Goal: Task Accomplishment & Management: Manage account settings

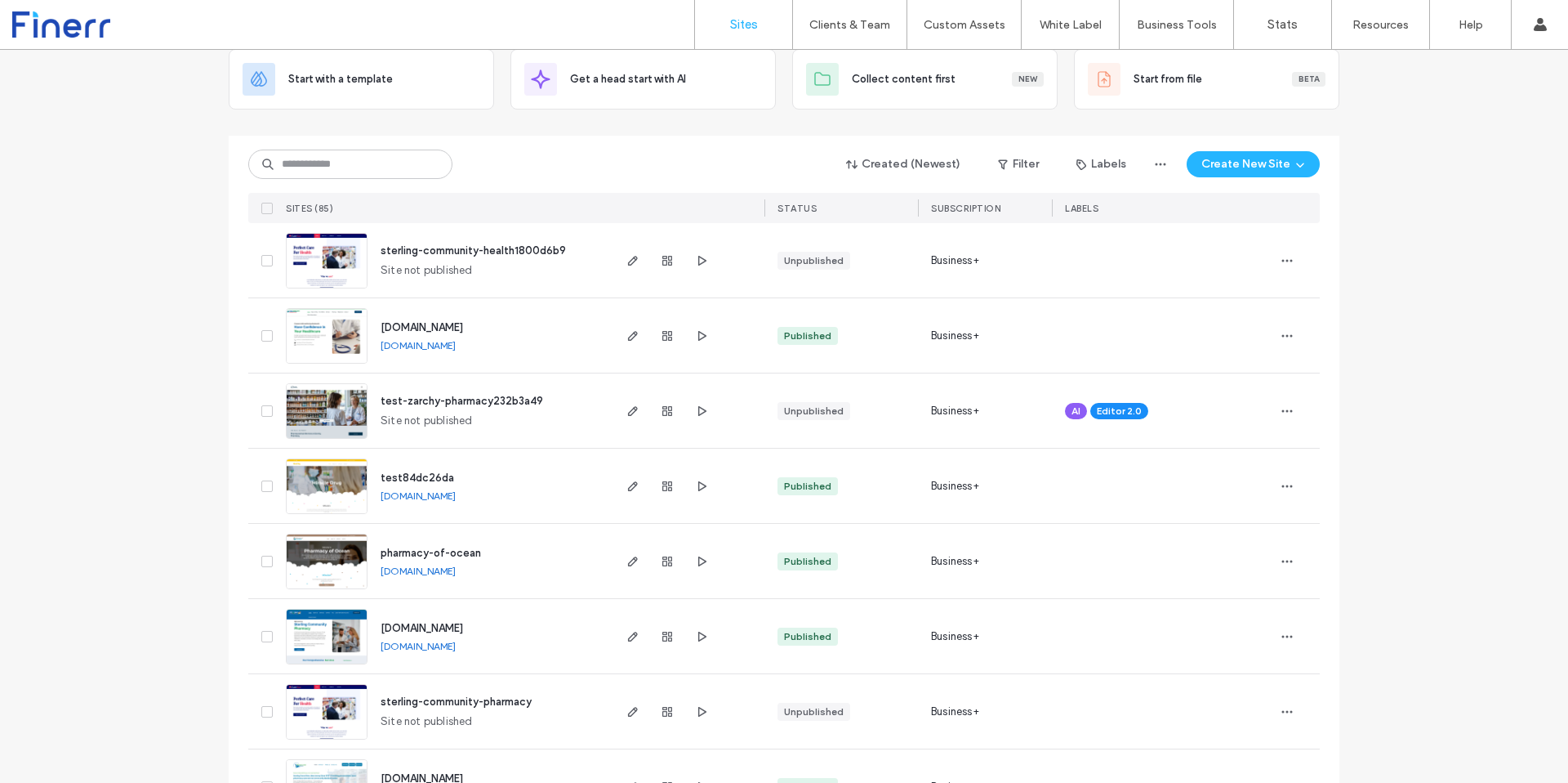
scroll to position [65, 0]
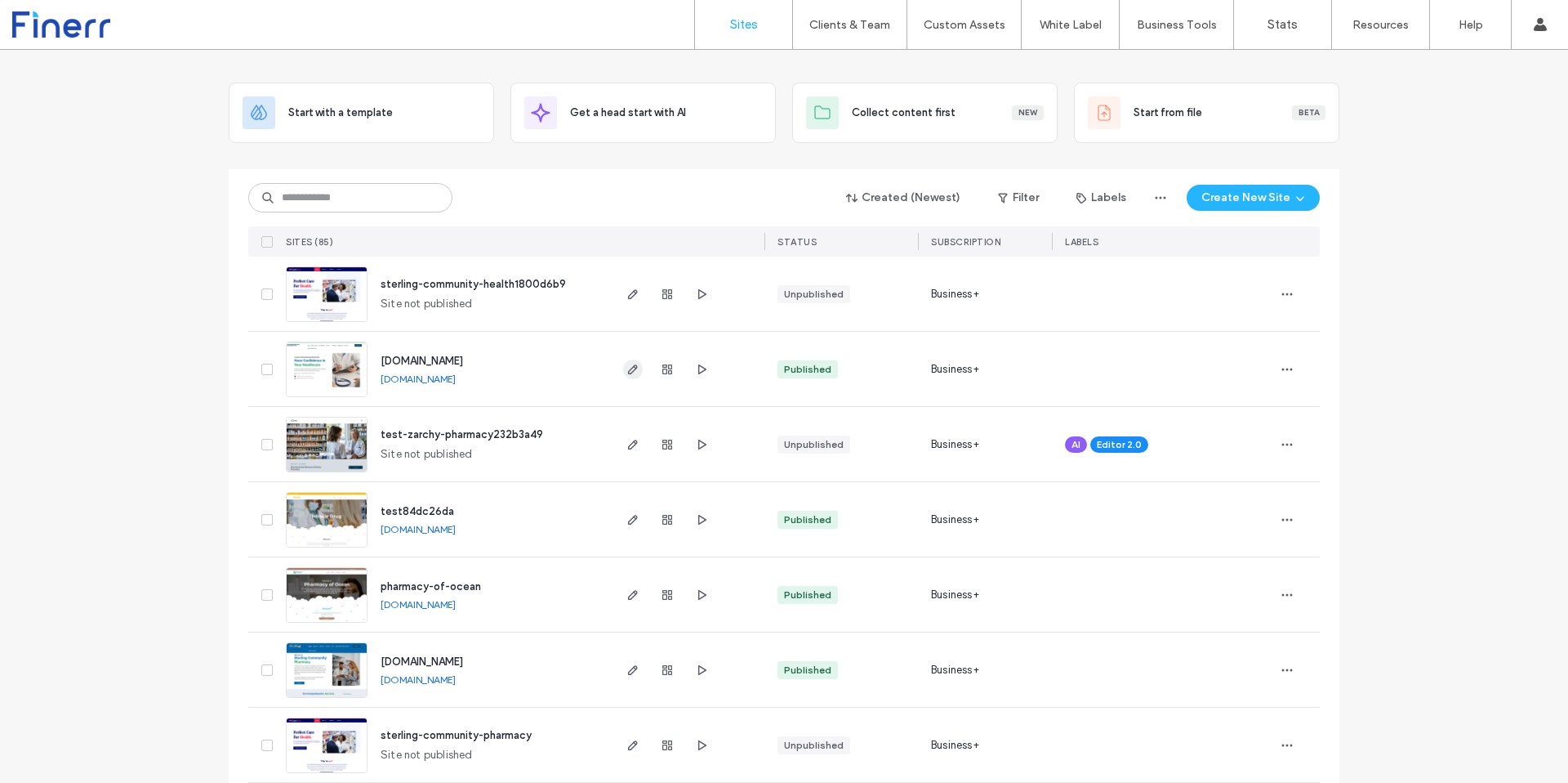
click at [632, 369] on icon "button" at bounding box center [632, 368] width 13 height 13
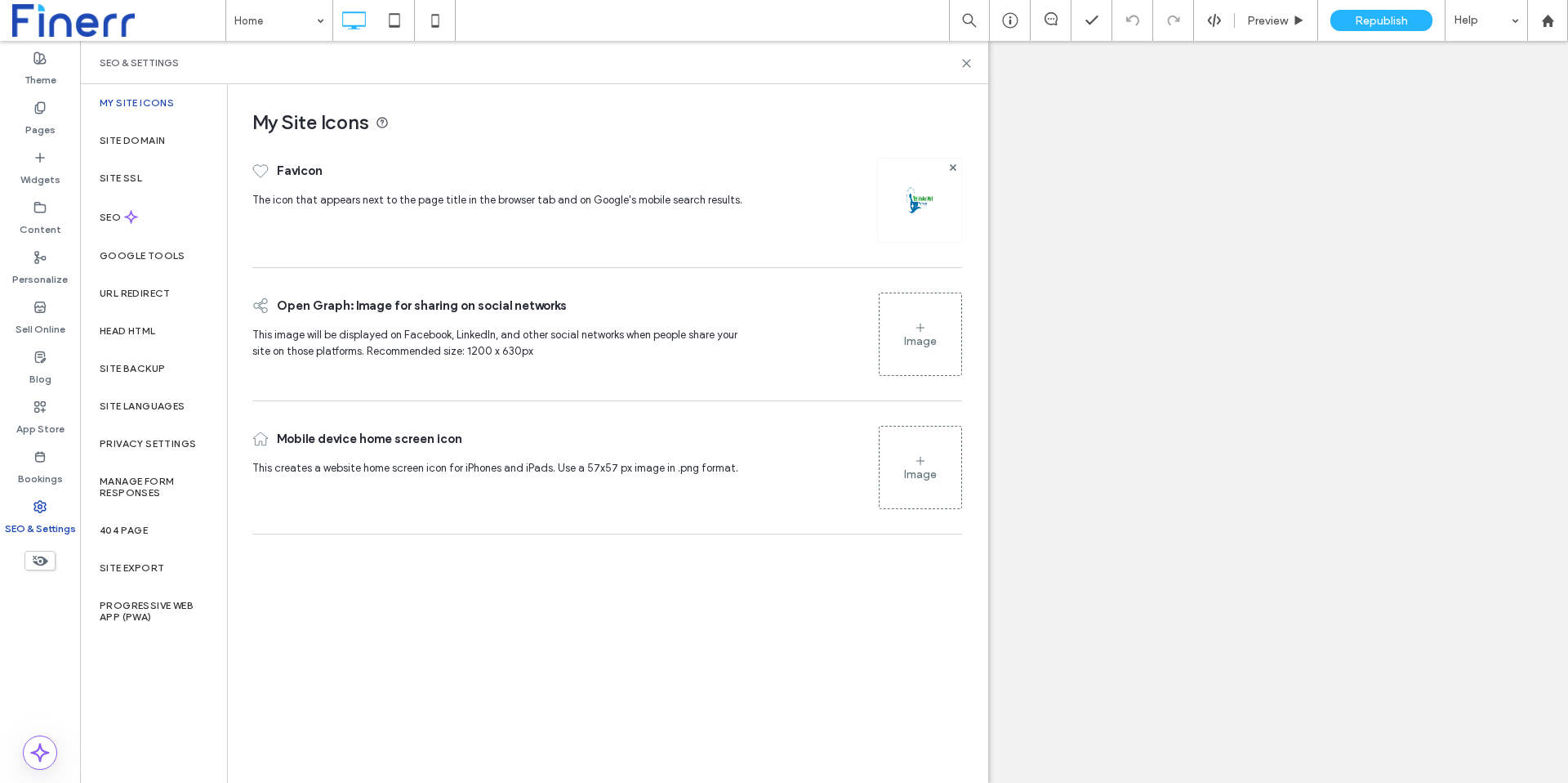
click at [390, 514] on div "Mobile device home screen icon This creates a website home screen icon for iPho…" at bounding box center [504, 467] width 504 height 100
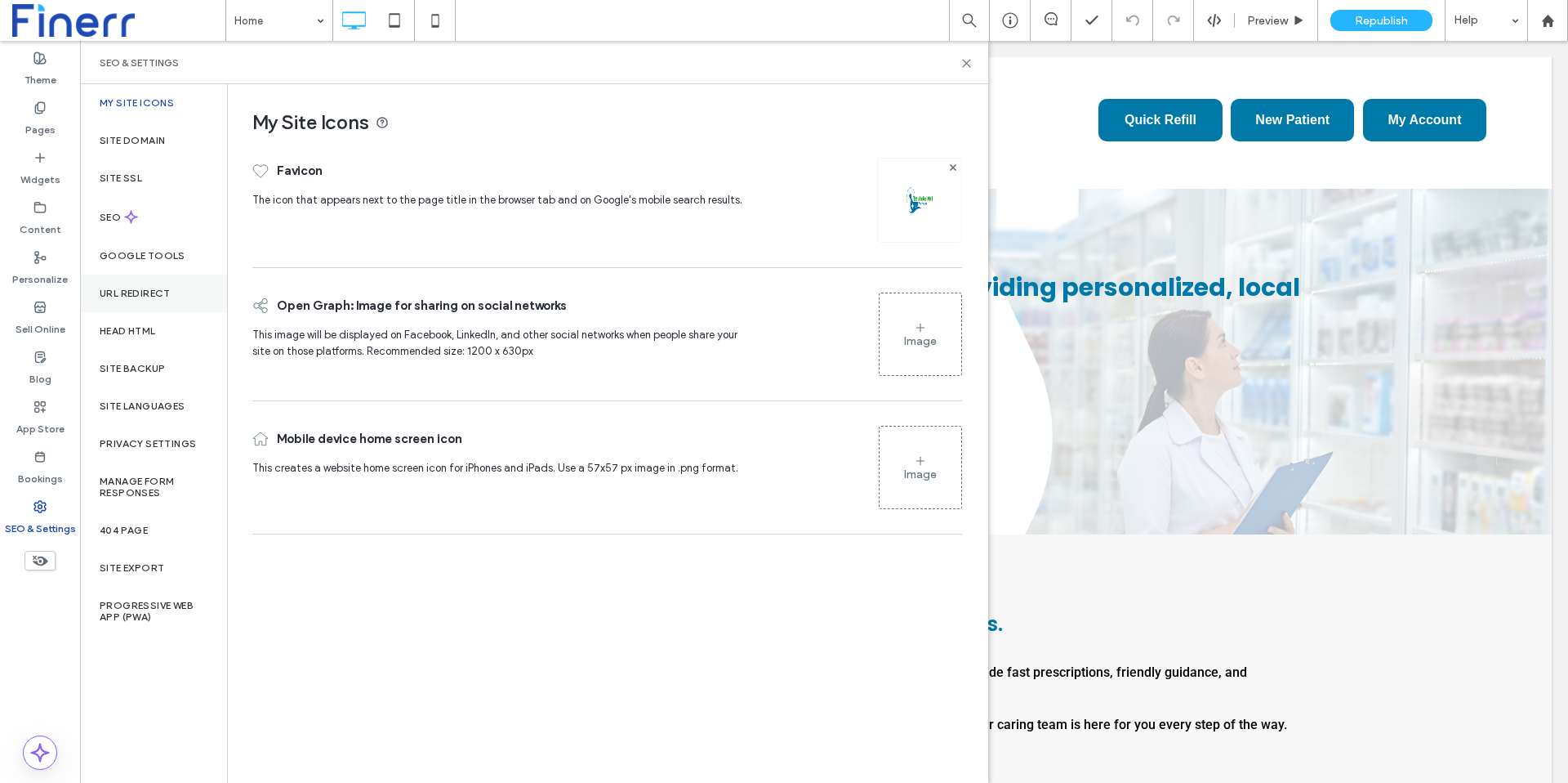
click at [156, 294] on label "URL Redirect" at bounding box center [136, 293] width 71 height 11
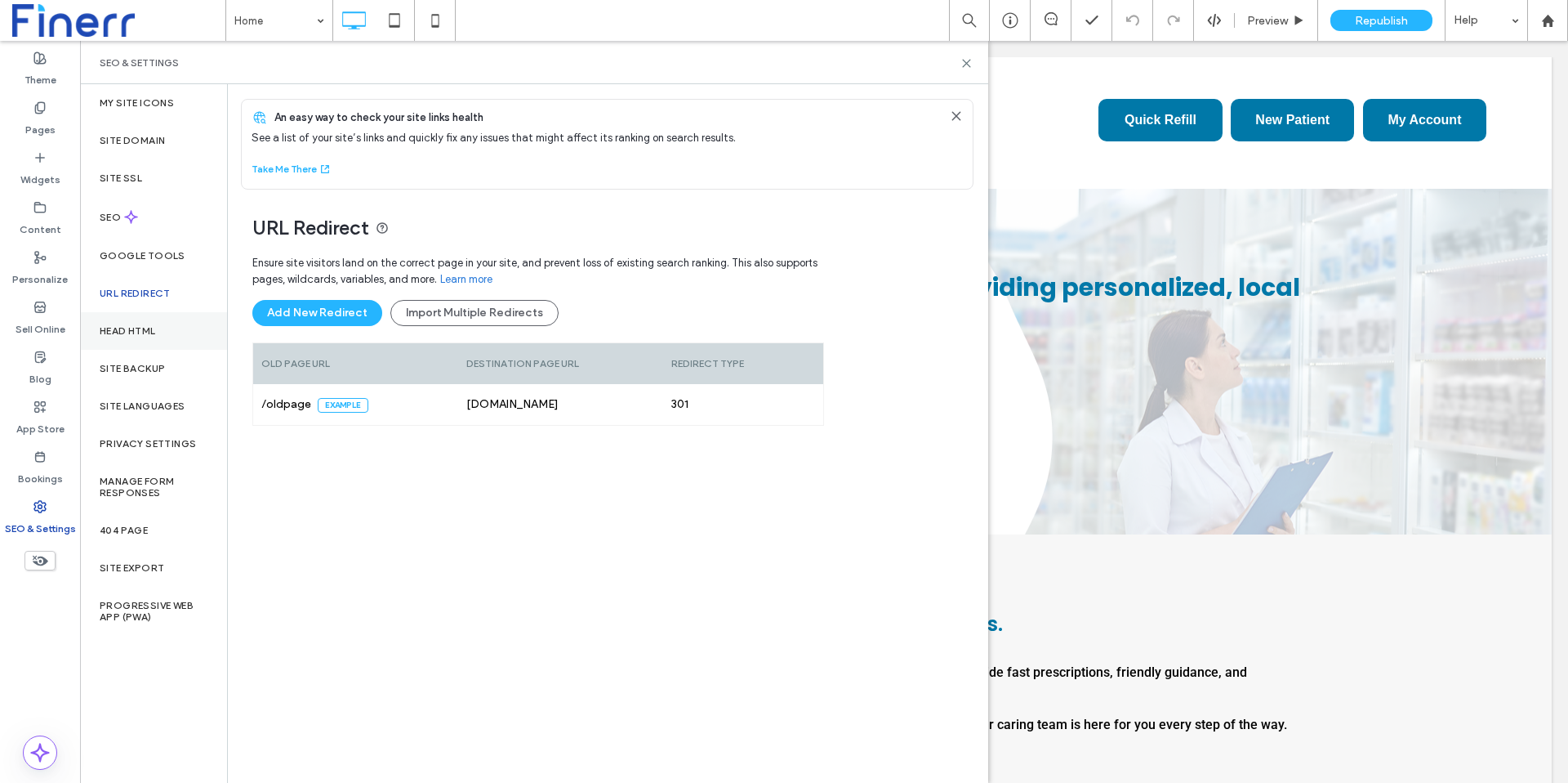
click at [148, 334] on label "Head HTML" at bounding box center [128, 330] width 56 height 11
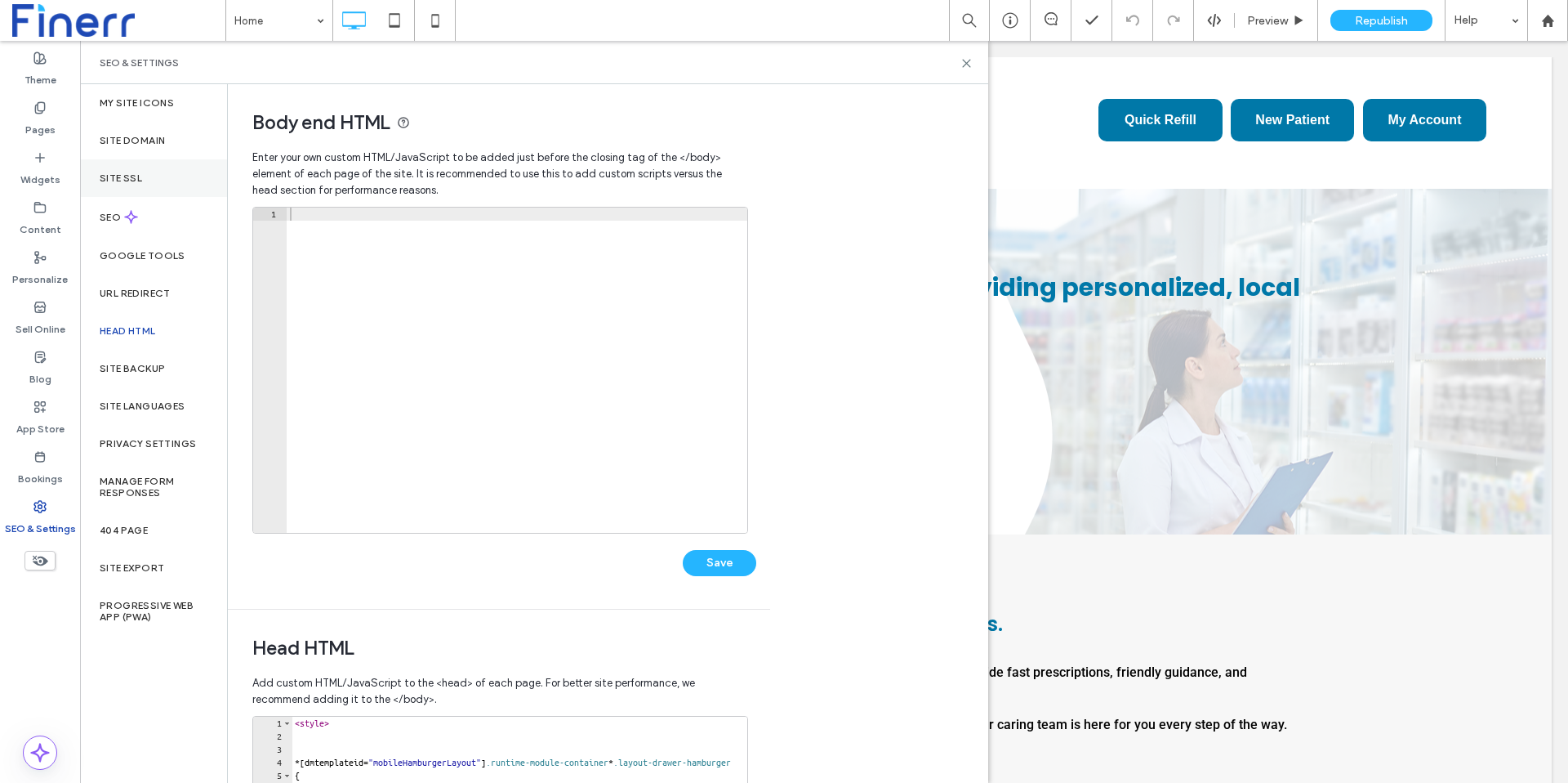
click at [156, 176] on div "Site SSL" at bounding box center [153, 177] width 147 height 37
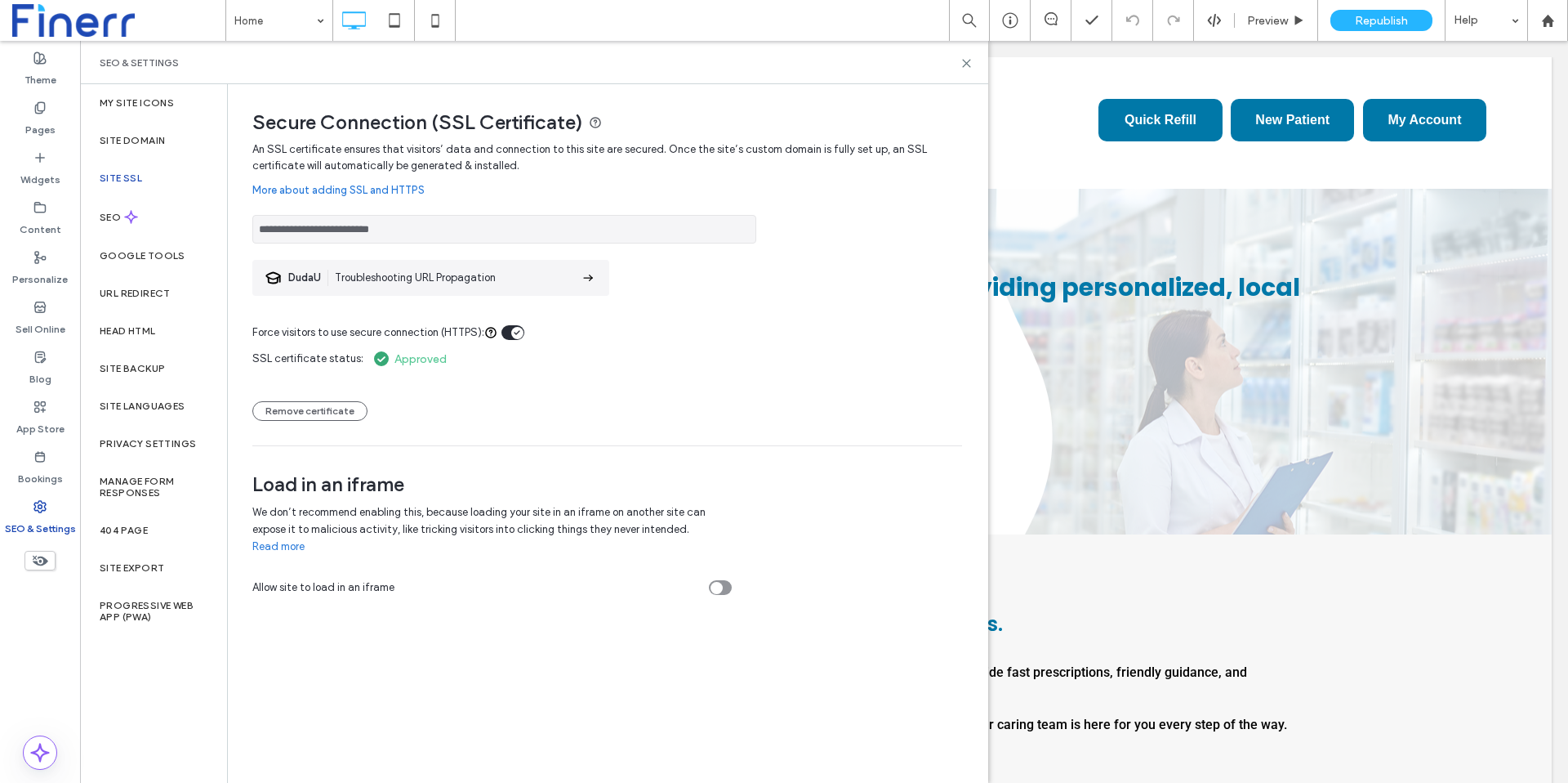
click at [595, 381] on div "SSL certificate status: Approved Remove certificate" at bounding box center [606, 381] width 710 height 80
click at [132, 230] on div "SEO" at bounding box center [153, 217] width 147 height 40
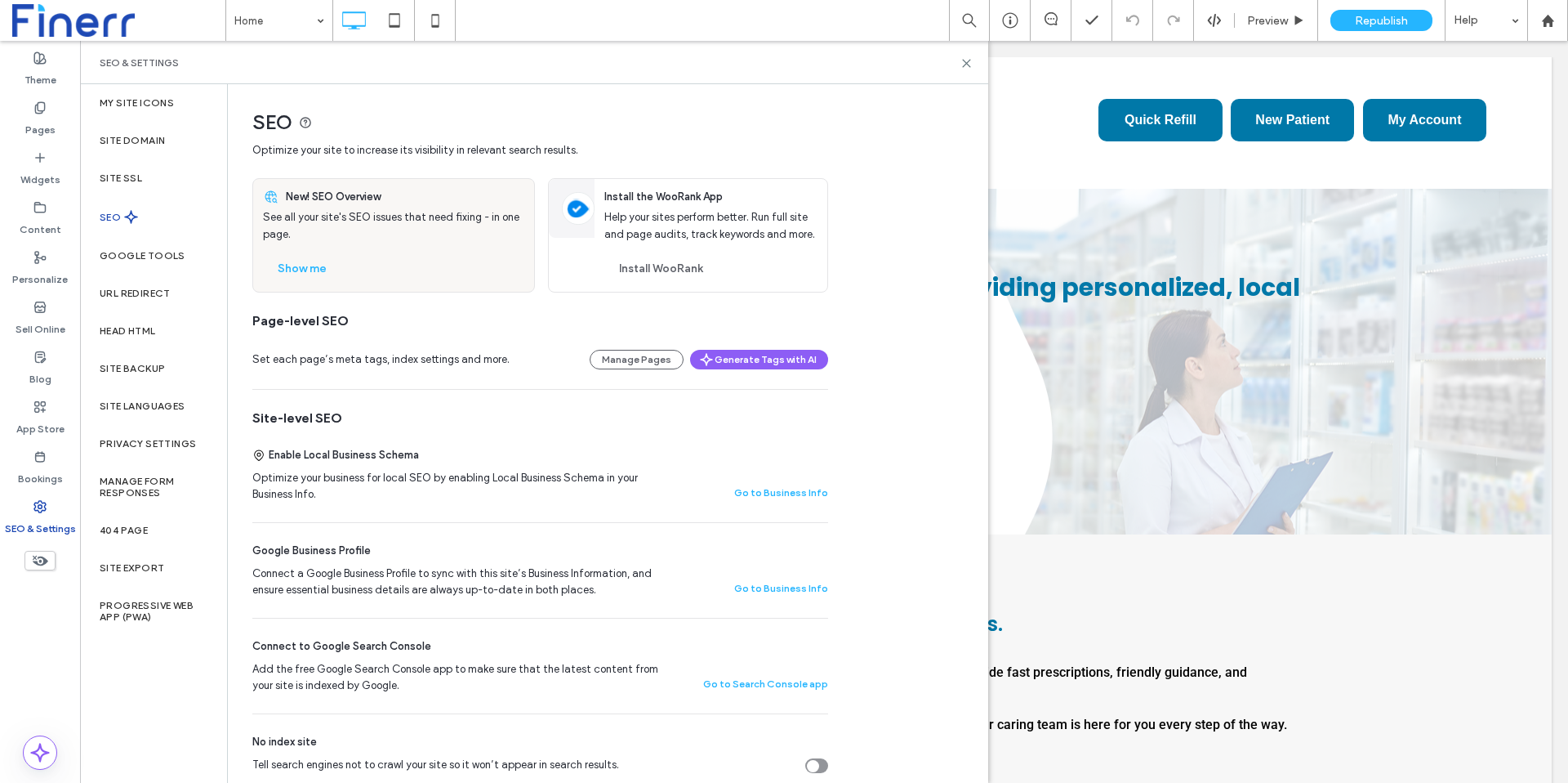
click at [442, 323] on div "Page-level SEO" at bounding box center [539, 321] width 576 height 18
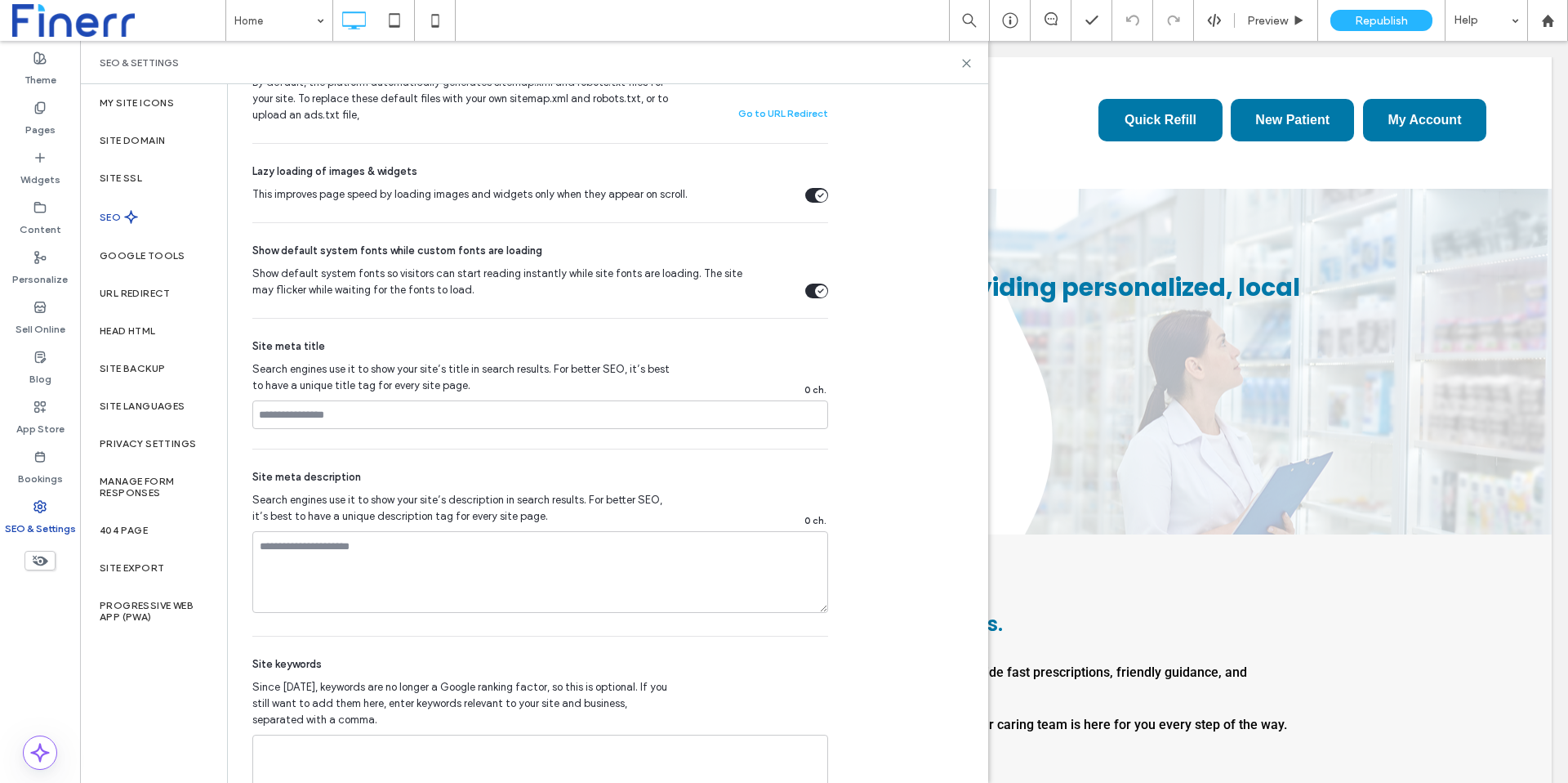
scroll to position [829, 0]
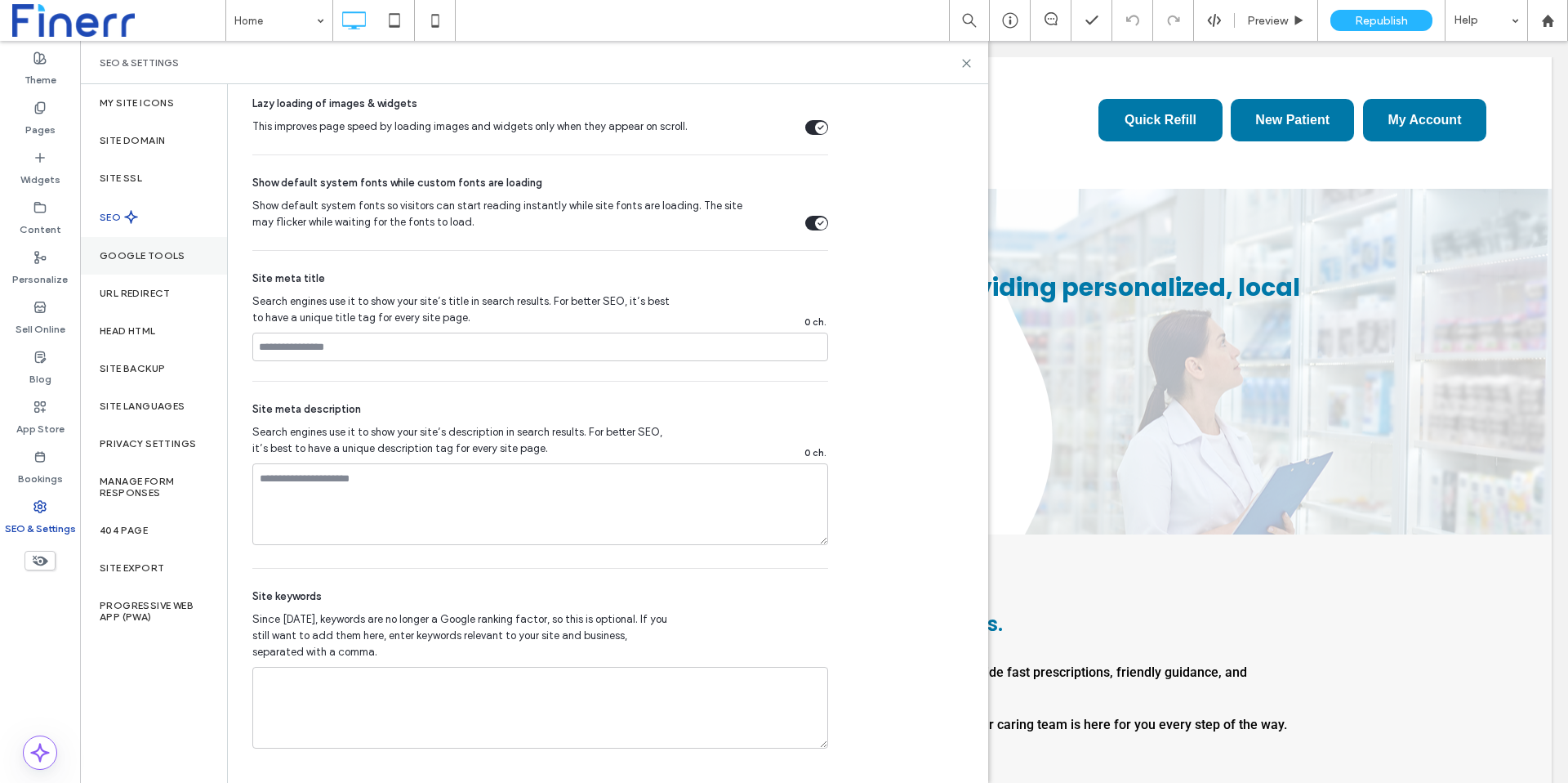
click at [138, 250] on label "Google Tools" at bounding box center [142, 255] width 86 height 11
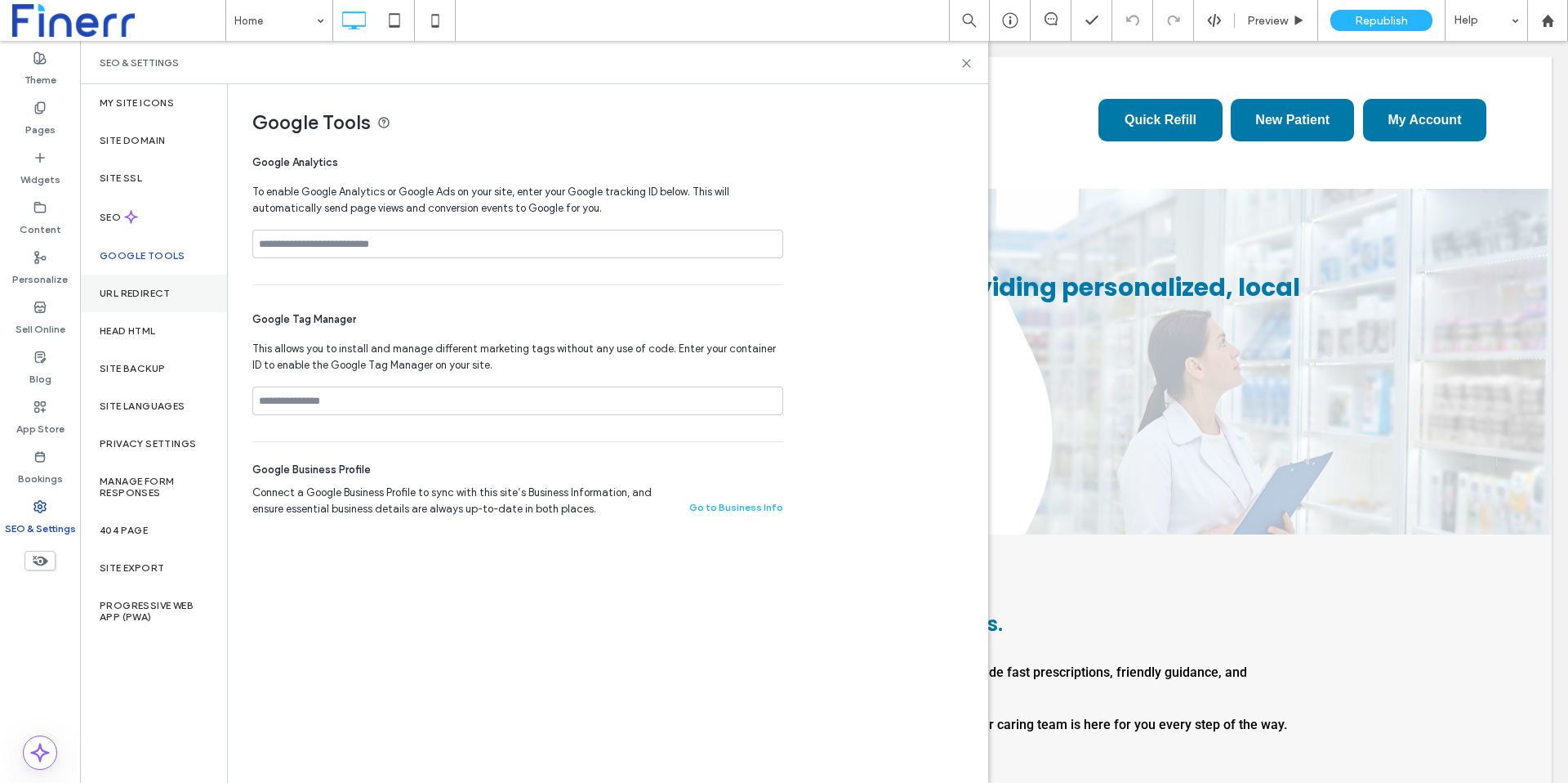
click at [133, 291] on label "URL Redirect" at bounding box center [136, 293] width 71 height 11
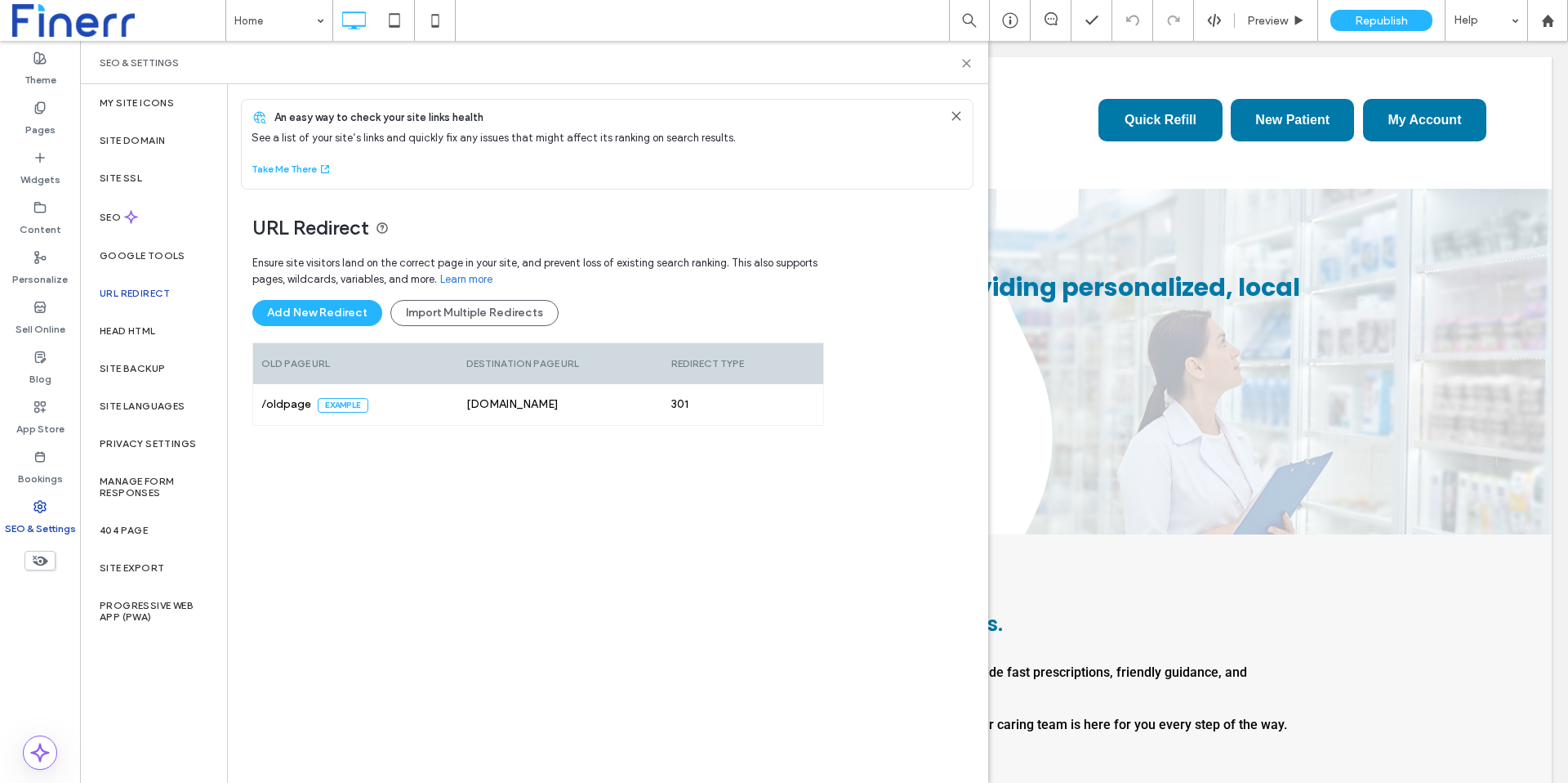
click at [489, 493] on div "Ensure site visitors land on the correct page in your site, and prevent loss of…" at bounding box center [538, 492] width 572 height 490
click at [148, 327] on label "Head HTML" at bounding box center [128, 330] width 56 height 11
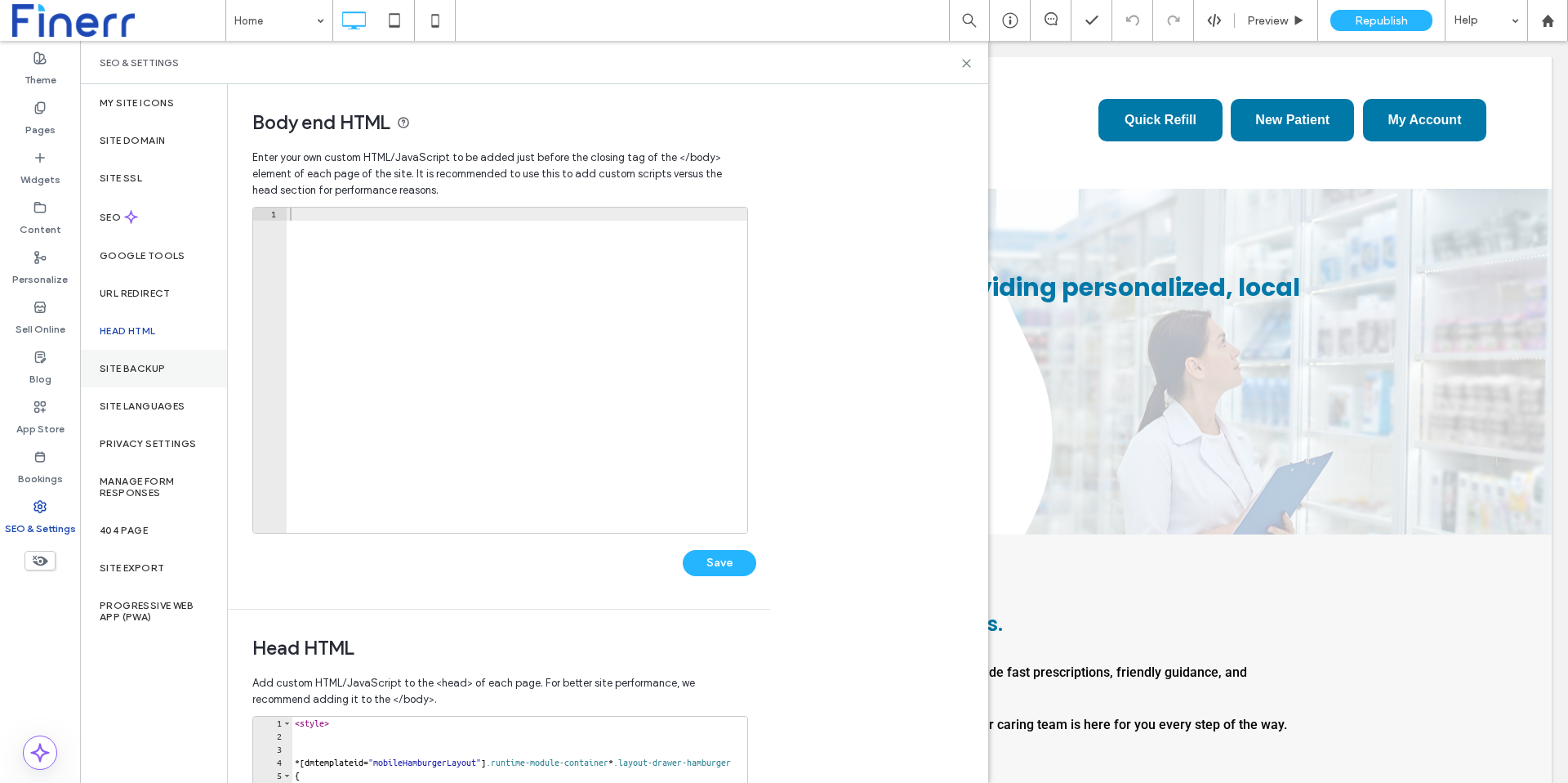
click at [137, 375] on div "Site Backup" at bounding box center [153, 368] width 147 height 37
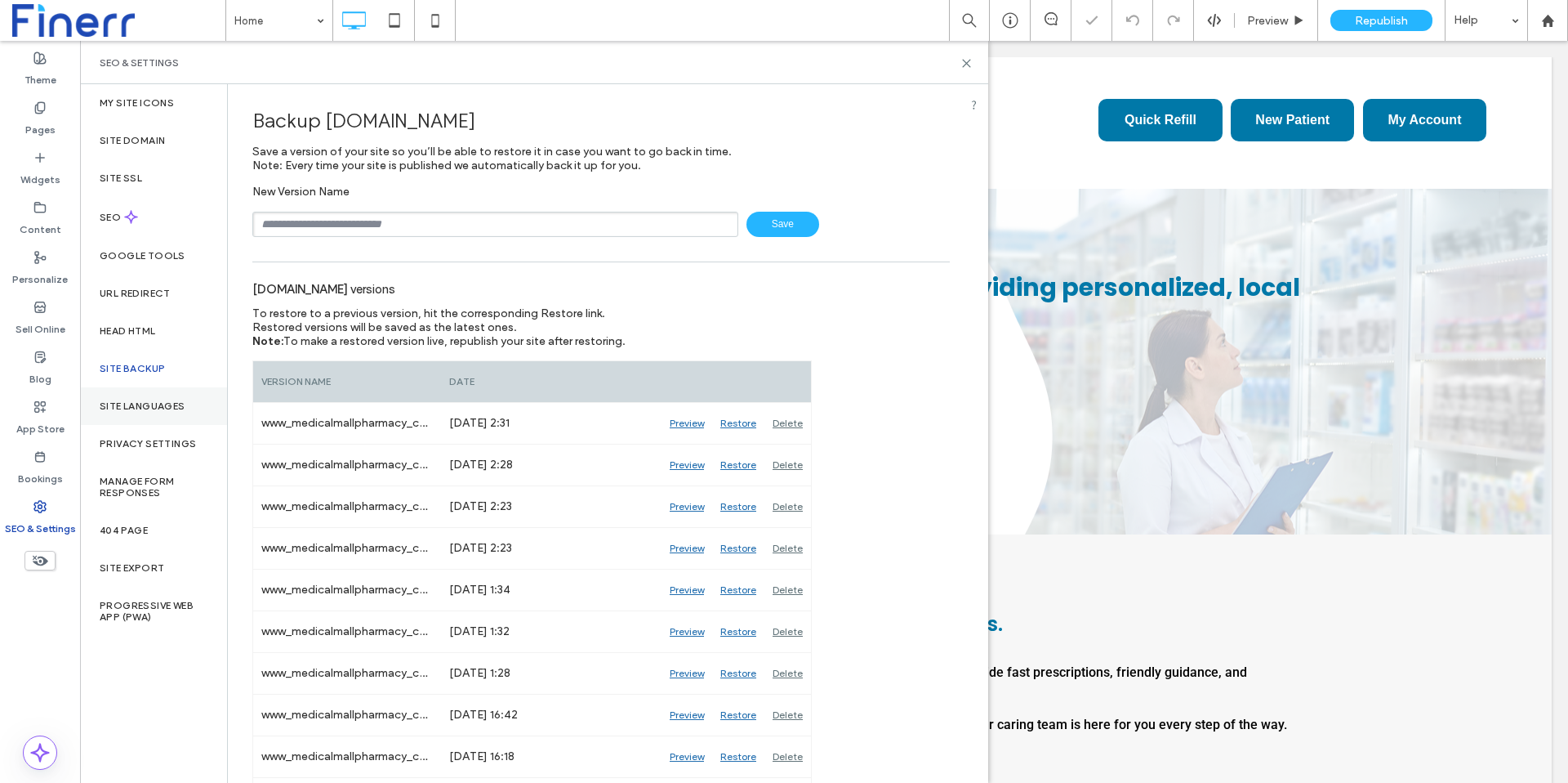
click at [126, 403] on label "Site Languages" at bounding box center [142, 406] width 86 height 11
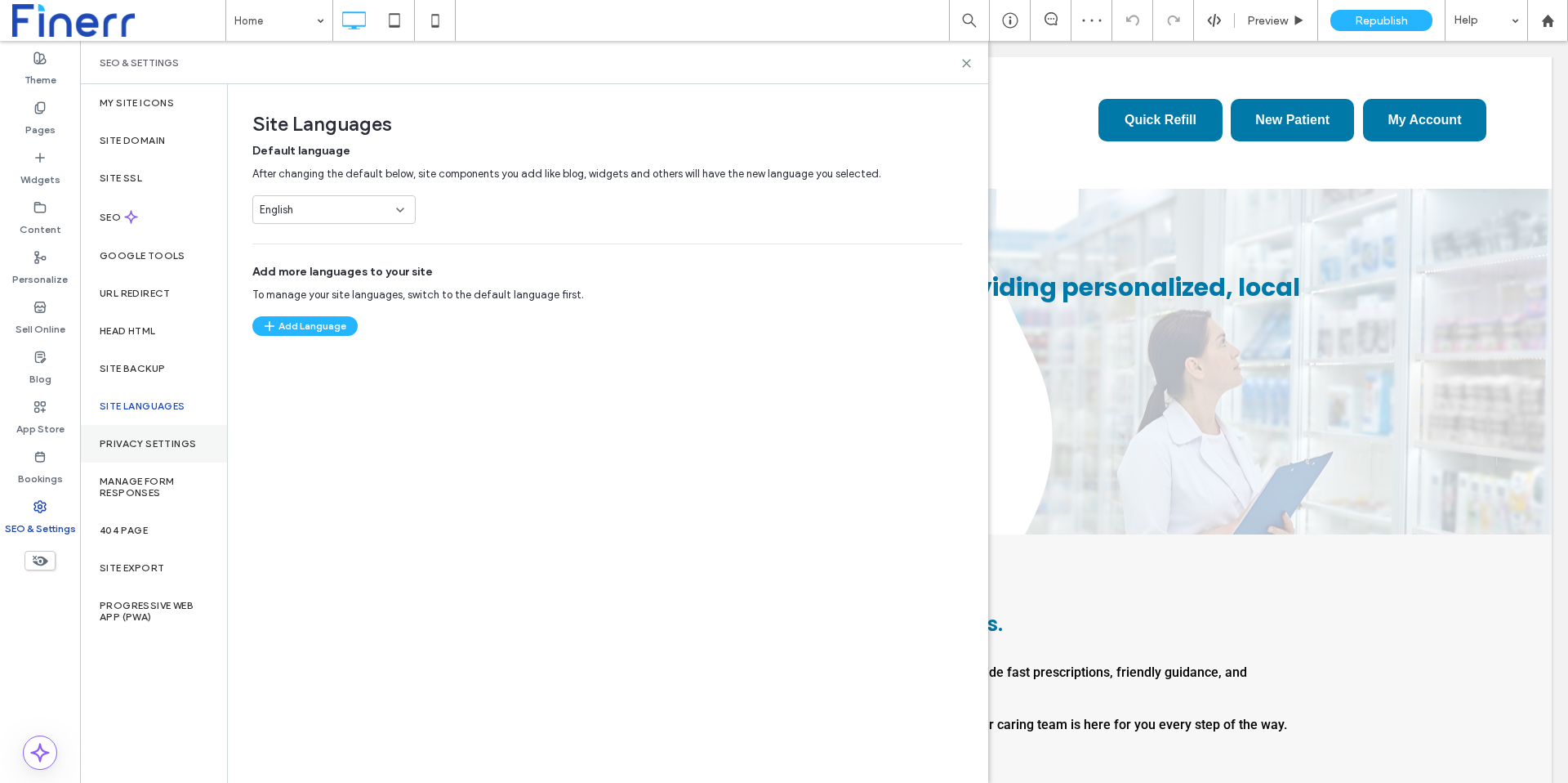
click at [119, 439] on label "Privacy Settings" at bounding box center [148, 443] width 96 height 11
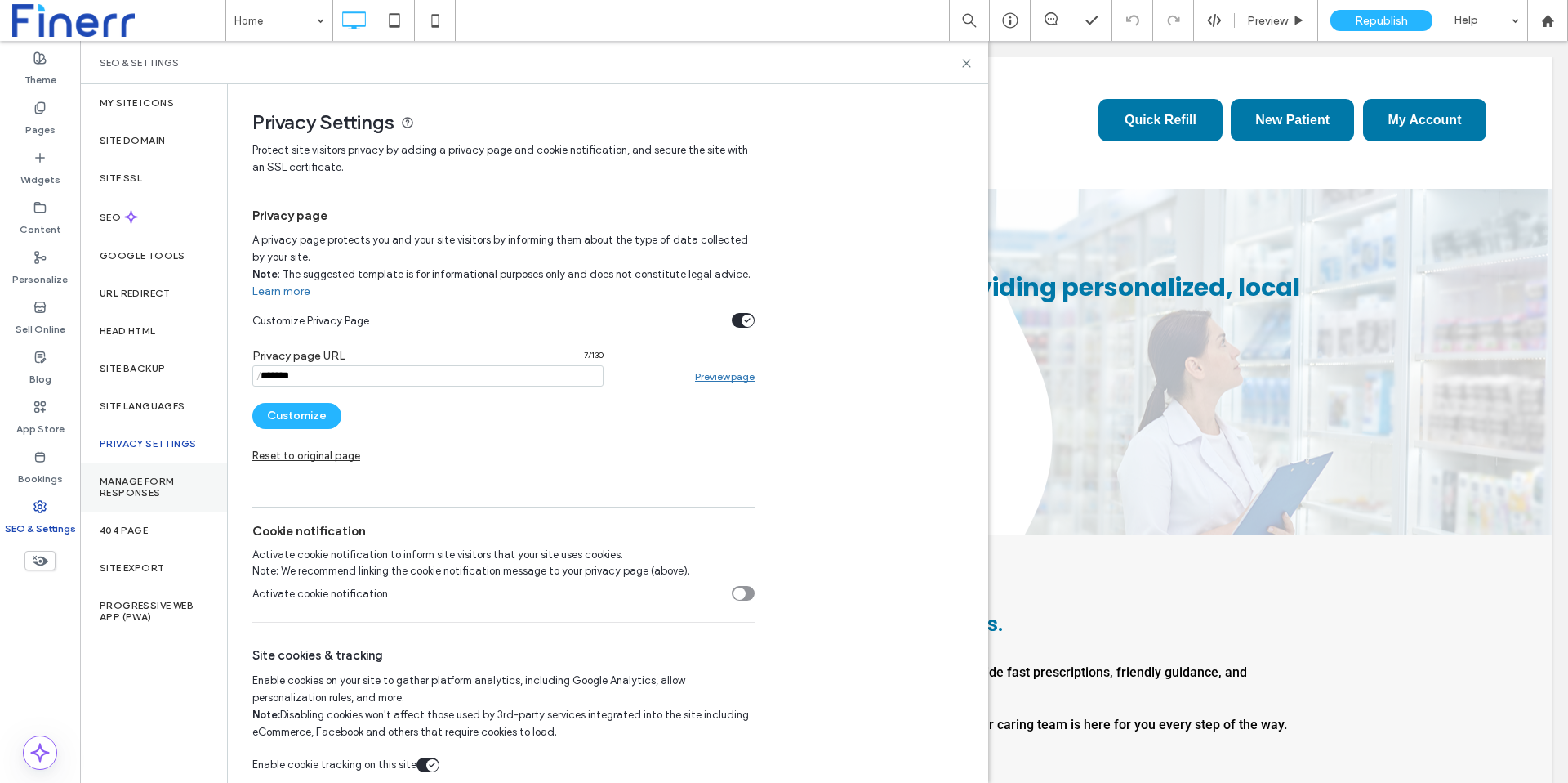
click at [122, 472] on div "Manage Form Responses" at bounding box center [153, 487] width 147 height 49
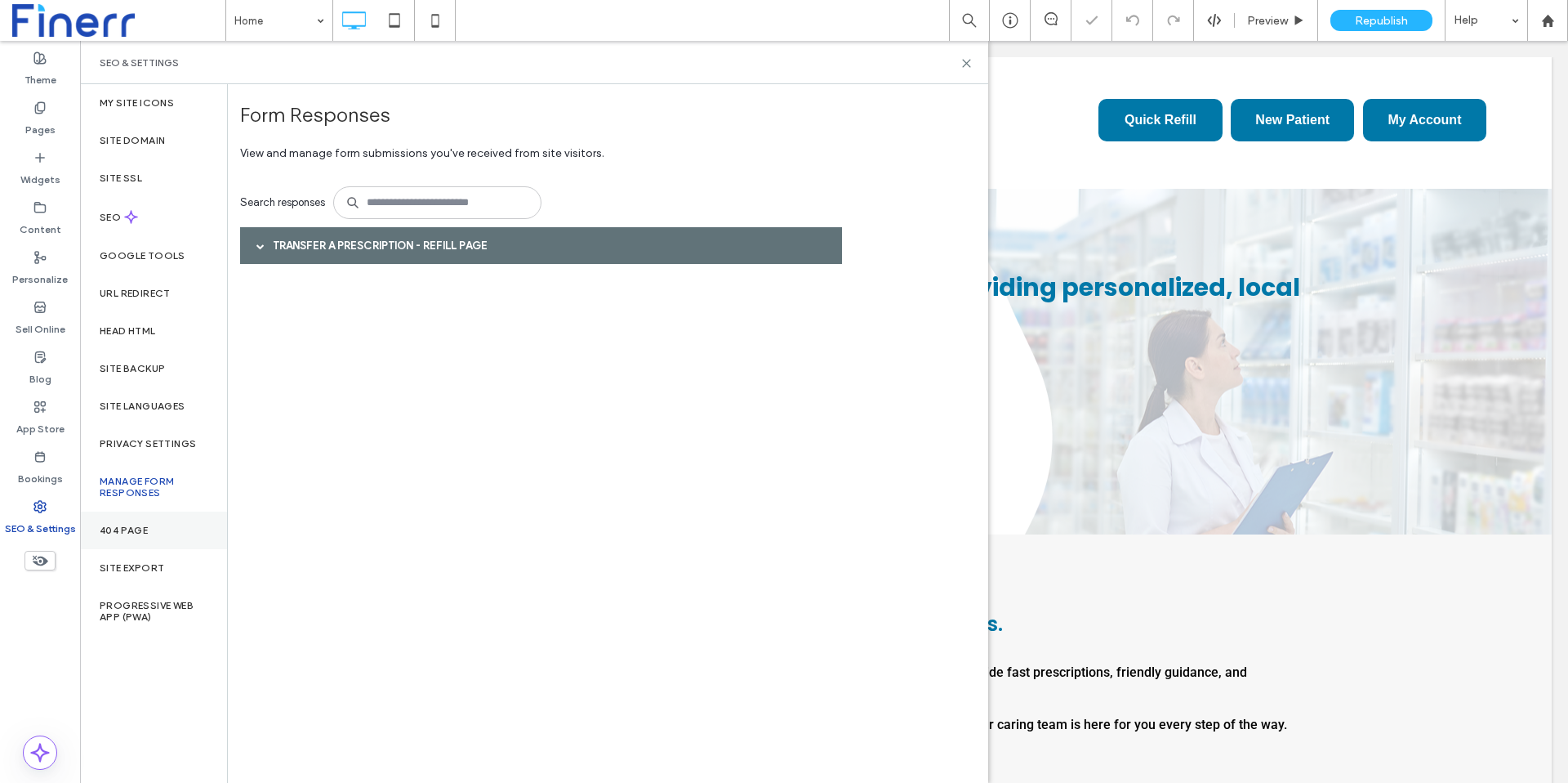
click at [105, 541] on div "404 Page" at bounding box center [153, 529] width 147 height 37
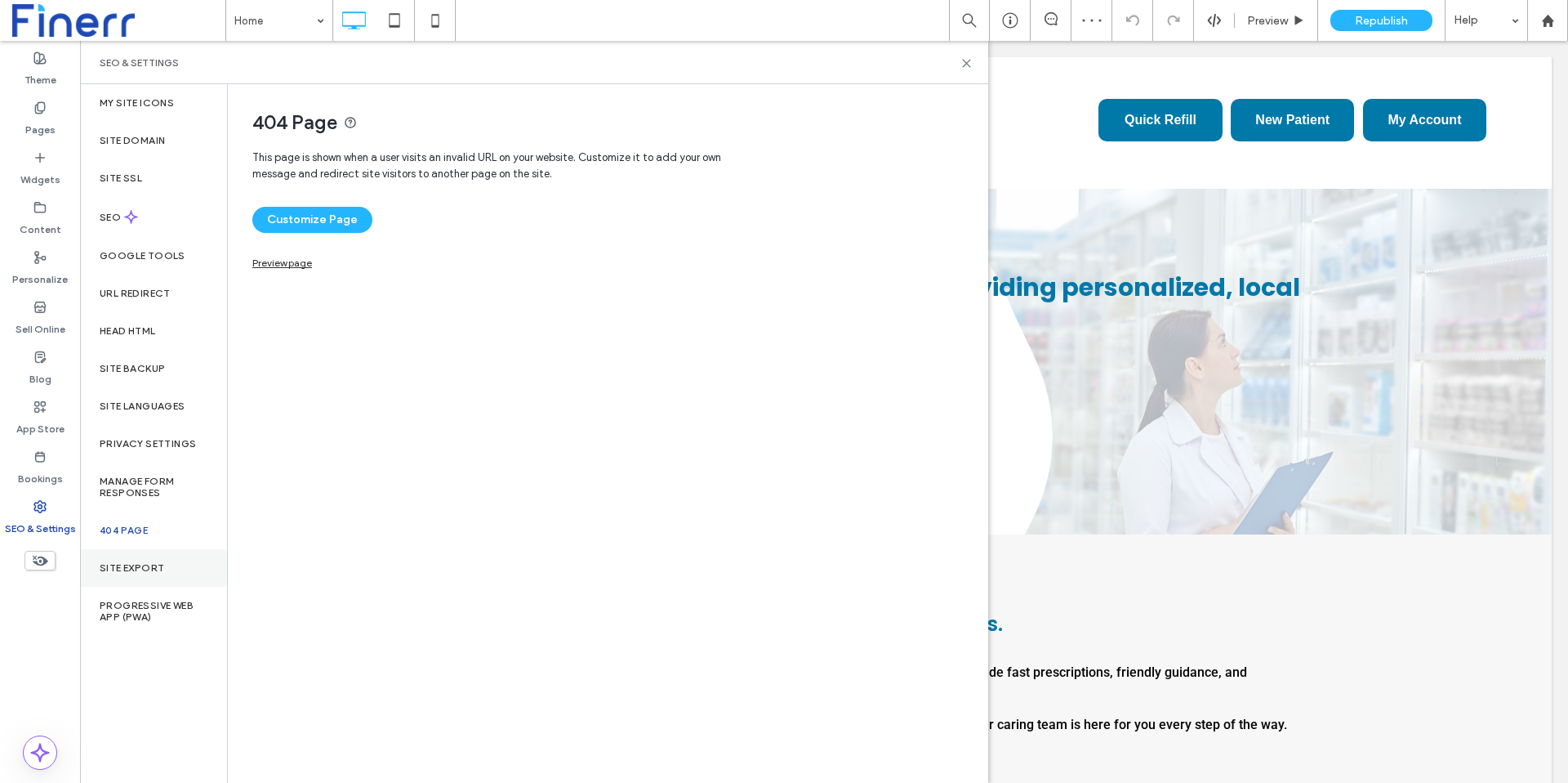
click at [116, 567] on label "Site Export" at bounding box center [132, 567] width 64 height 11
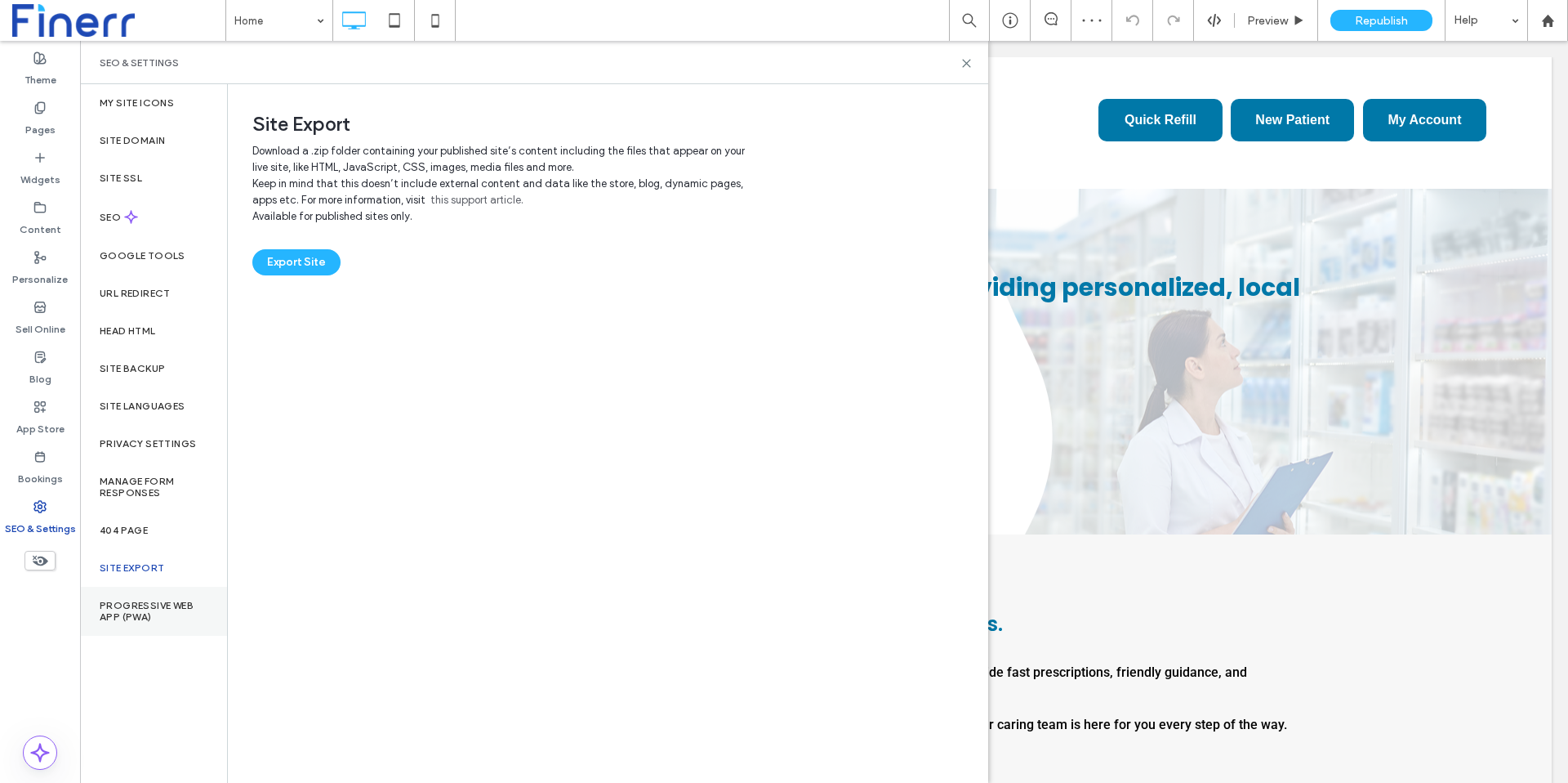
click at [117, 594] on div "Progressive Web App (PWA)" at bounding box center [153, 611] width 147 height 49
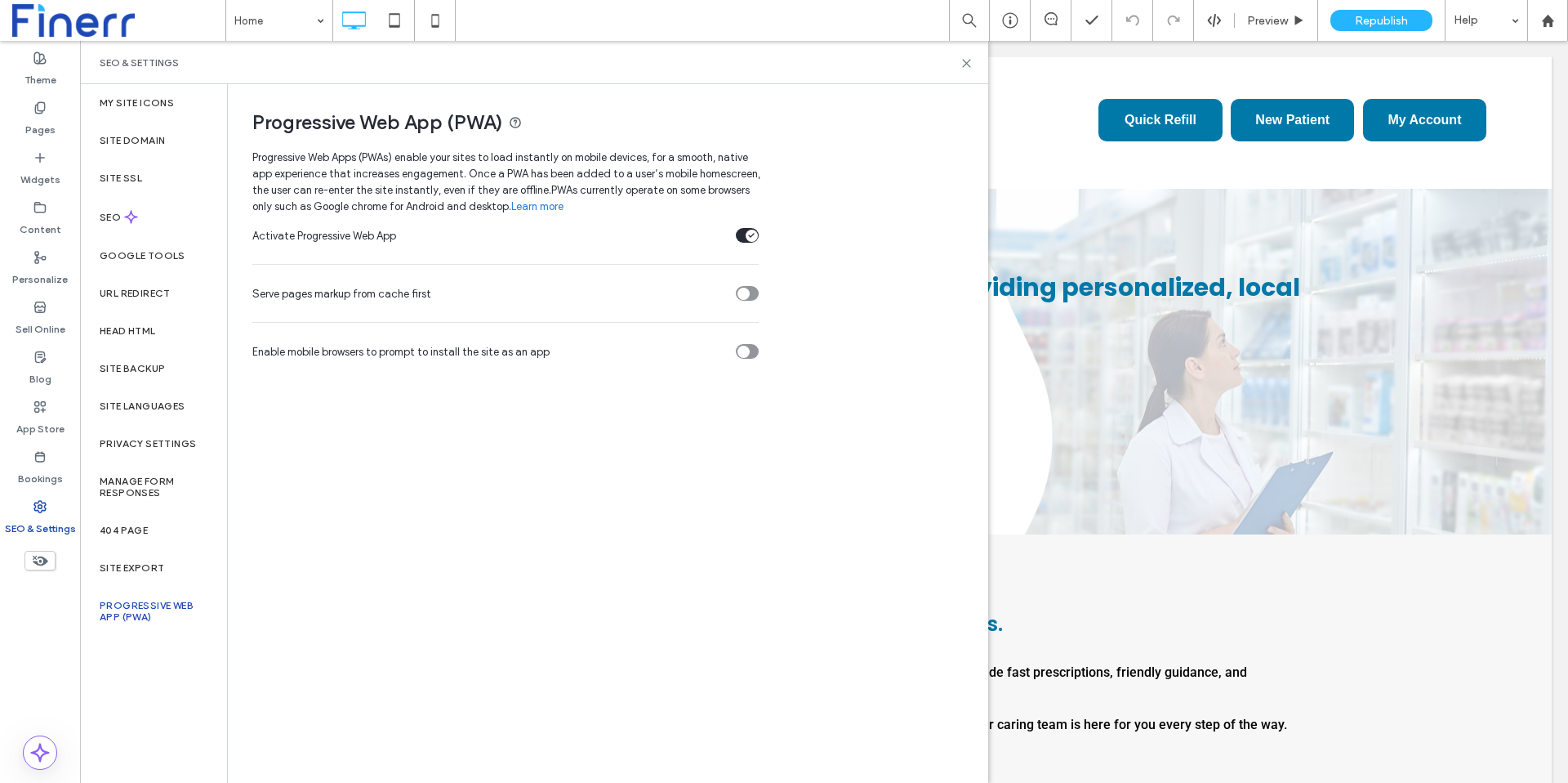
click at [293, 488] on div "Progressive Web App (PWA) Progressive Web Apps (PWAs) enable your sites to load…" at bounding box center [606, 433] width 758 height 697
click at [452, 488] on div "Progressive Web App (PWA) Progressive Web Apps (PWAs) enable your sites to load…" at bounding box center [606, 433] width 758 height 697
click at [385, 620] on div "Progressive Web App (PWA) Progressive Web Apps (PWAs) enable your sites to load…" at bounding box center [606, 433] width 758 height 697
click at [142, 106] on label "My Site Icons" at bounding box center [137, 103] width 75 height 11
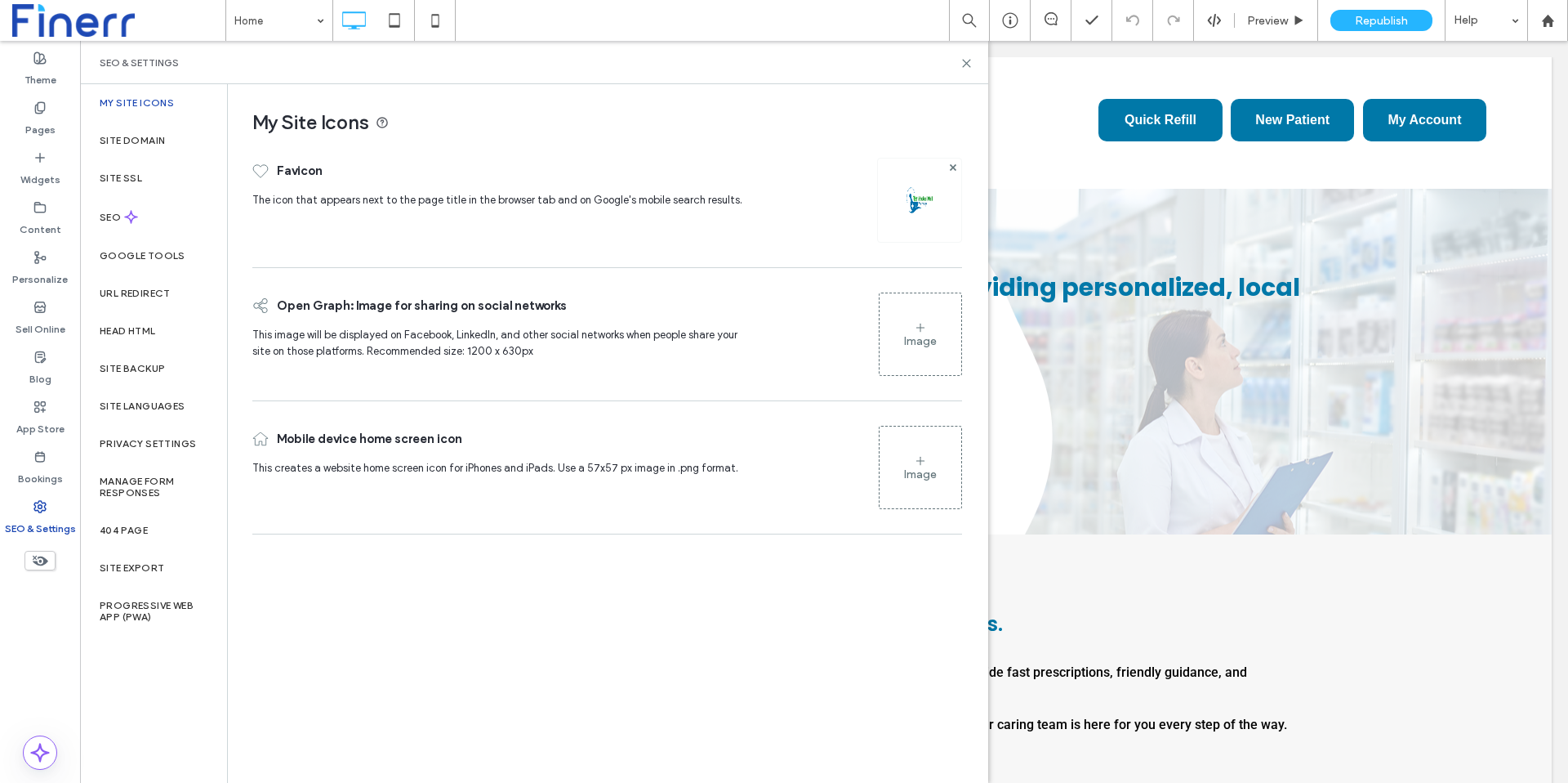
click at [500, 546] on div "My Site Icons Favicon The icon that appears next to the page title in the brows…" at bounding box center [606, 433] width 758 height 697
click at [46, 211] on icon at bounding box center [40, 207] width 13 height 13
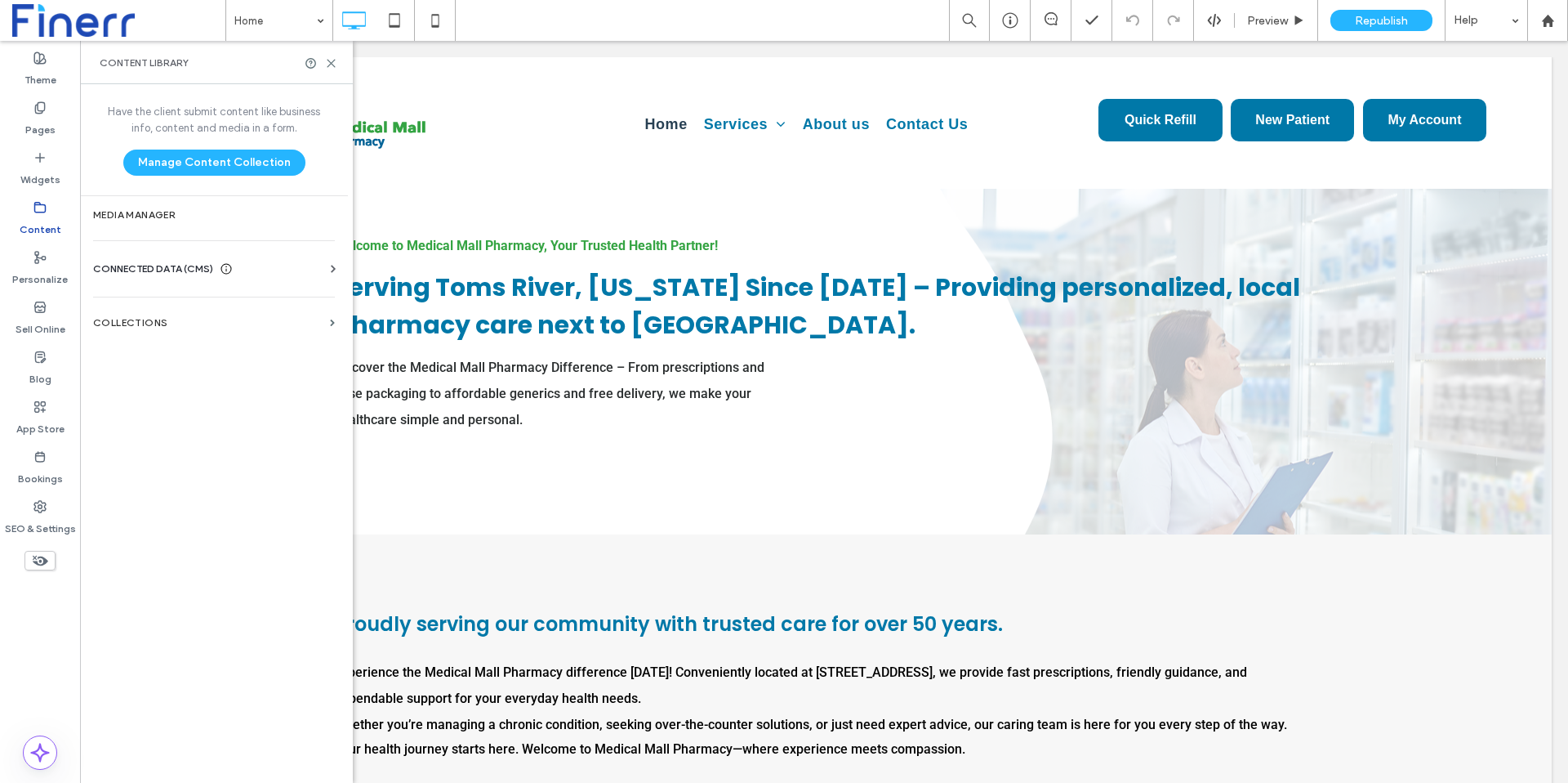
click at [156, 258] on div "CONNECTED DATA (CMS) Business Info Business Text Business Images Find and Repla…" at bounding box center [214, 269] width 268 height 43
click at [156, 269] on span "CONNECTED DATA (CMS)" at bounding box center [153, 269] width 120 height 17
click at [178, 322] on section "Business Info" at bounding box center [217, 309] width 248 height 37
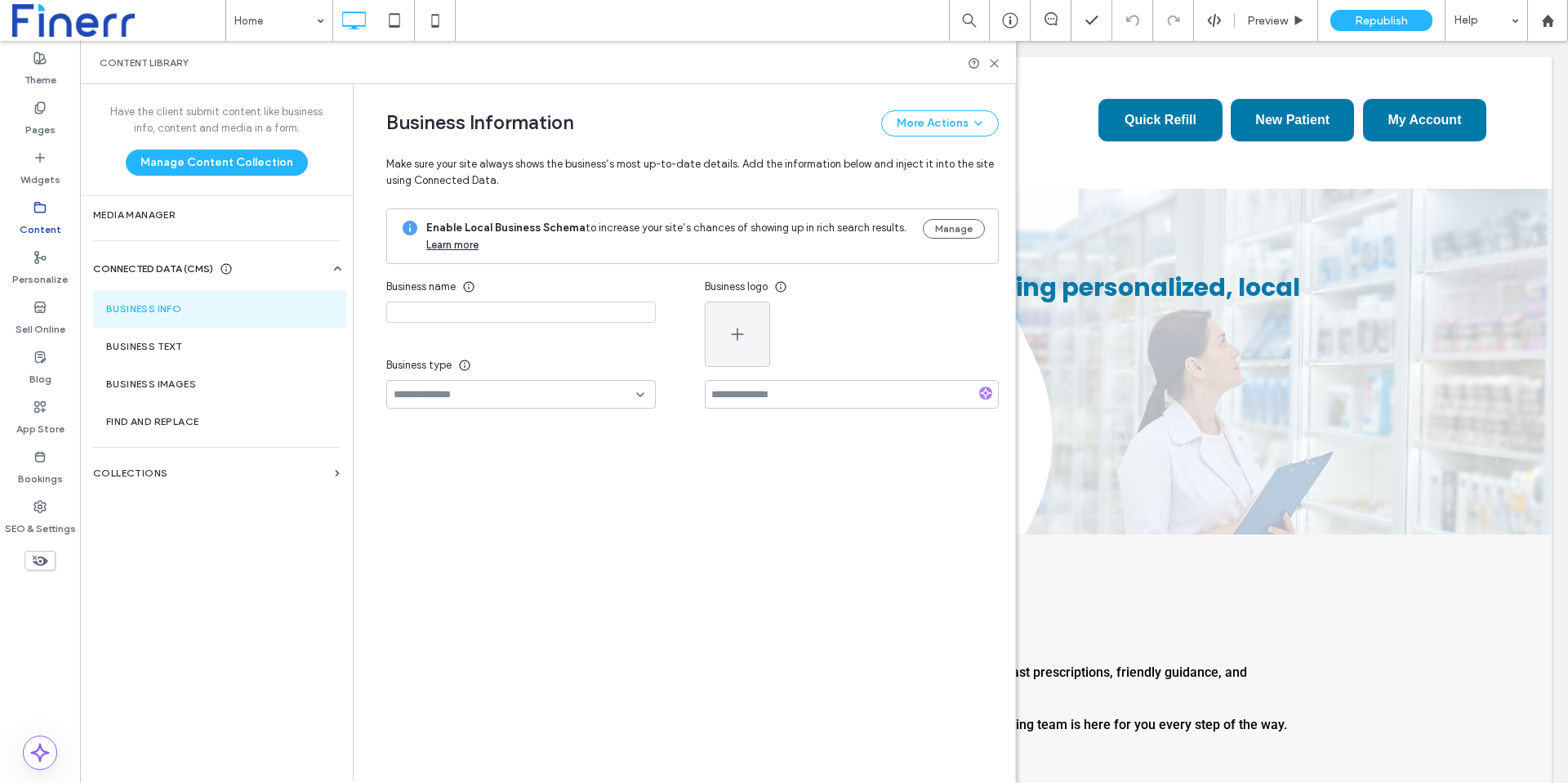
type input "**********"
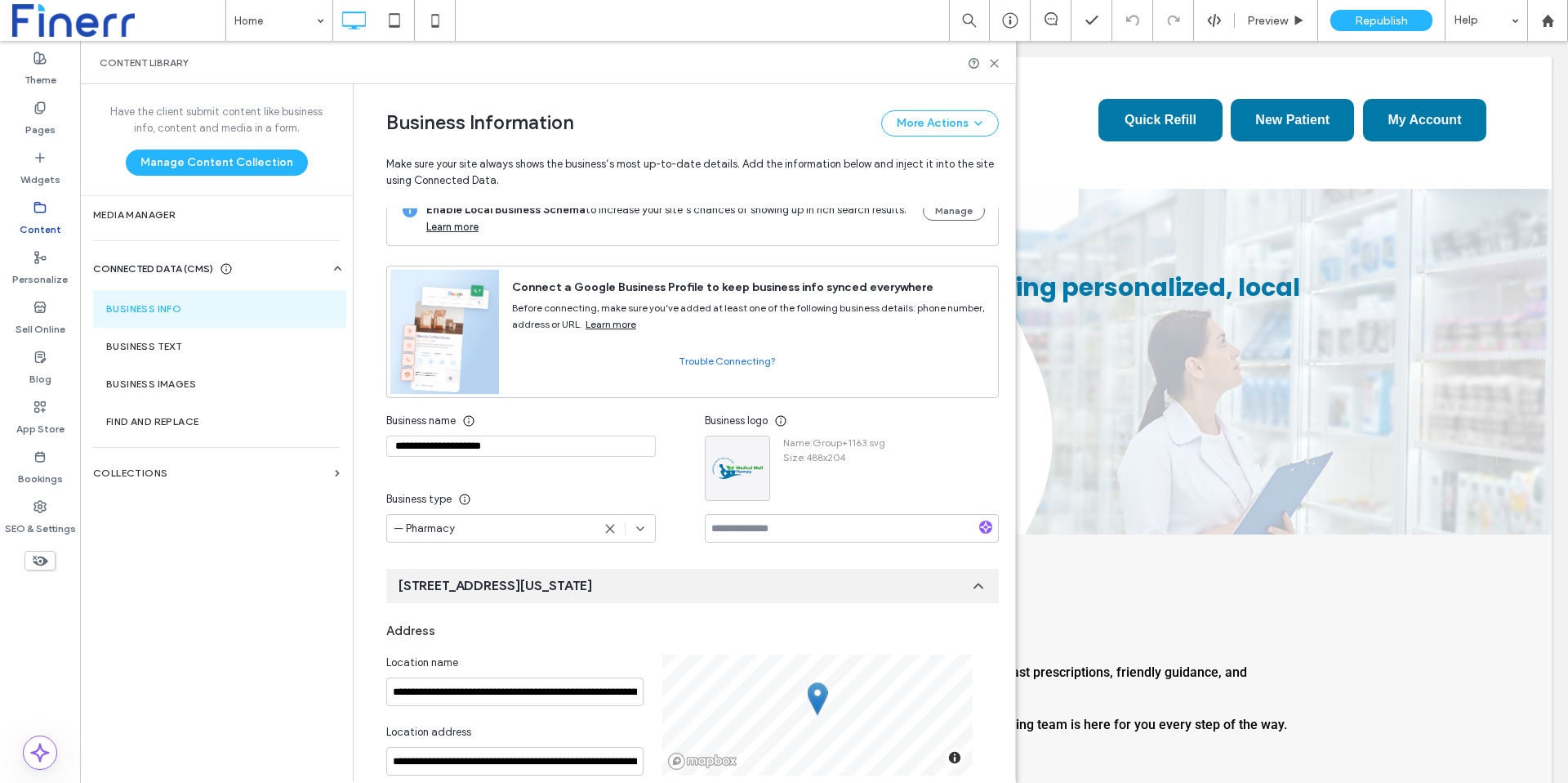
scroll to position [0, 0]
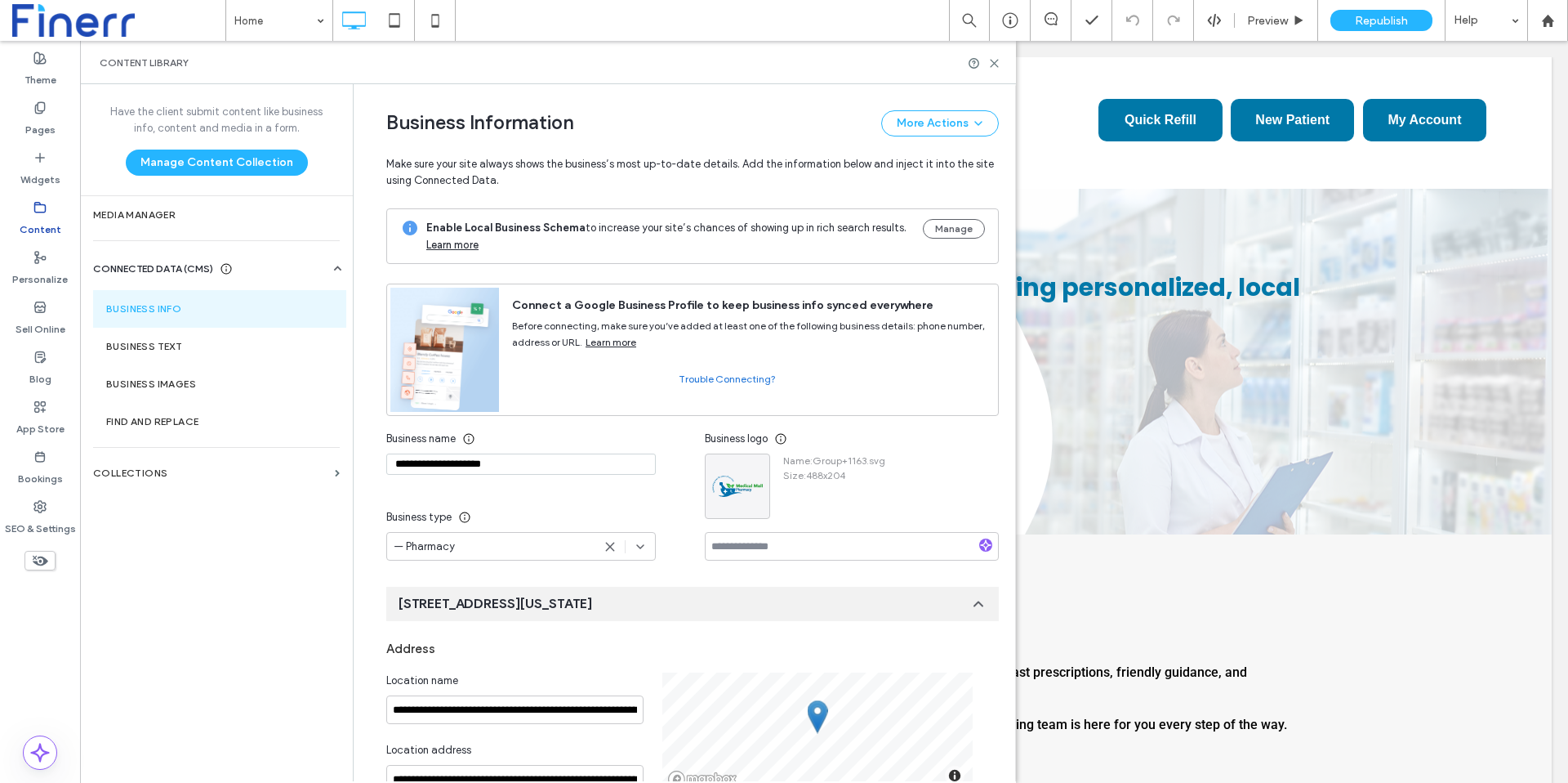
click at [670, 442] on div "**********" at bounding box center [546, 492] width 319 height 136
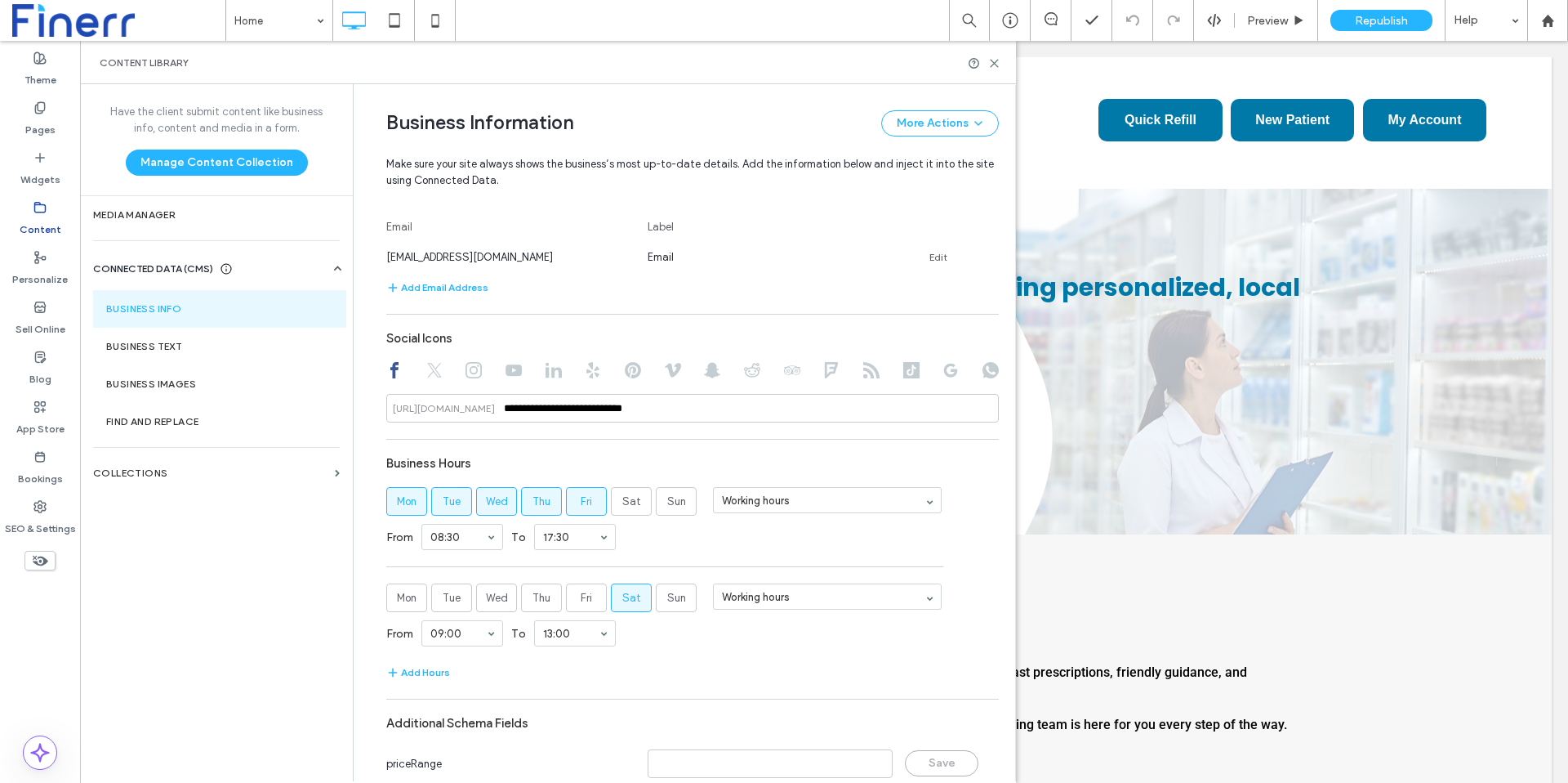
scroll to position [850, 0]
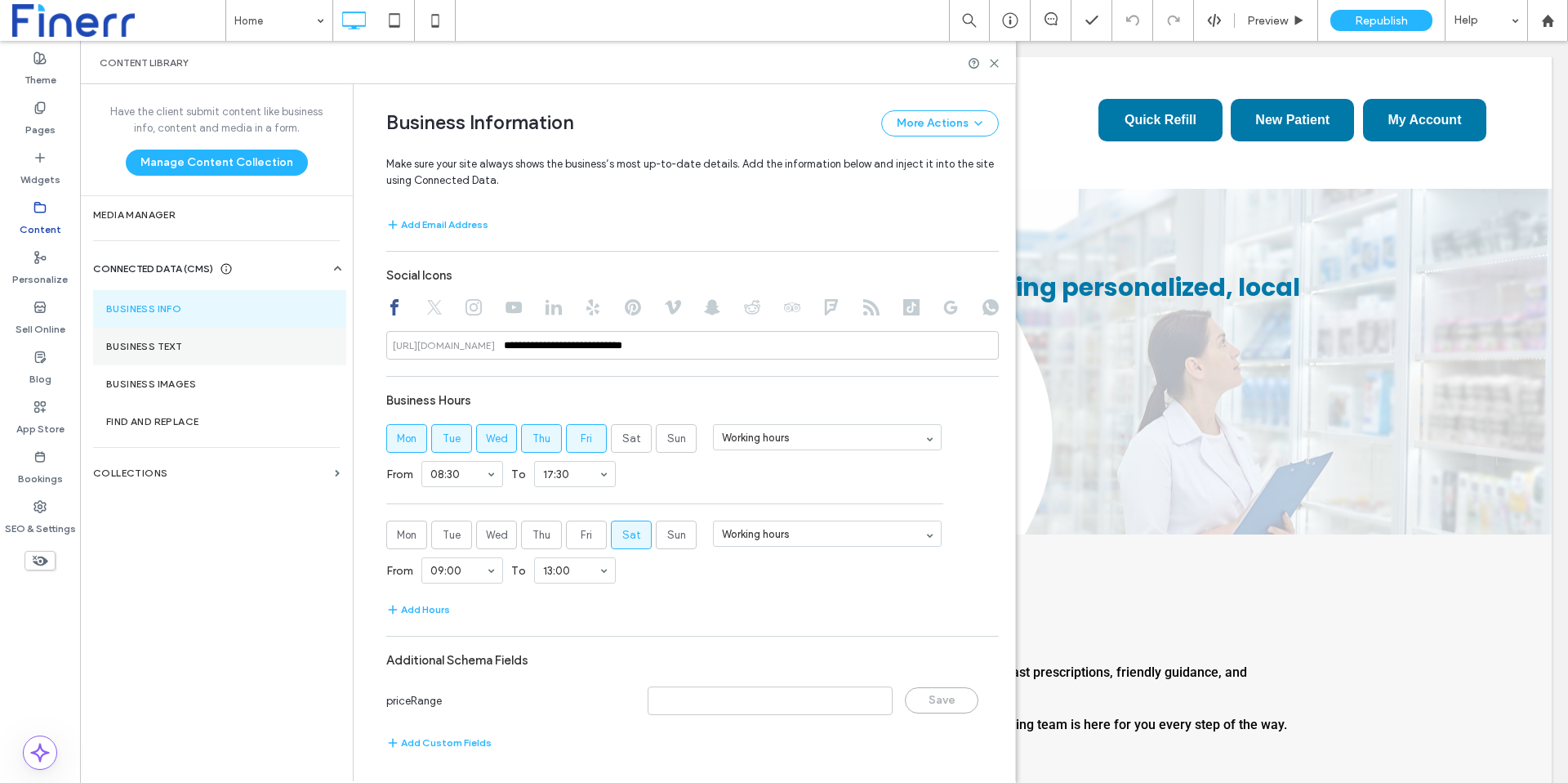
click at [136, 347] on label "Business Text" at bounding box center [219, 346] width 227 height 11
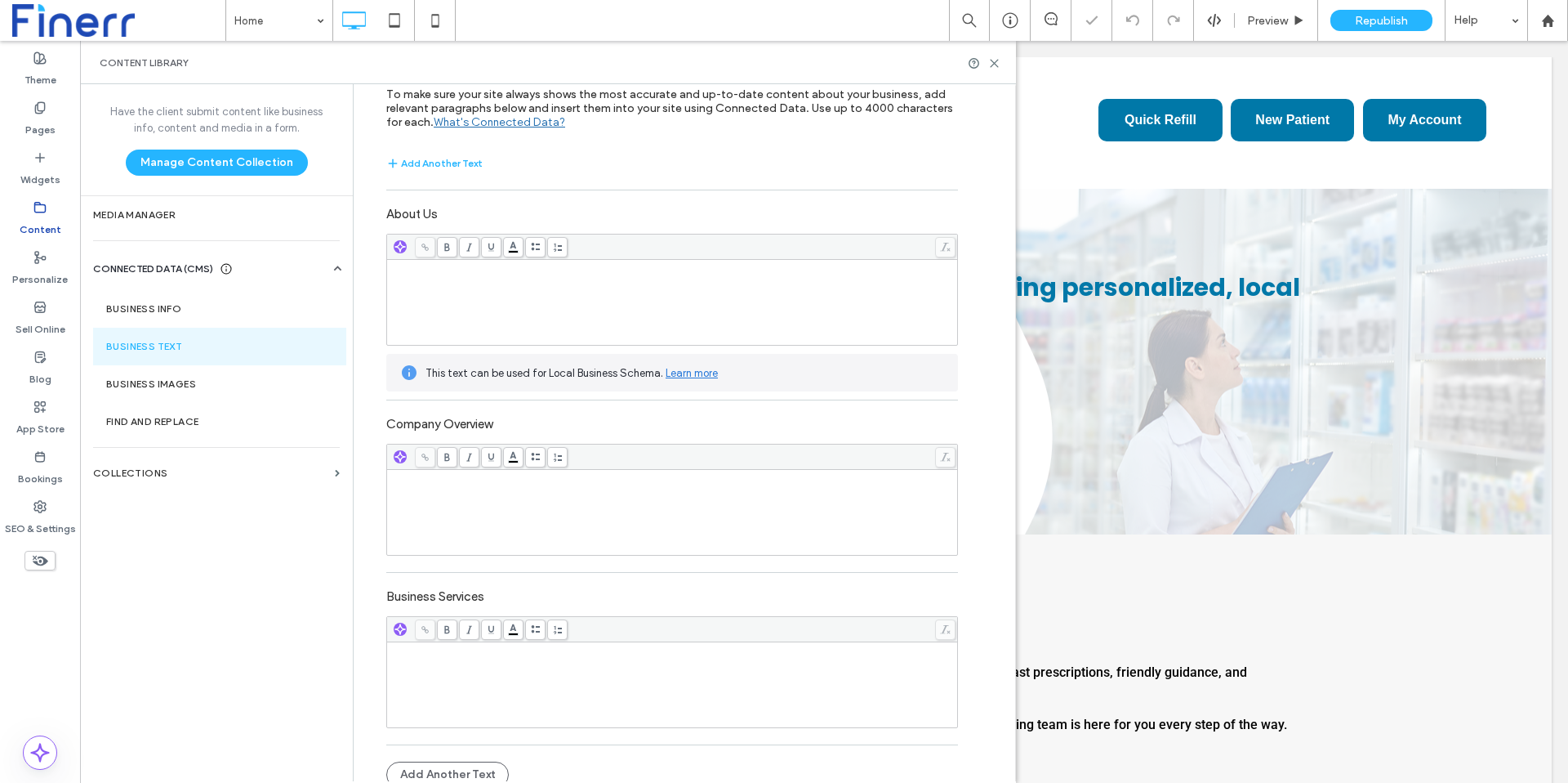
scroll to position [68, 0]
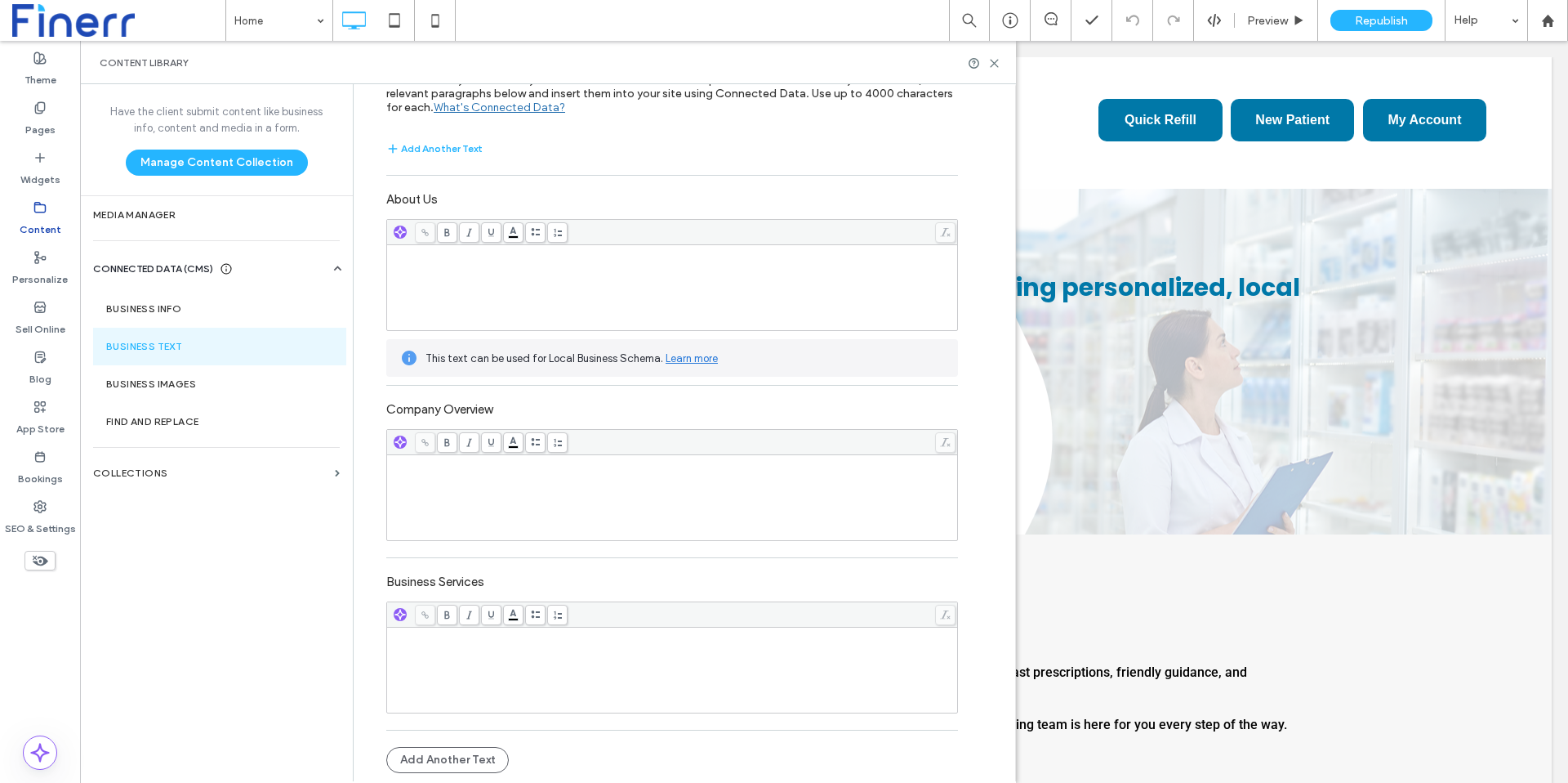
click at [648, 406] on label "Company Overview" at bounding box center [672, 407] width 572 height 27
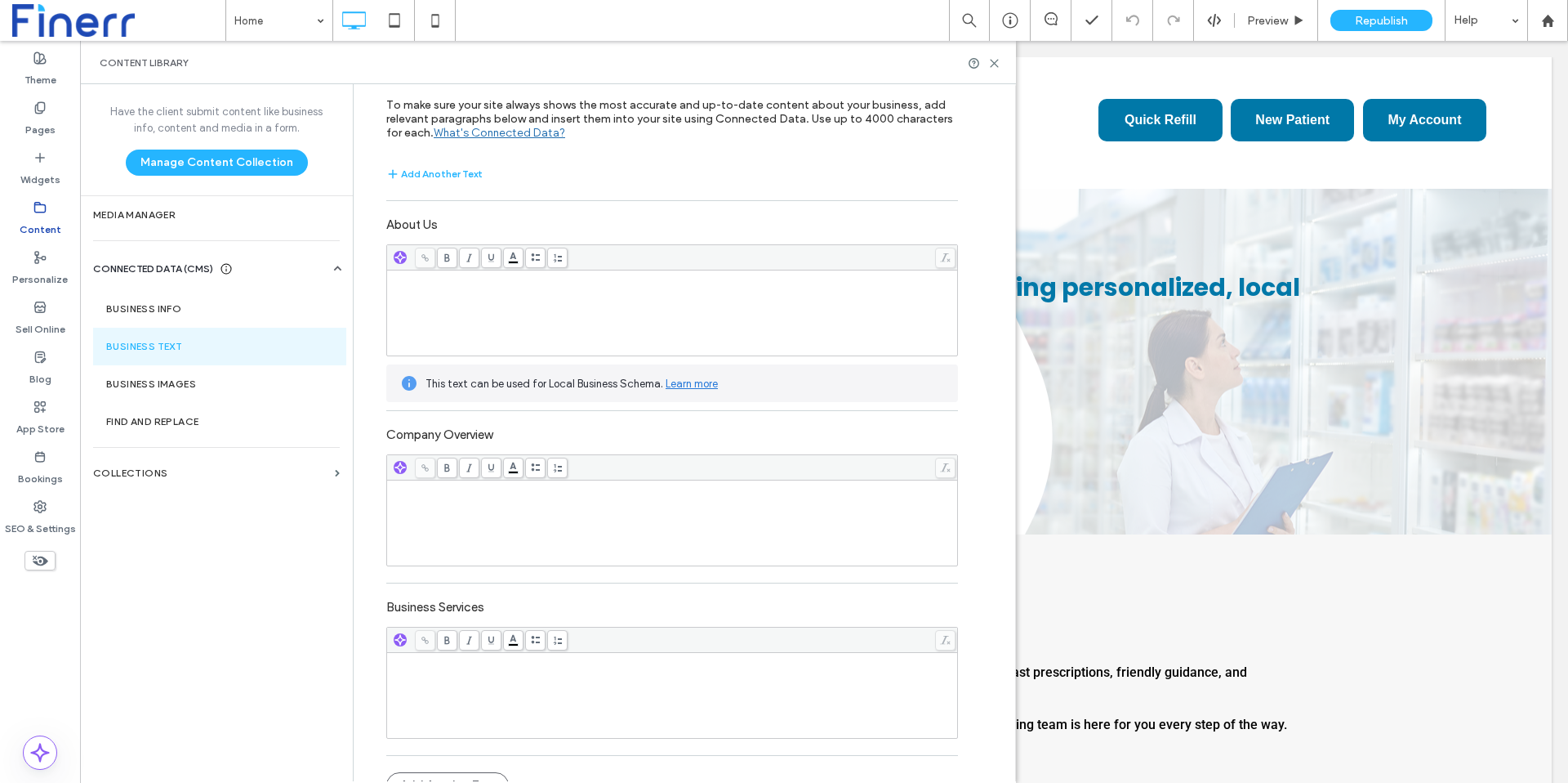
scroll to position [0, 0]
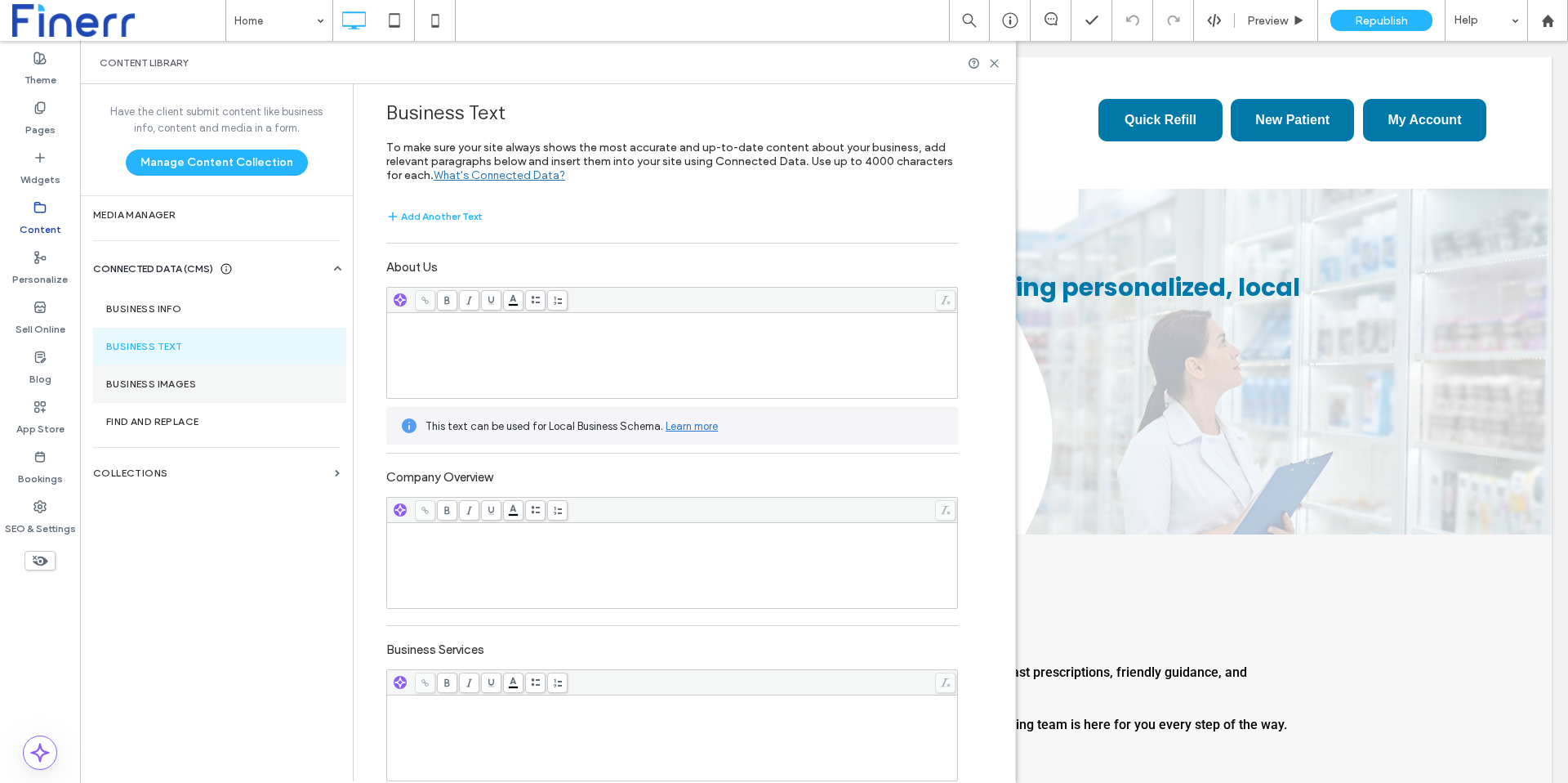
click at [188, 381] on label "Business Images" at bounding box center [219, 383] width 227 height 11
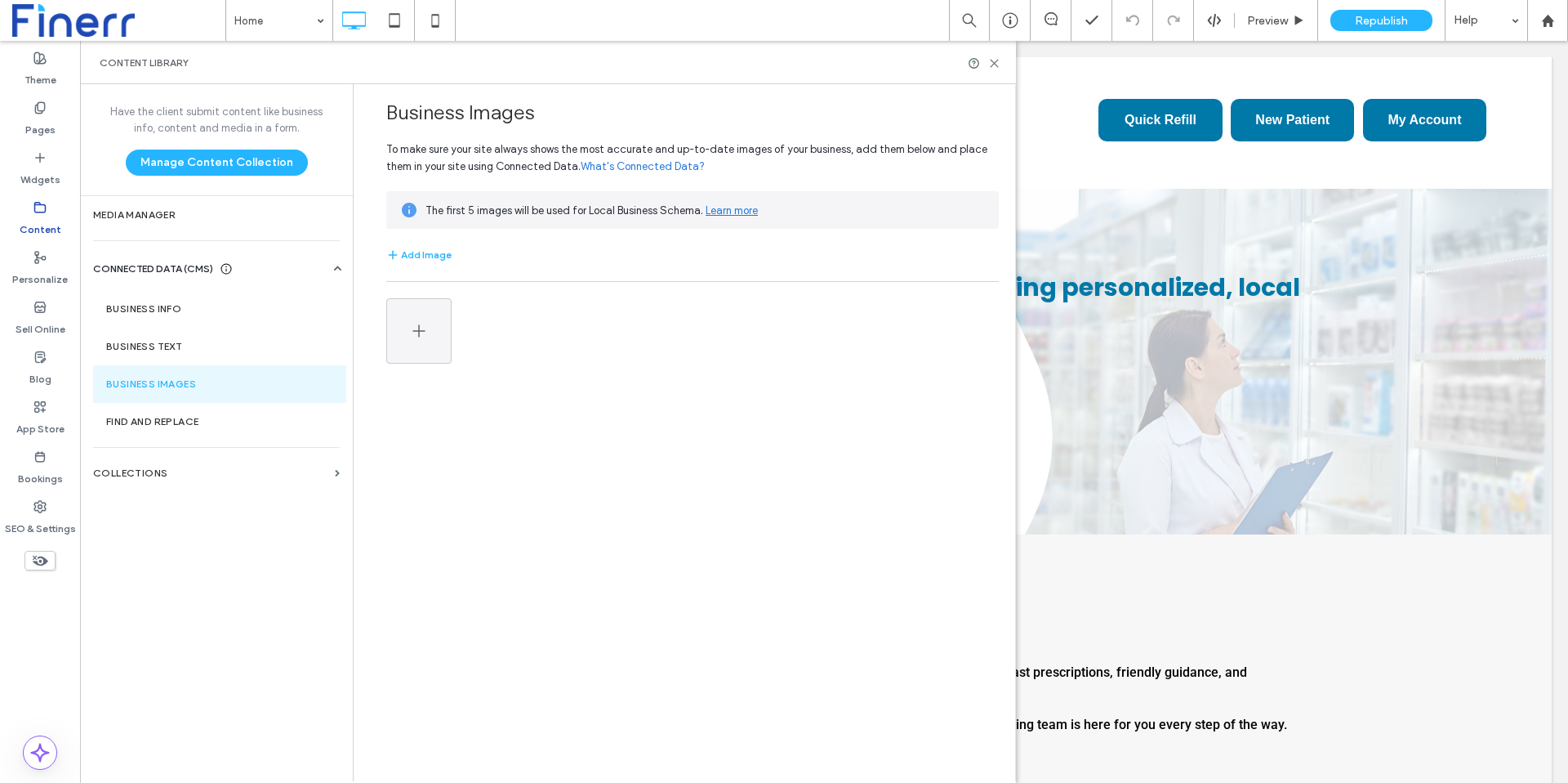
click at [658, 563] on div "Business Images To make sure your site always shows the most accurate and up-to…" at bounding box center [688, 432] width 653 height 695
click at [201, 416] on label "Find and Replace" at bounding box center [219, 421] width 227 height 11
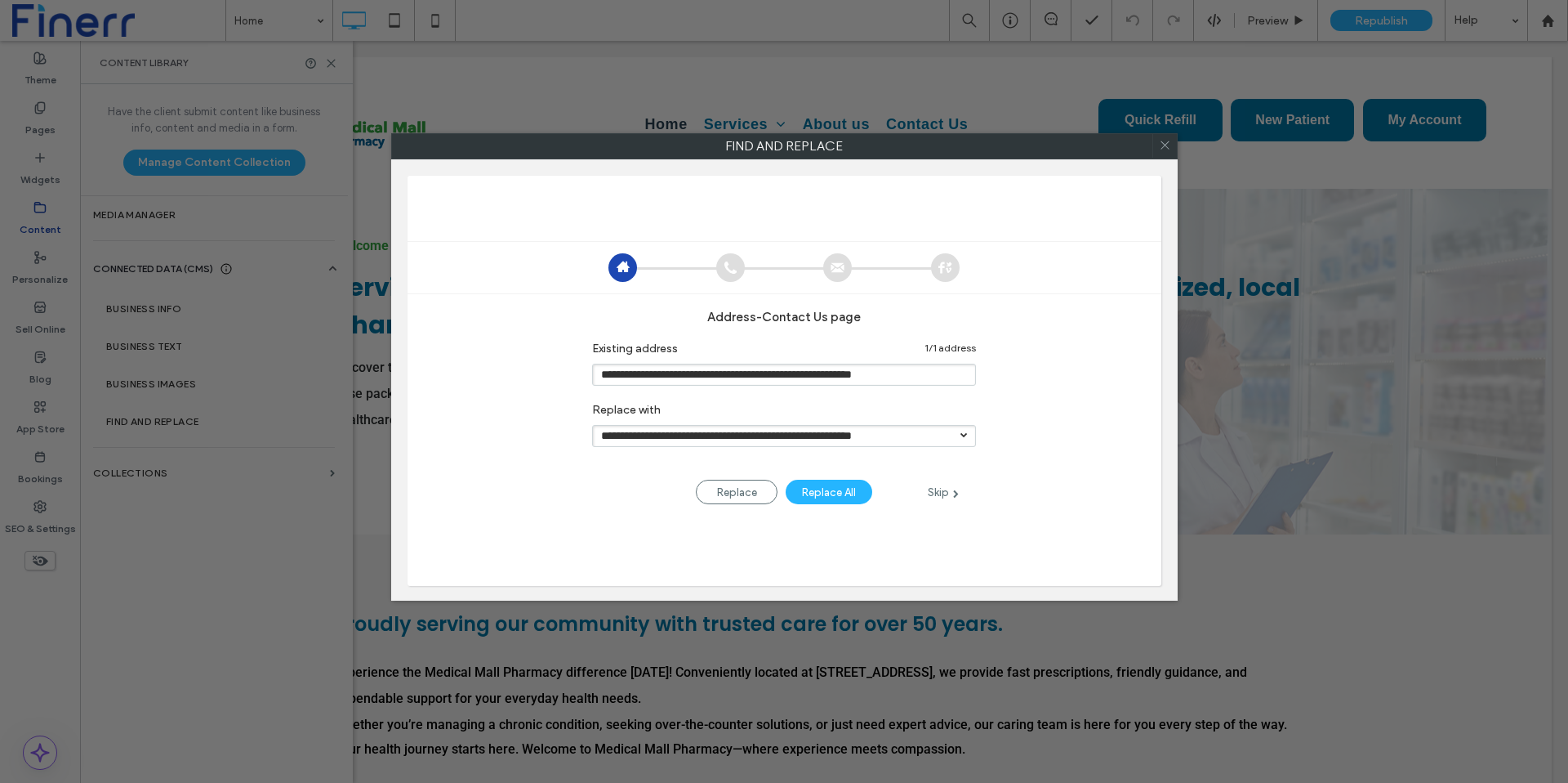
click at [727, 261] on use at bounding box center [731, 267] width 12 height 12
click at [968, 441] on input "**********" at bounding box center [784, 435] width 384 height 22
click at [964, 436] on div at bounding box center [963, 434] width 7 height 7
click at [837, 493] on div "Replace All" at bounding box center [829, 492] width 87 height 24
type input "**********"
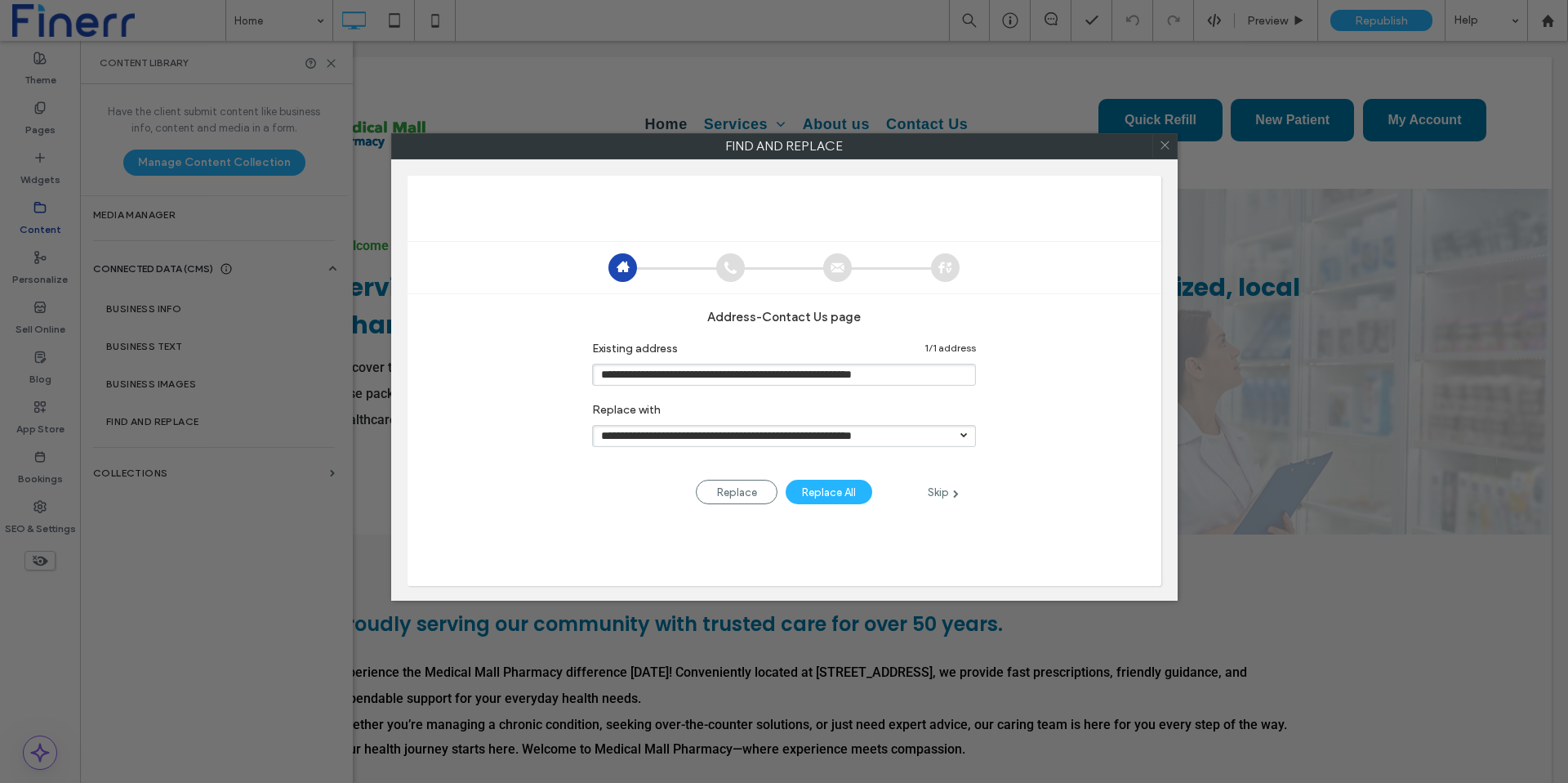
type input "**********"
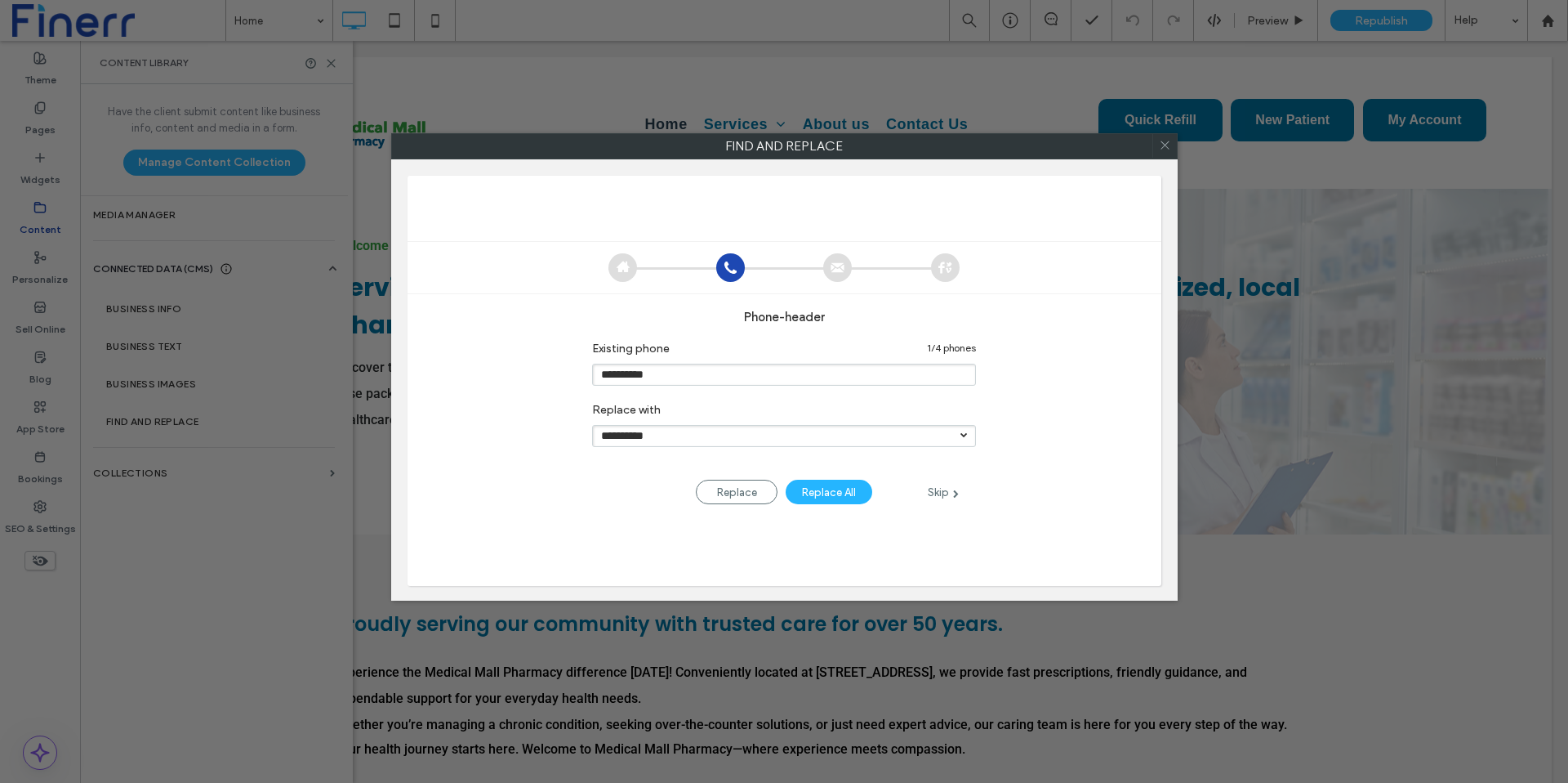
click at [837, 493] on div "Replace All" at bounding box center [829, 492] width 87 height 24
type input "**********"
click at [841, 488] on div "Replace All" at bounding box center [829, 492] width 87 height 24
type input "**********"
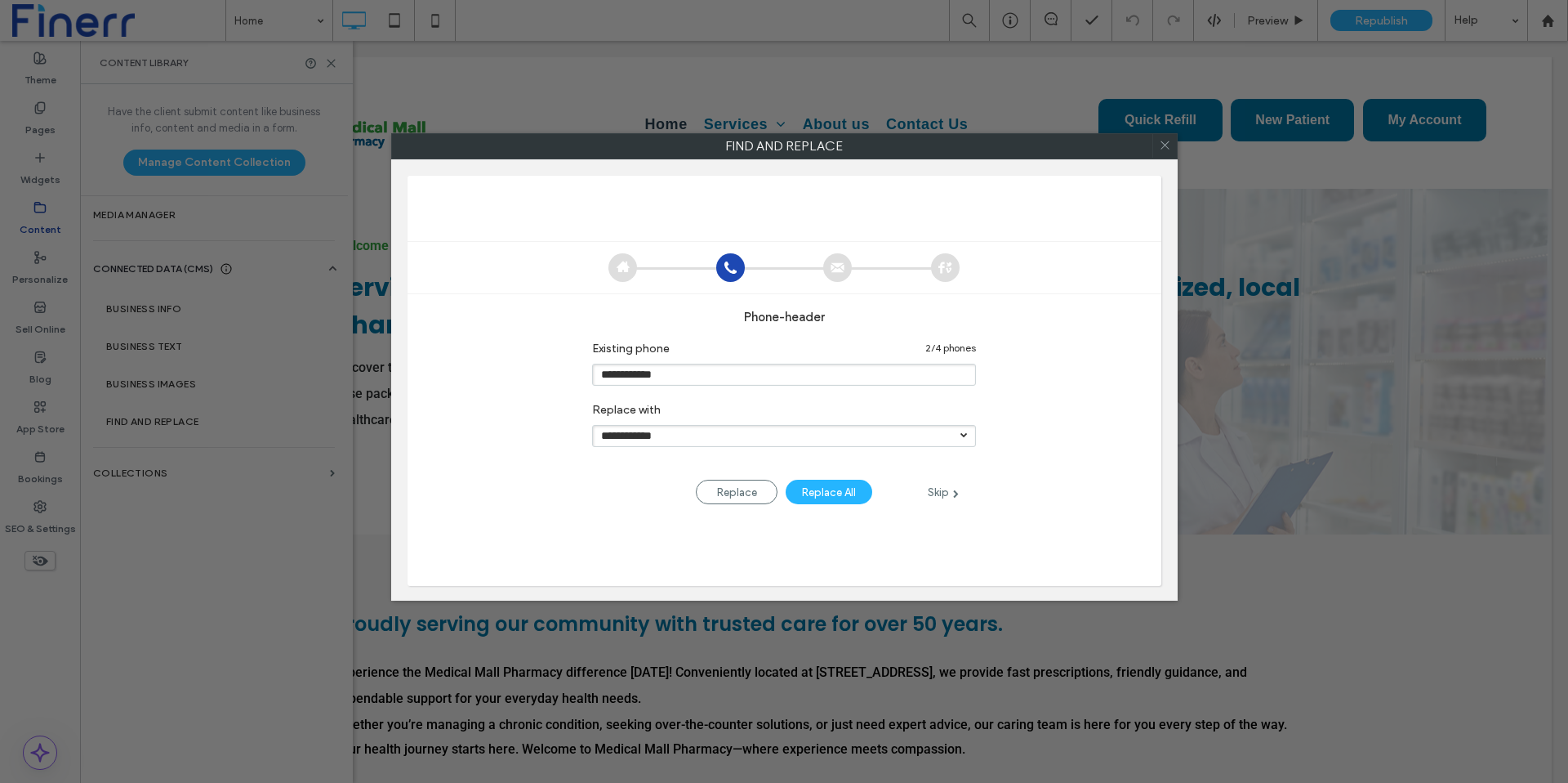
type input "**********"
click at [1163, 149] on icon at bounding box center [1164, 144] width 23 height 23
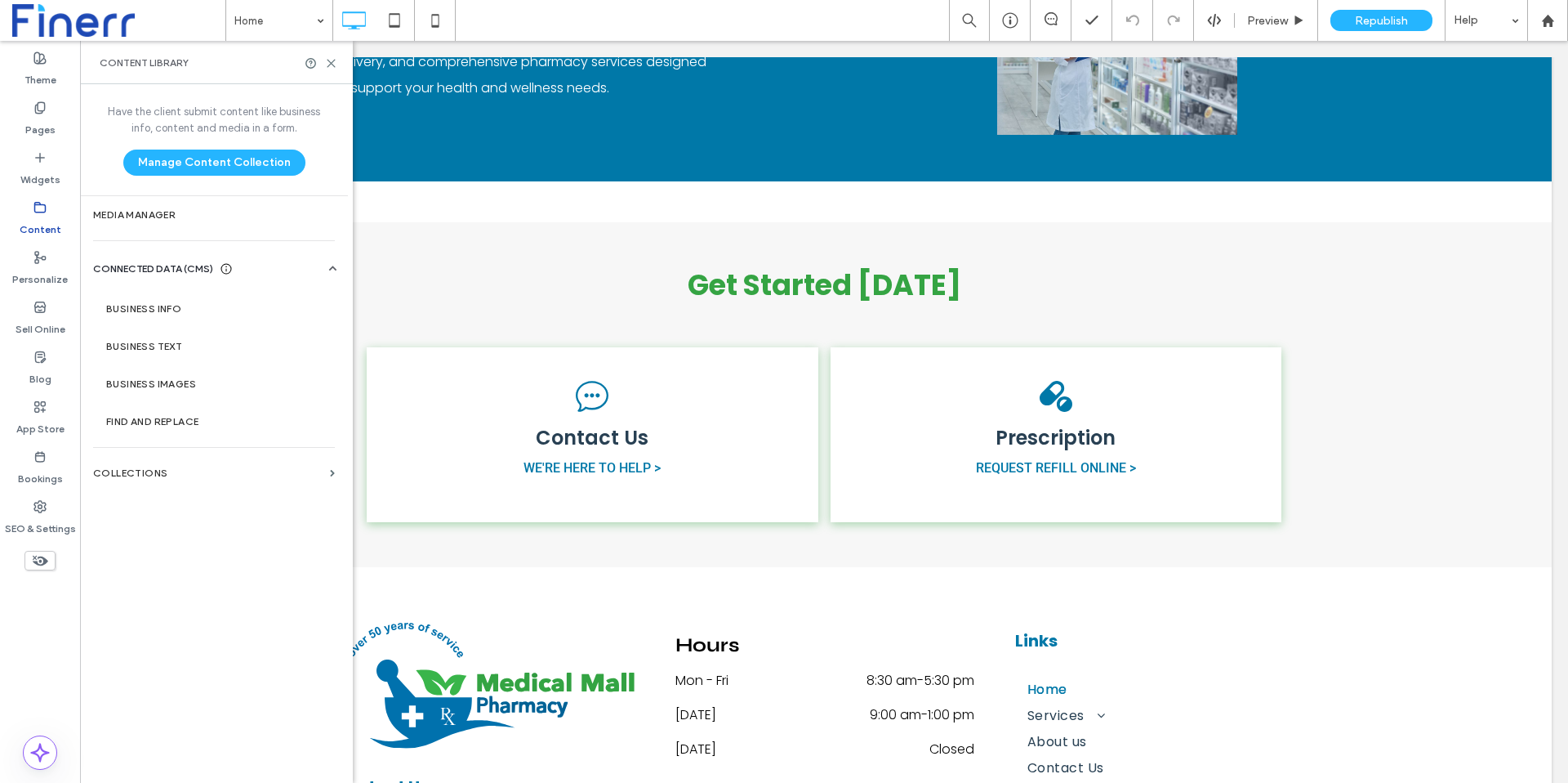
scroll to position [3137, 0]
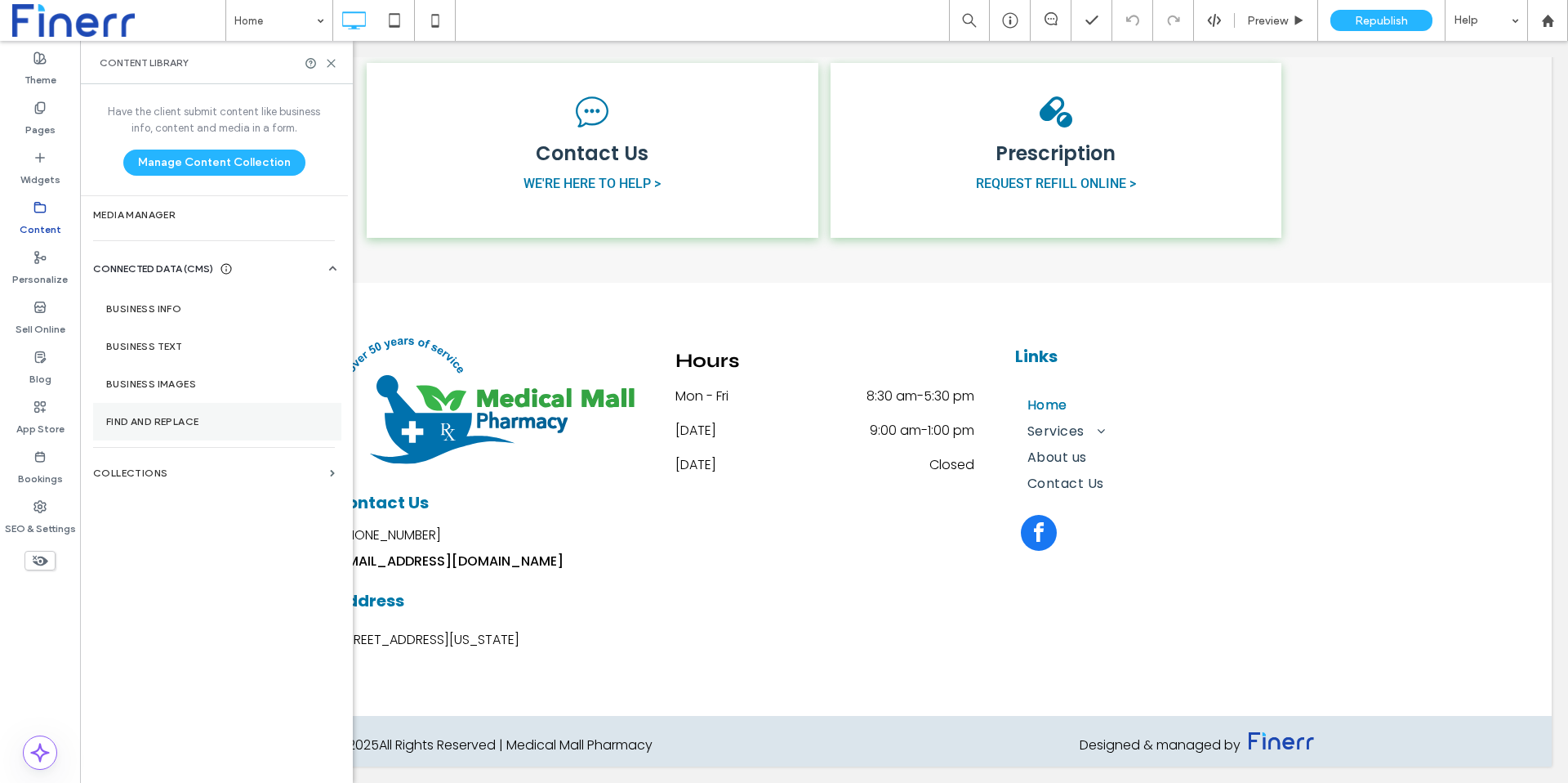
click at [173, 421] on label "Find and Replace" at bounding box center [217, 421] width 222 height 11
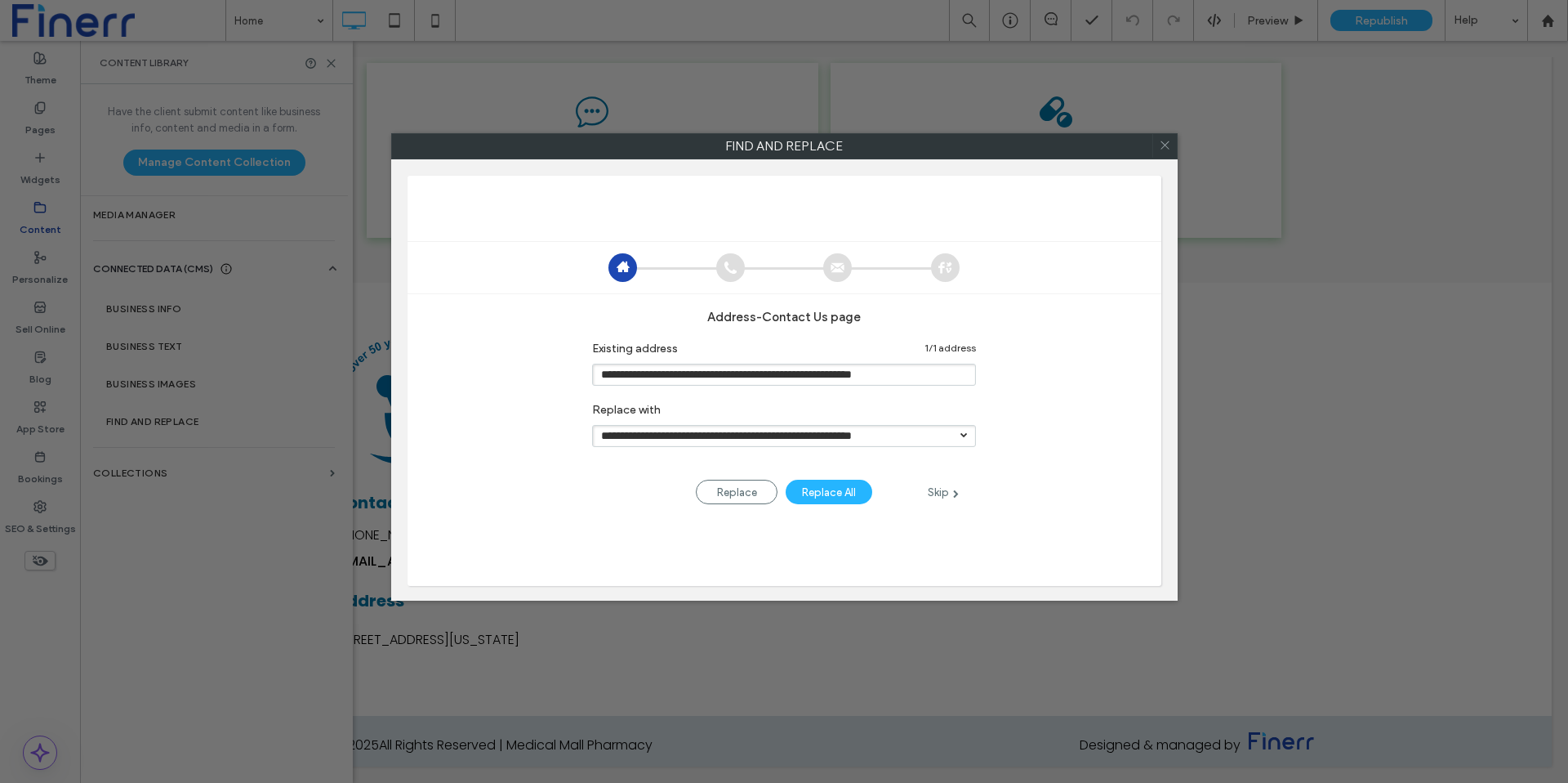
click at [840, 501] on div "Replace All" at bounding box center [829, 492] width 87 height 24
type input "**********"
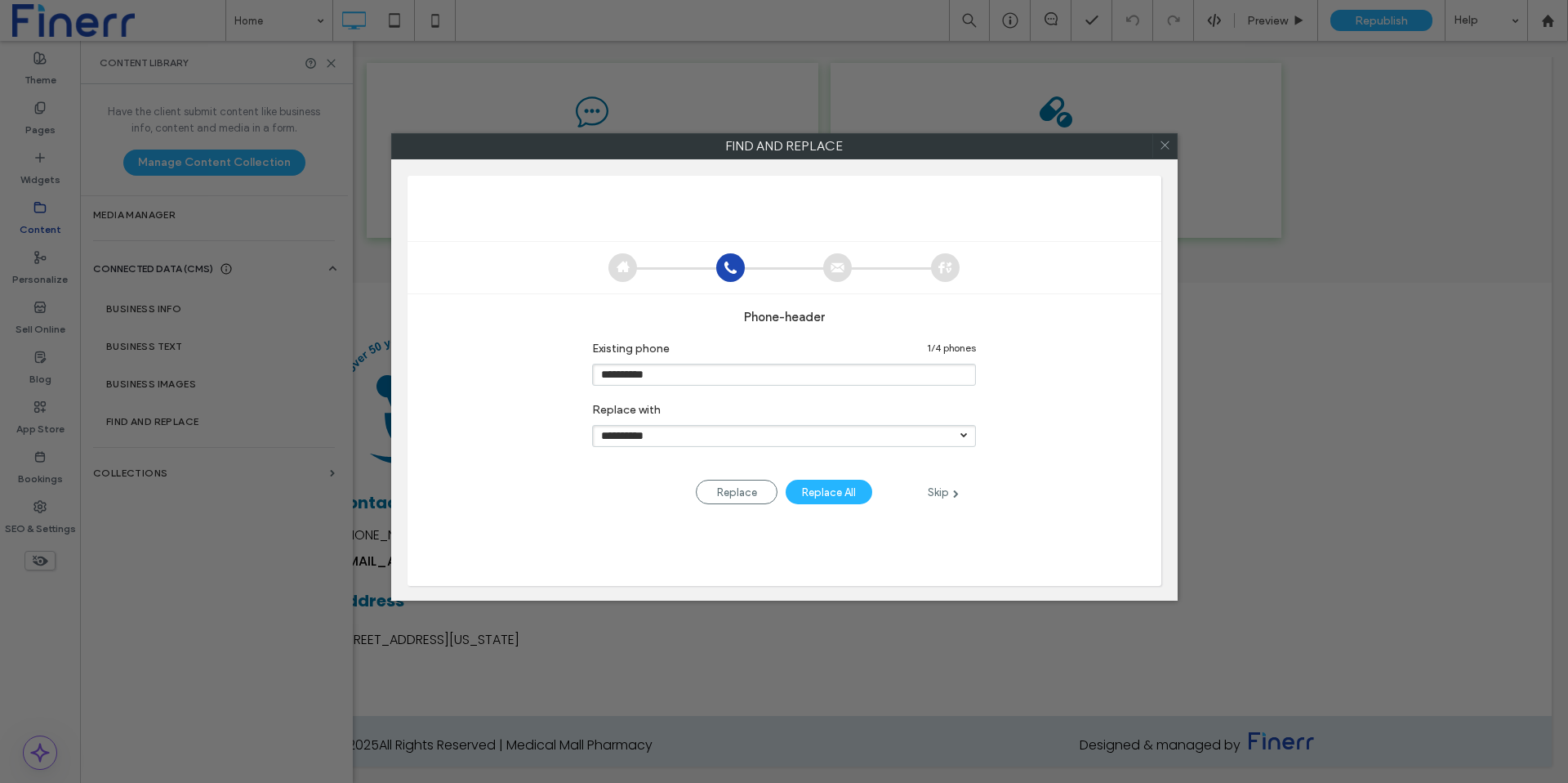
click at [699, 447] on div "**********" at bounding box center [784, 435] width 384 height 22
click at [969, 437] on input "**********" at bounding box center [784, 435] width 384 height 22
click at [852, 456] on li "732-244-4747 [Mobile]" at bounding box center [784, 460] width 383 height 23
type input "**********"
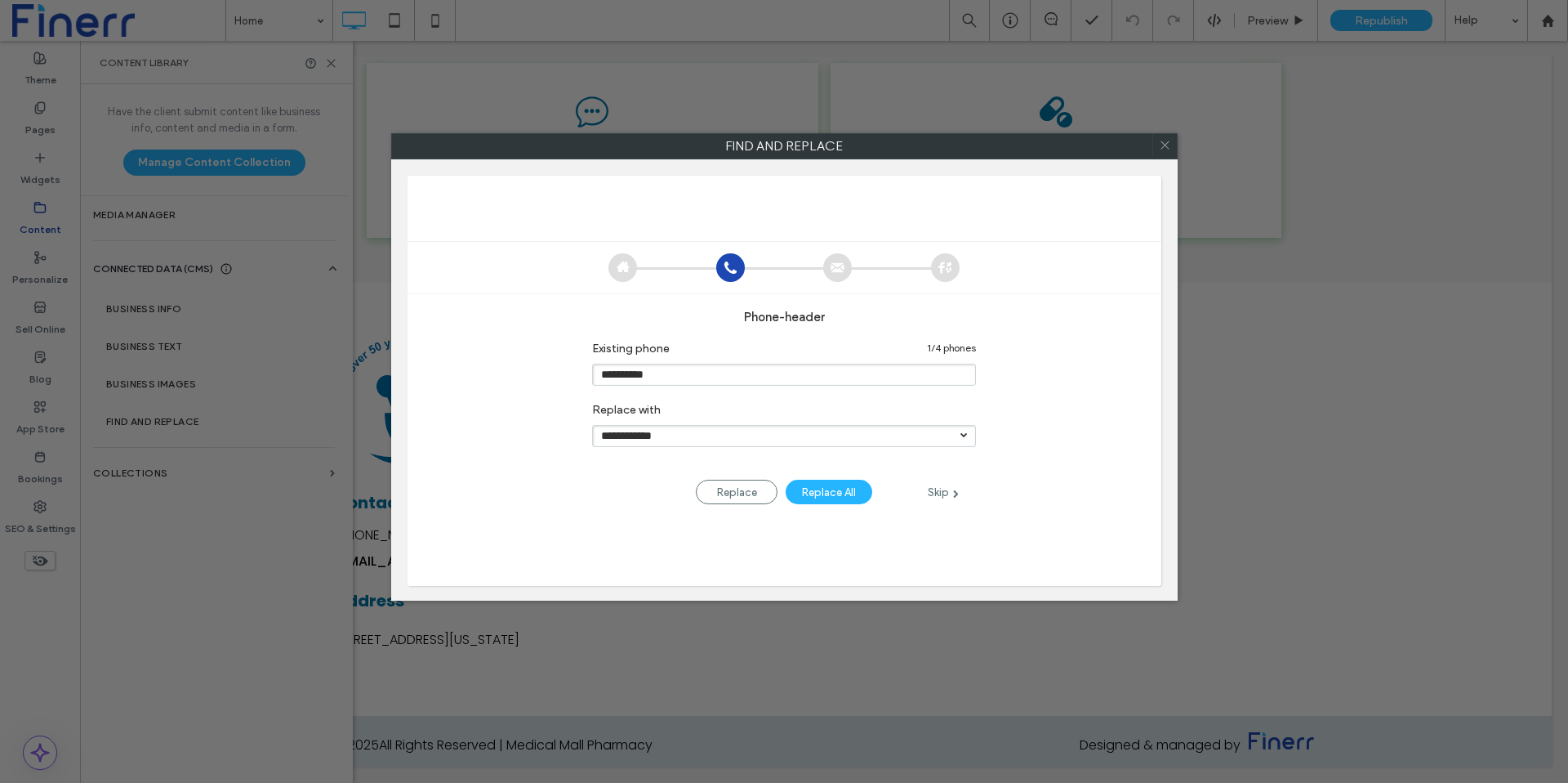
click at [844, 487] on div "Replace All" at bounding box center [829, 492] width 87 height 24
click at [836, 488] on div "Replace All" at bounding box center [829, 492] width 87 height 24
type input "**********"
click at [964, 435] on div at bounding box center [963, 434] width 7 height 7
click at [960, 439] on input "**********" at bounding box center [784, 435] width 384 height 22
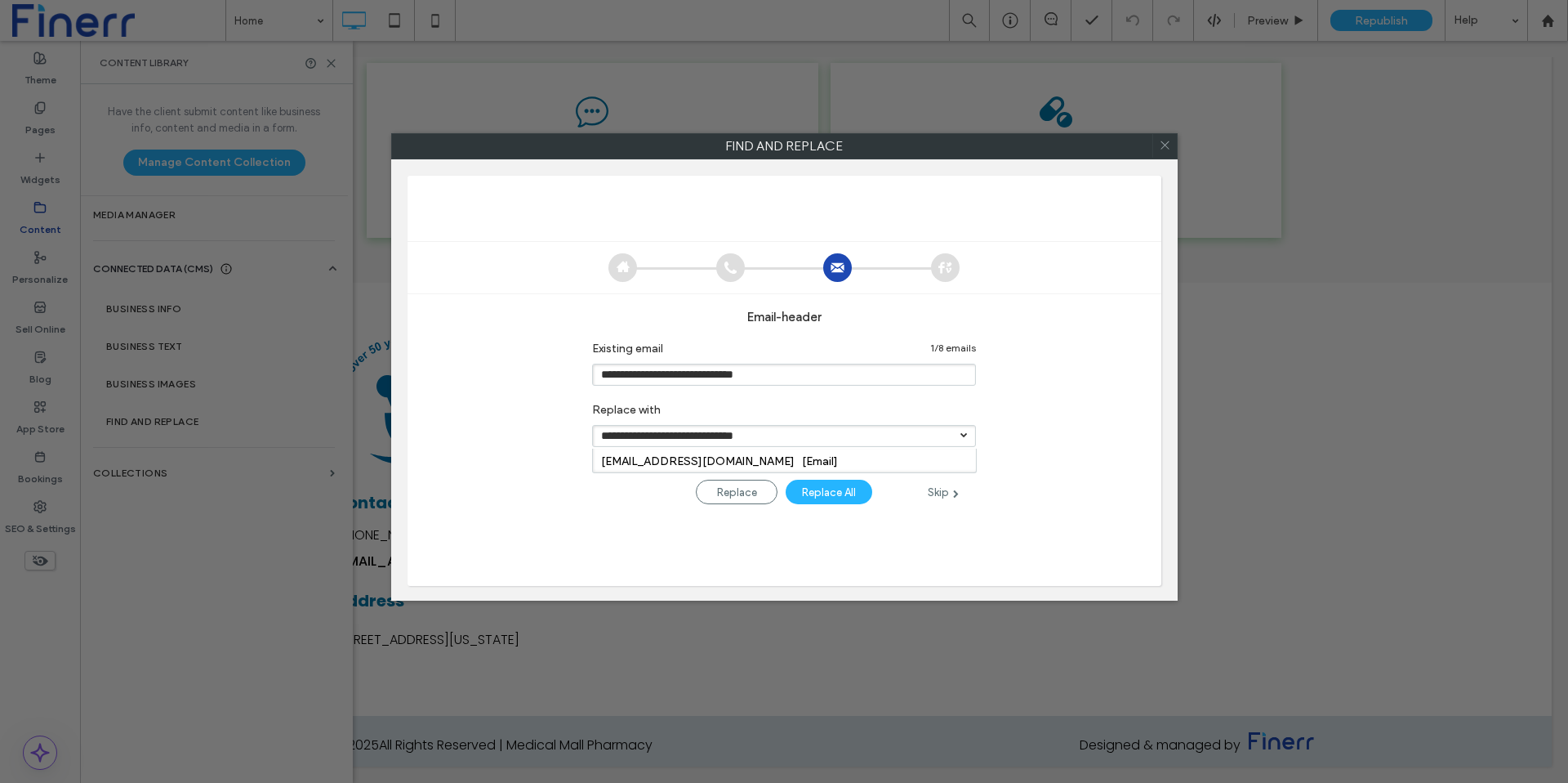
click at [730, 461] on link "medicalmall1973@gmail.com [Email]" at bounding box center [719, 461] width 237 height 14
type input "**********"
click at [825, 490] on div "Replace All" at bounding box center [829, 492] width 87 height 24
type input "**********"
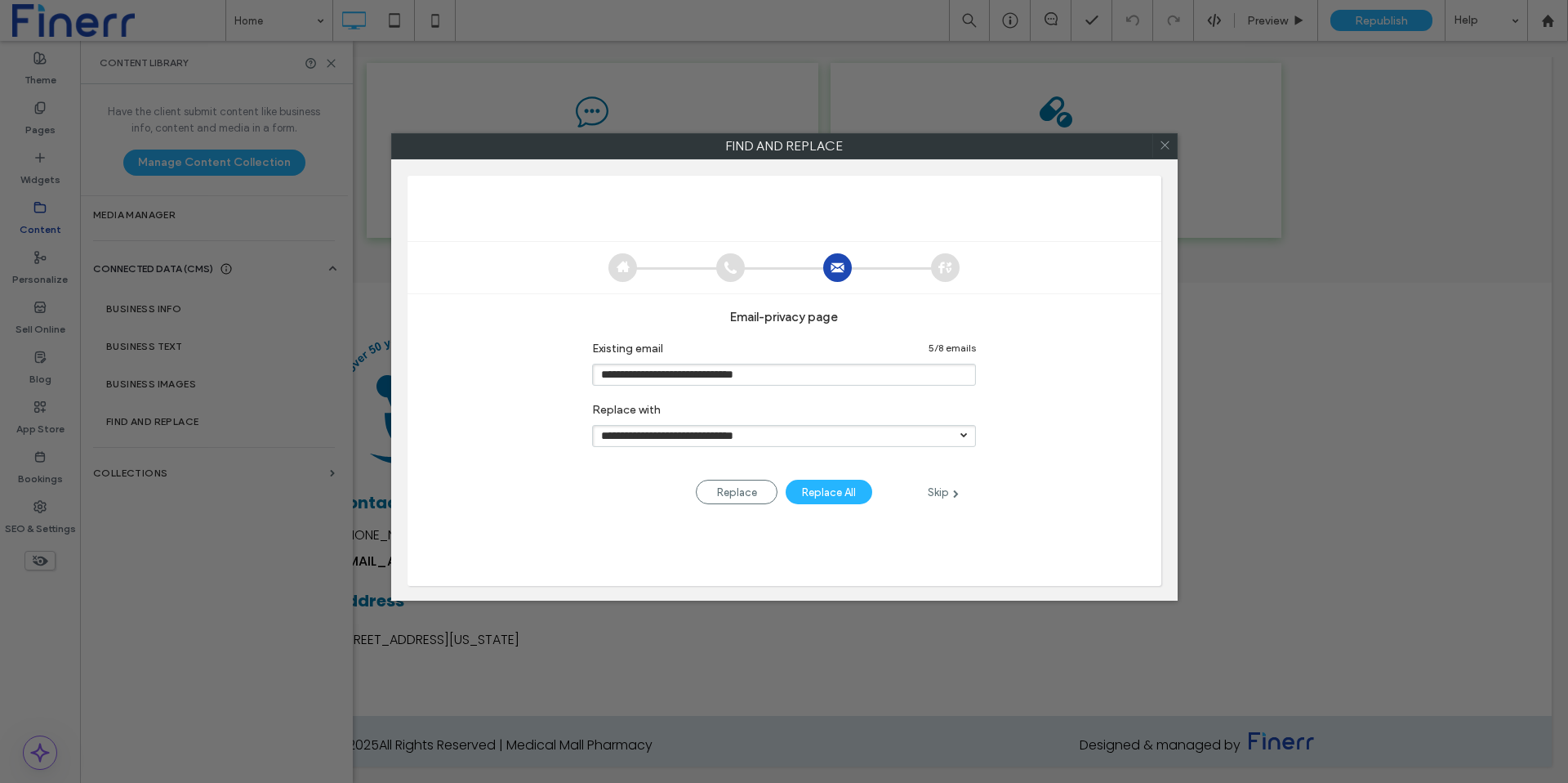
click at [967, 438] on div at bounding box center [963, 434] width 7 height 7
click at [965, 437] on div at bounding box center [963, 434] width 7 height 7
click at [962, 436] on div at bounding box center [963, 434] width 7 height 7
click at [886, 447] on input "**********" at bounding box center [784, 435] width 384 height 22
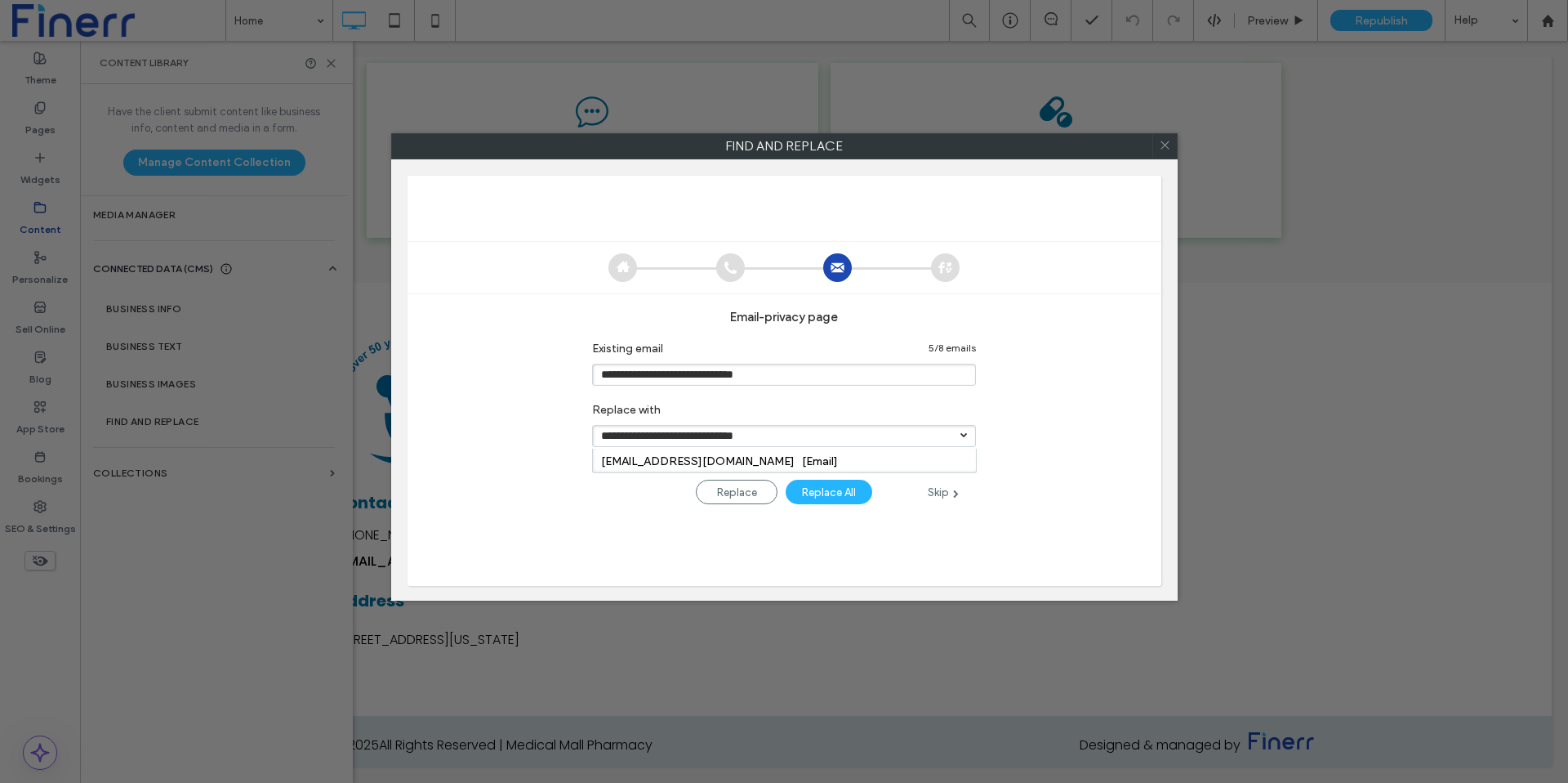
click at [886, 445] on input "**********" at bounding box center [784, 435] width 384 height 22
click at [787, 460] on link "medicalmall1973@gmail.com [Email]" at bounding box center [719, 461] width 237 height 14
type input "**********"
click at [833, 494] on div "Replace All" at bounding box center [829, 492] width 87 height 24
click at [824, 494] on div "Replace All" at bounding box center [829, 492] width 87 height 24
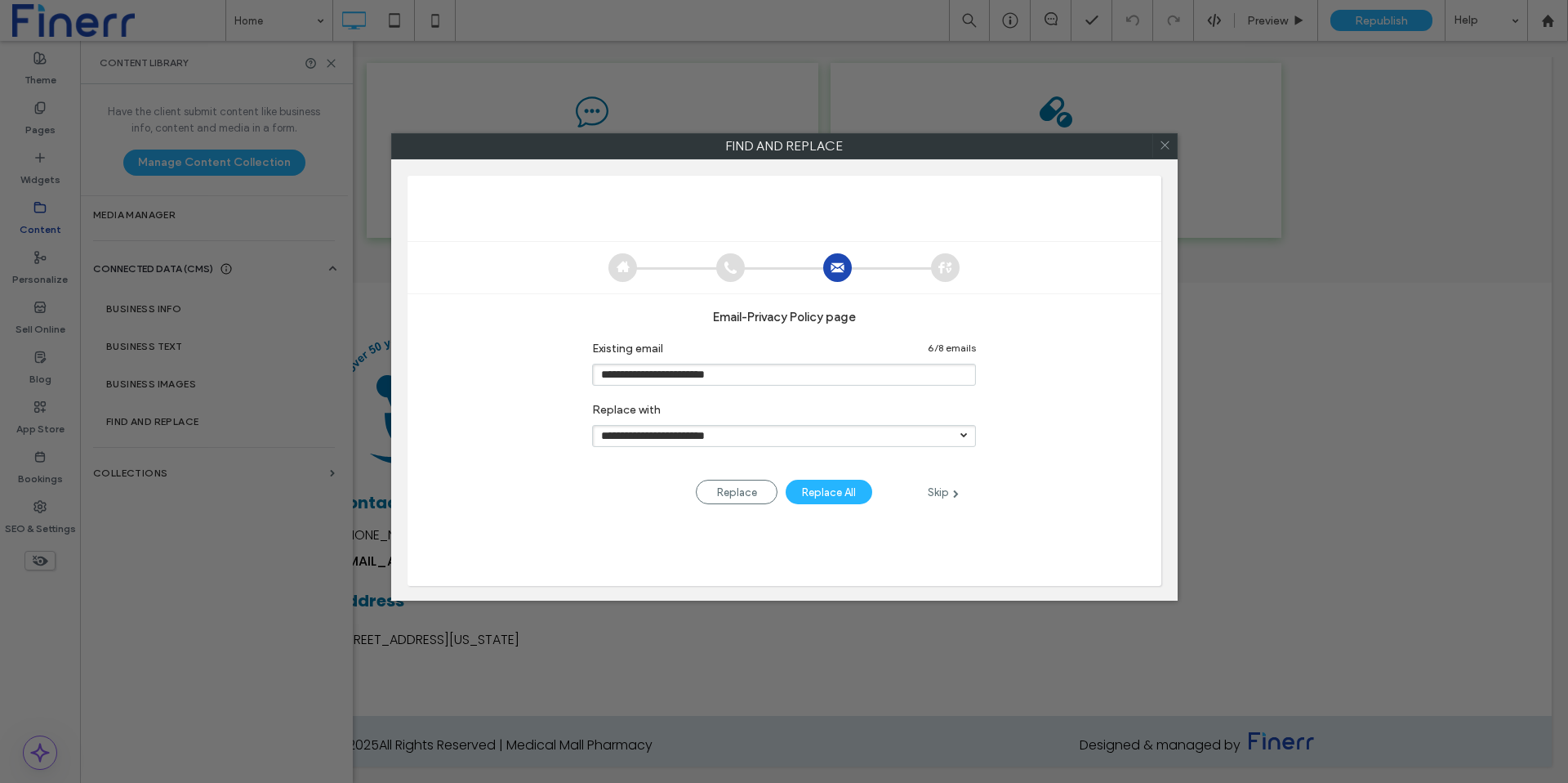
type input "**********"
click at [824, 494] on div "Replace All" at bounding box center [829, 492] width 87 height 24
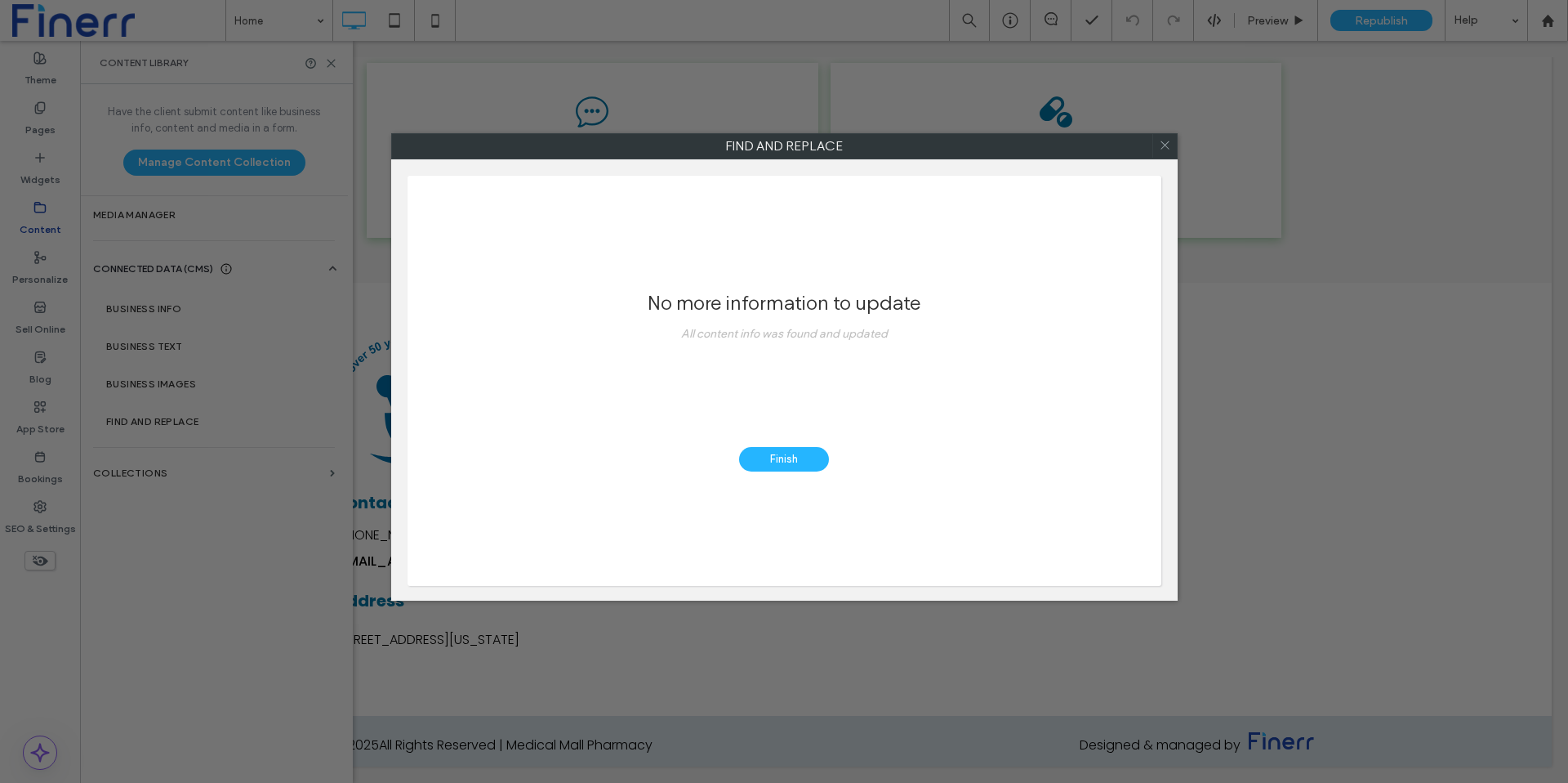
click at [786, 455] on div "Finish" at bounding box center [784, 459] width 89 height 24
click at [781, 459] on body ".wqwq-1{fill:#231f20;} .cls-1q, .cls-2q { fill-rule: evenodd; } .cls-2q { fill:…" at bounding box center [784, 391] width 1568 height 783
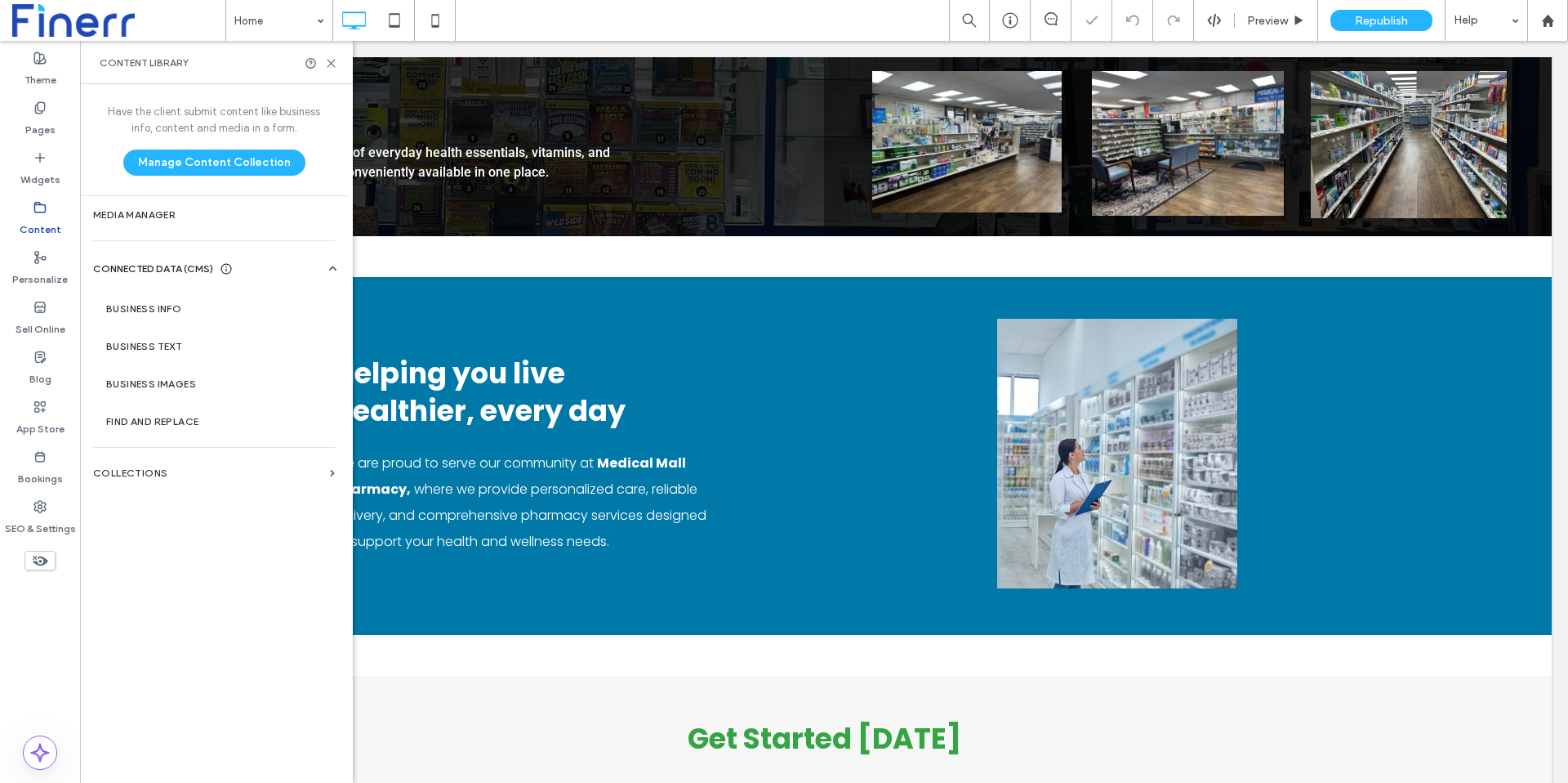
scroll to position [1269, 0]
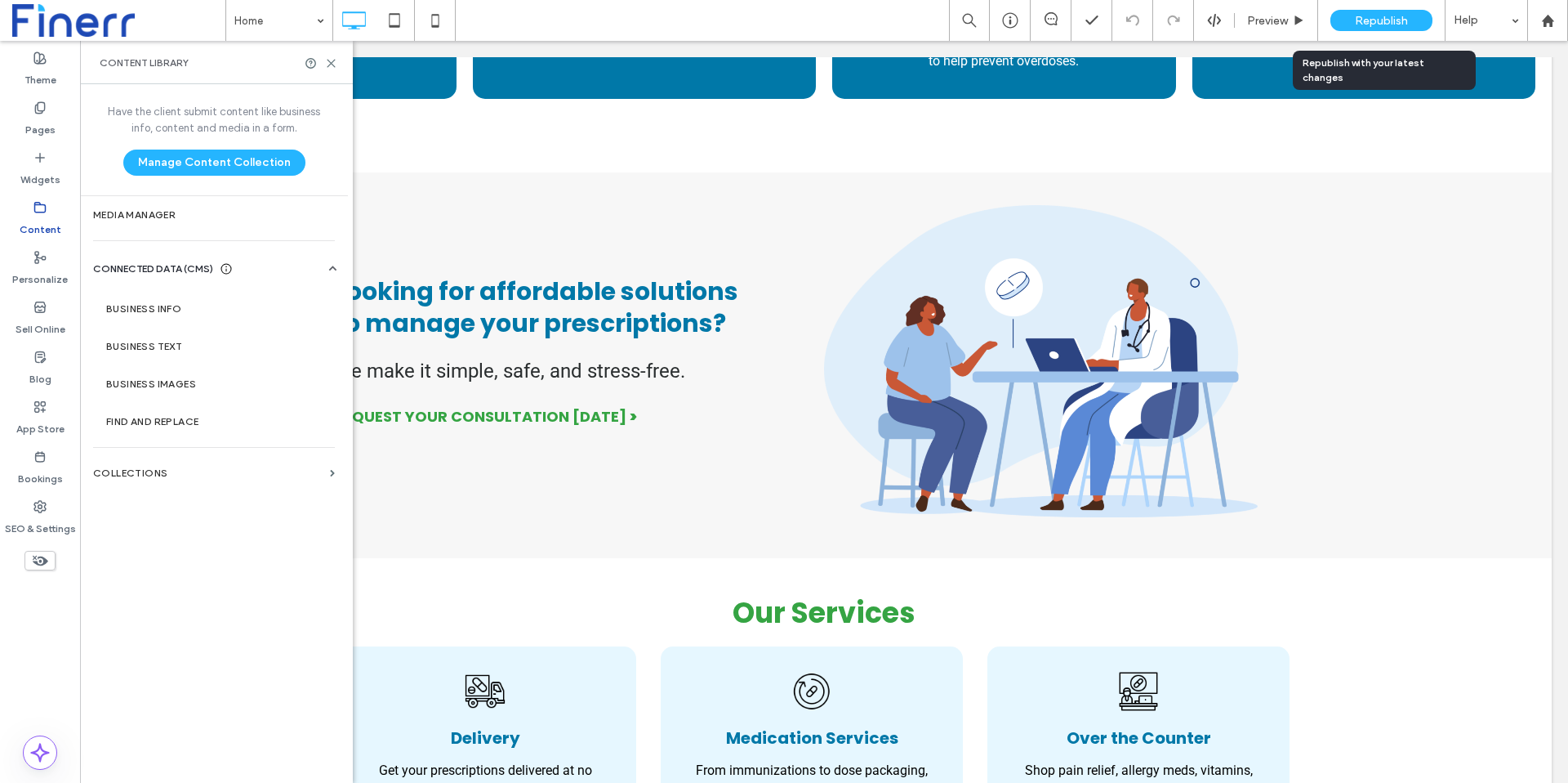
click at [1378, 18] on span "Republish" at bounding box center [1380, 21] width 53 height 14
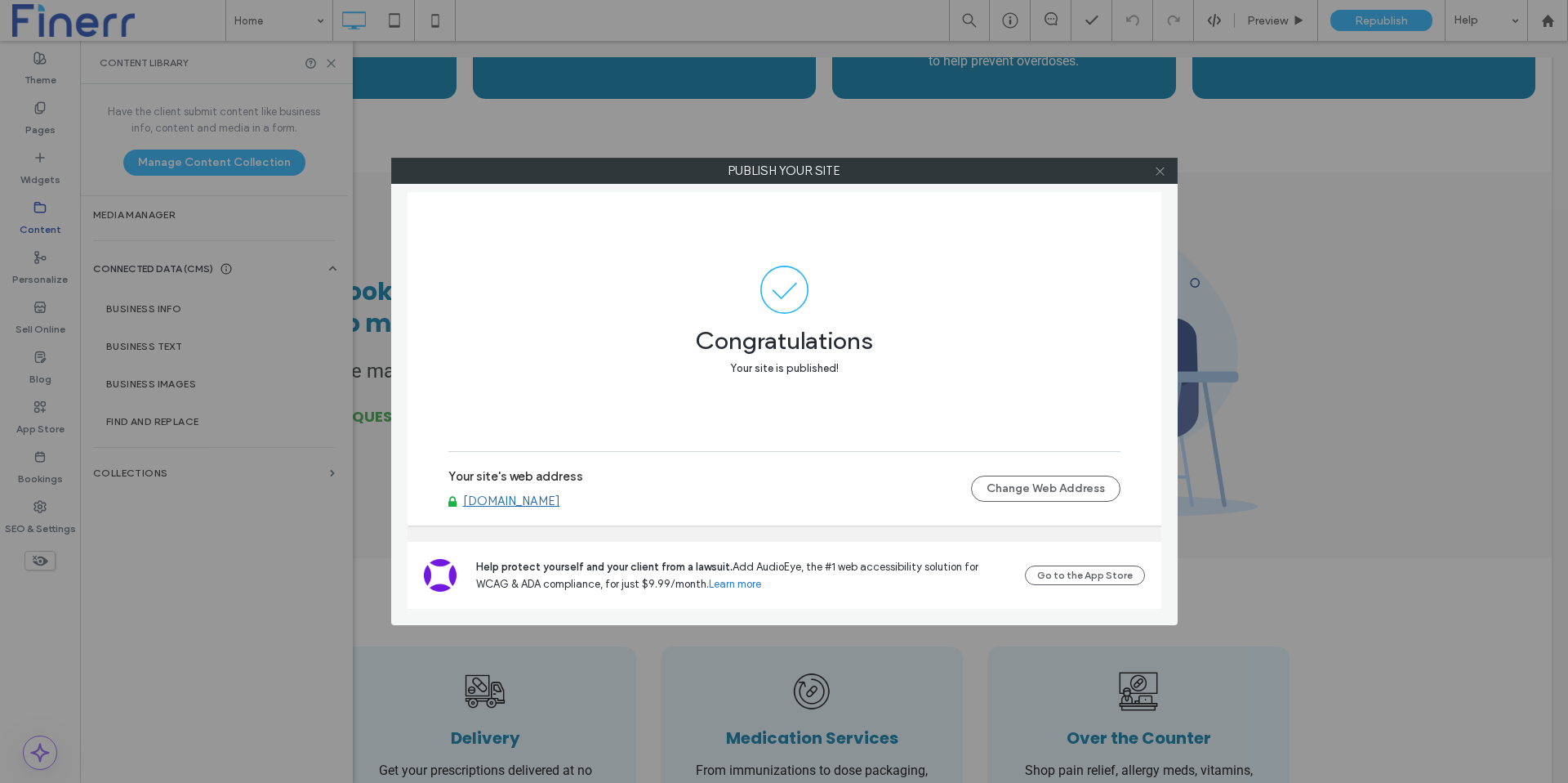
click at [1158, 168] on icon at bounding box center [1160, 171] width 12 height 12
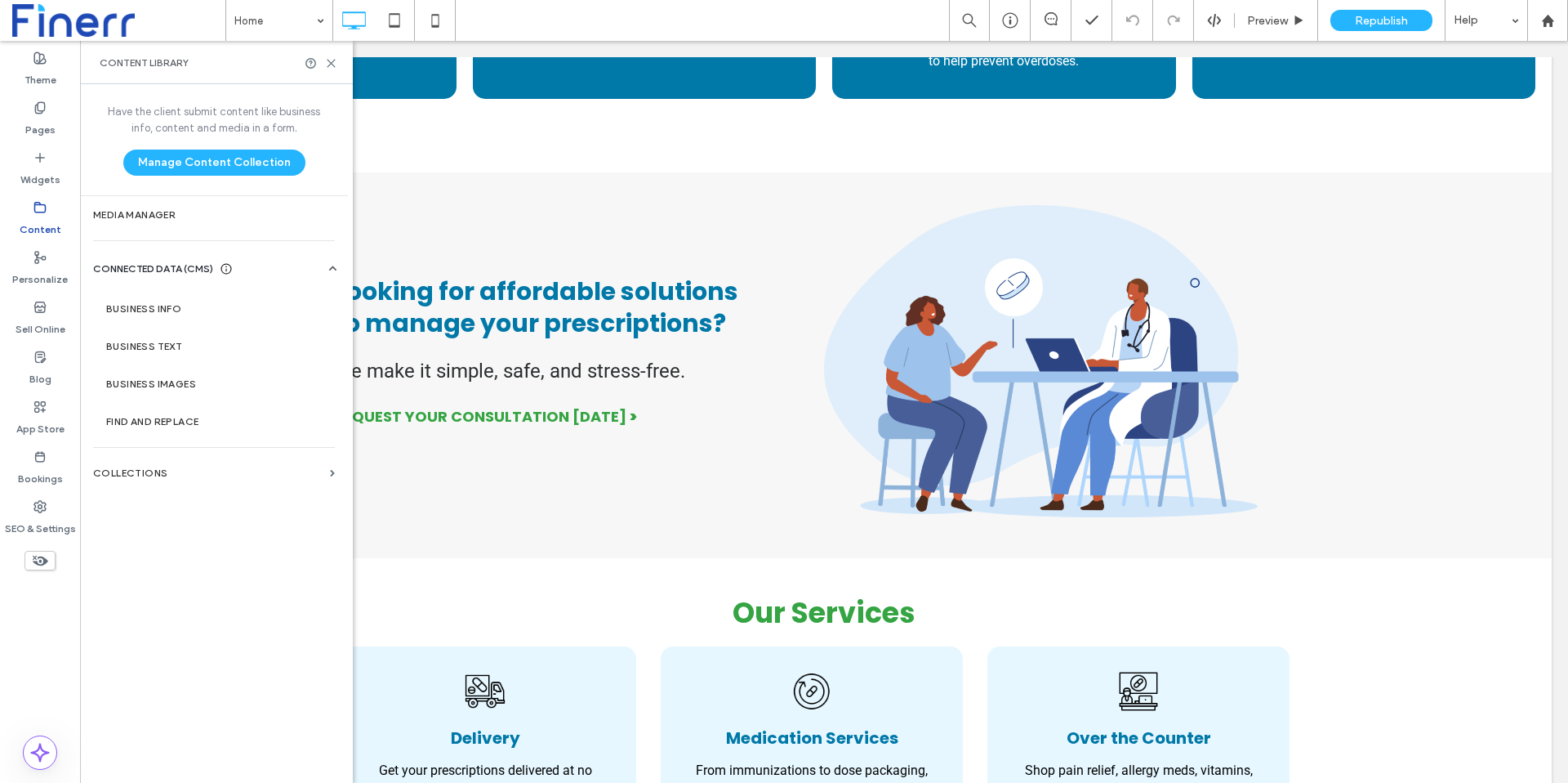
click at [1158, 172] on div "Looking for affordable solutions to manage your prescriptions? We make it simpl…" at bounding box center [824, 365] width 1455 height 386
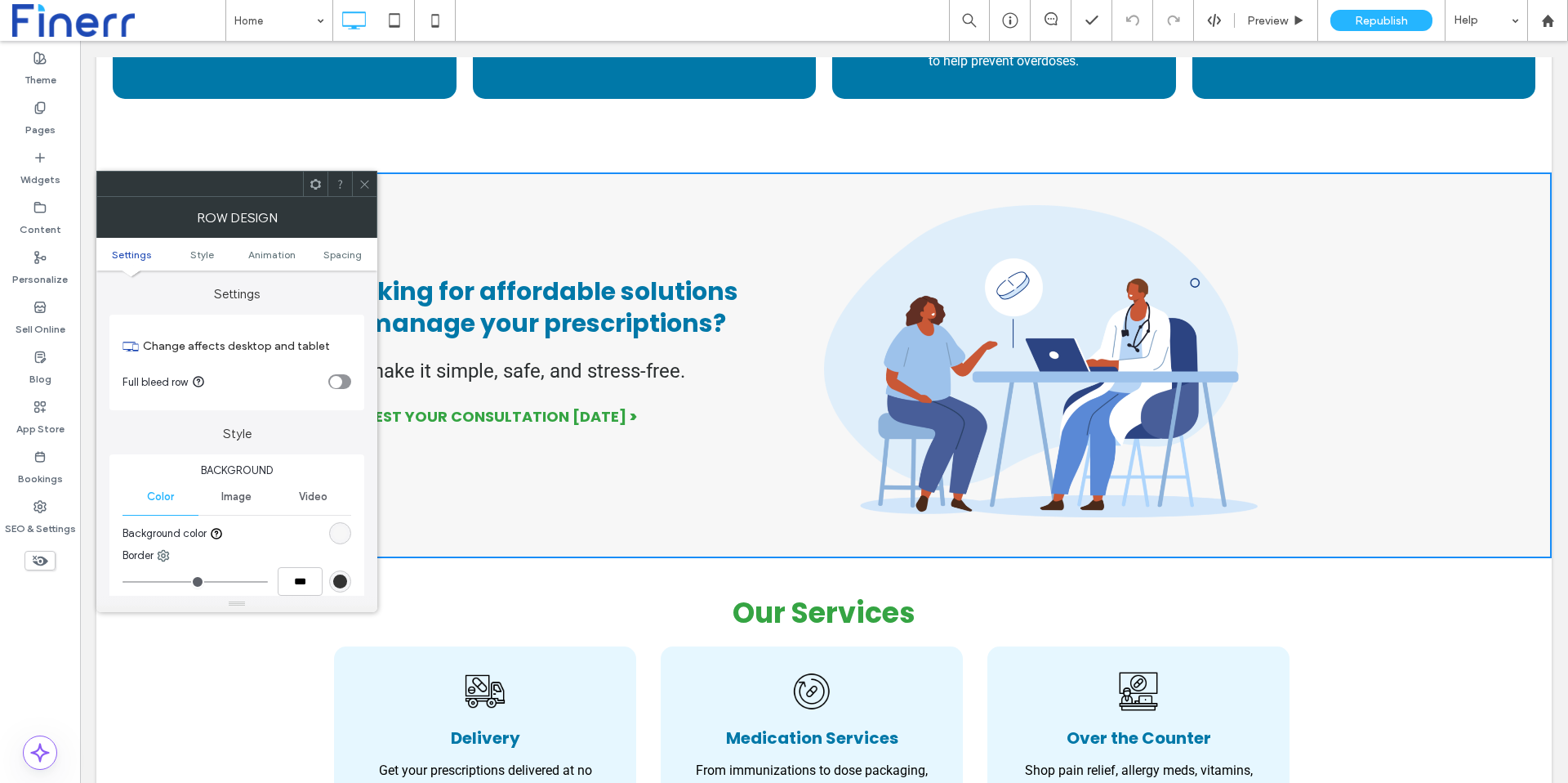
click at [360, 178] on icon at bounding box center [365, 184] width 12 height 12
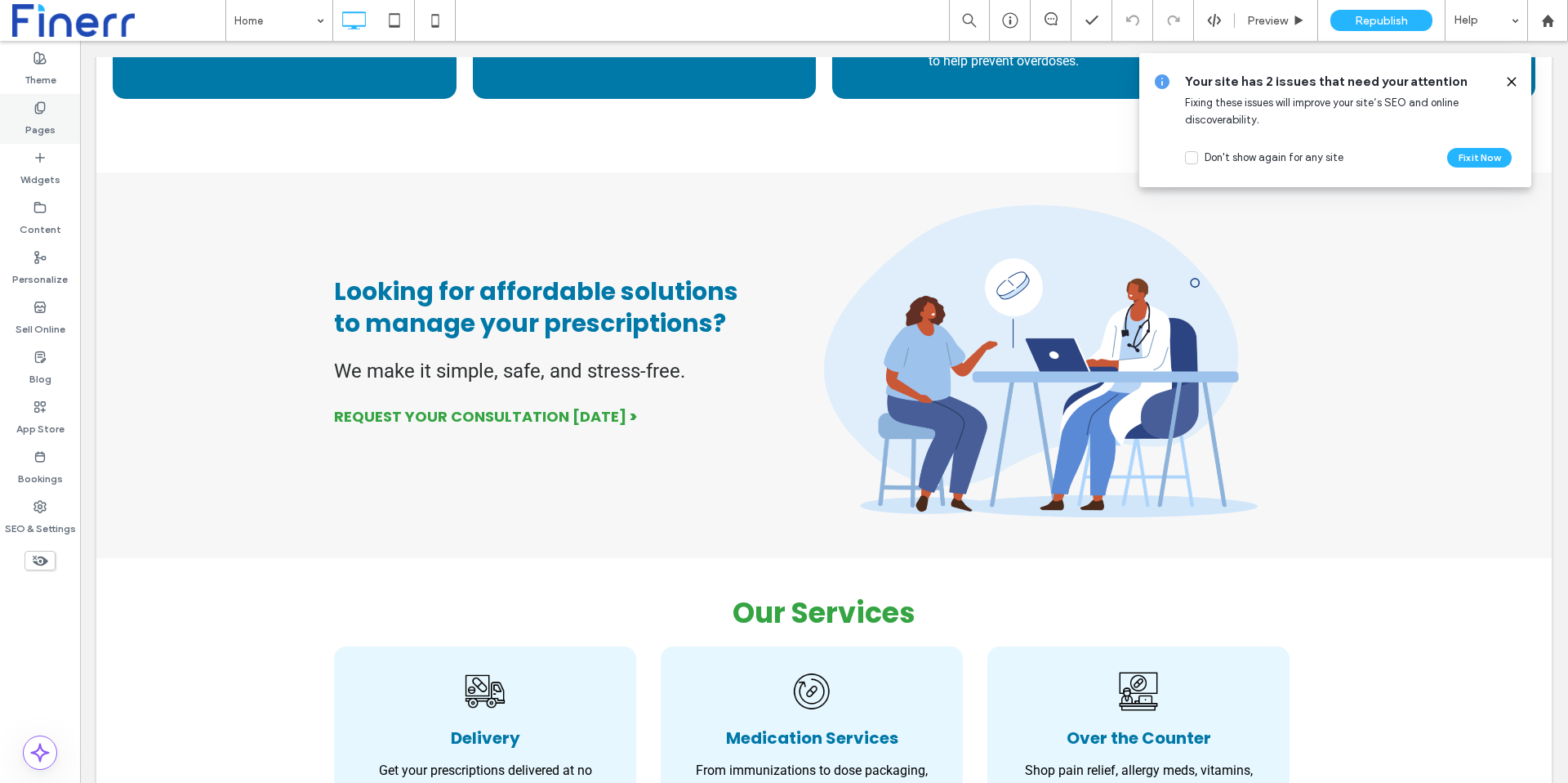
click at [36, 109] on icon at bounding box center [40, 108] width 13 height 13
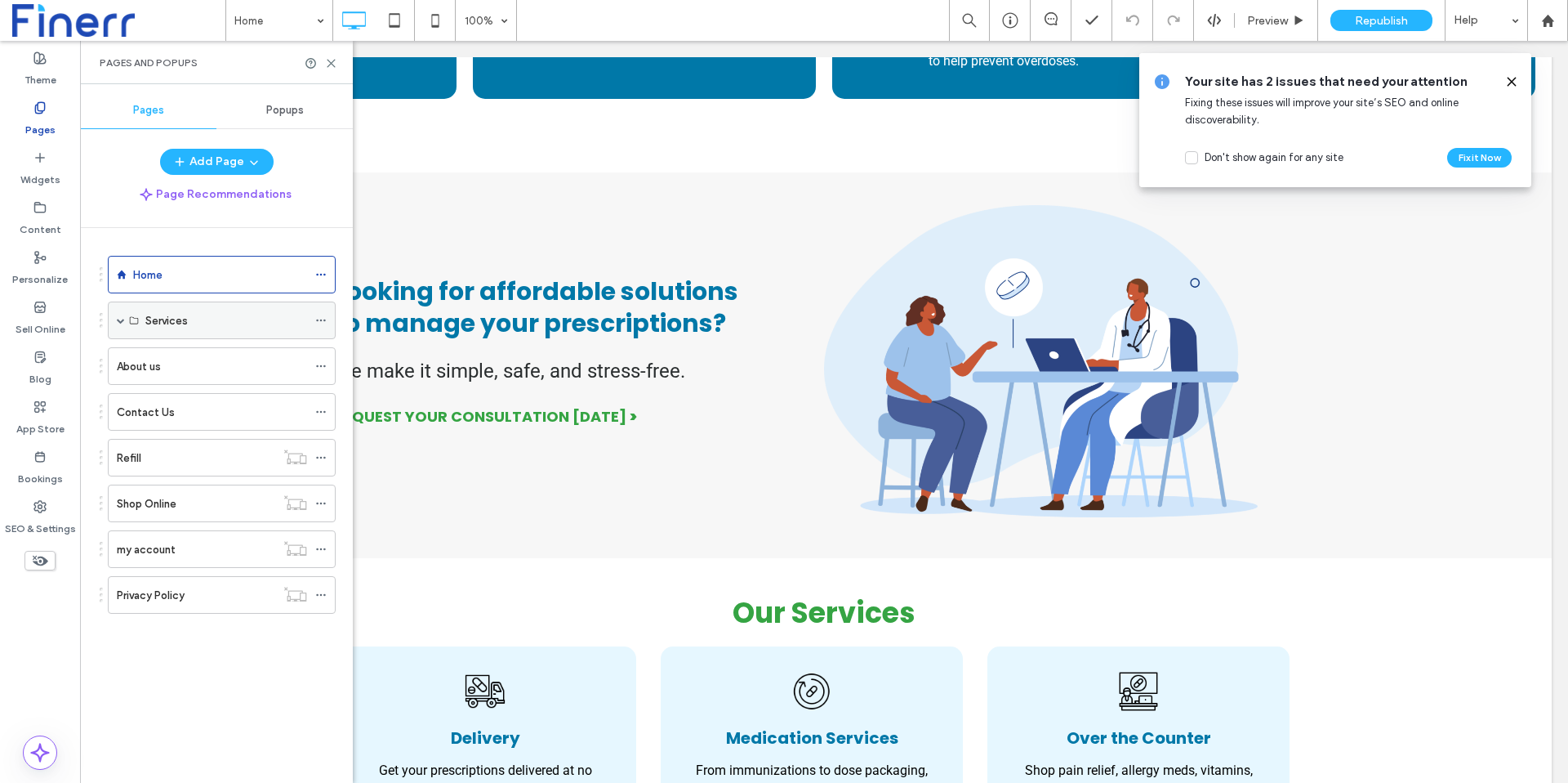
click at [321, 322] on icon at bounding box center [321, 320] width 11 height 11
click at [38, 508] on use at bounding box center [39, 506] width 11 height 11
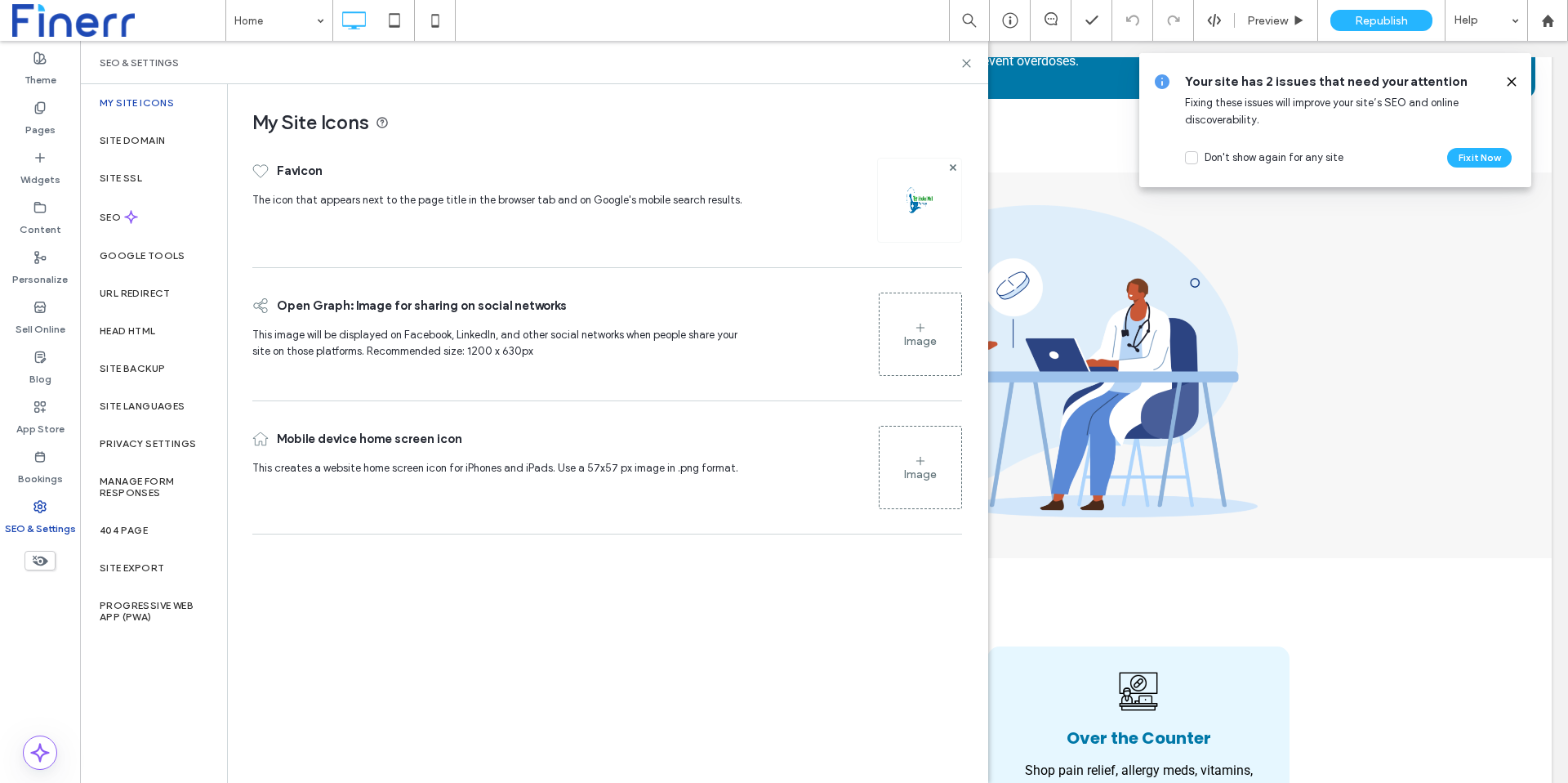
click at [354, 582] on div "My Site Icons Favicon The icon that appears next to the page title in the brows…" at bounding box center [606, 433] width 758 height 697
click at [314, 607] on div "My Site Icons Favicon The icon that appears next to the page title in the brows…" at bounding box center [606, 433] width 758 height 697
click at [968, 68] on icon at bounding box center [966, 63] width 12 height 12
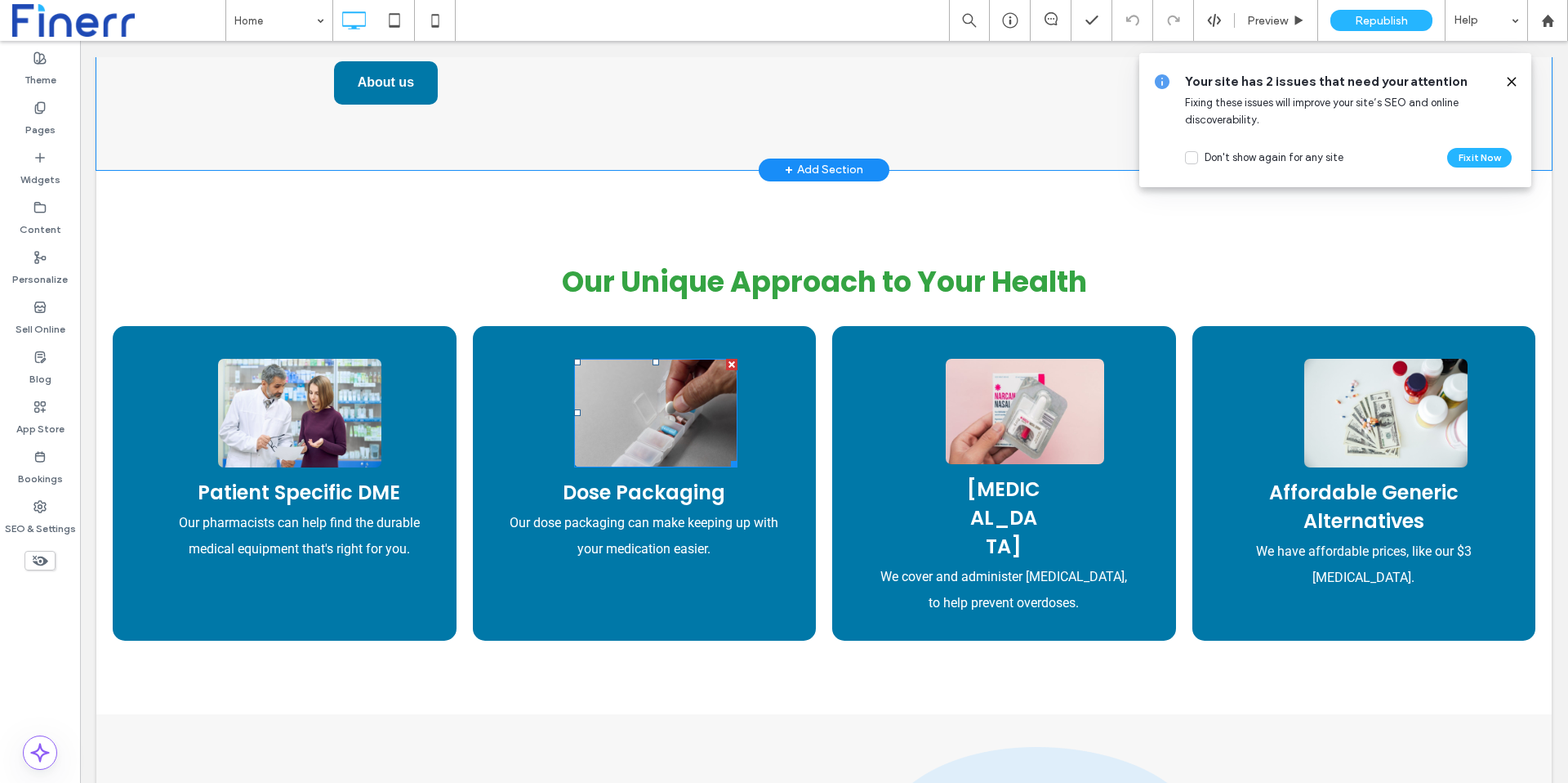
scroll to position [729, 0]
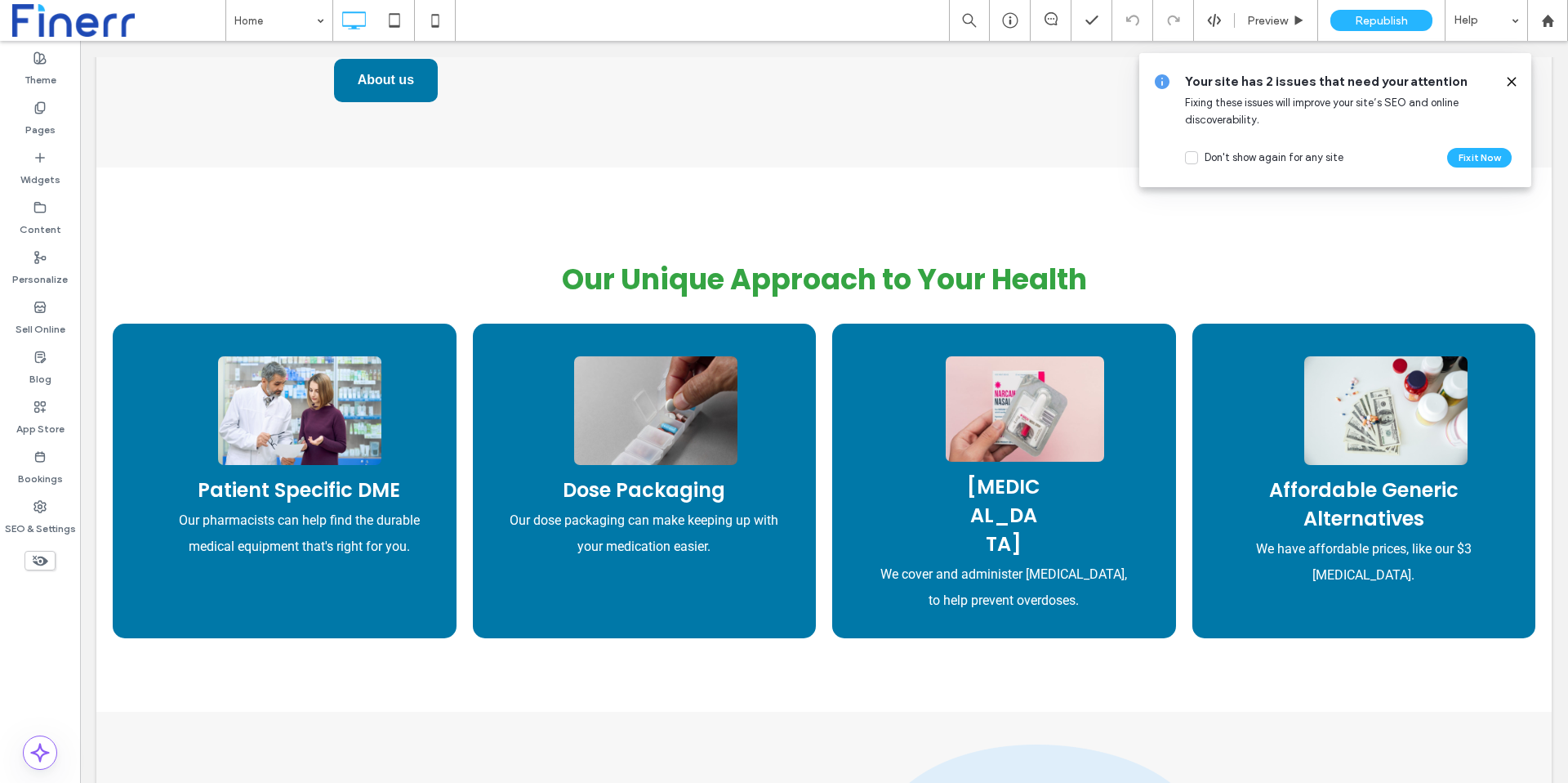
click at [1512, 75] on icon at bounding box center [1511, 81] width 13 height 13
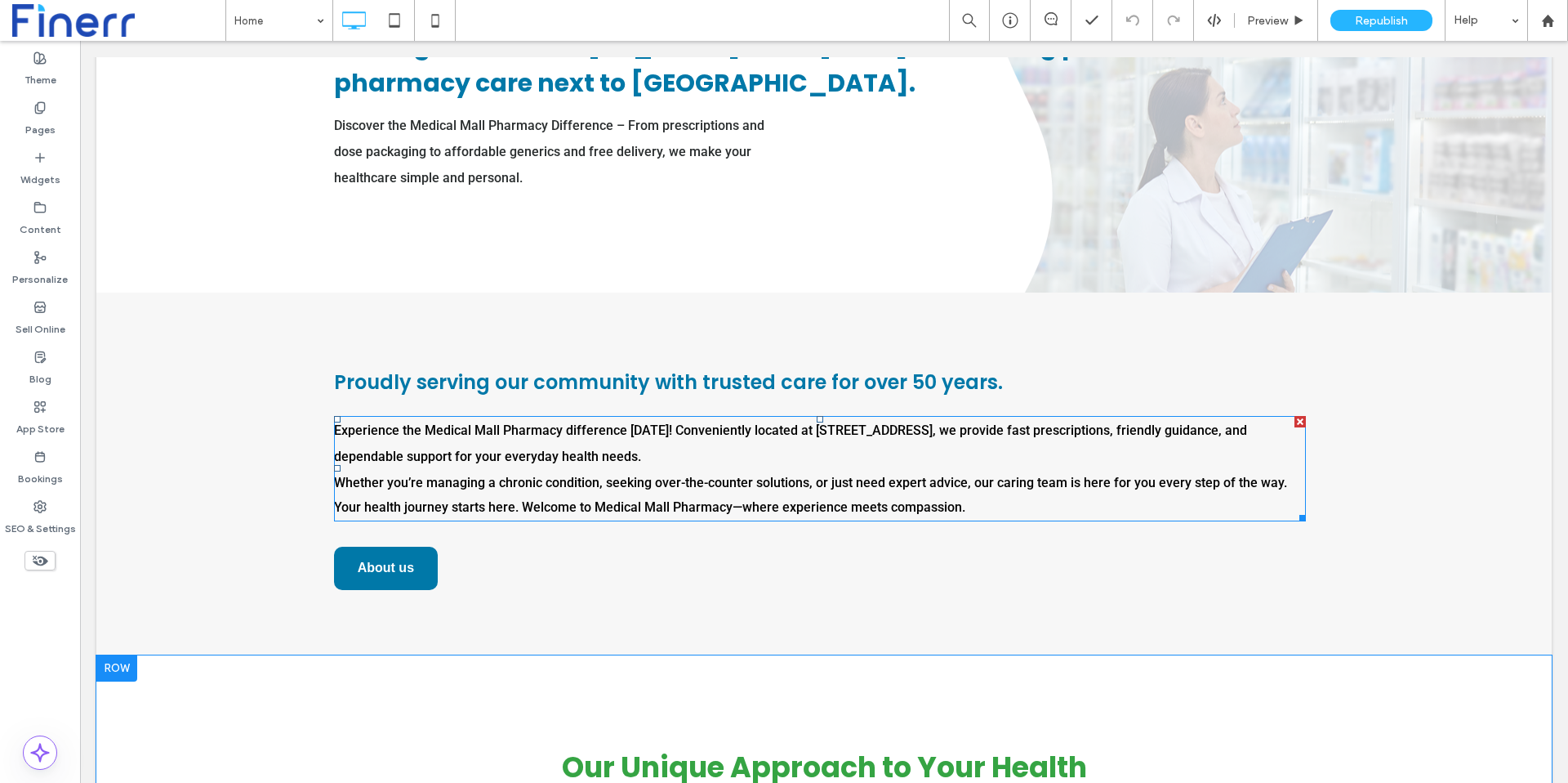
scroll to position [0, 0]
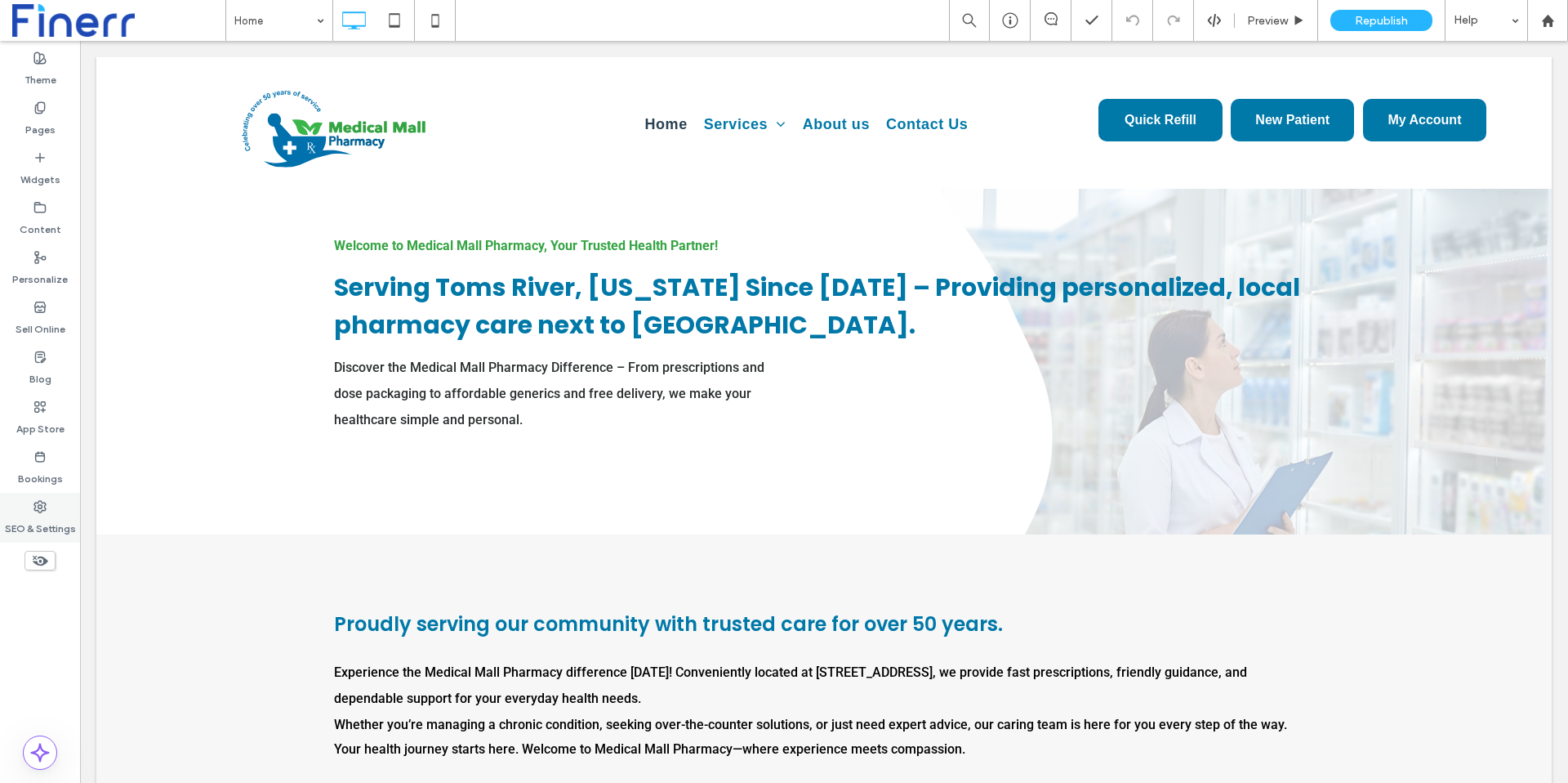
click at [36, 511] on icon at bounding box center [40, 506] width 13 height 13
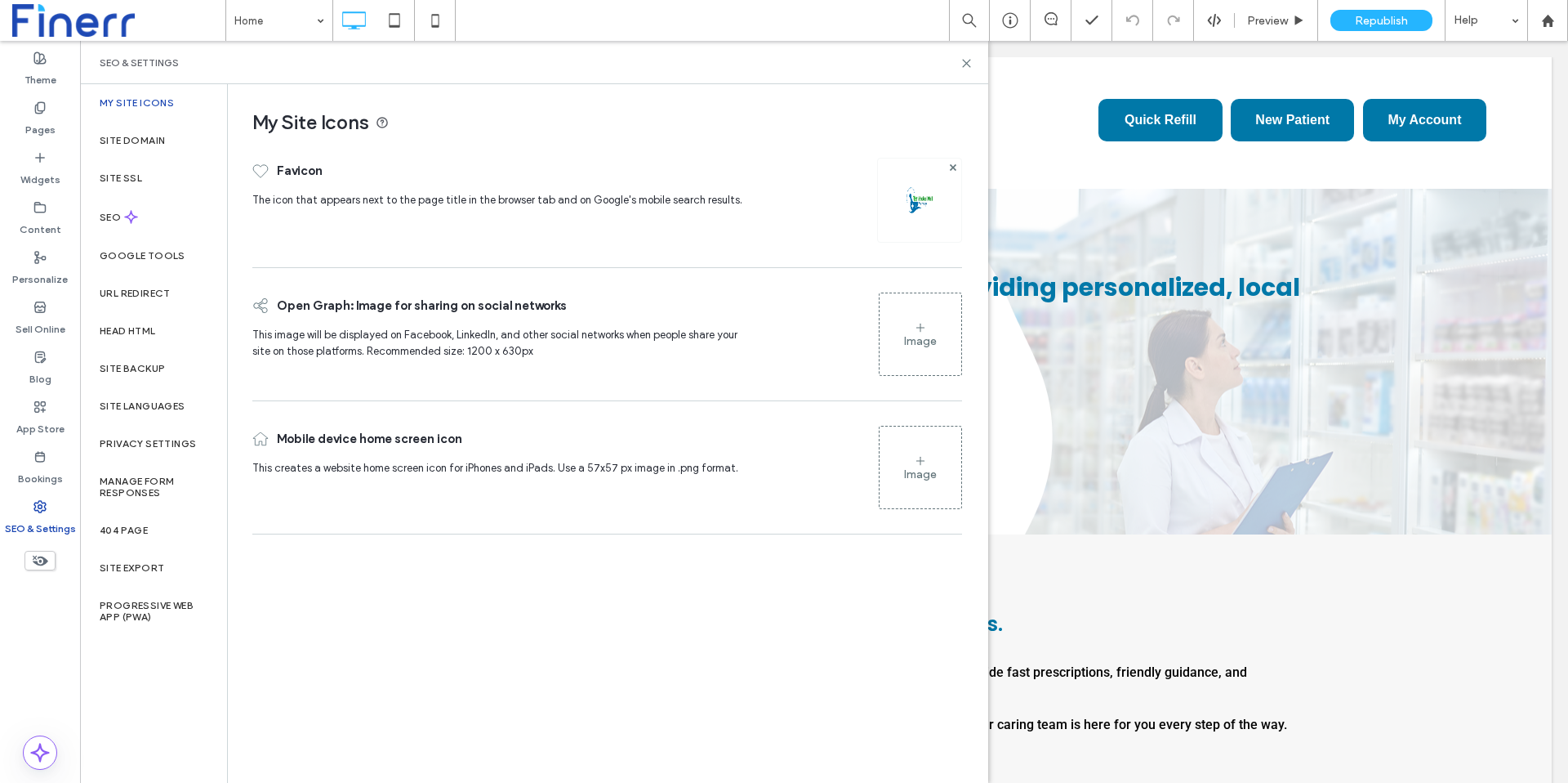
click at [391, 606] on div "My Site Icons Favicon The icon that appears next to the page title in the brows…" at bounding box center [606, 433] width 758 height 697
click at [139, 143] on label "Site Domain" at bounding box center [132, 140] width 65 height 11
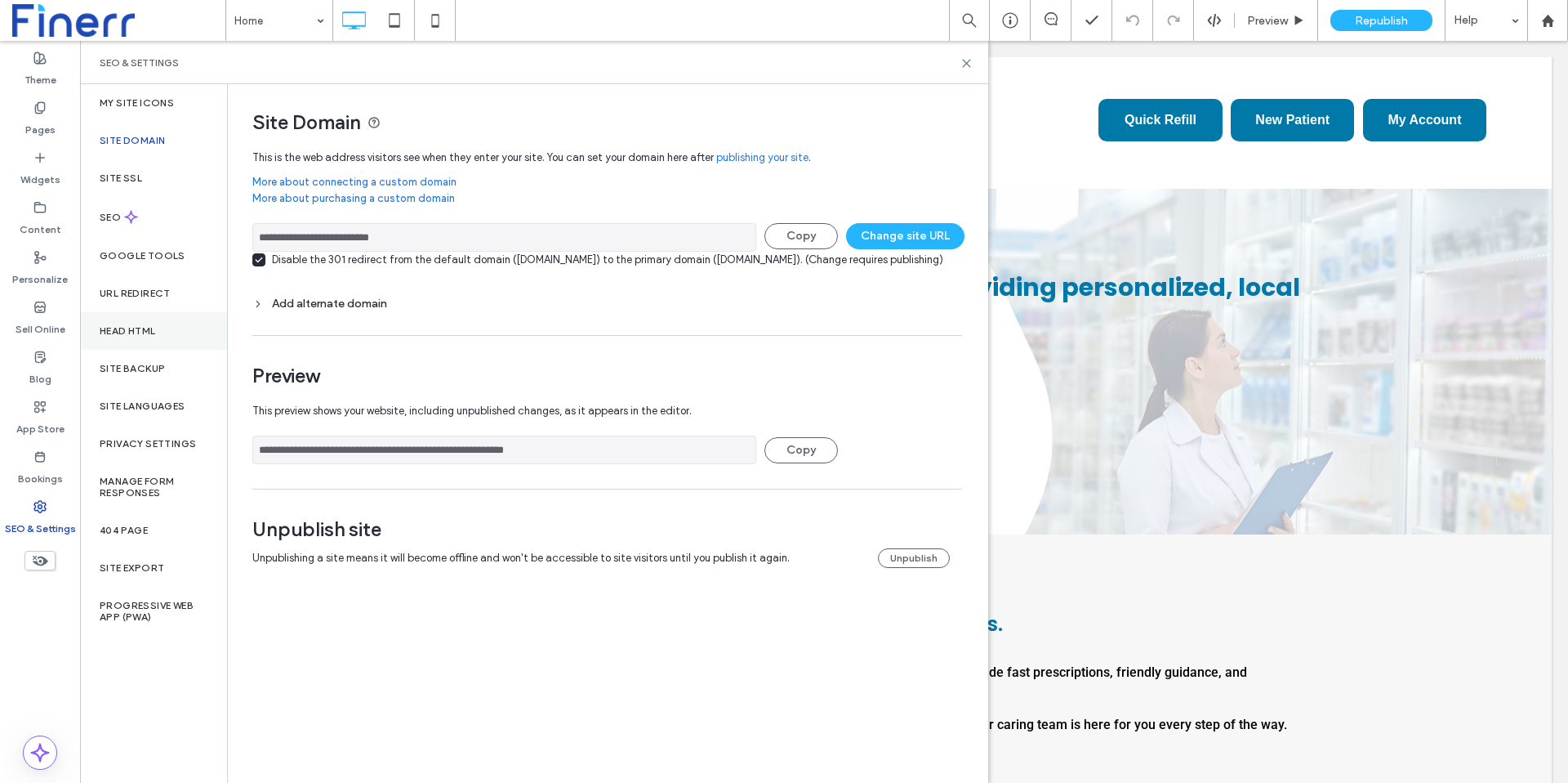
click at [144, 327] on label "Head HTML" at bounding box center [128, 330] width 56 height 11
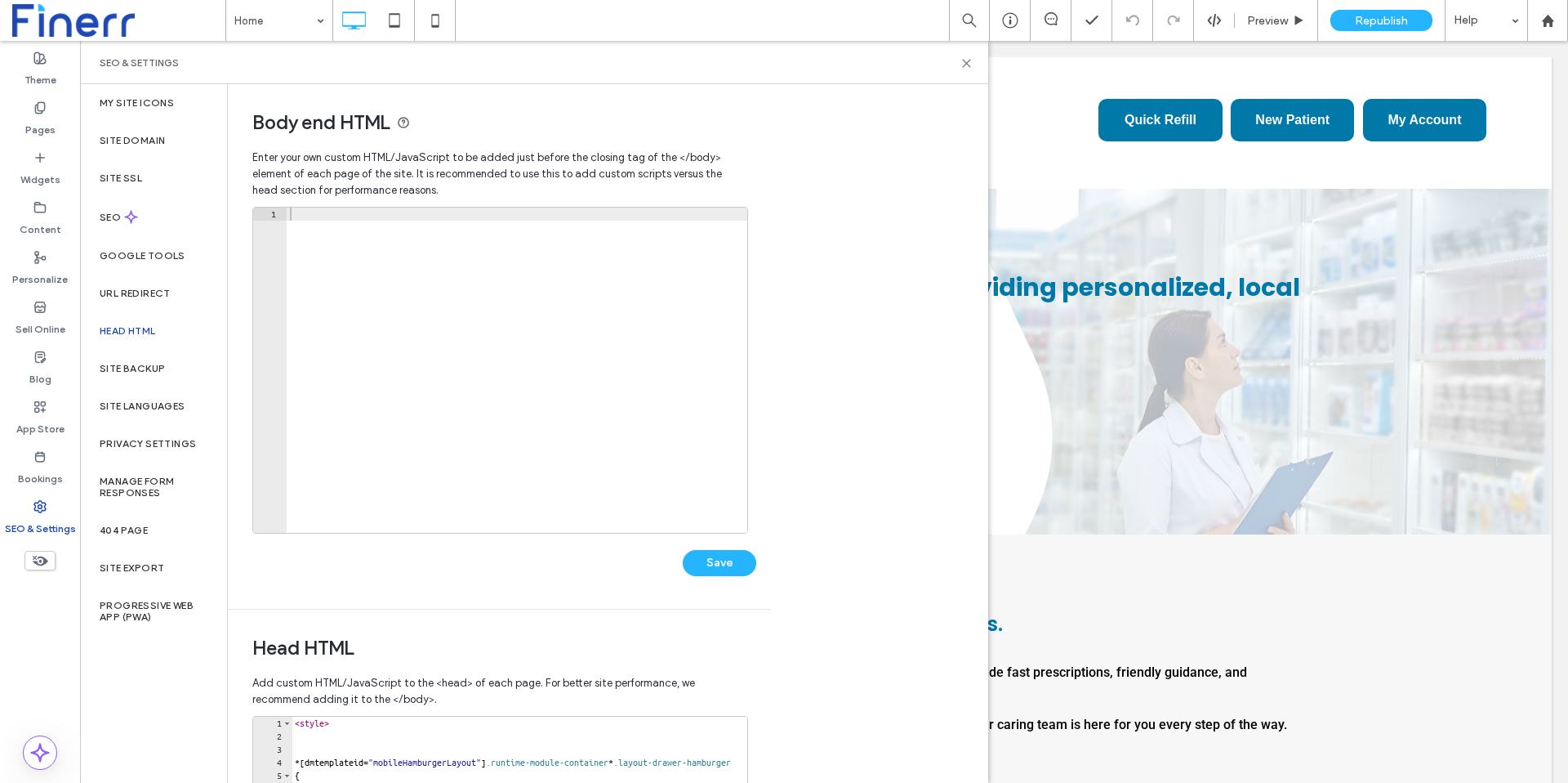
click at [354, 217] on div at bounding box center [517, 383] width 460 height 351
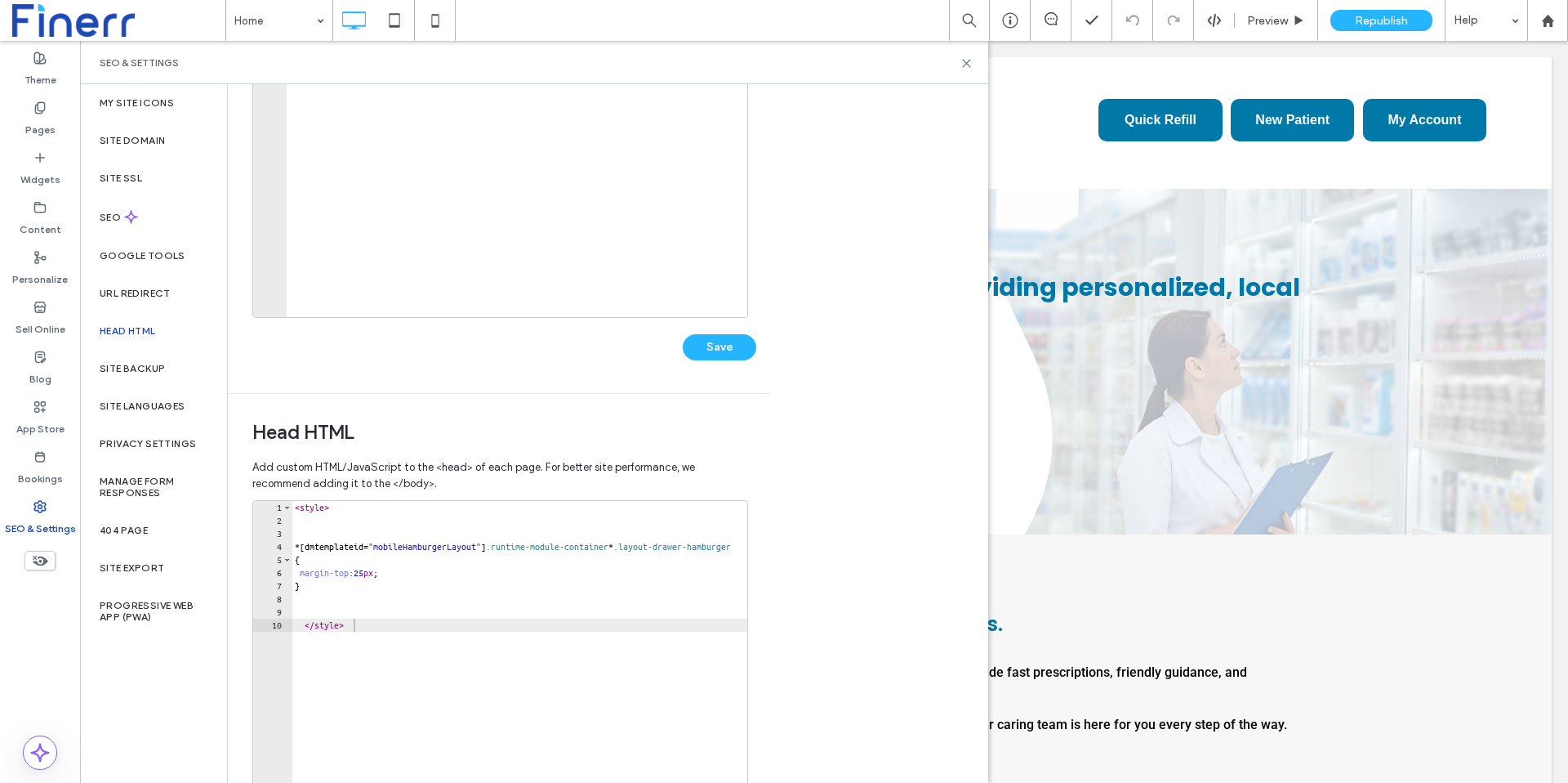
scroll to position [229, 0]
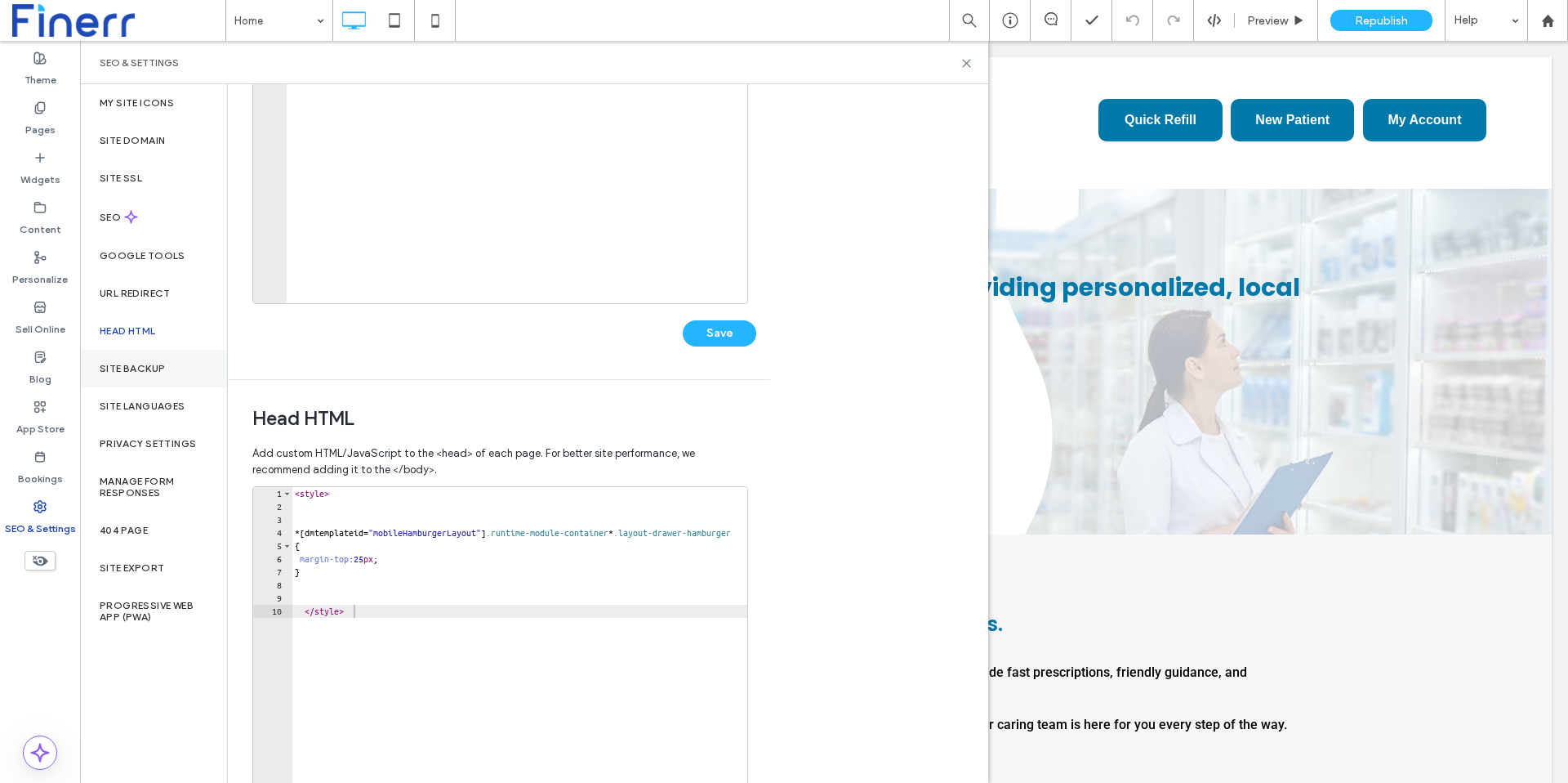
click at [129, 366] on label "Site Backup" at bounding box center [132, 368] width 65 height 11
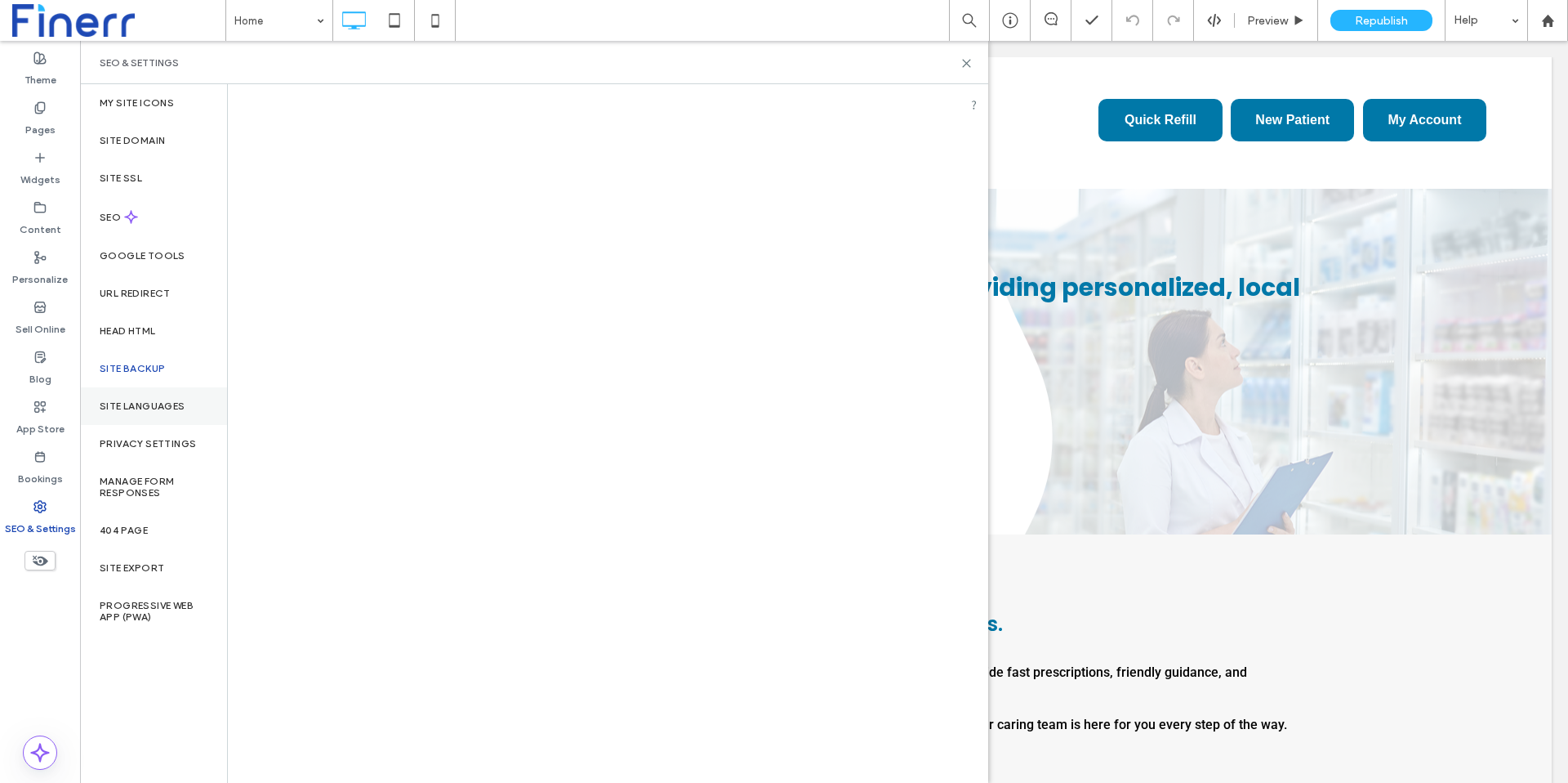
click at [129, 406] on label "Site Languages" at bounding box center [142, 406] width 86 height 11
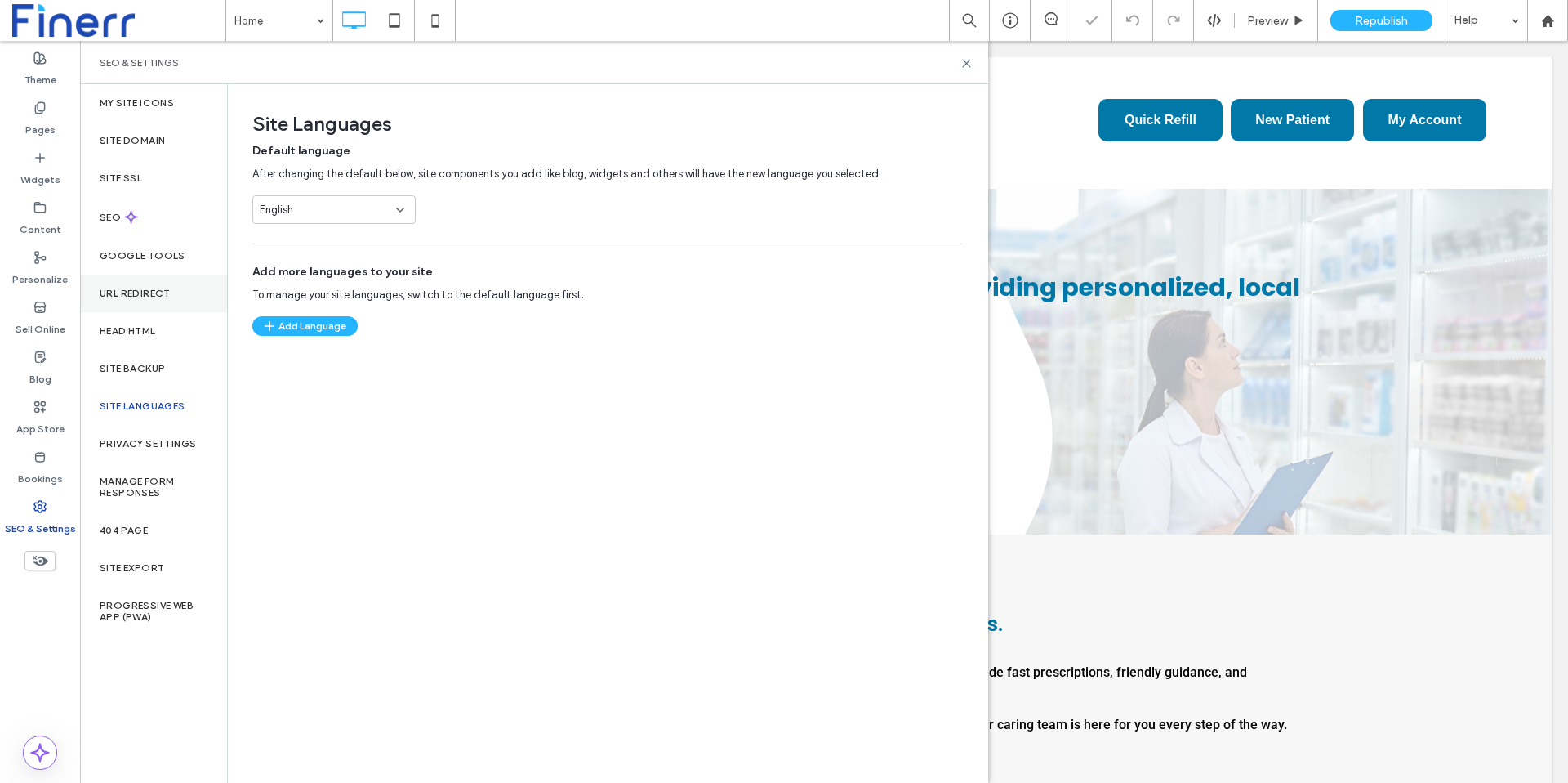
click at [119, 282] on div "URL Redirect" at bounding box center [153, 293] width 147 height 37
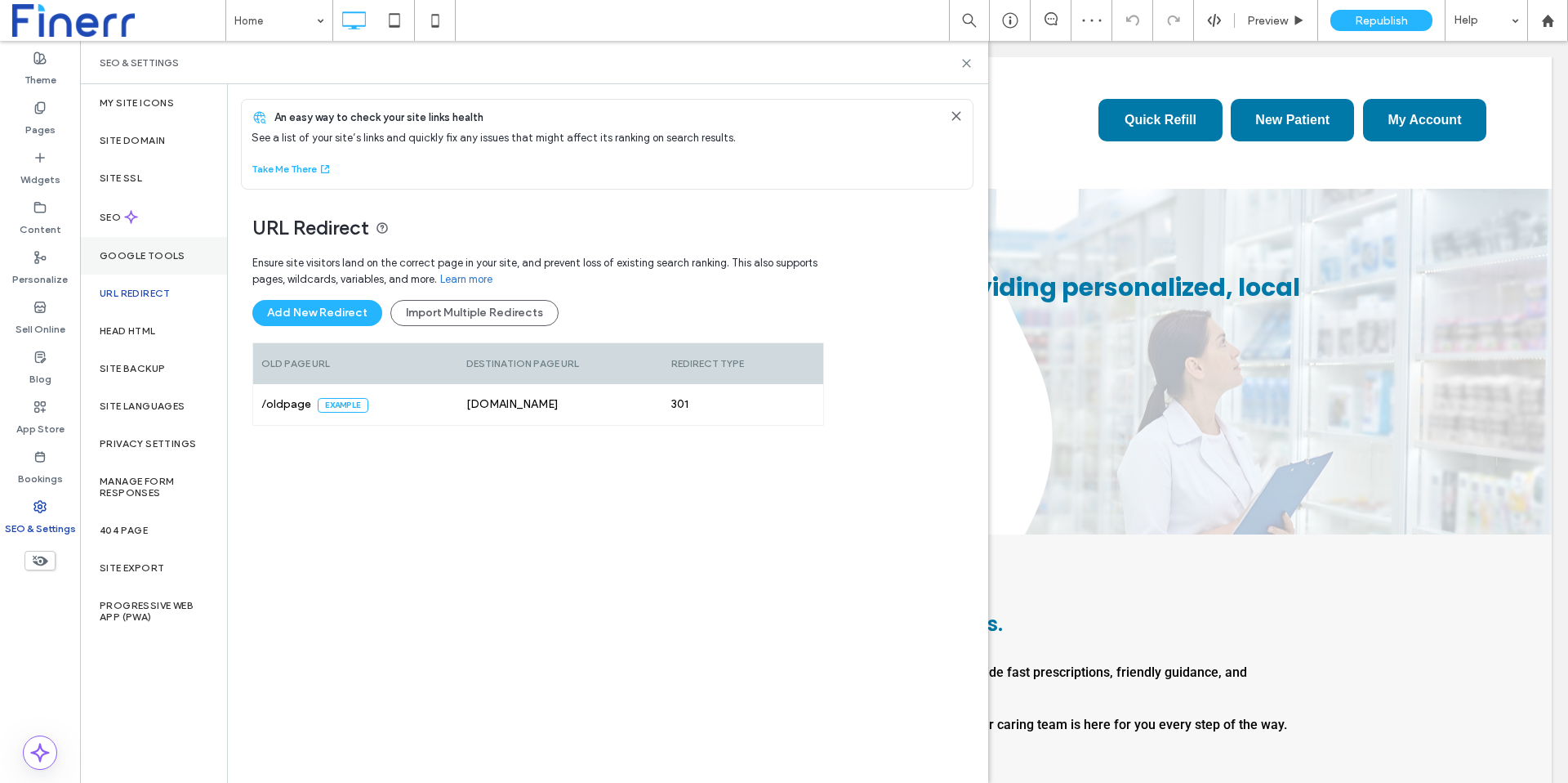
click at [116, 253] on label "Google Tools" at bounding box center [142, 255] width 86 height 11
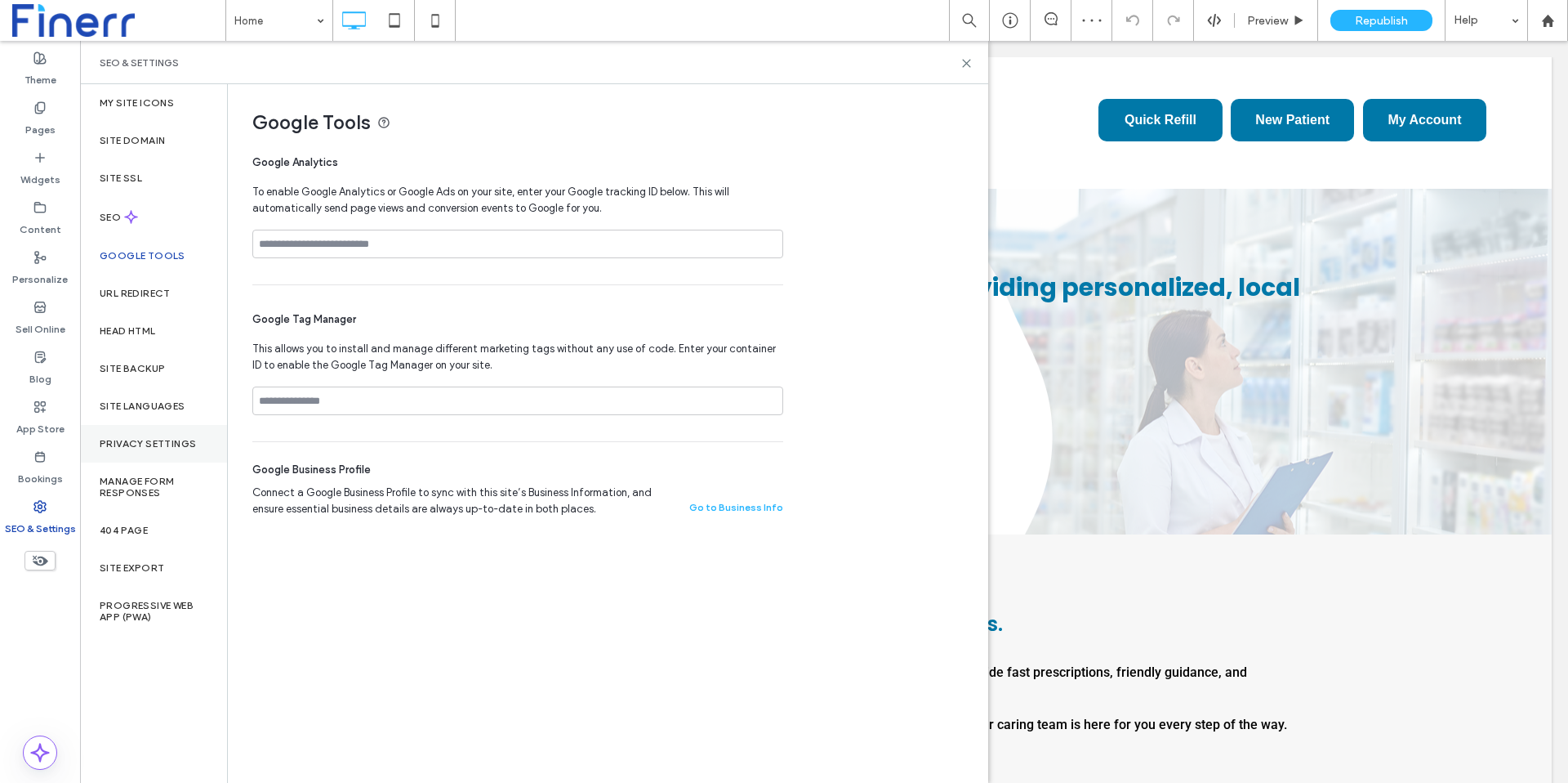
click at [124, 441] on label "Privacy Settings" at bounding box center [148, 443] width 96 height 11
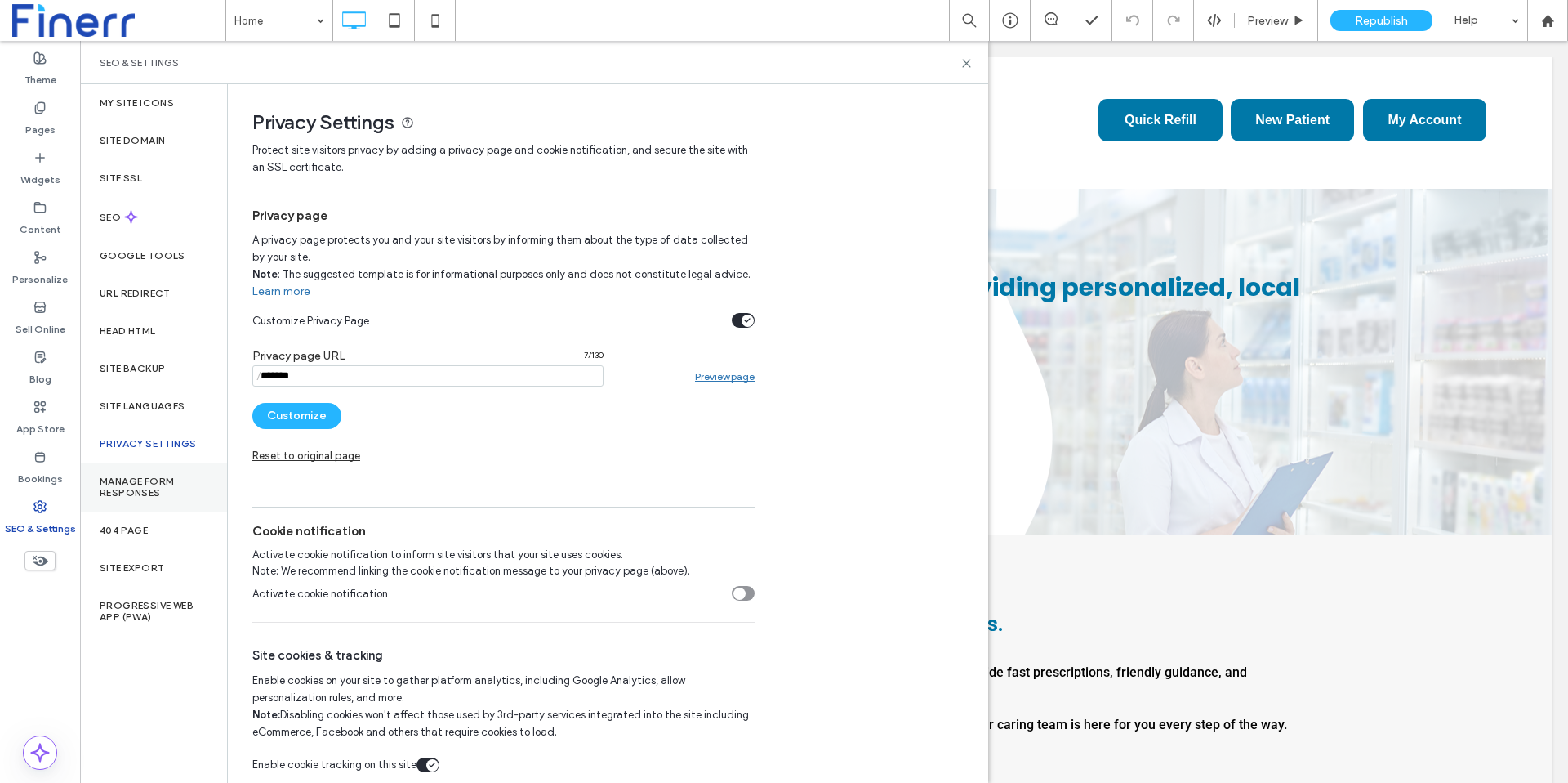
click at [122, 493] on label "Manage Form Responses" at bounding box center [154, 487] width 108 height 23
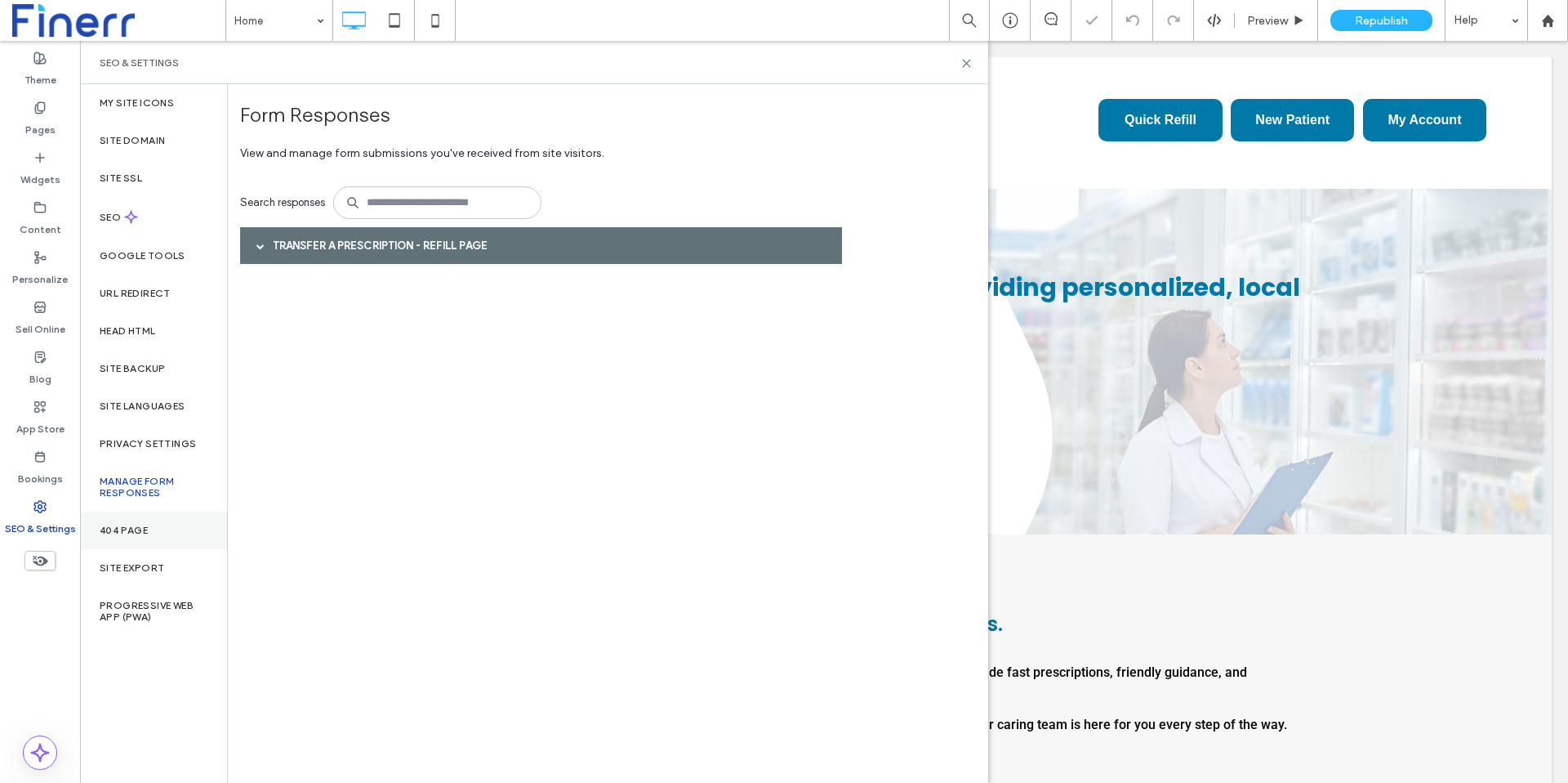
click at [128, 534] on label "404 Page" at bounding box center [123, 529] width 48 height 11
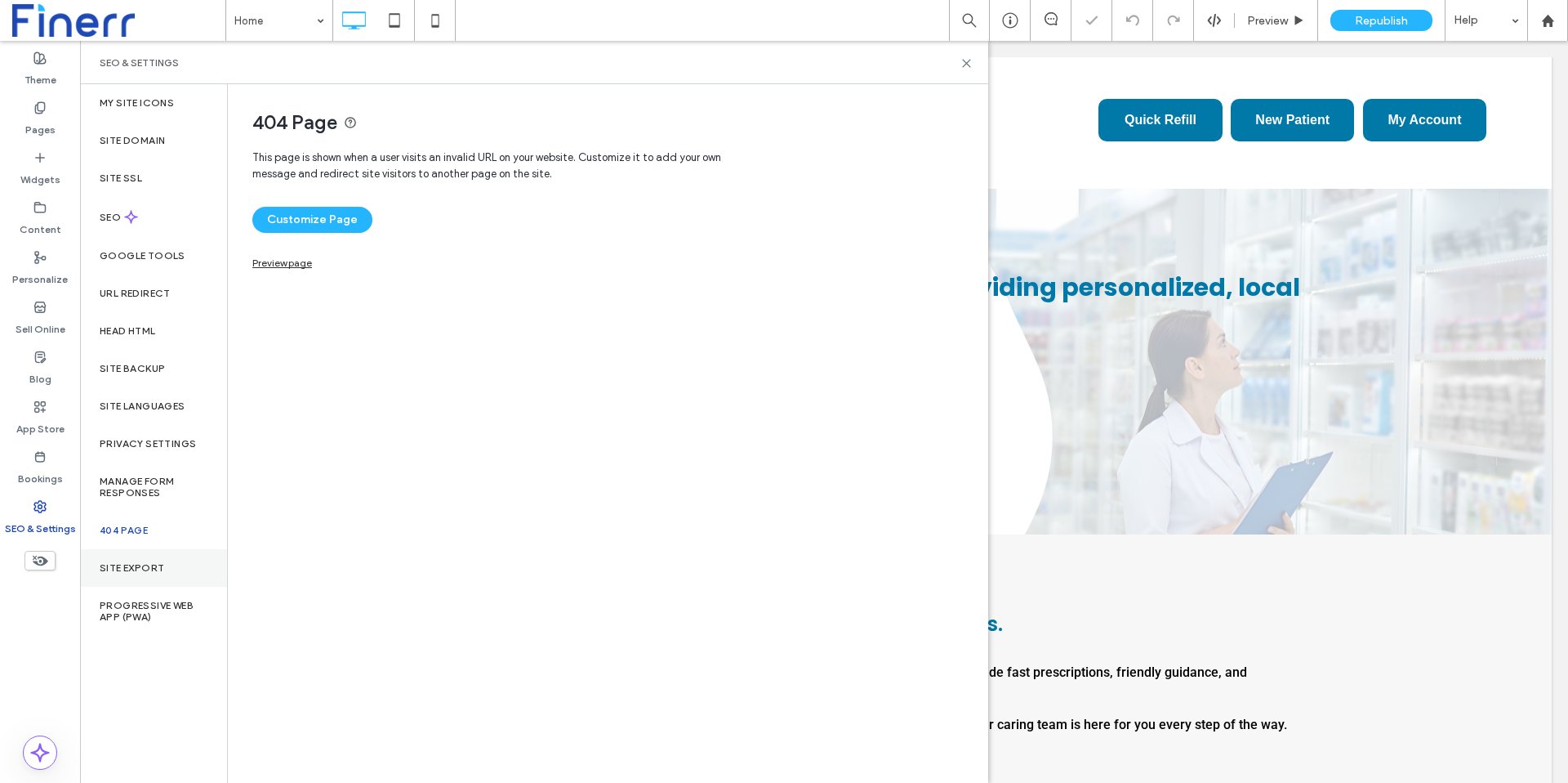
click at [129, 572] on label "Site Export" at bounding box center [132, 567] width 64 height 11
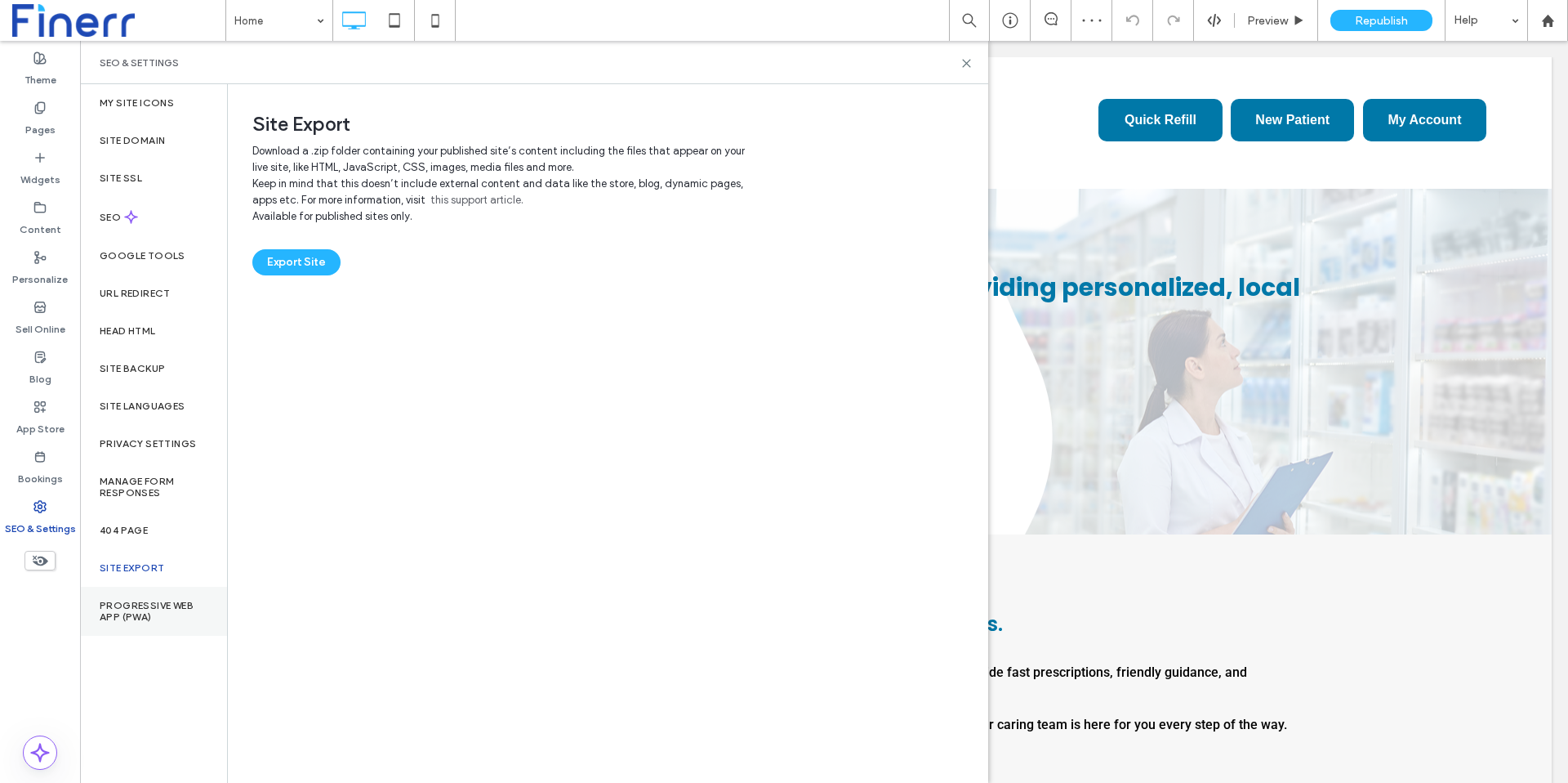
click at [129, 606] on label "Progressive Web App (PWA)" at bounding box center [154, 611] width 108 height 23
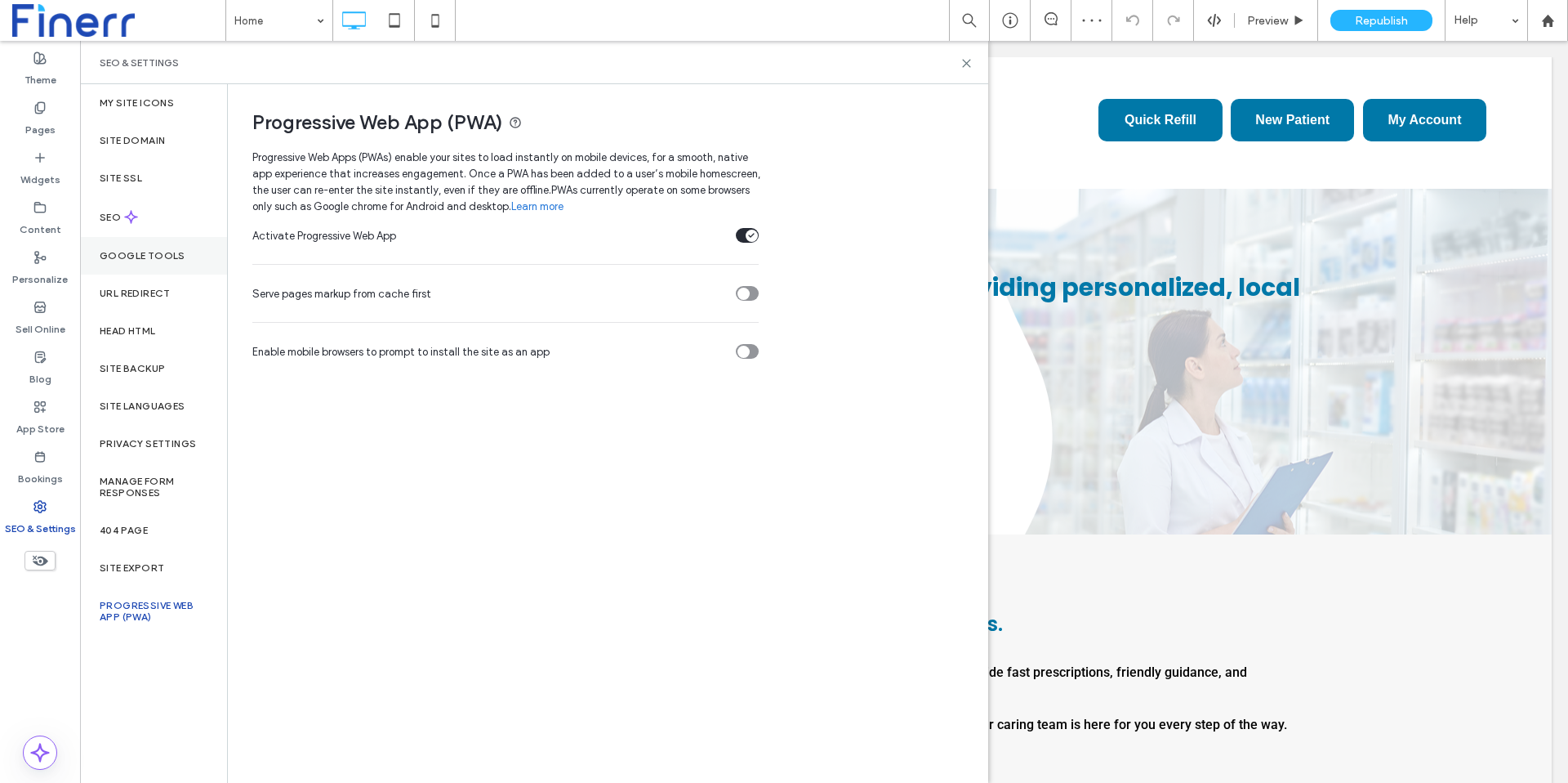
click at [119, 252] on label "Google Tools" at bounding box center [142, 255] width 86 height 11
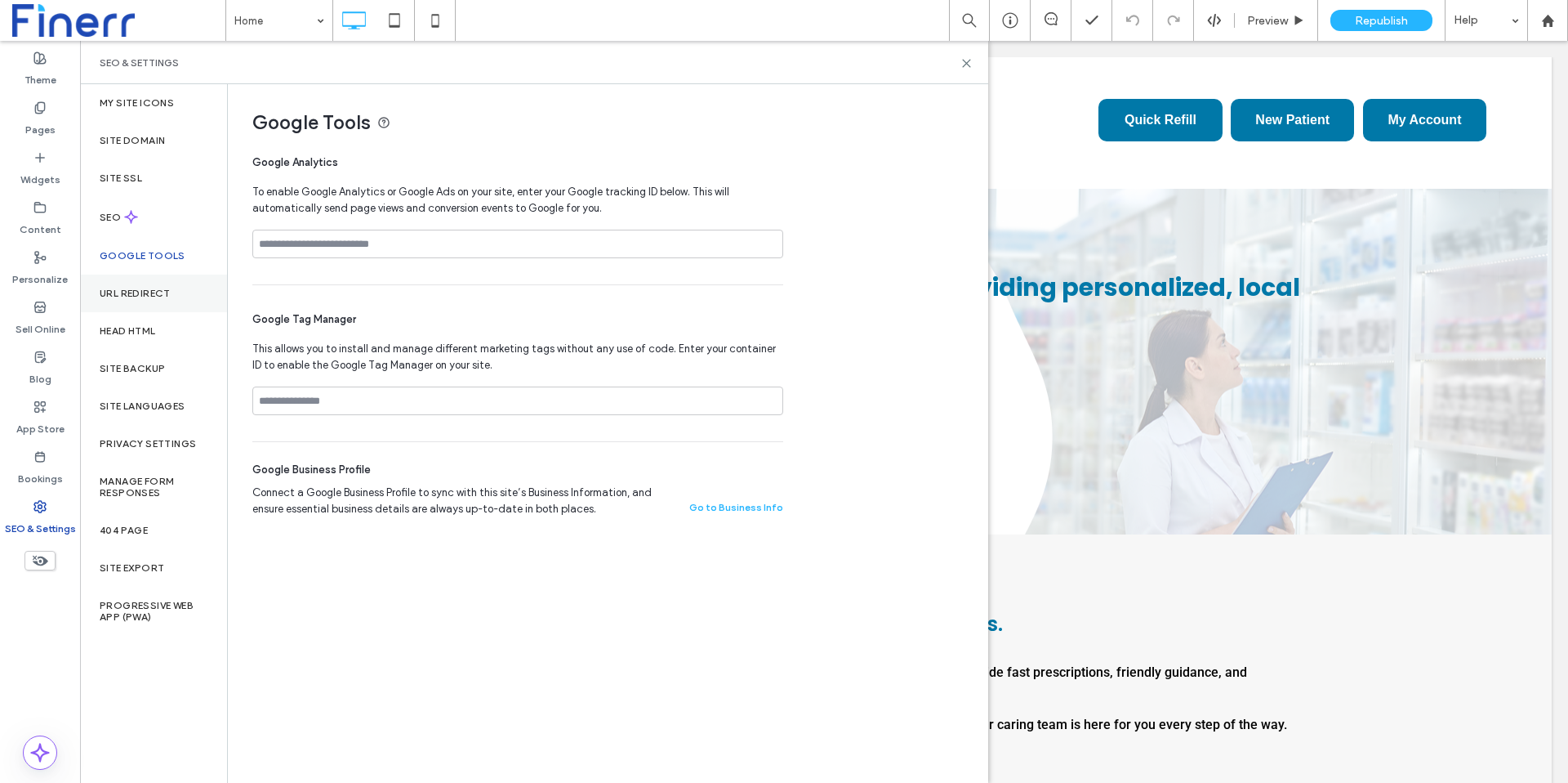
click at [123, 281] on div "URL Redirect" at bounding box center [153, 293] width 147 height 37
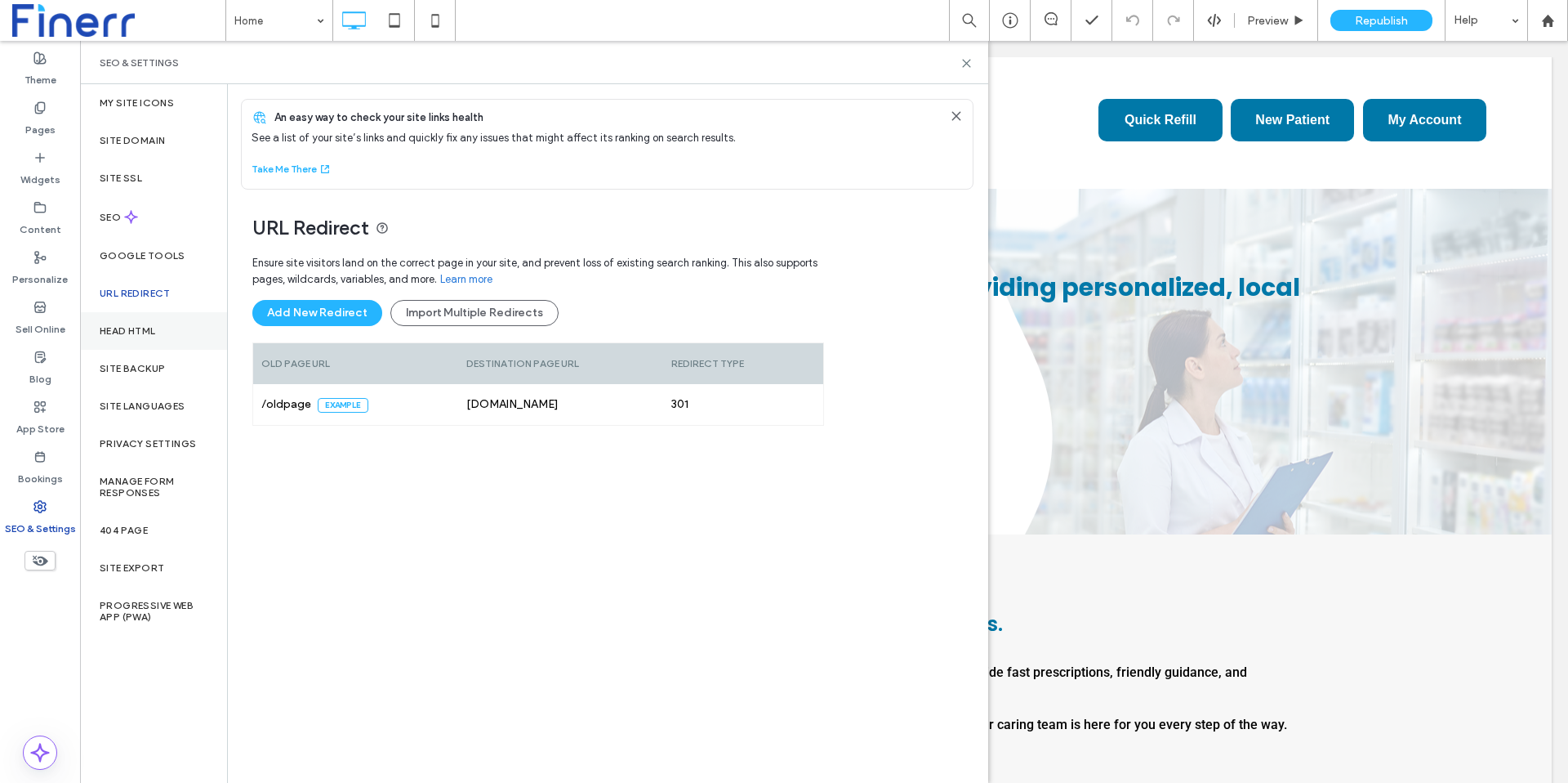
click at [123, 322] on div "Head HTML" at bounding box center [153, 330] width 147 height 37
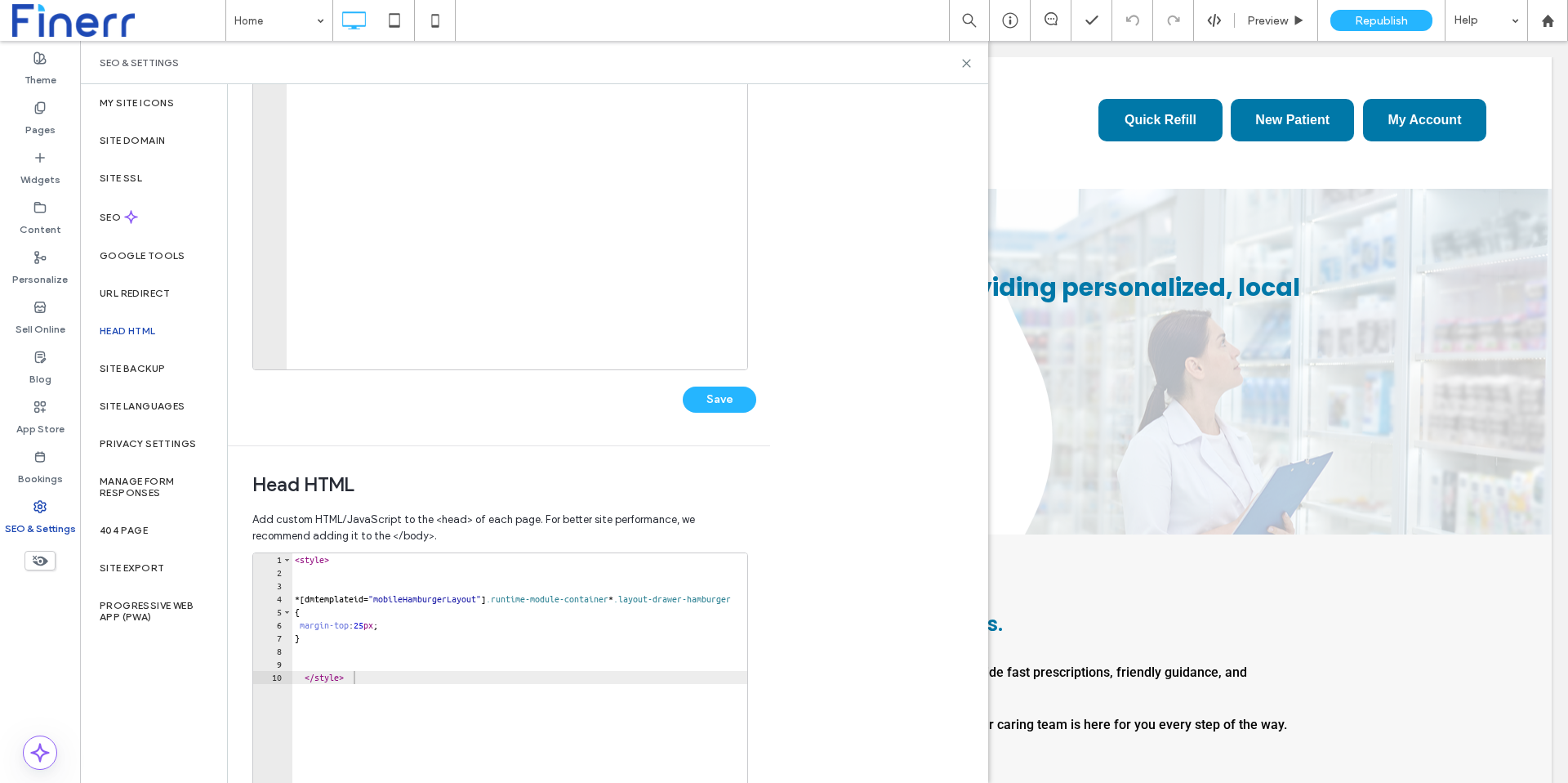
scroll to position [336, 0]
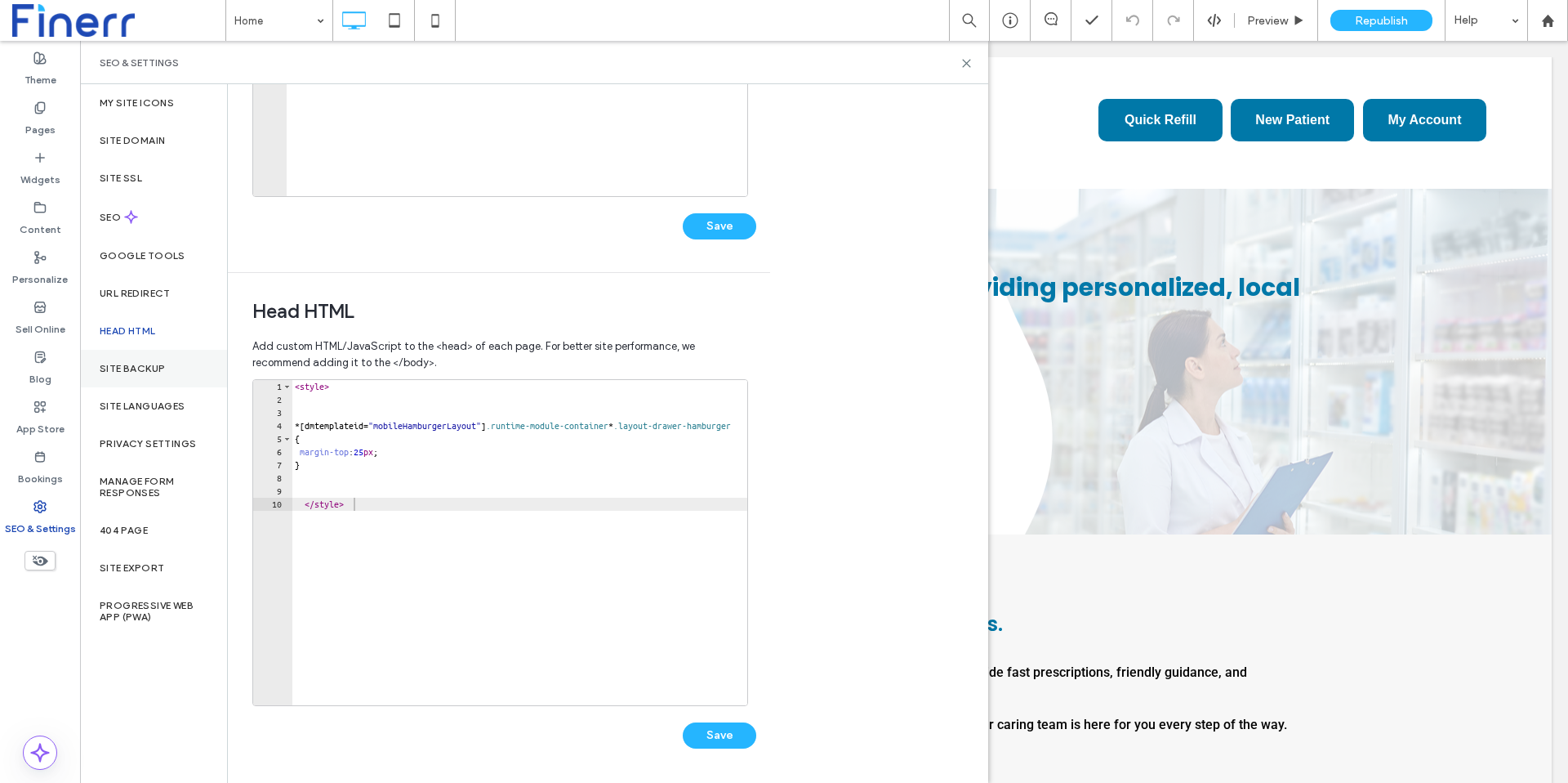
click at [142, 368] on label "Site Backup" at bounding box center [132, 368] width 65 height 11
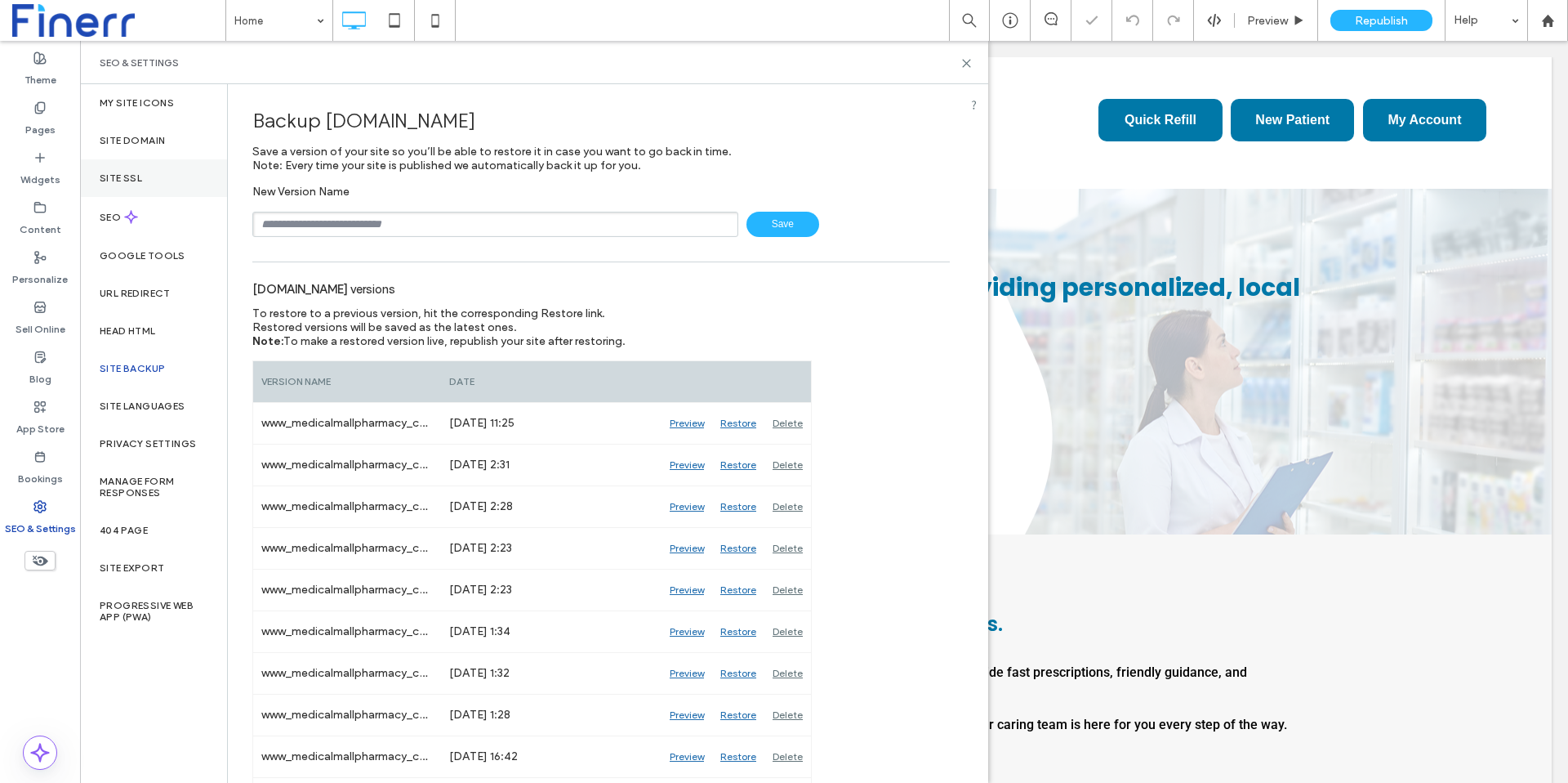
click at [136, 179] on label "Site SSL" at bounding box center [121, 177] width 43 height 11
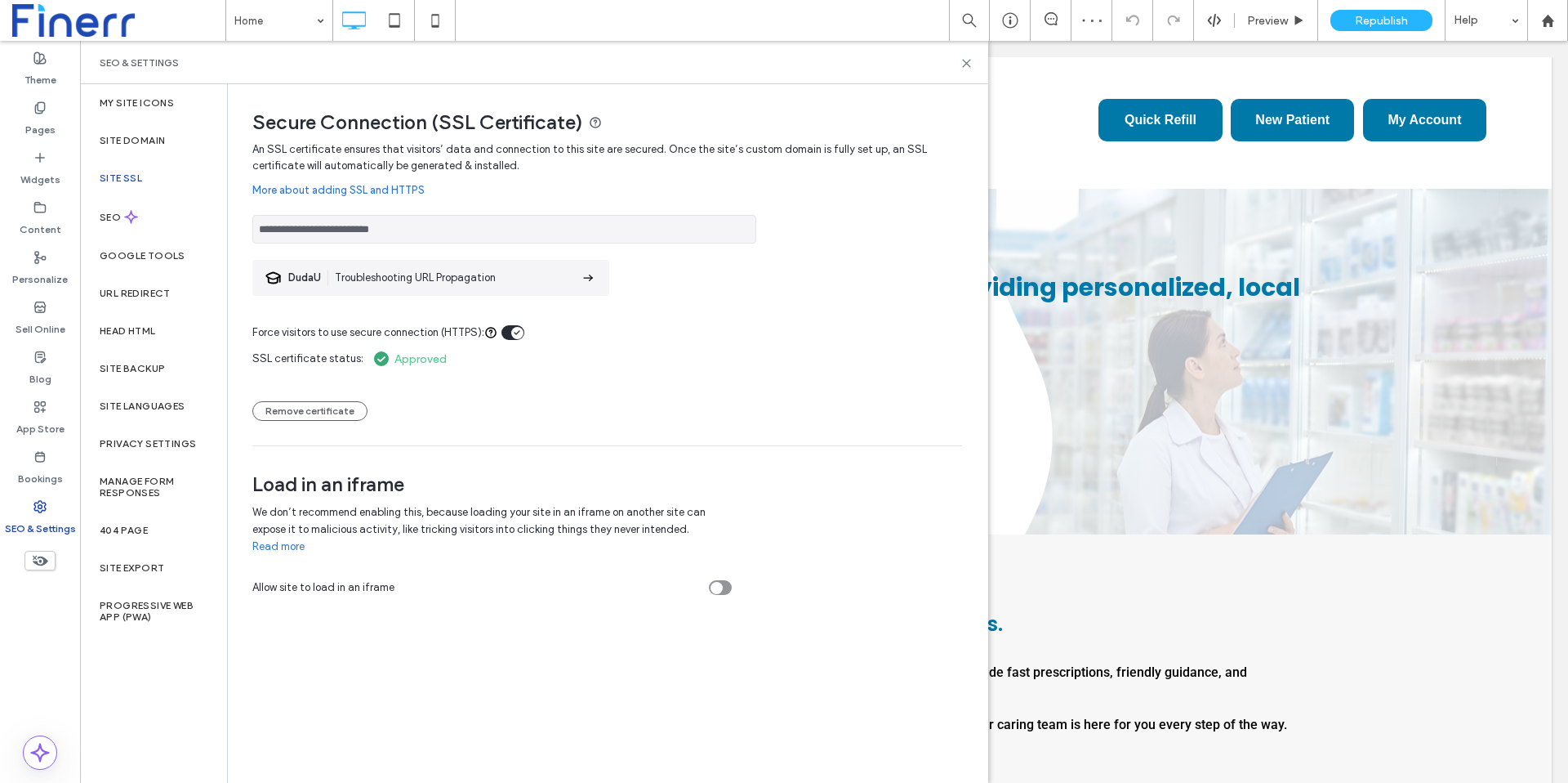
click at [502, 431] on div "**********" at bounding box center [606, 294] width 710 height 304
click at [142, 128] on div "Site Domain" at bounding box center [153, 140] width 147 height 37
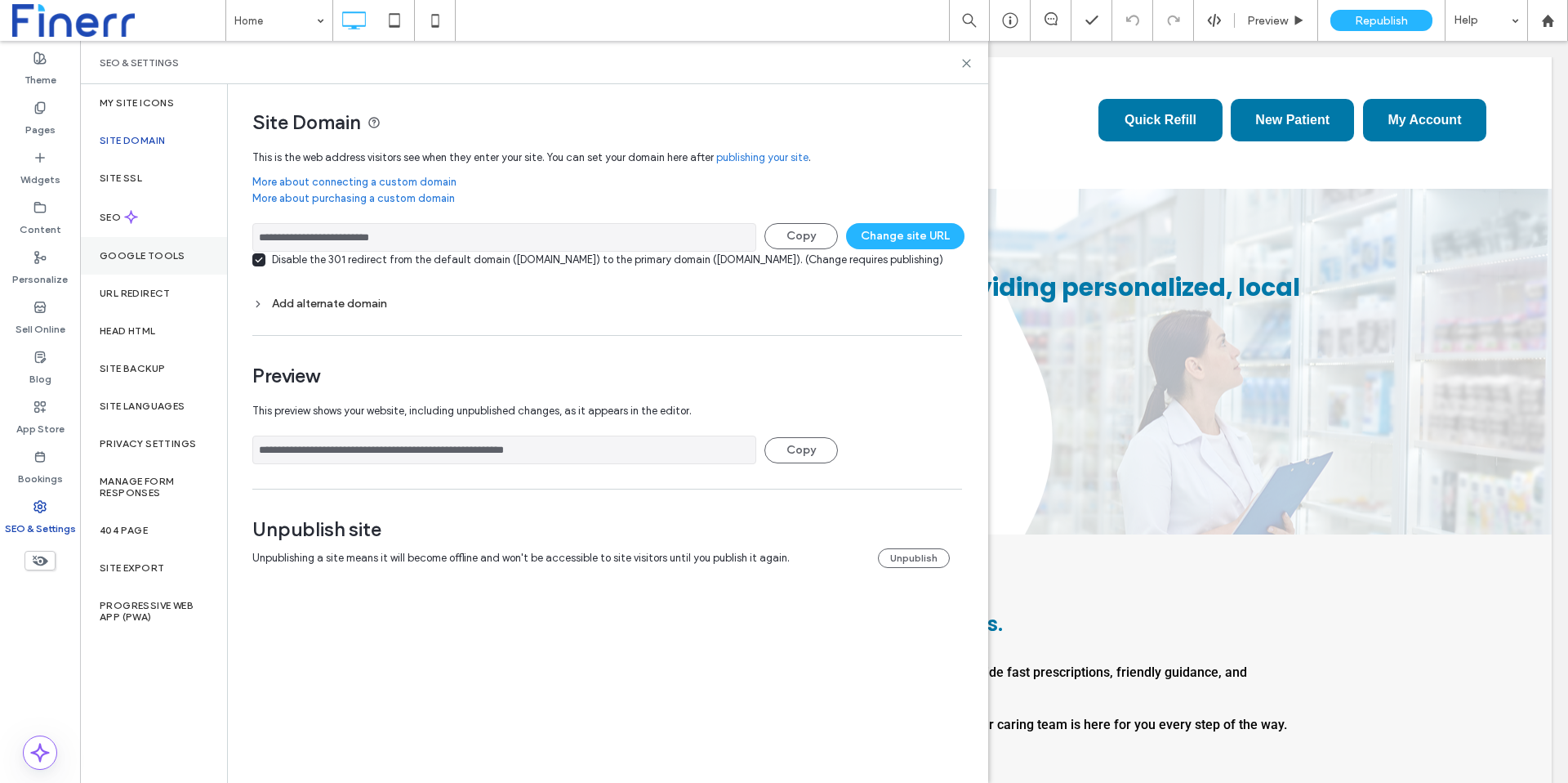
click at [136, 242] on div "Google Tools" at bounding box center [153, 255] width 147 height 37
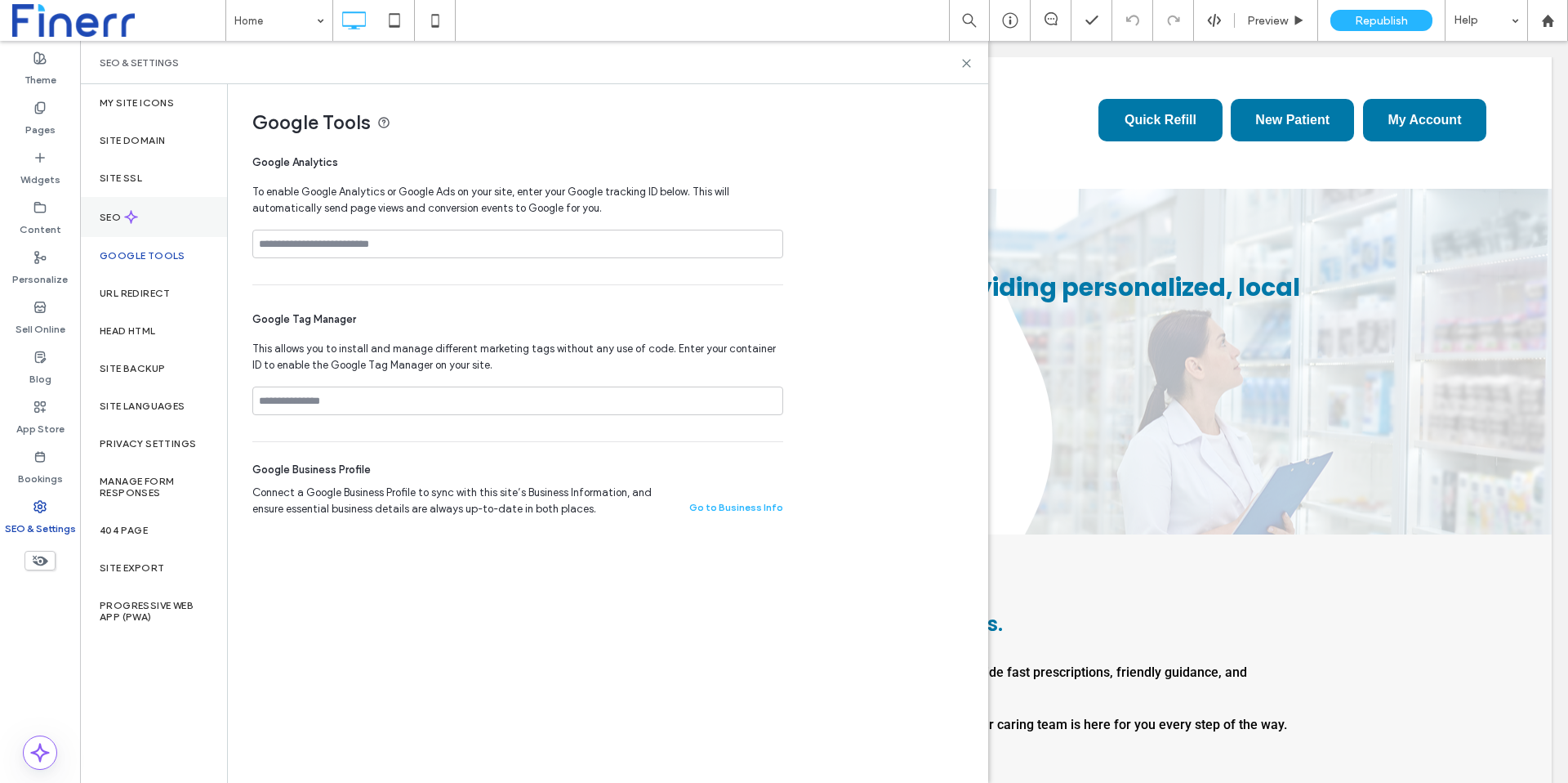
click at [129, 224] on div "SEO" at bounding box center [153, 217] width 147 height 40
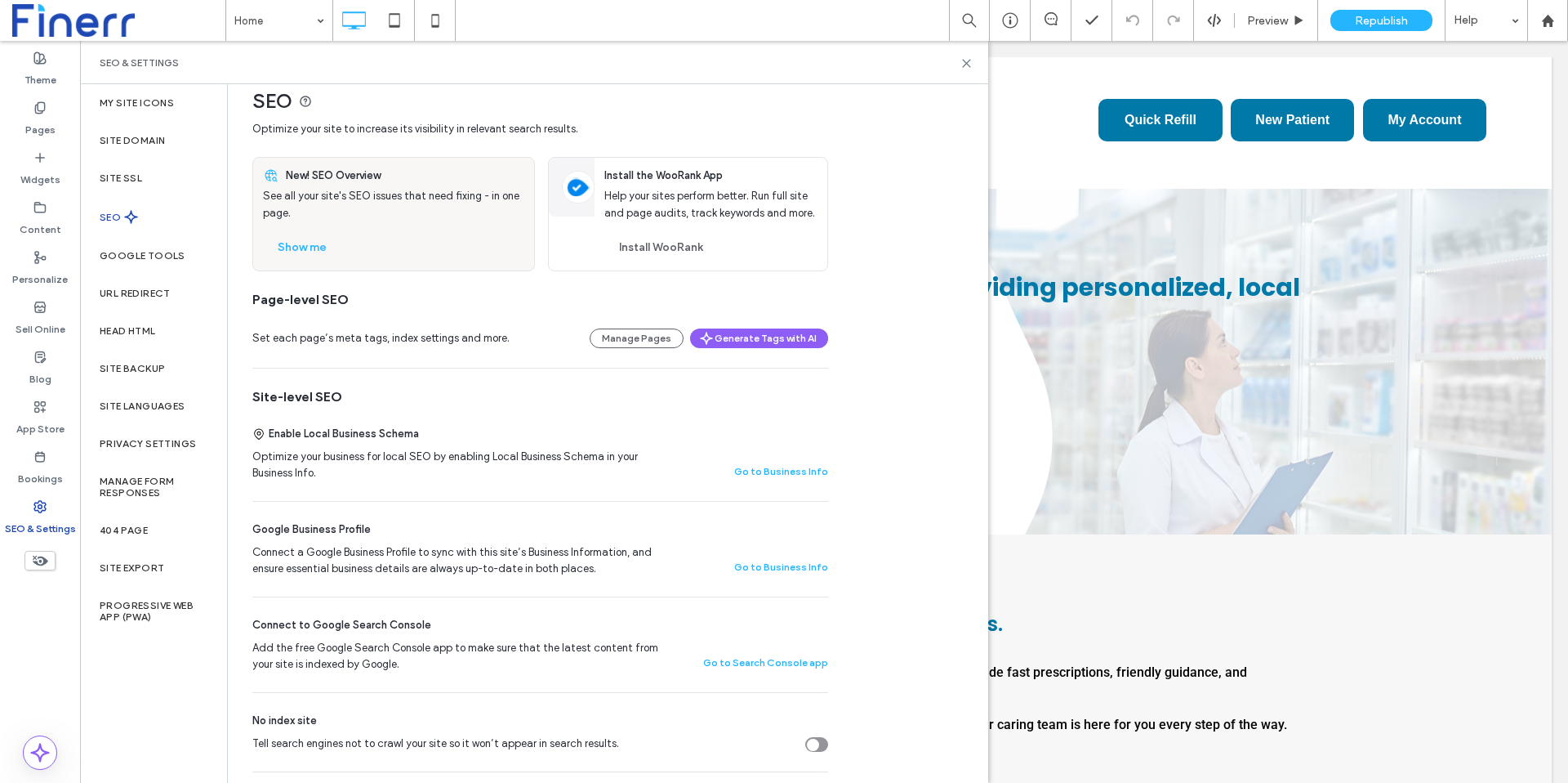
scroll to position [25, 0]
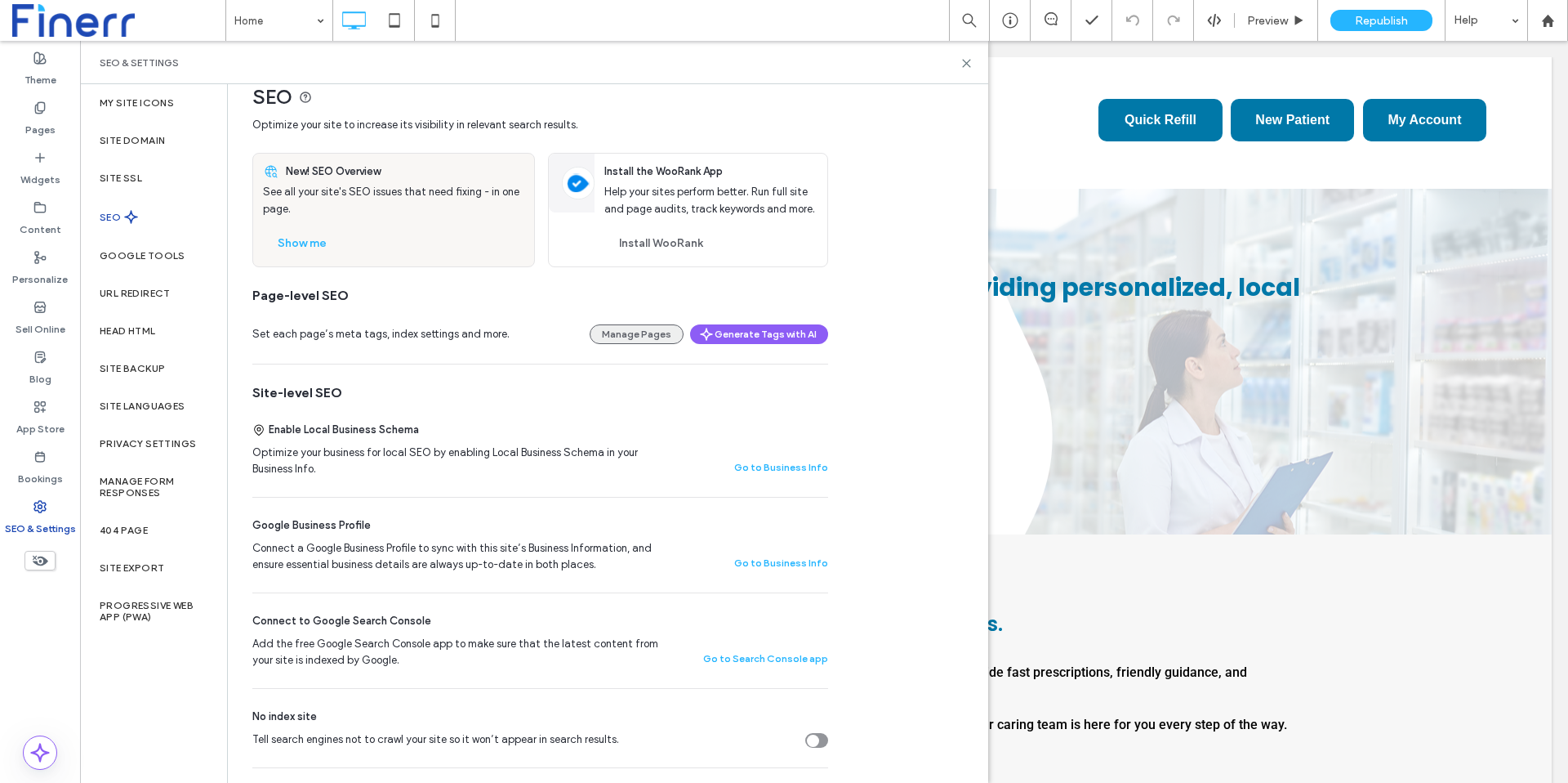
click at [630, 336] on button "Manage Pages" at bounding box center [637, 334] width 94 height 20
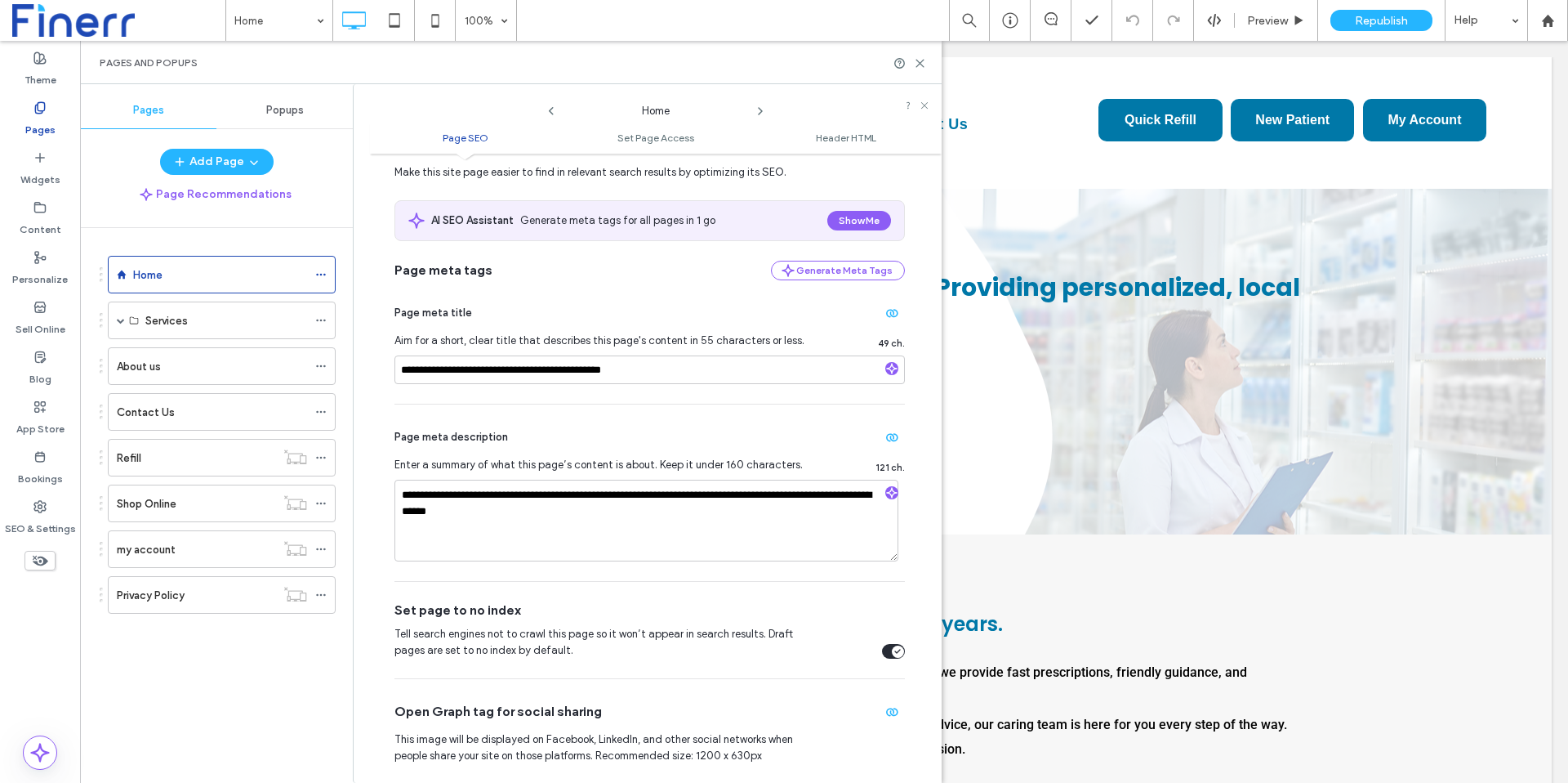
scroll to position [51, 0]
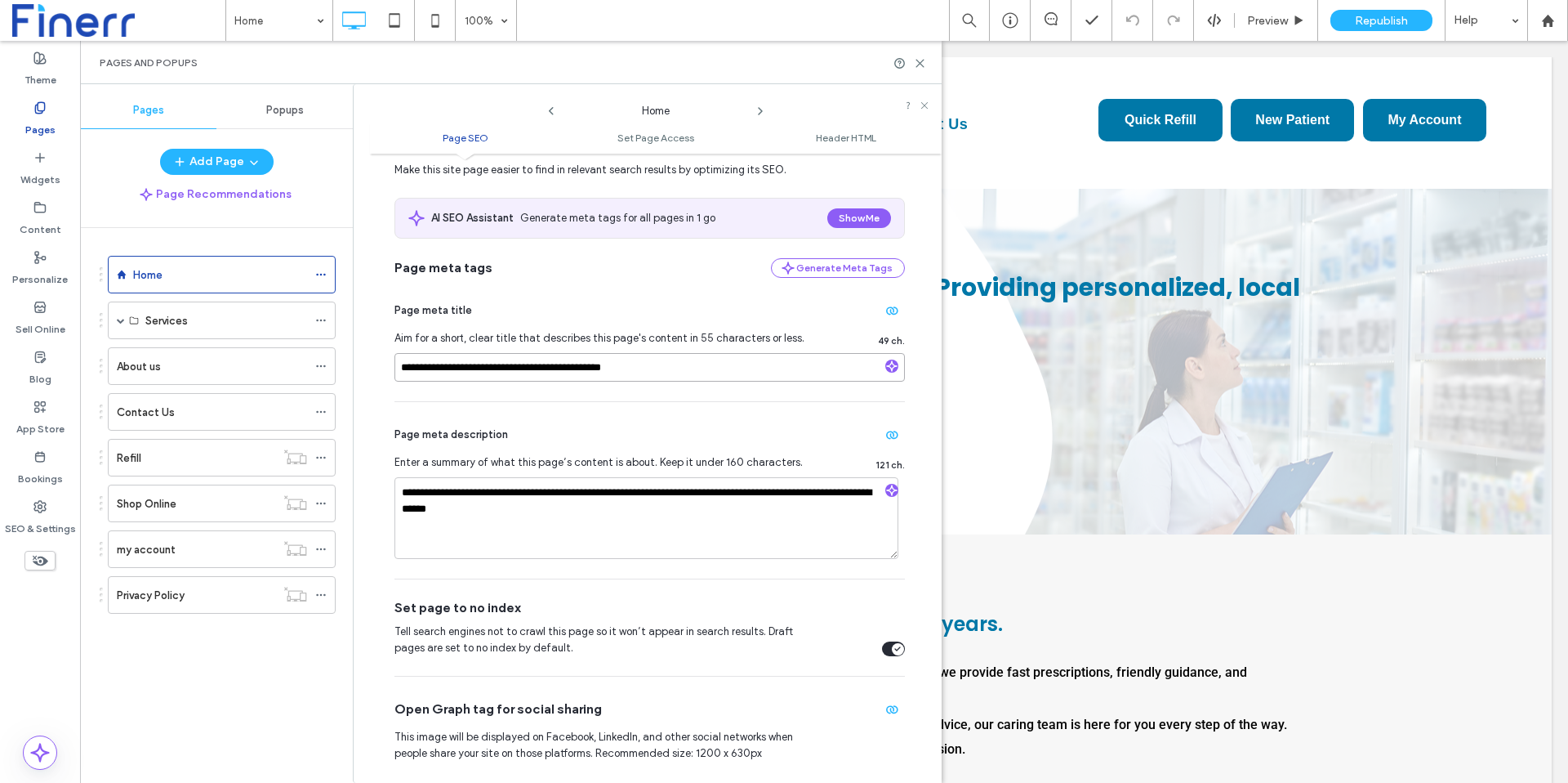
click at [535, 366] on input "**********" at bounding box center [649, 367] width 510 height 29
click at [672, 368] on input "**********" at bounding box center [649, 367] width 510 height 29
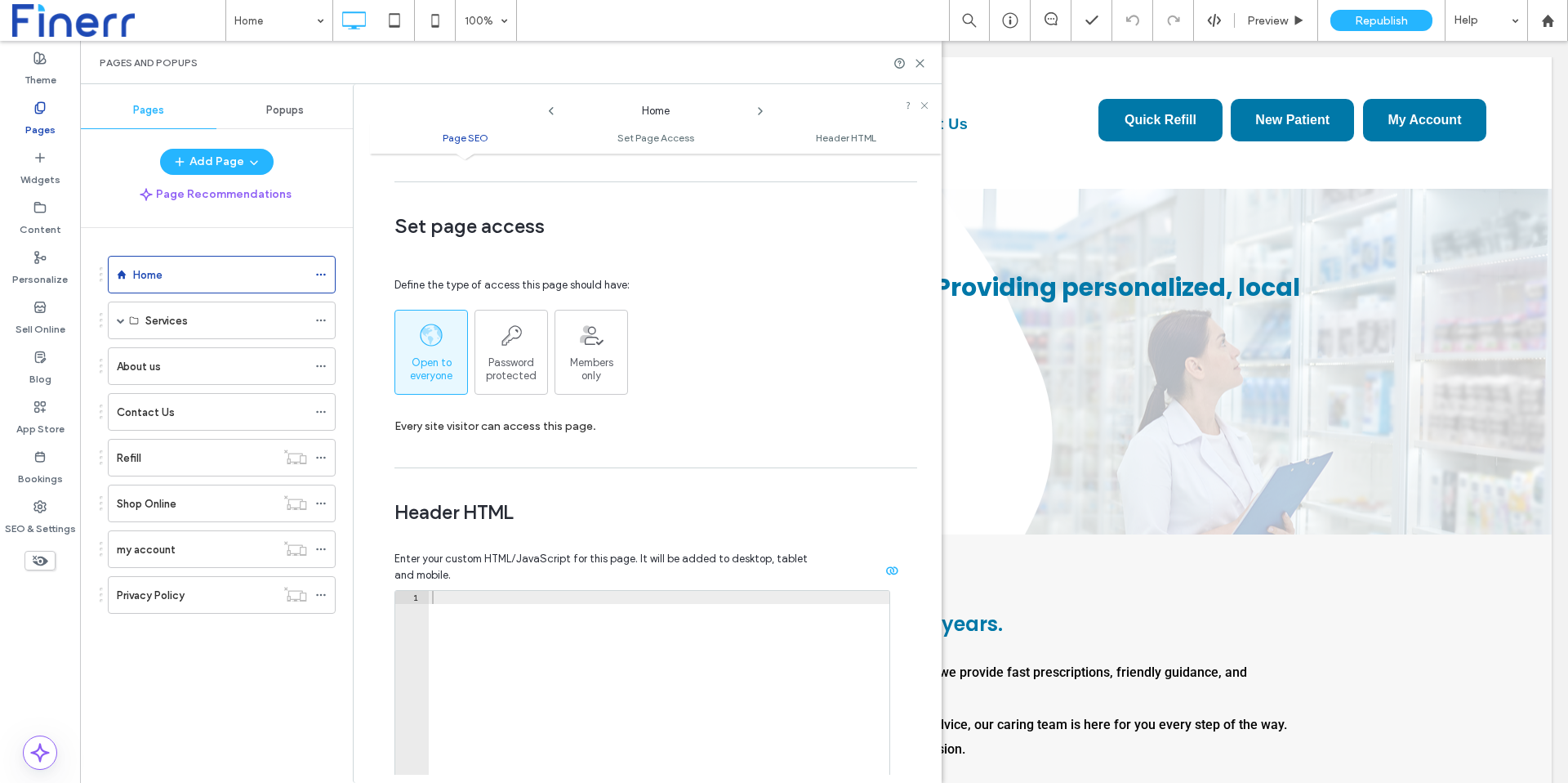
scroll to position [0, 0]
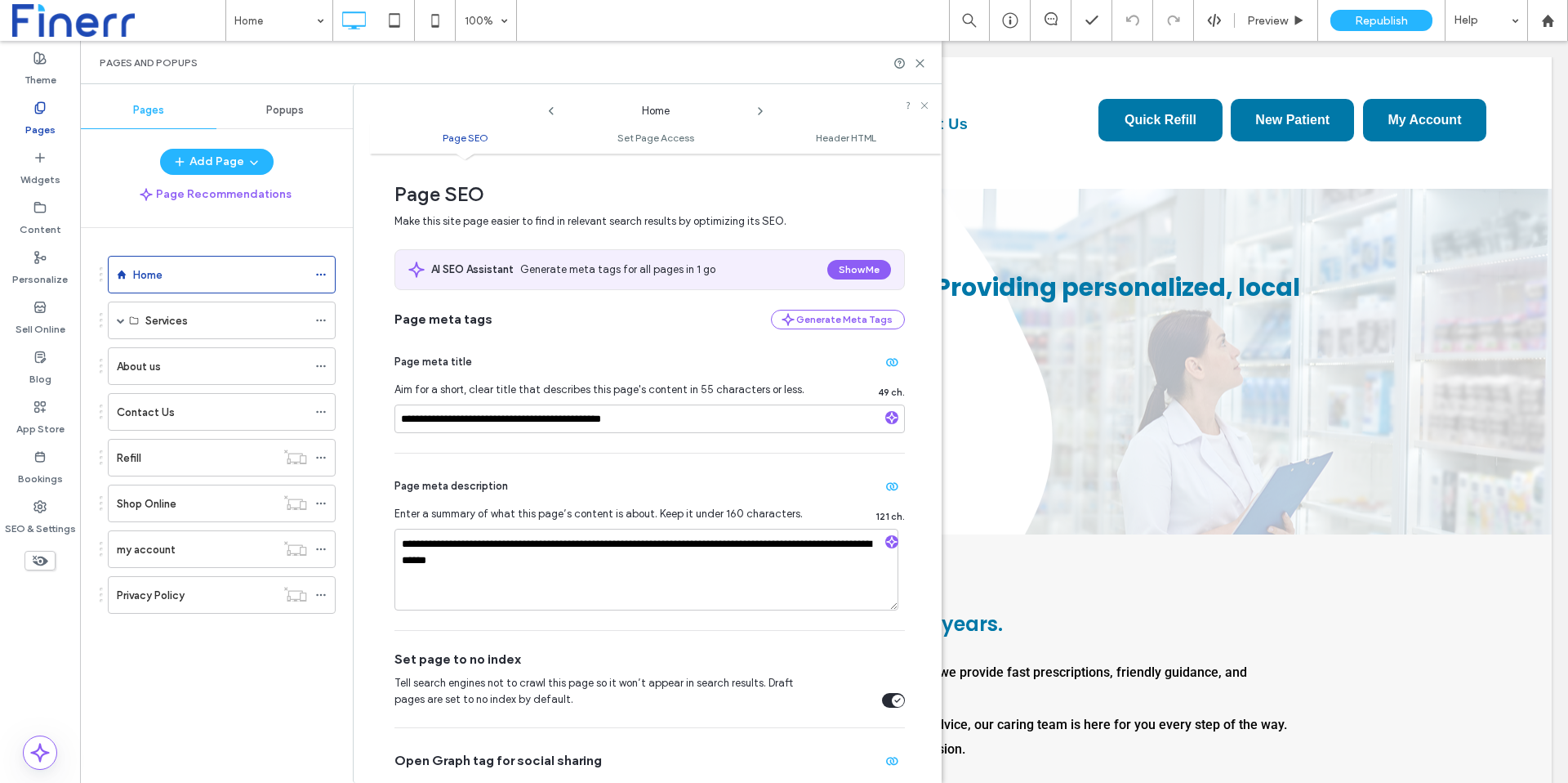
click at [758, 104] on icon at bounding box center [760, 110] width 13 height 13
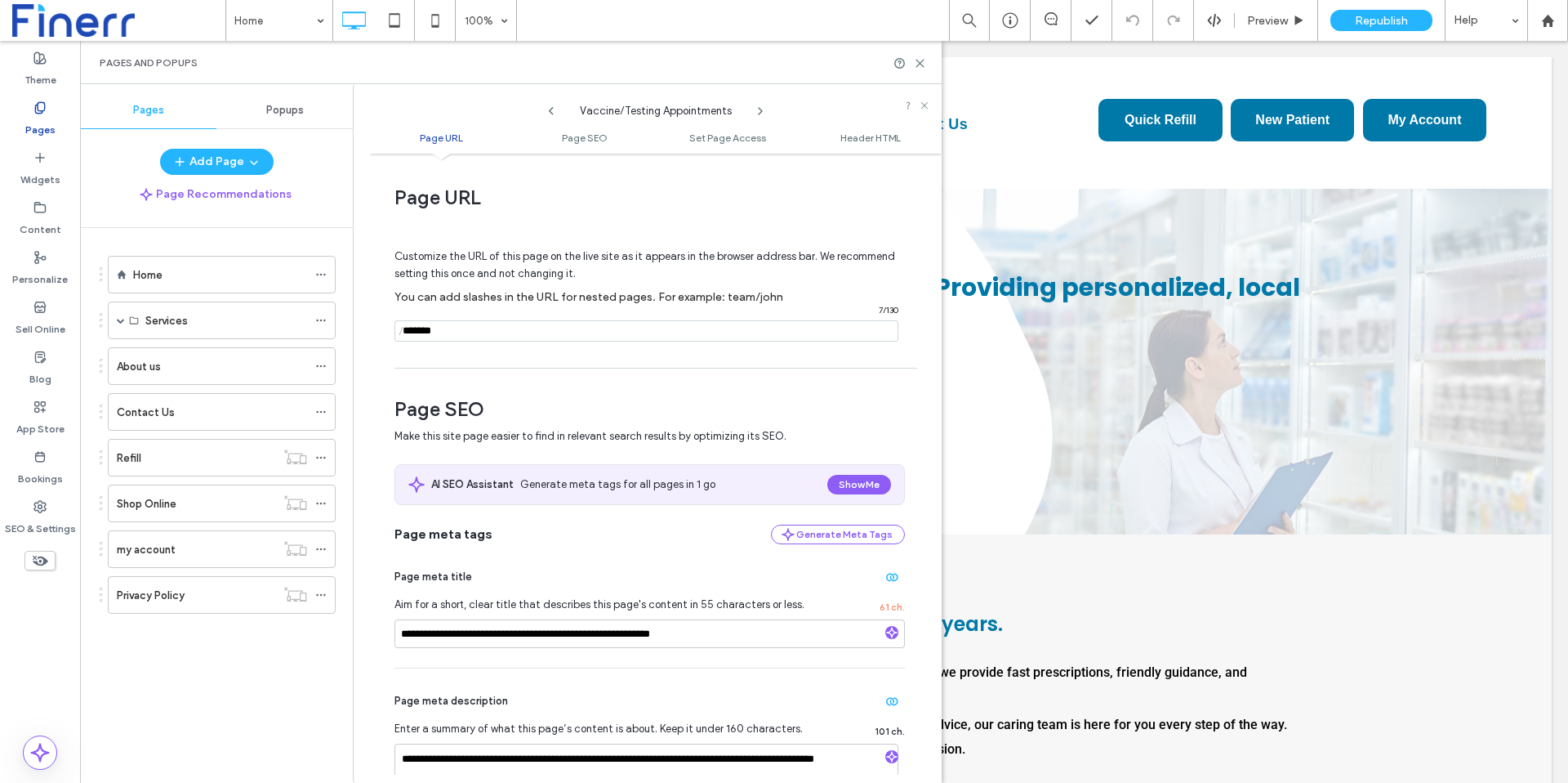
click at [761, 110] on use at bounding box center [760, 111] width 3 height 7
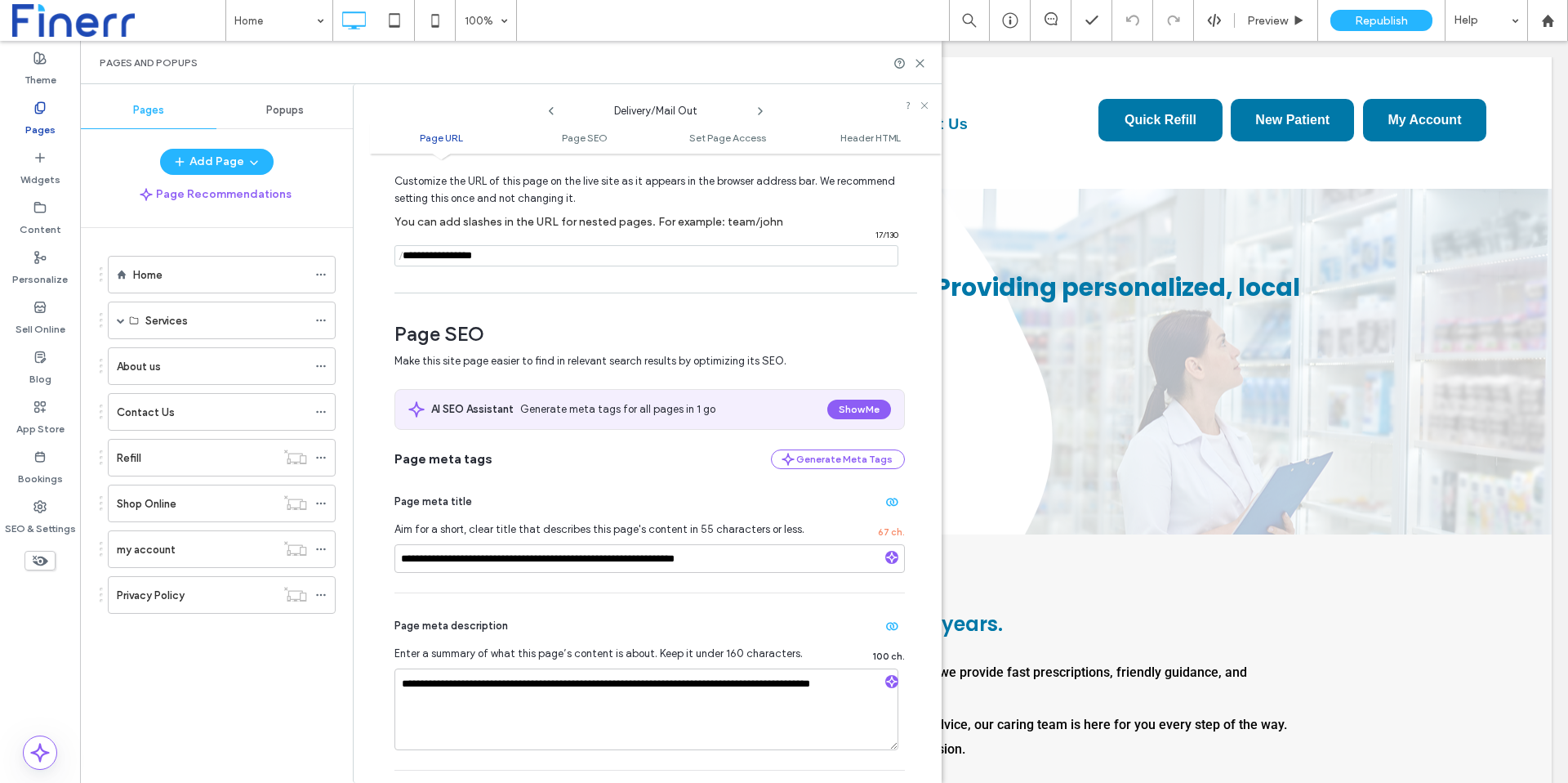
scroll to position [44, 0]
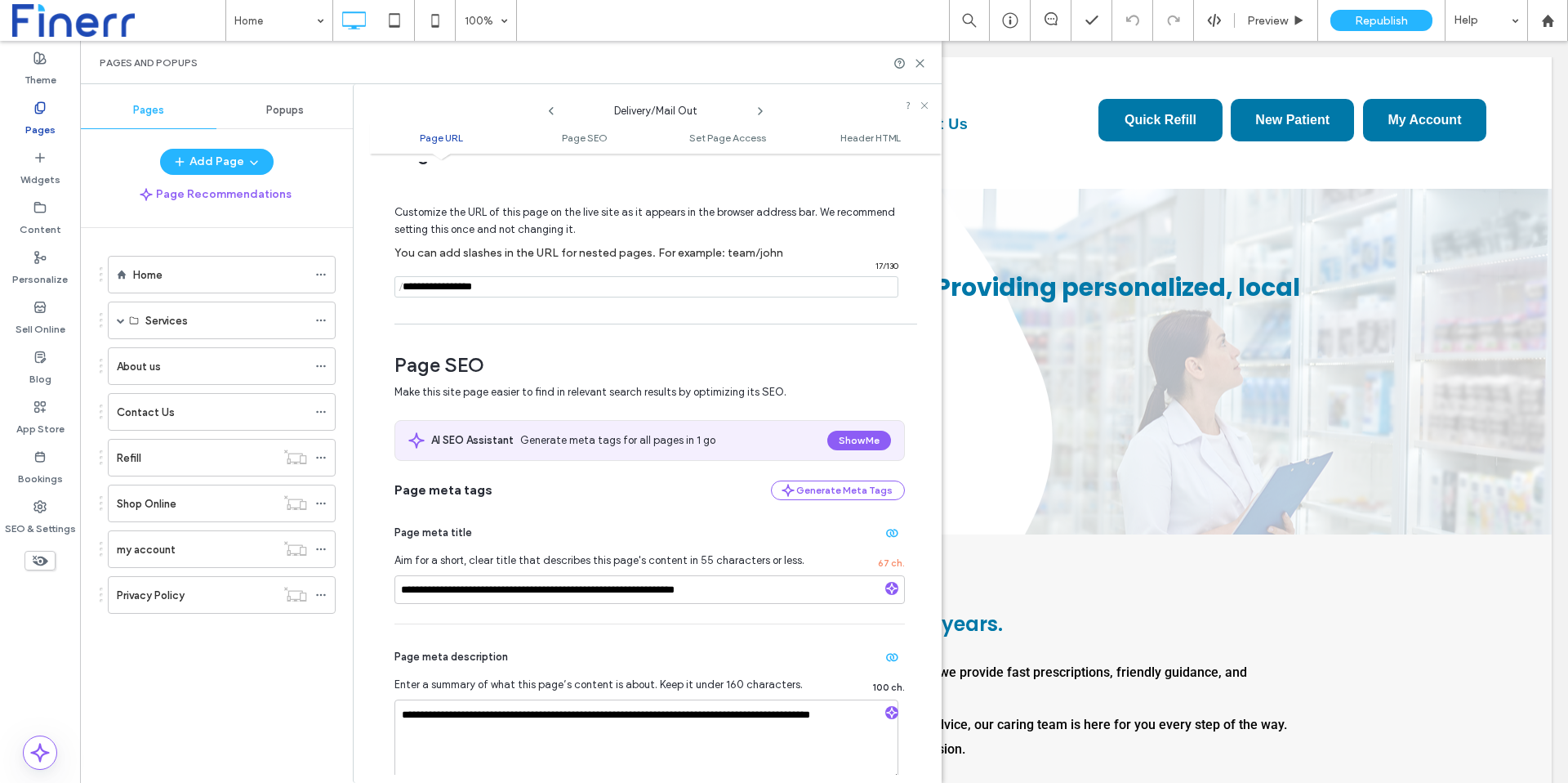
click at [758, 113] on icon at bounding box center [760, 110] width 13 height 13
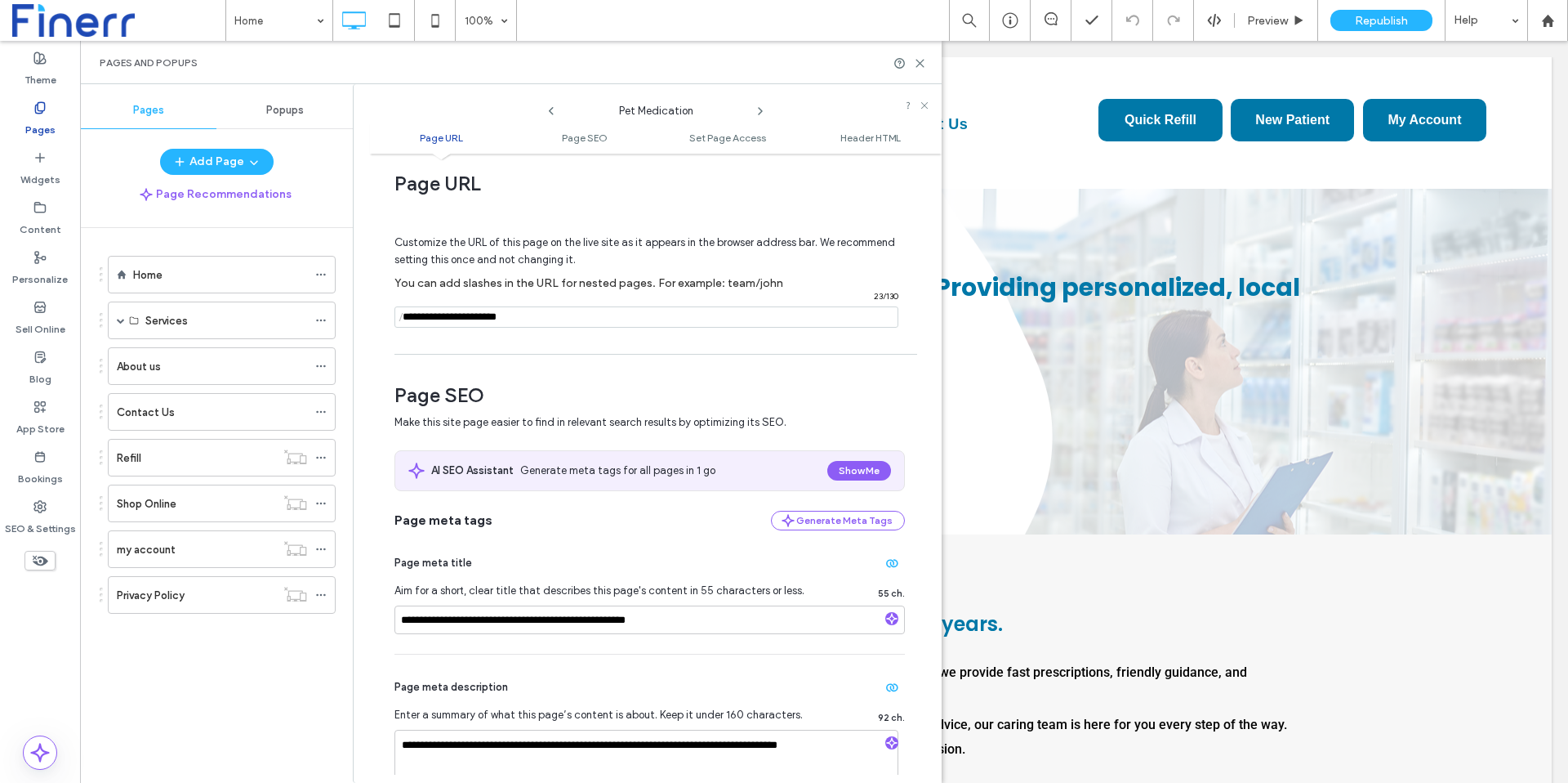
scroll to position [0, 0]
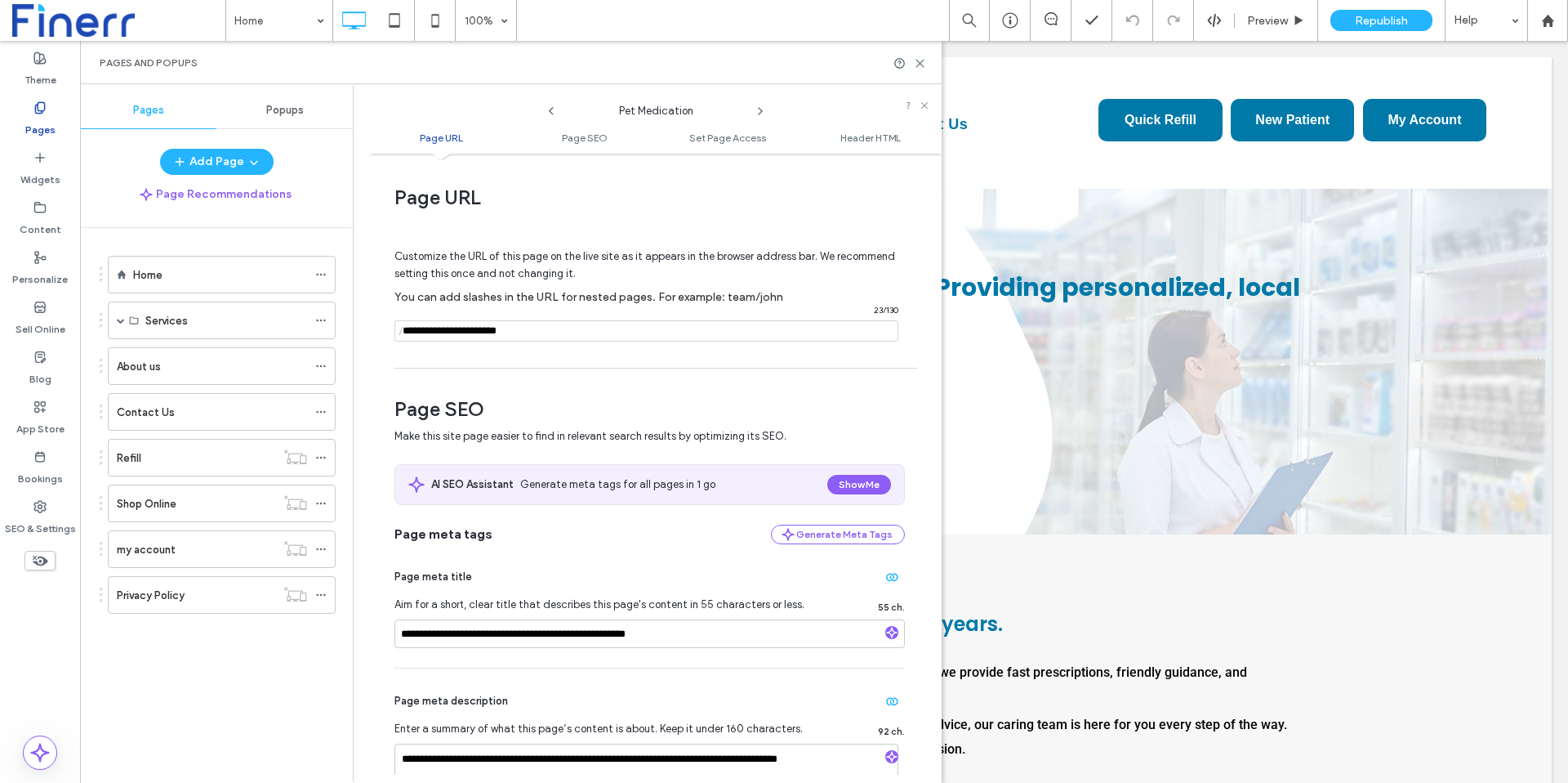
click at [759, 112] on icon at bounding box center [760, 110] width 13 height 13
click at [759, 112] on use at bounding box center [760, 111] width 3 height 7
click at [758, 115] on icon at bounding box center [760, 110] width 13 height 13
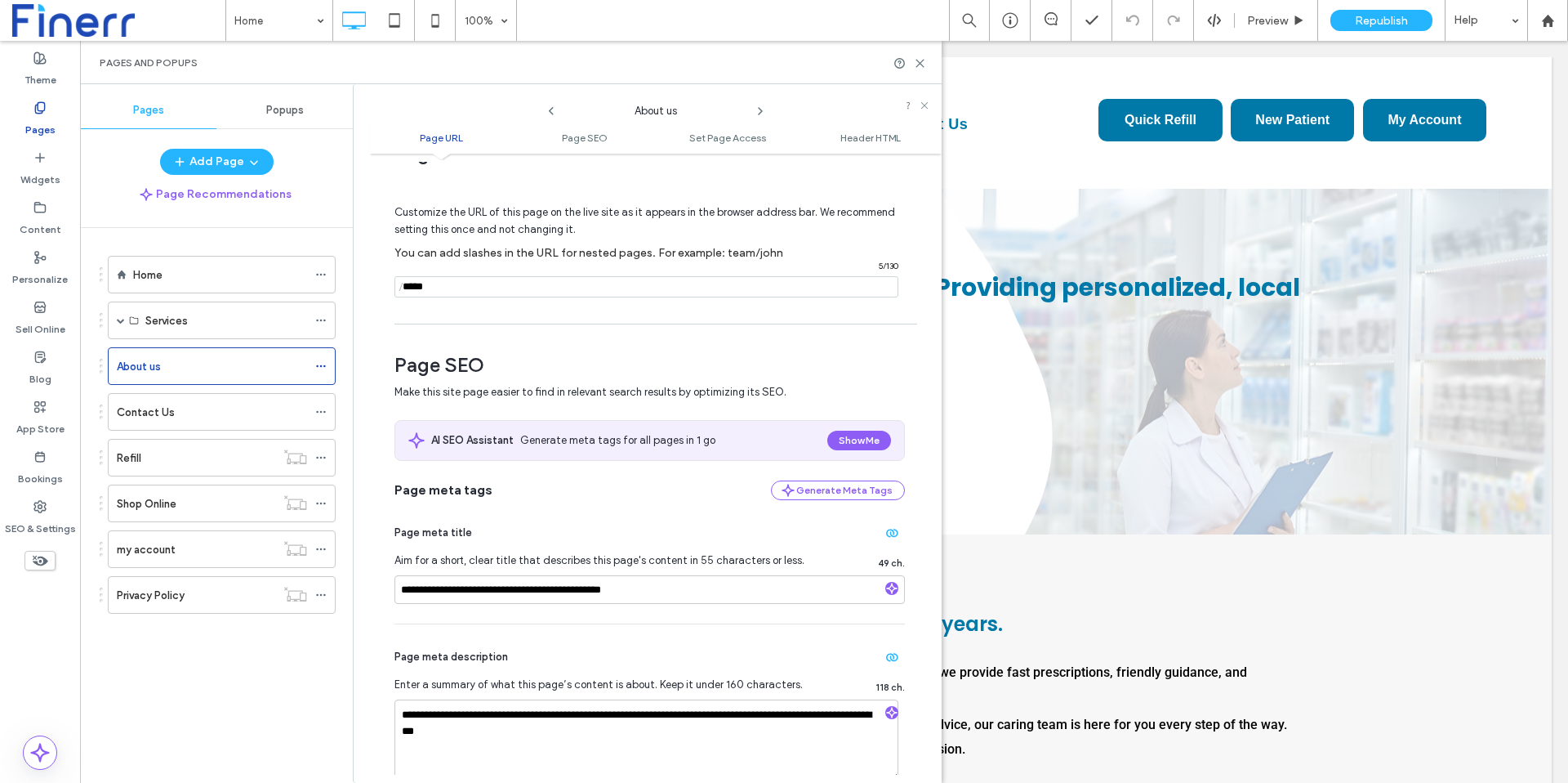
scroll to position [46, 0]
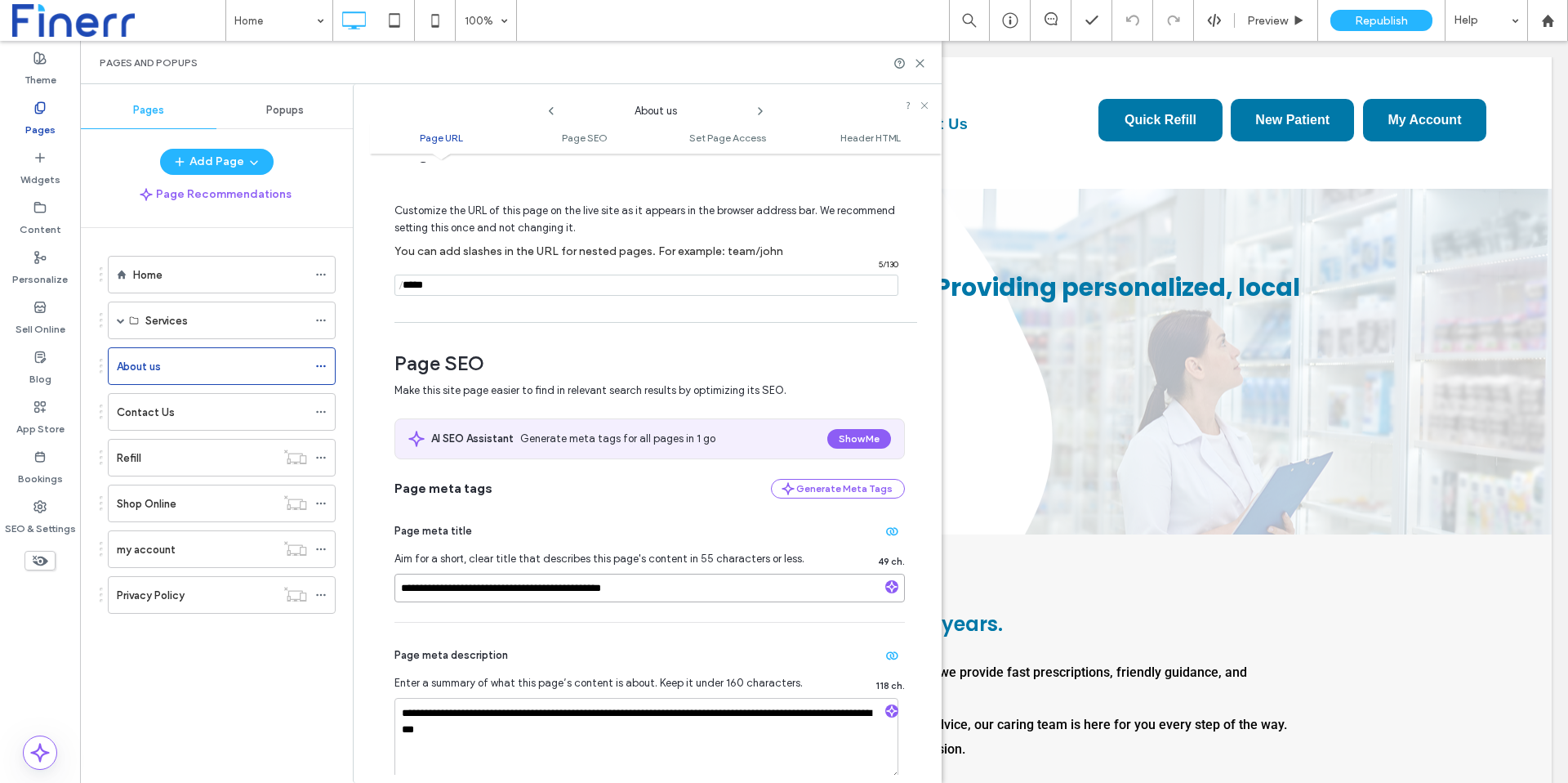
click at [605, 587] on input "**********" at bounding box center [649, 587] width 510 height 29
click at [704, 580] on input "**********" at bounding box center [649, 587] width 510 height 29
click at [705, 582] on input "**********" at bounding box center [649, 587] width 510 height 29
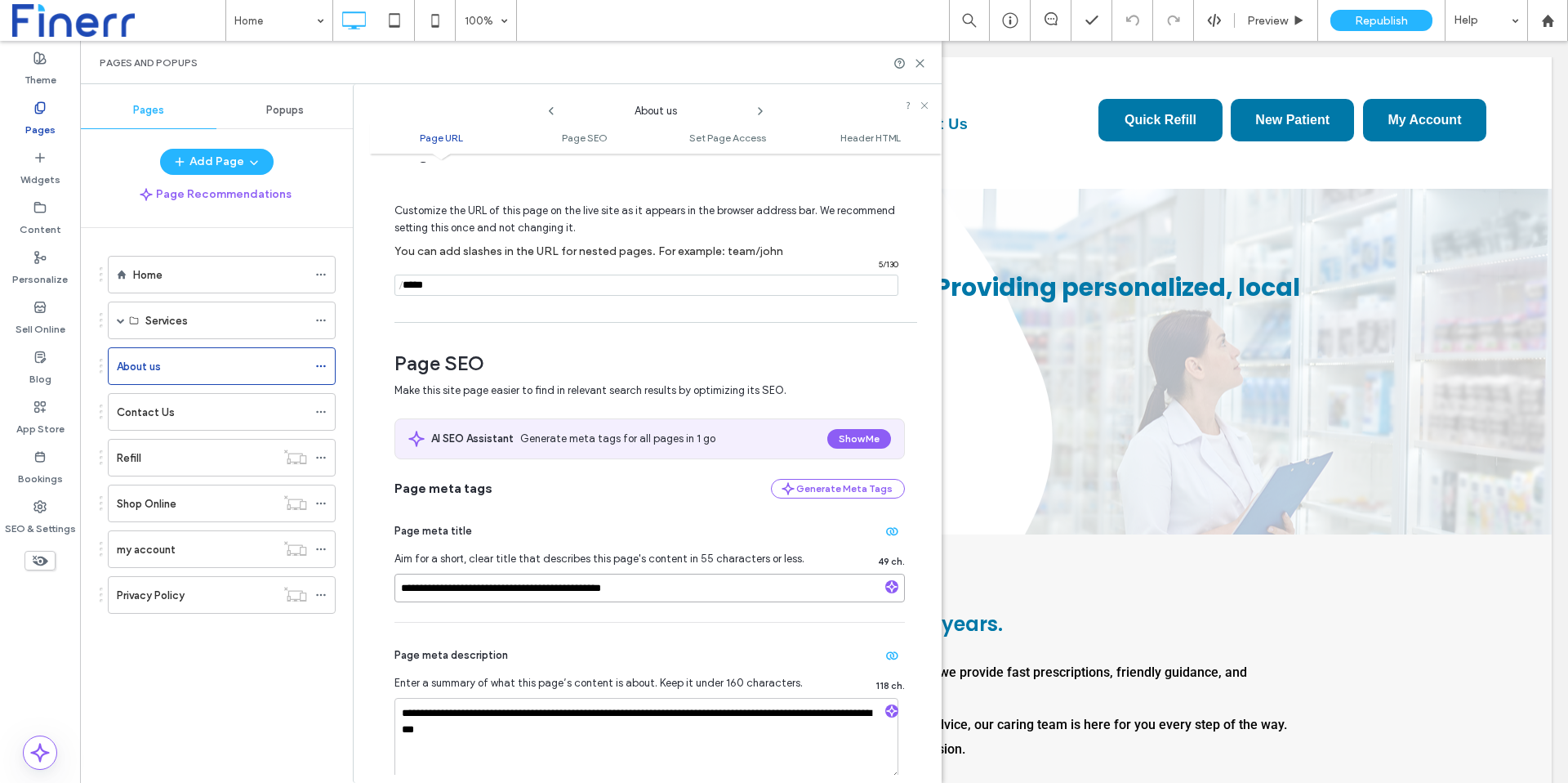
click at [714, 587] on input "**********" at bounding box center [649, 587] width 510 height 29
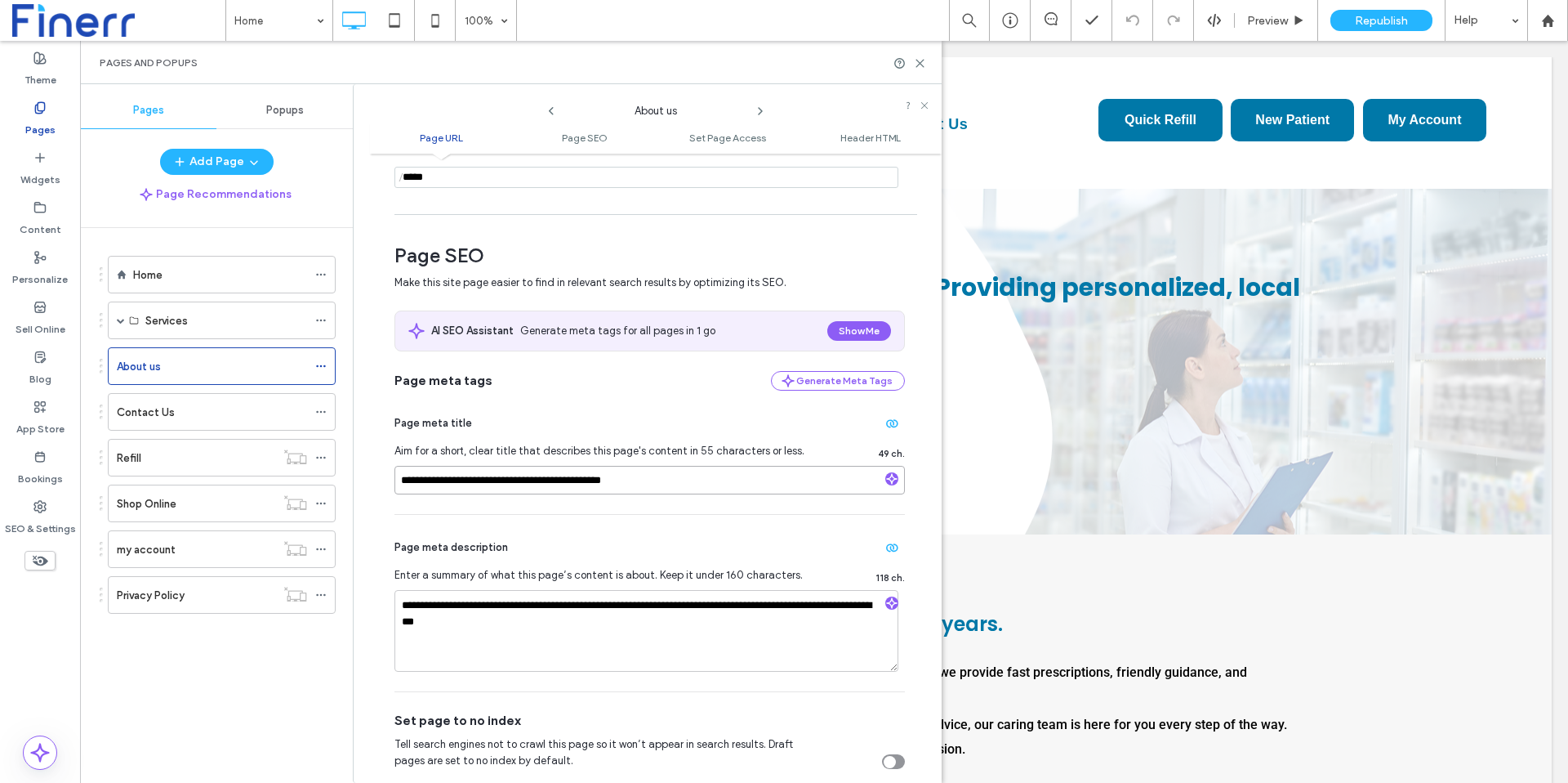
scroll to position [0, 0]
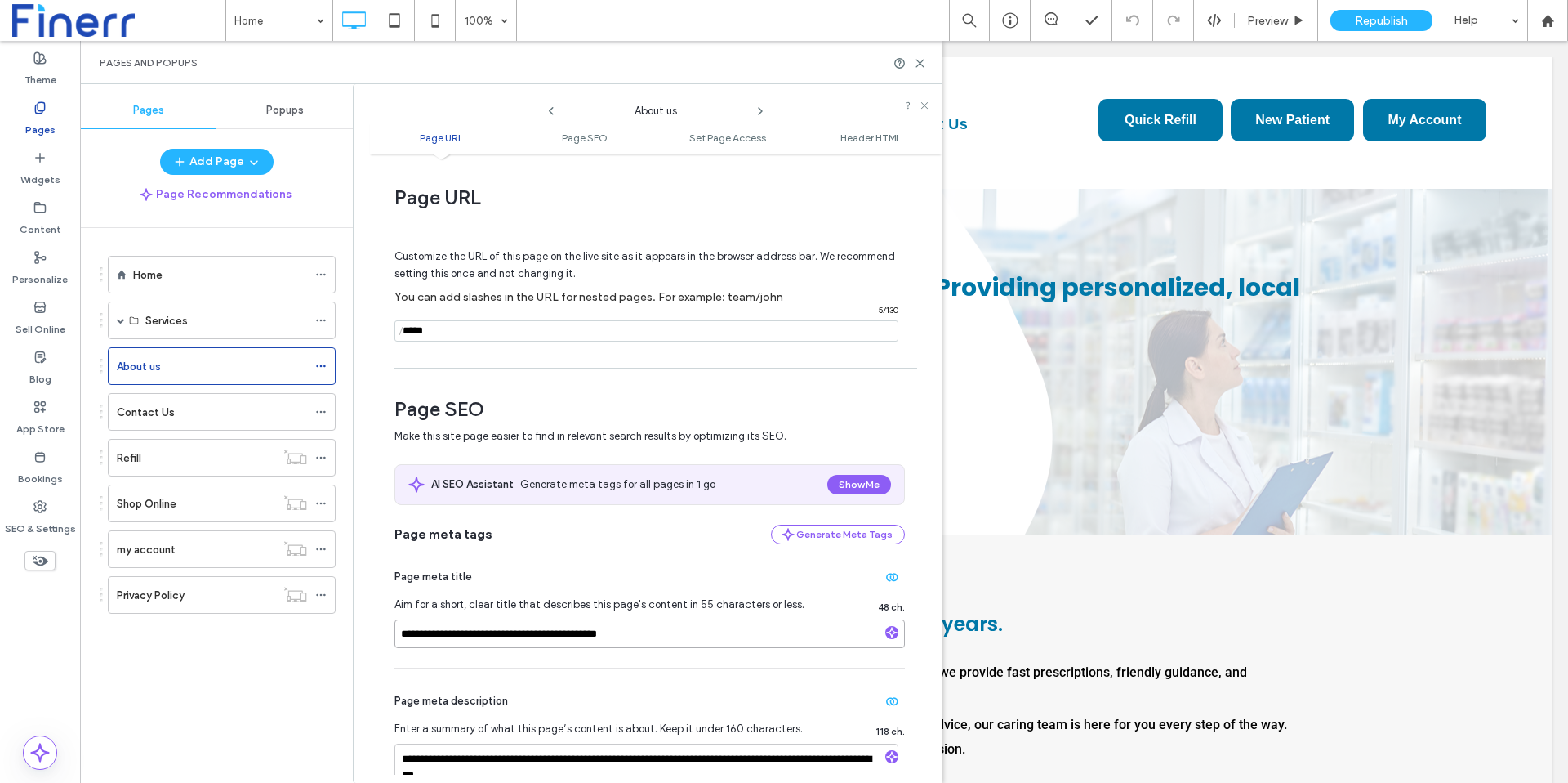
type input "**********"
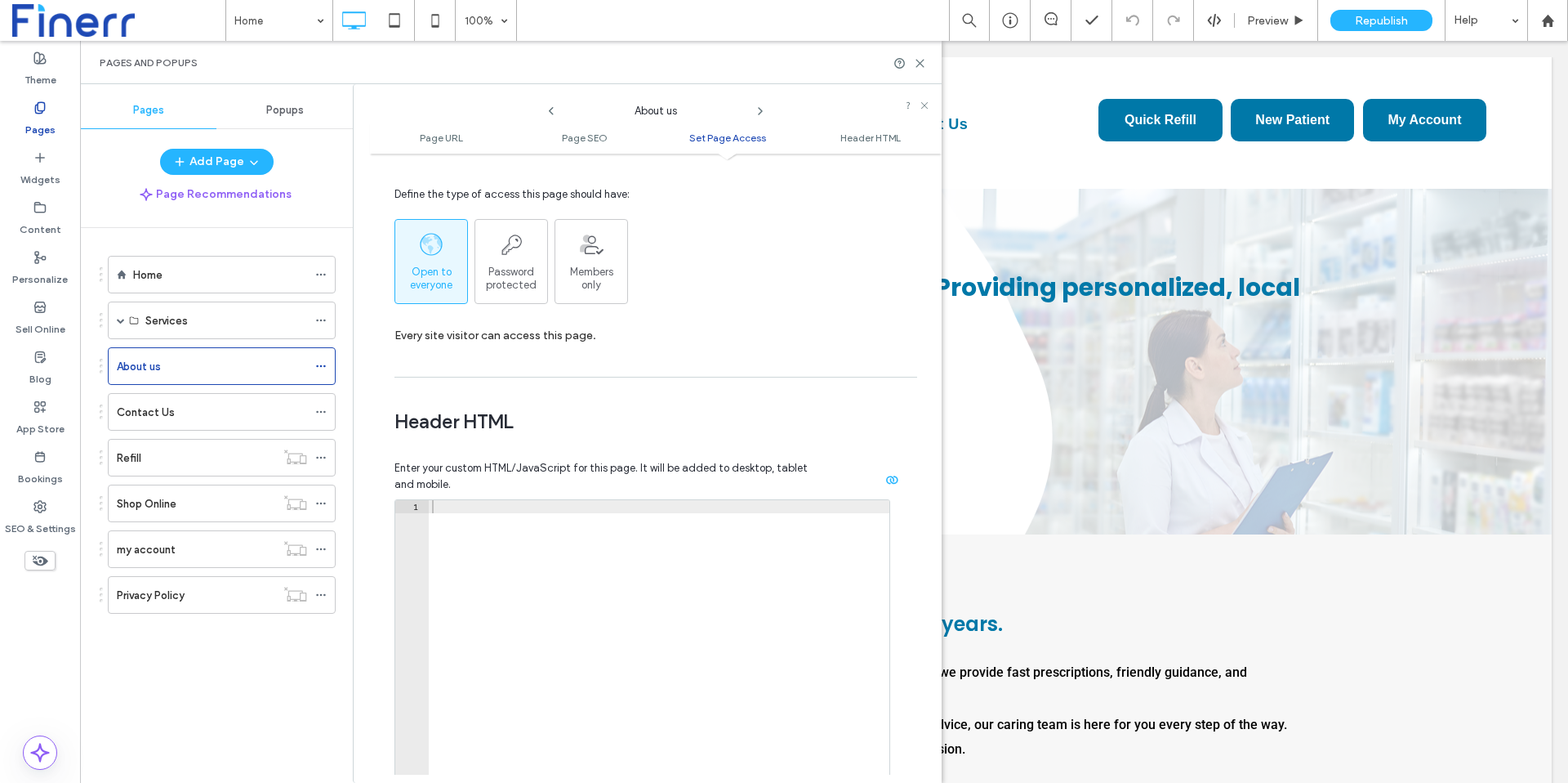
scroll to position [1506, 0]
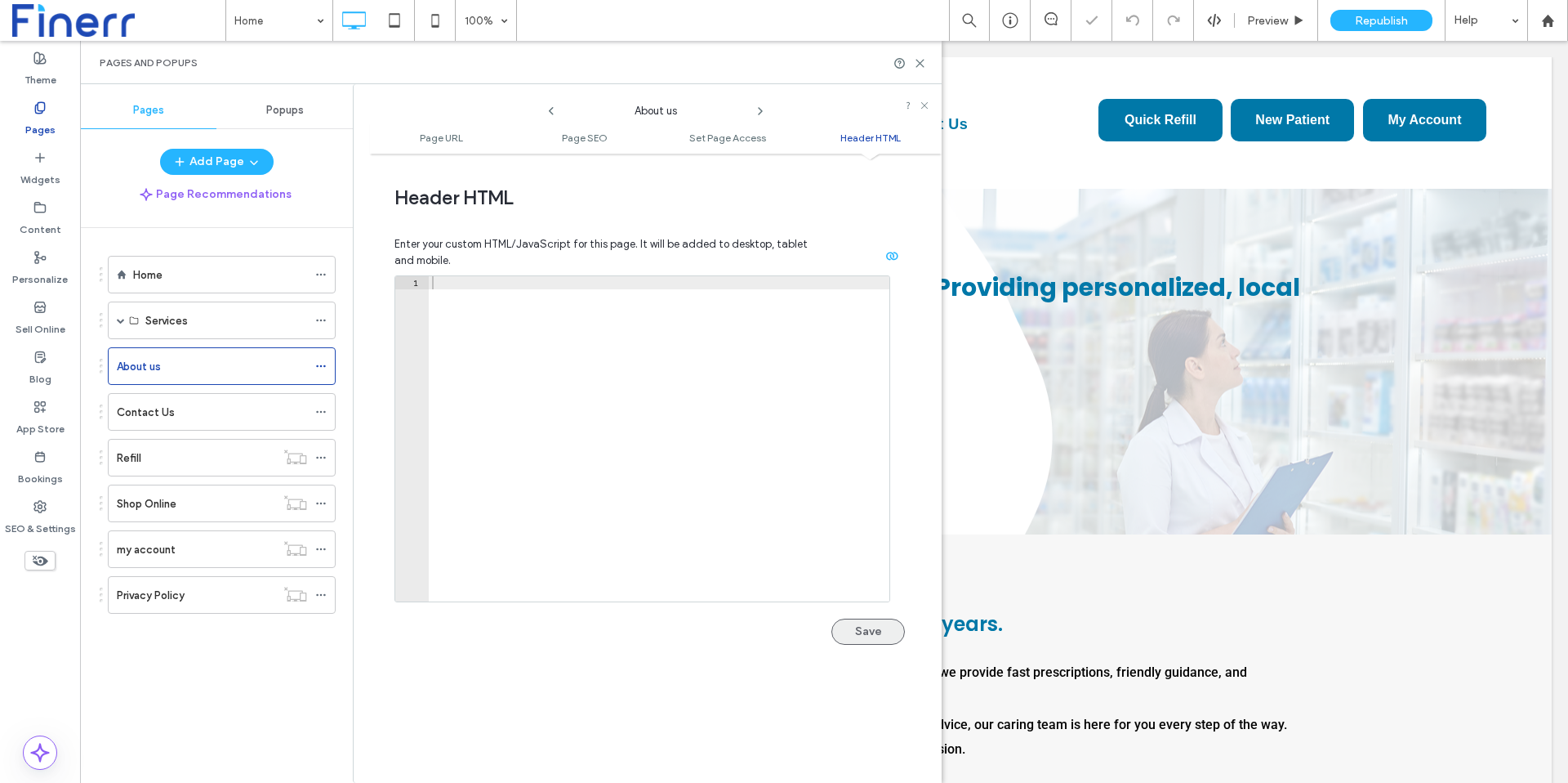
click at [870, 620] on button "Save" at bounding box center [868, 632] width 74 height 26
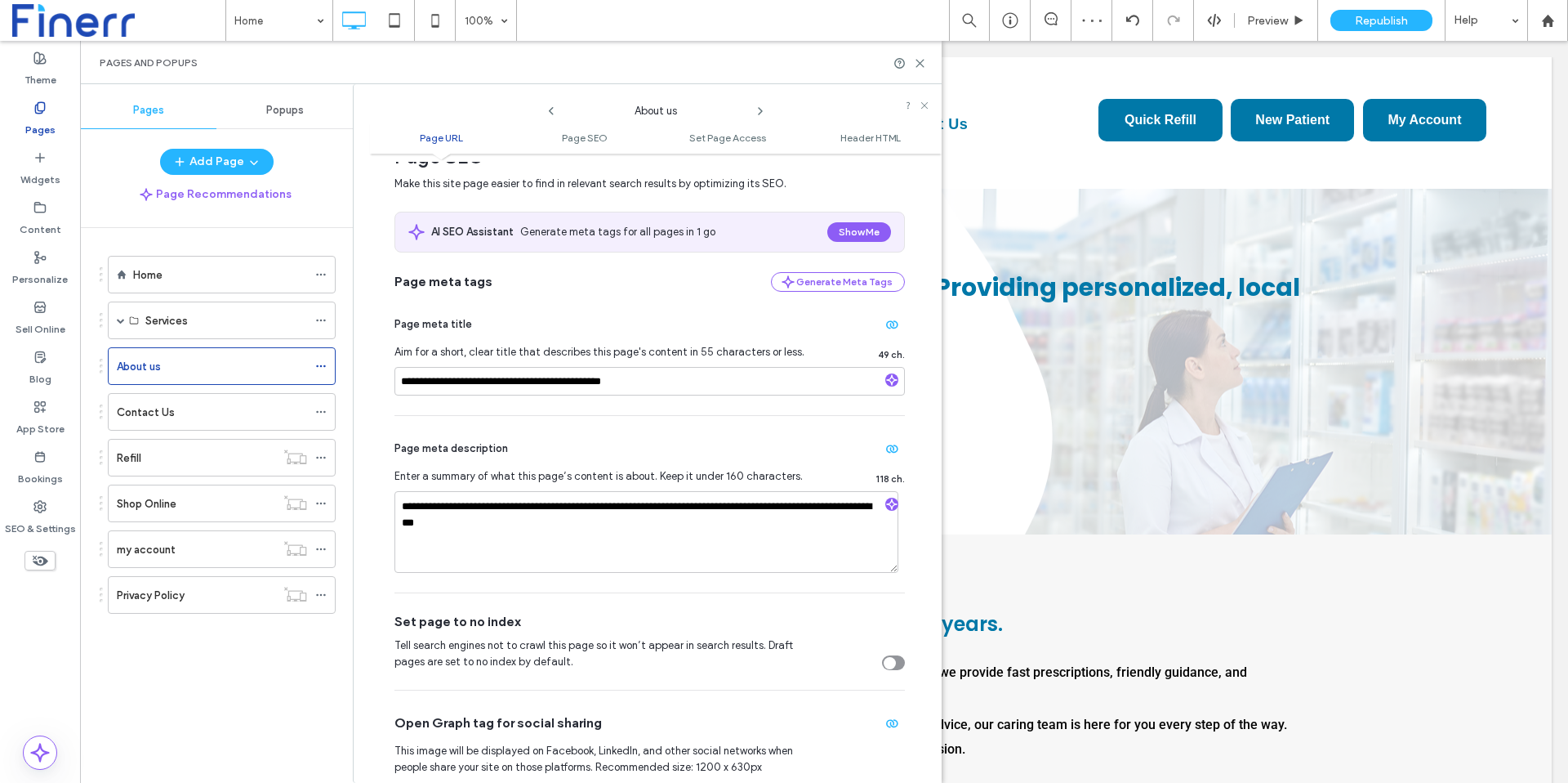
scroll to position [0, 0]
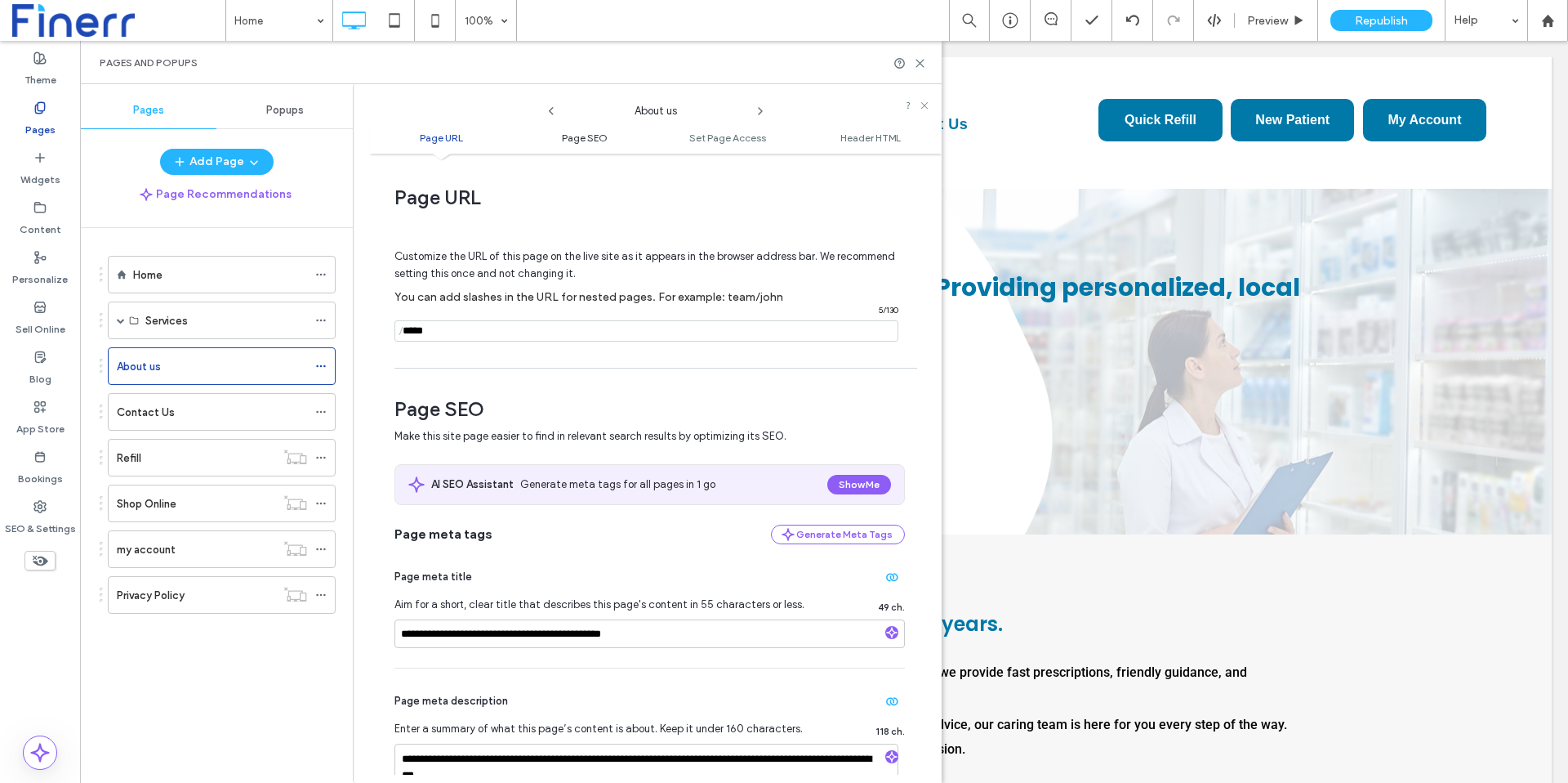
click at [567, 136] on span "Page SEO" at bounding box center [585, 137] width 46 height 12
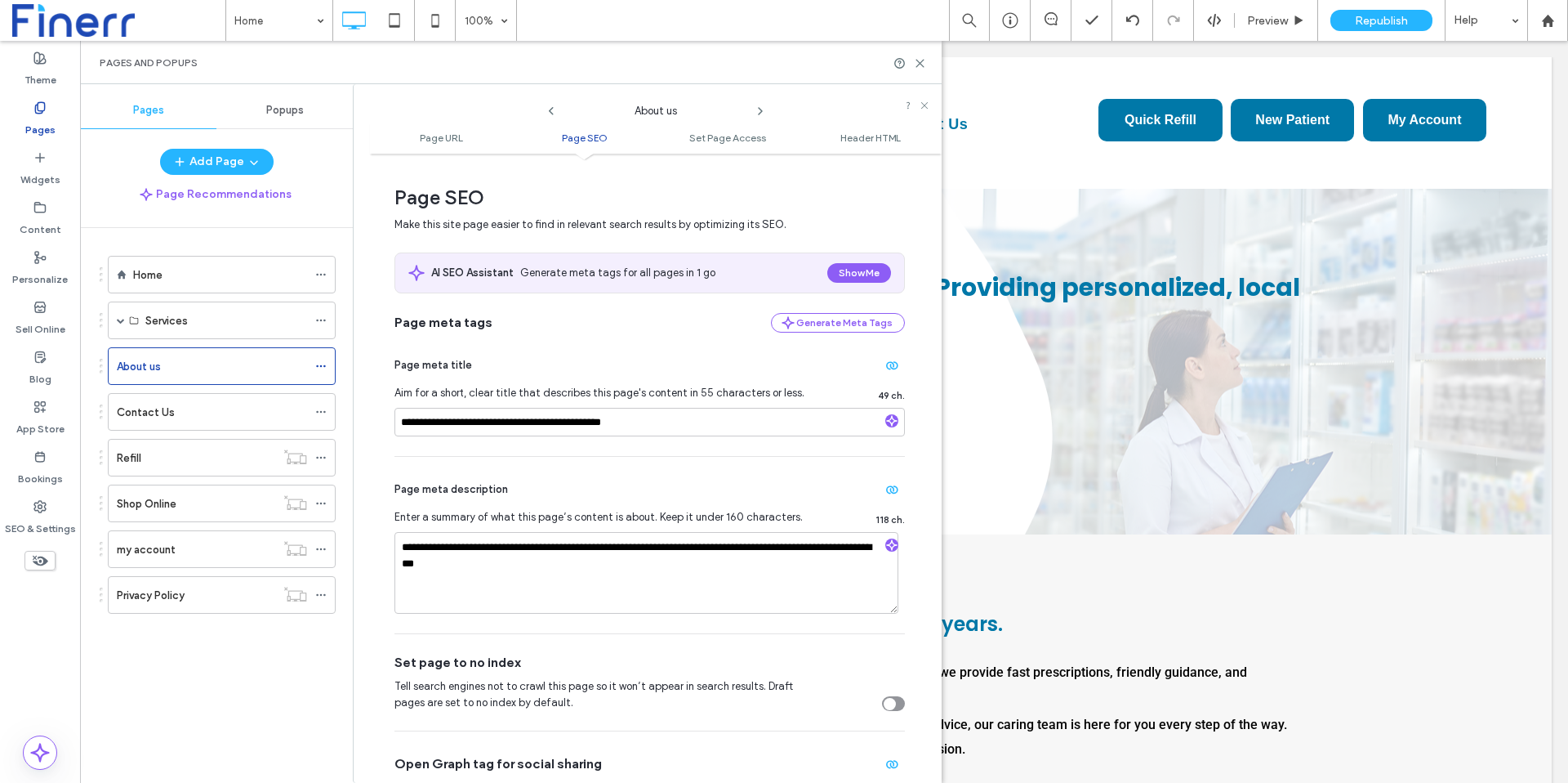
scroll to position [216, 0]
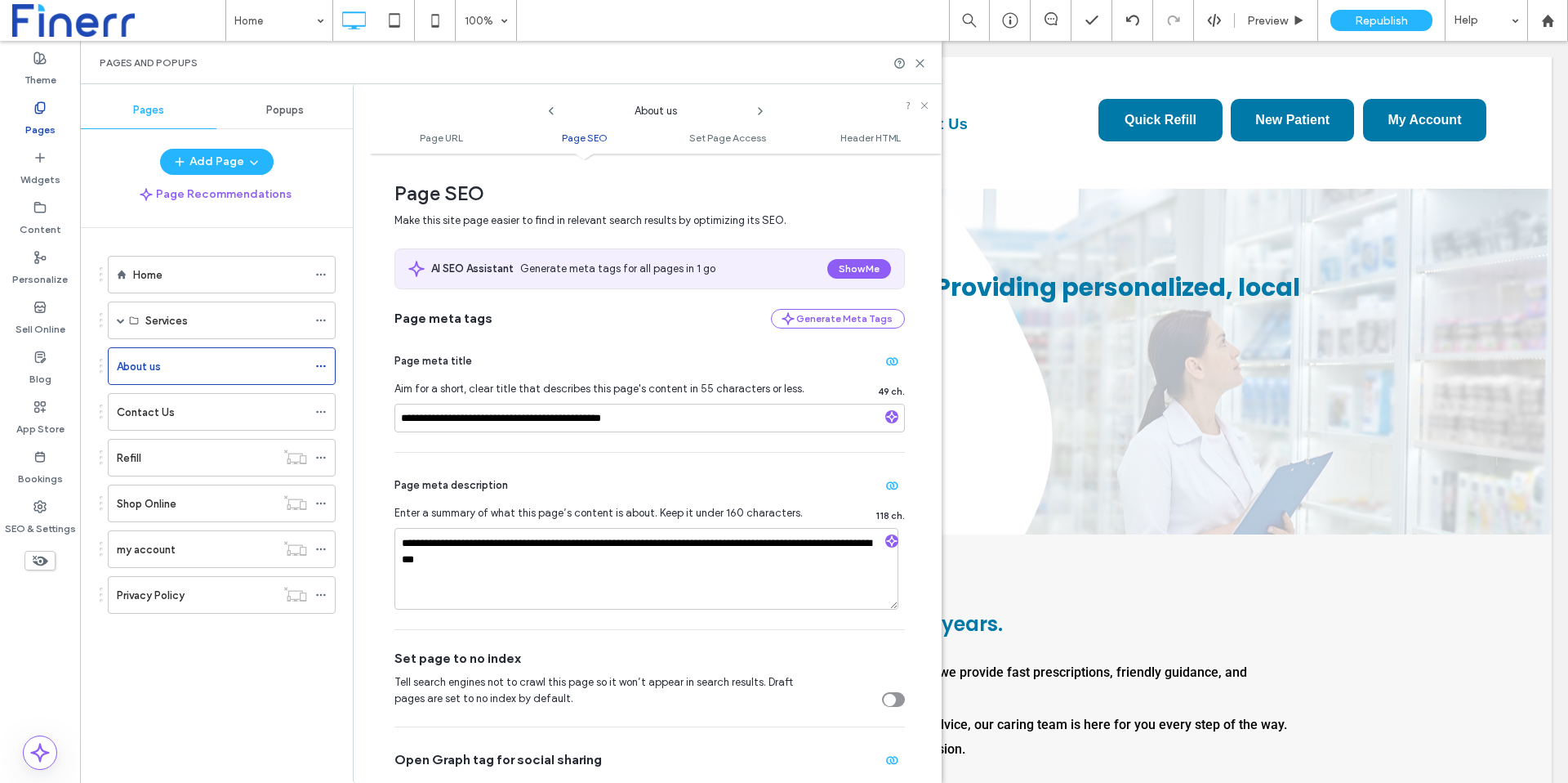
click at [762, 113] on icon at bounding box center [760, 110] width 13 height 13
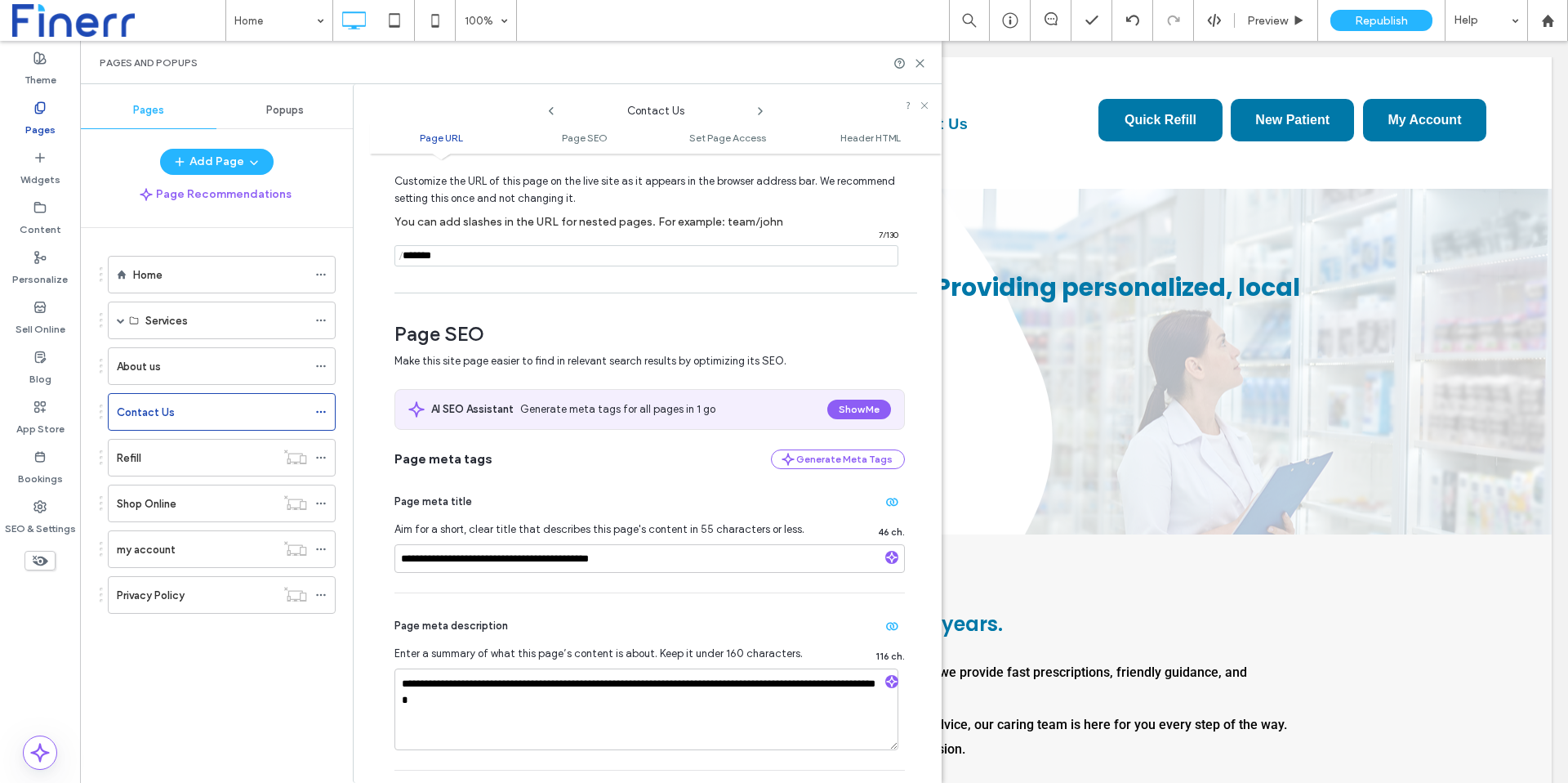
scroll to position [78, 0]
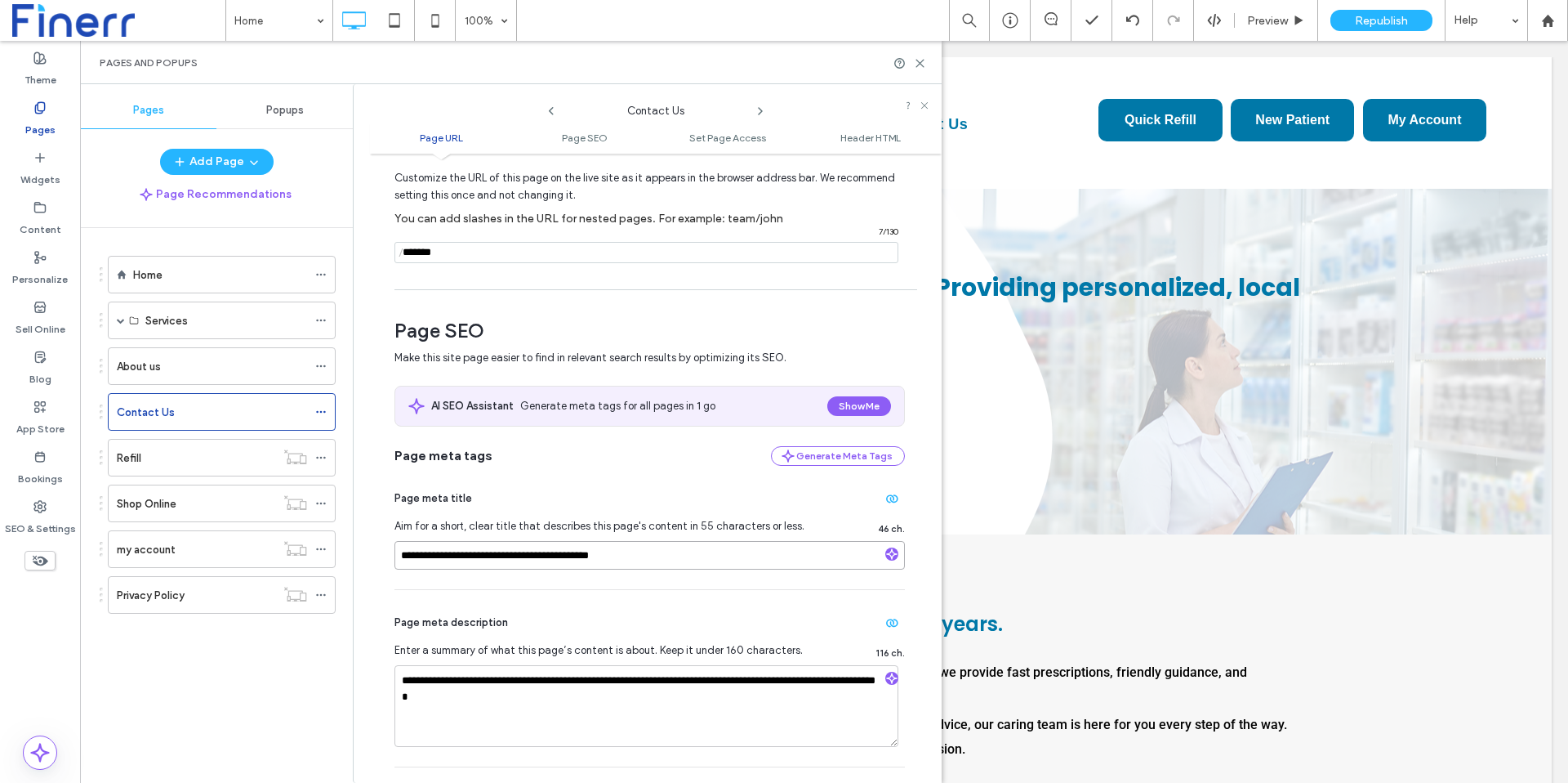
click at [658, 559] on input "**********" at bounding box center [649, 554] width 510 height 29
type input "**********"
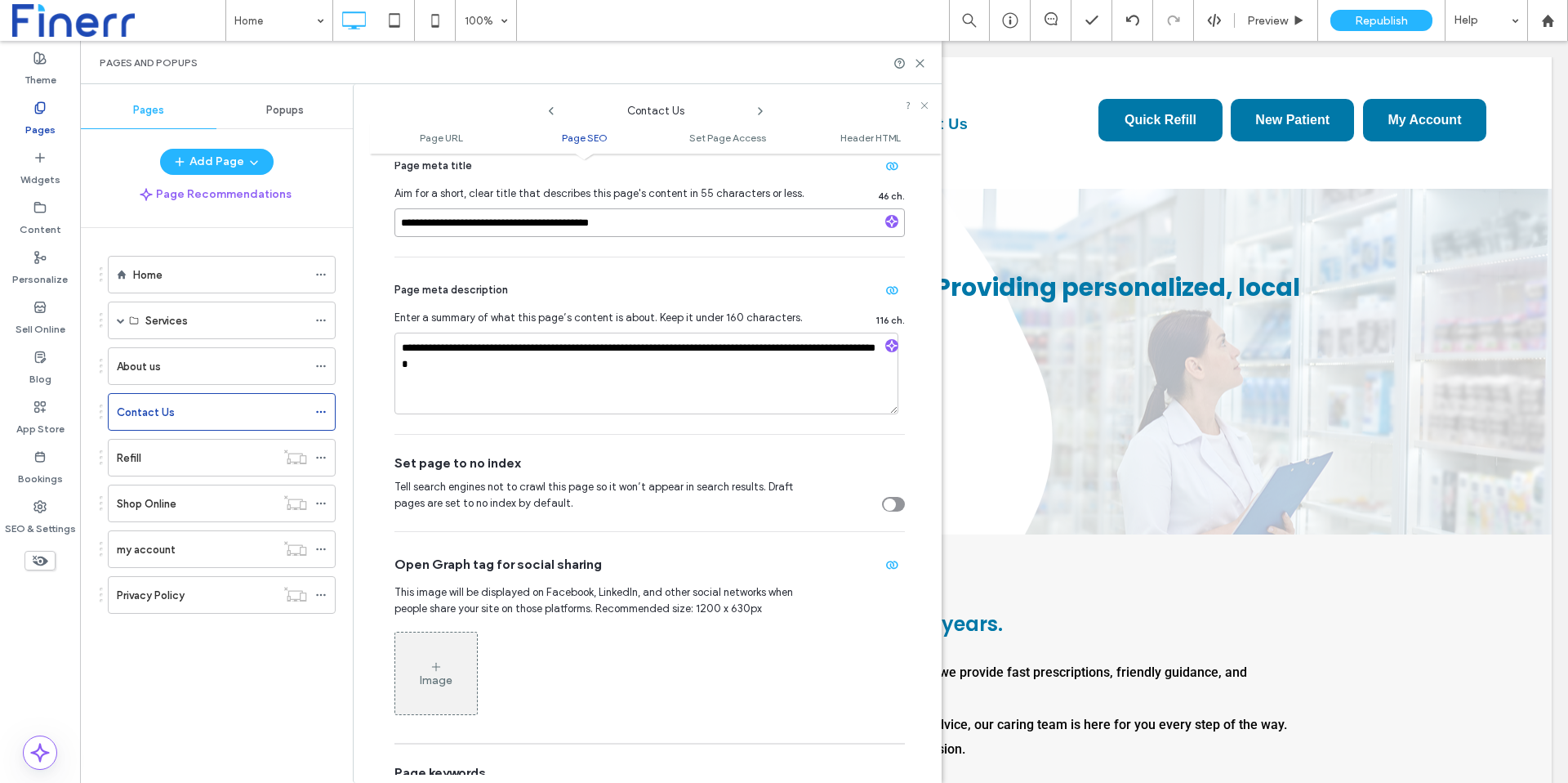
scroll to position [1506, 0]
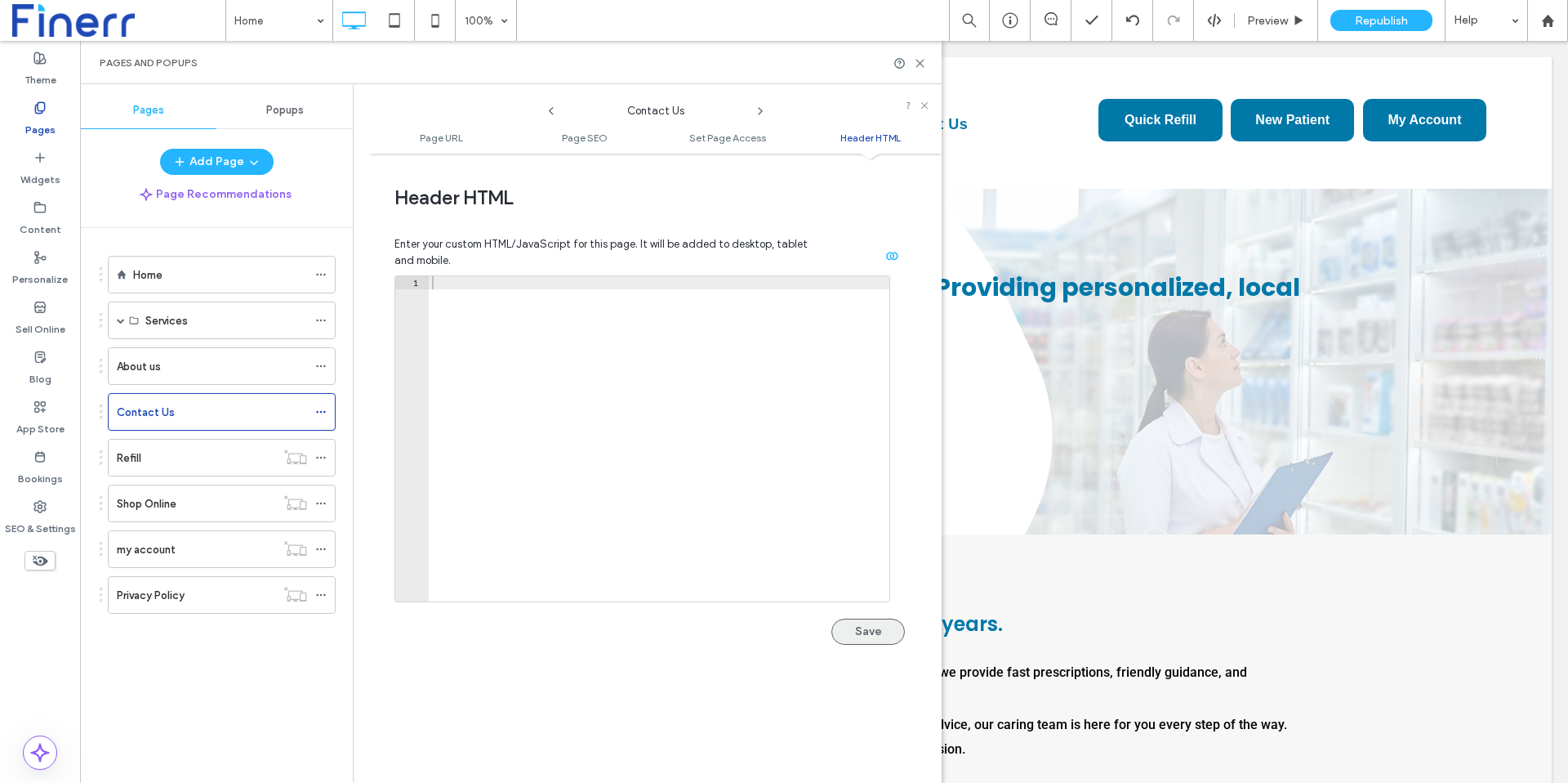
click at [864, 640] on button "Save" at bounding box center [868, 632] width 74 height 26
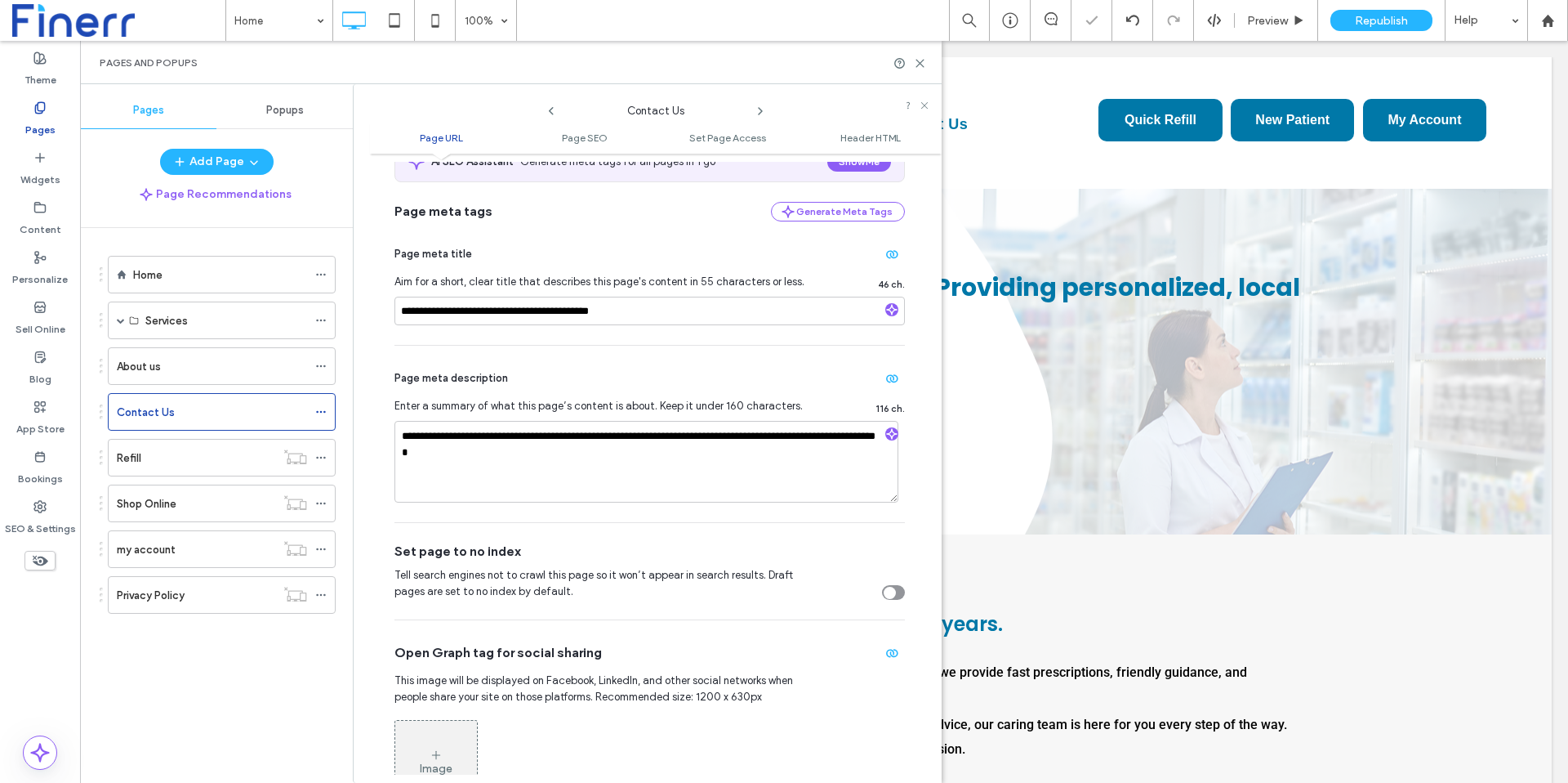
scroll to position [0, 0]
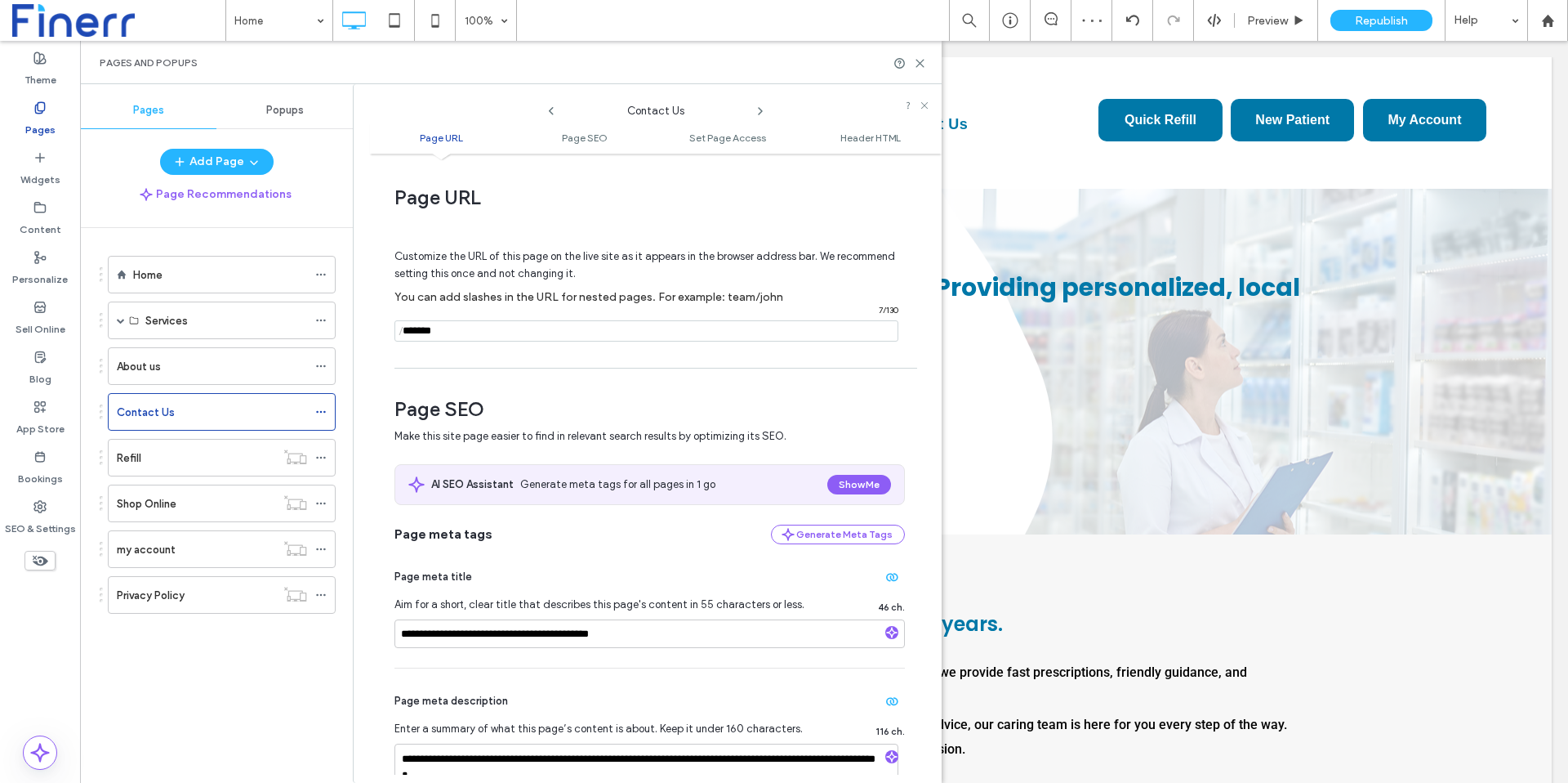
click at [761, 109] on use at bounding box center [760, 111] width 3 height 7
click at [763, 109] on icon at bounding box center [760, 110] width 13 height 13
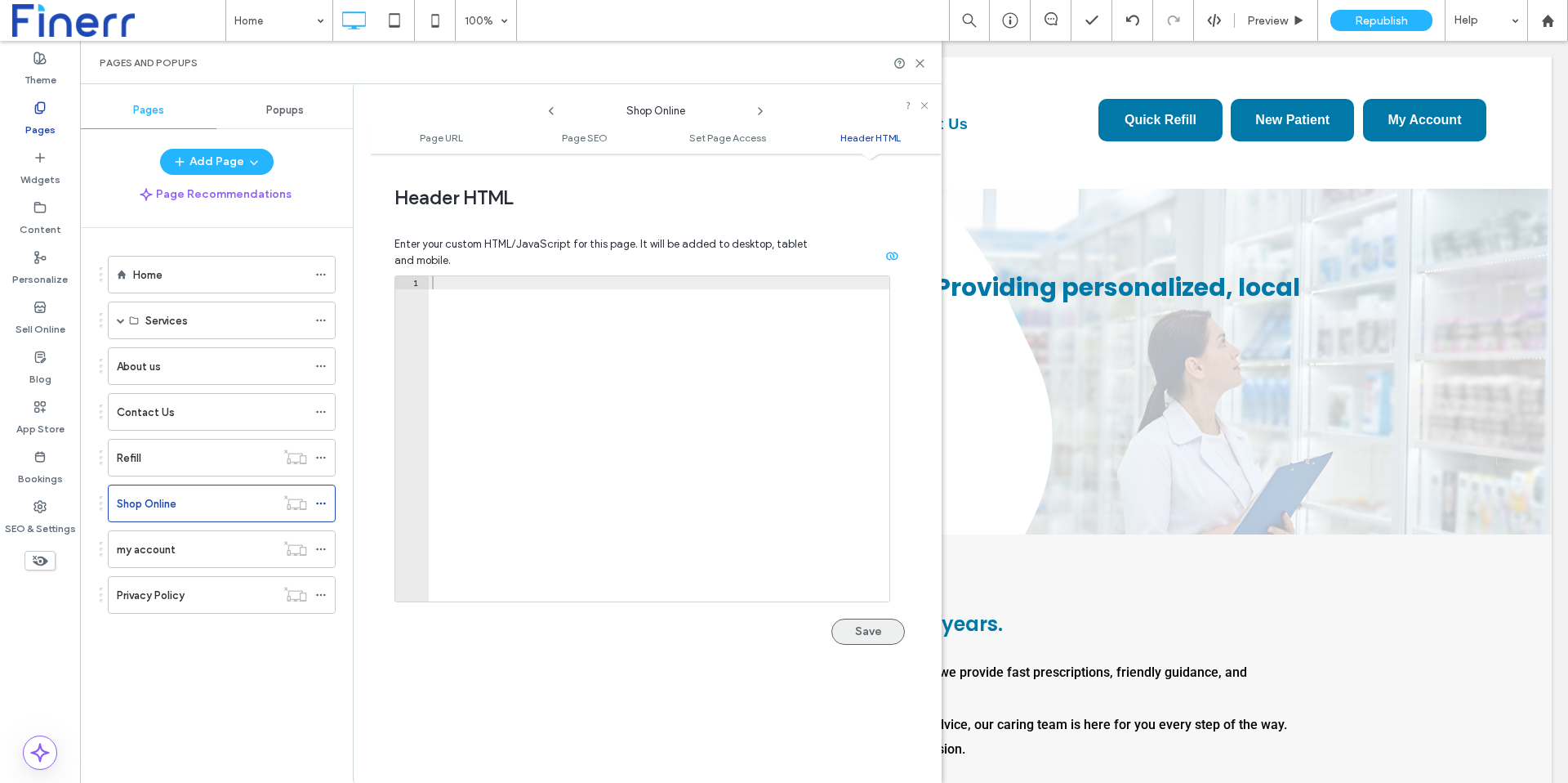
click at [862, 636] on button "Save" at bounding box center [868, 632] width 74 height 26
click at [1367, 21] on span "Republish" at bounding box center [1380, 21] width 53 height 14
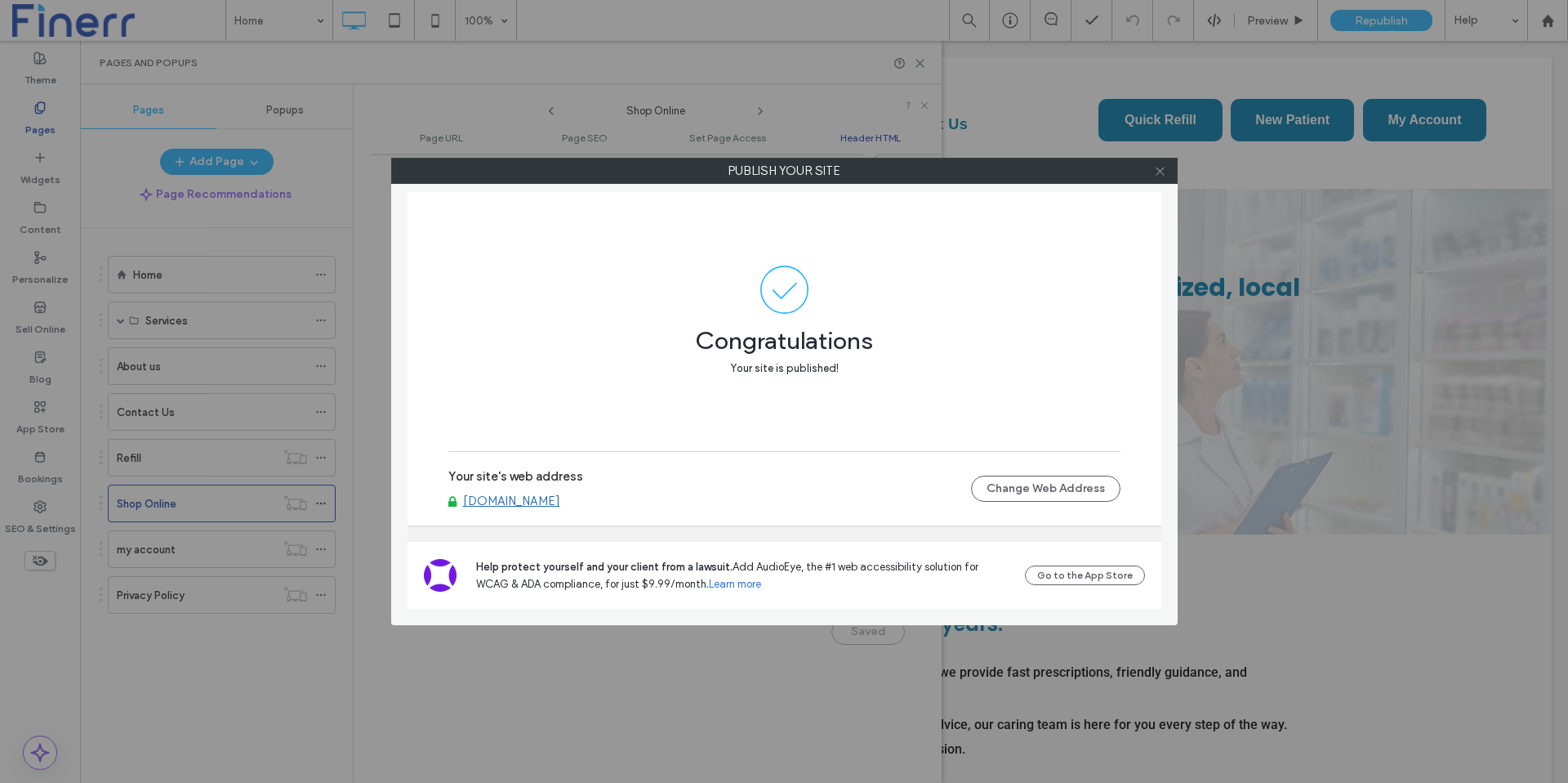
click at [1159, 172] on icon at bounding box center [1160, 171] width 12 height 12
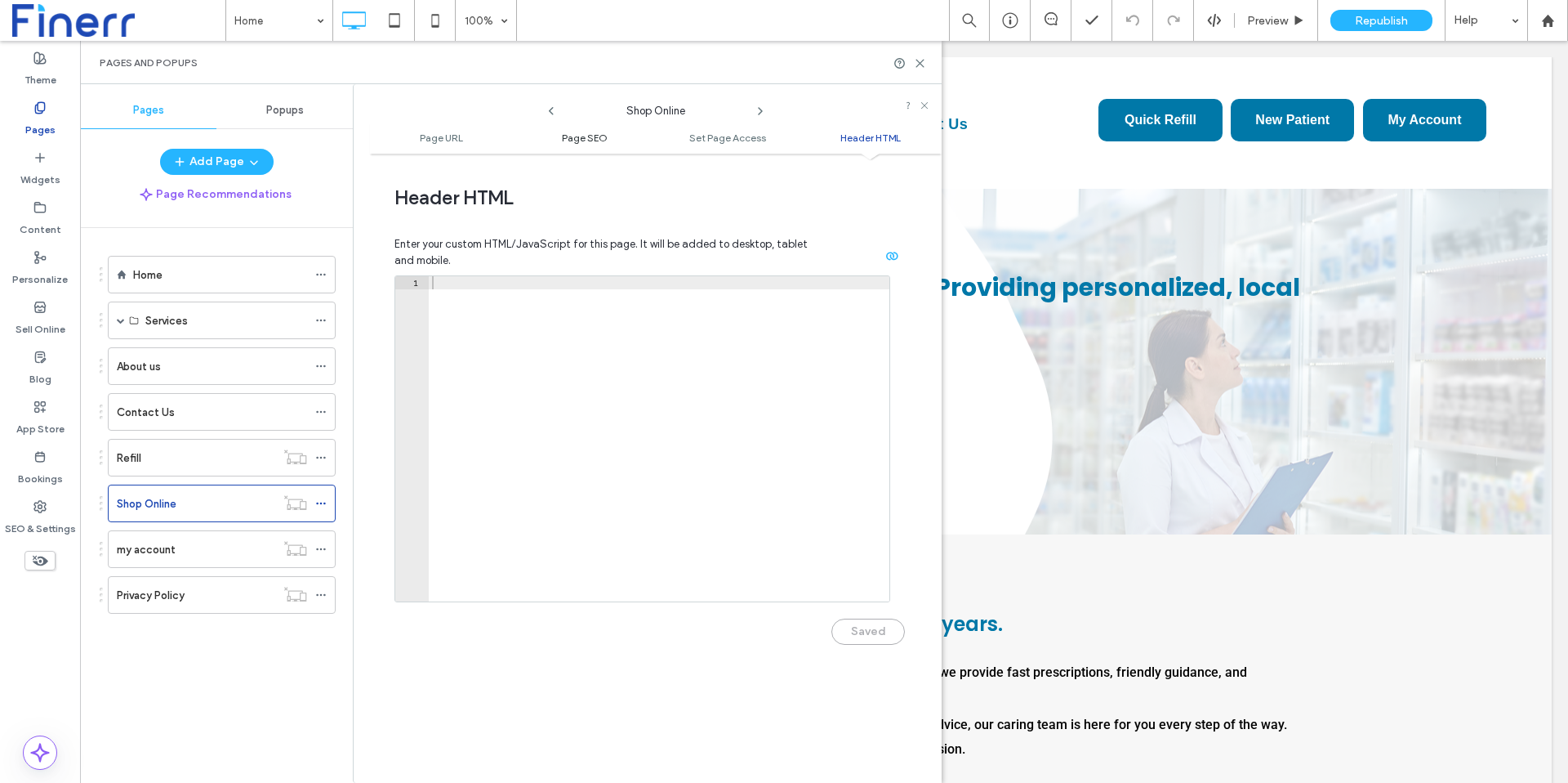
click at [568, 135] on span "Page SEO" at bounding box center [585, 137] width 46 height 12
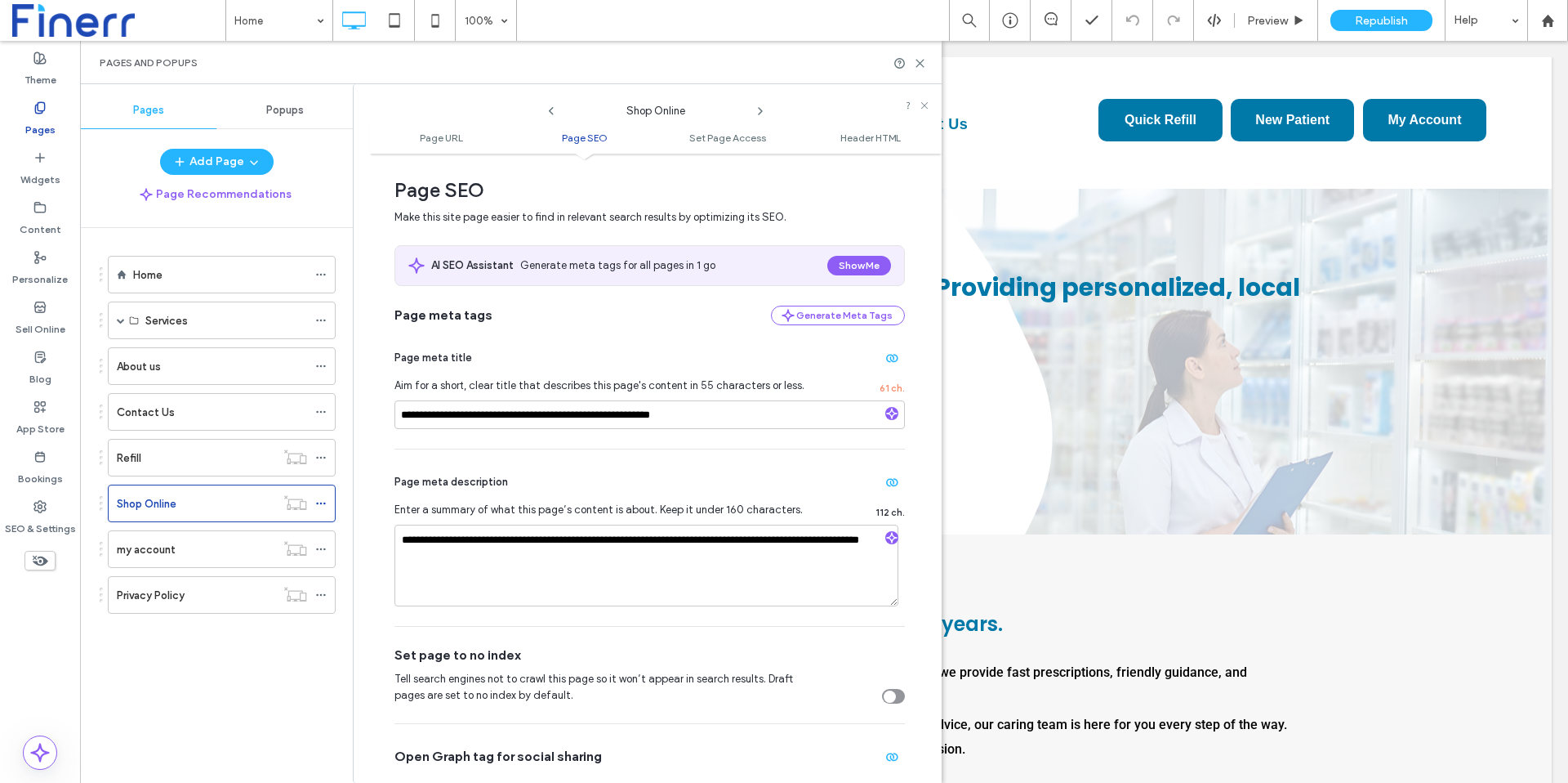
scroll to position [216, 0]
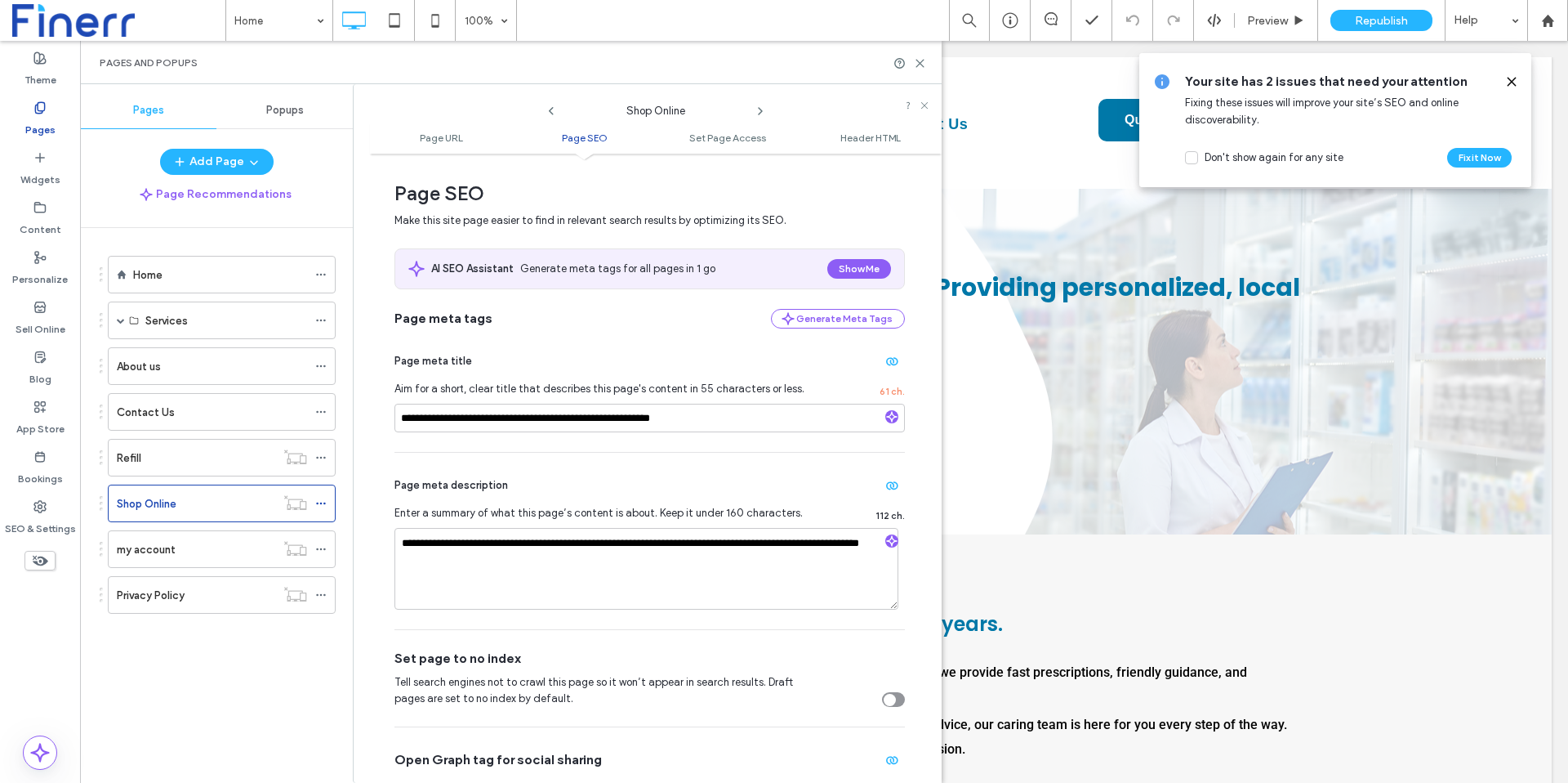
click at [550, 113] on icon at bounding box center [551, 110] width 13 height 13
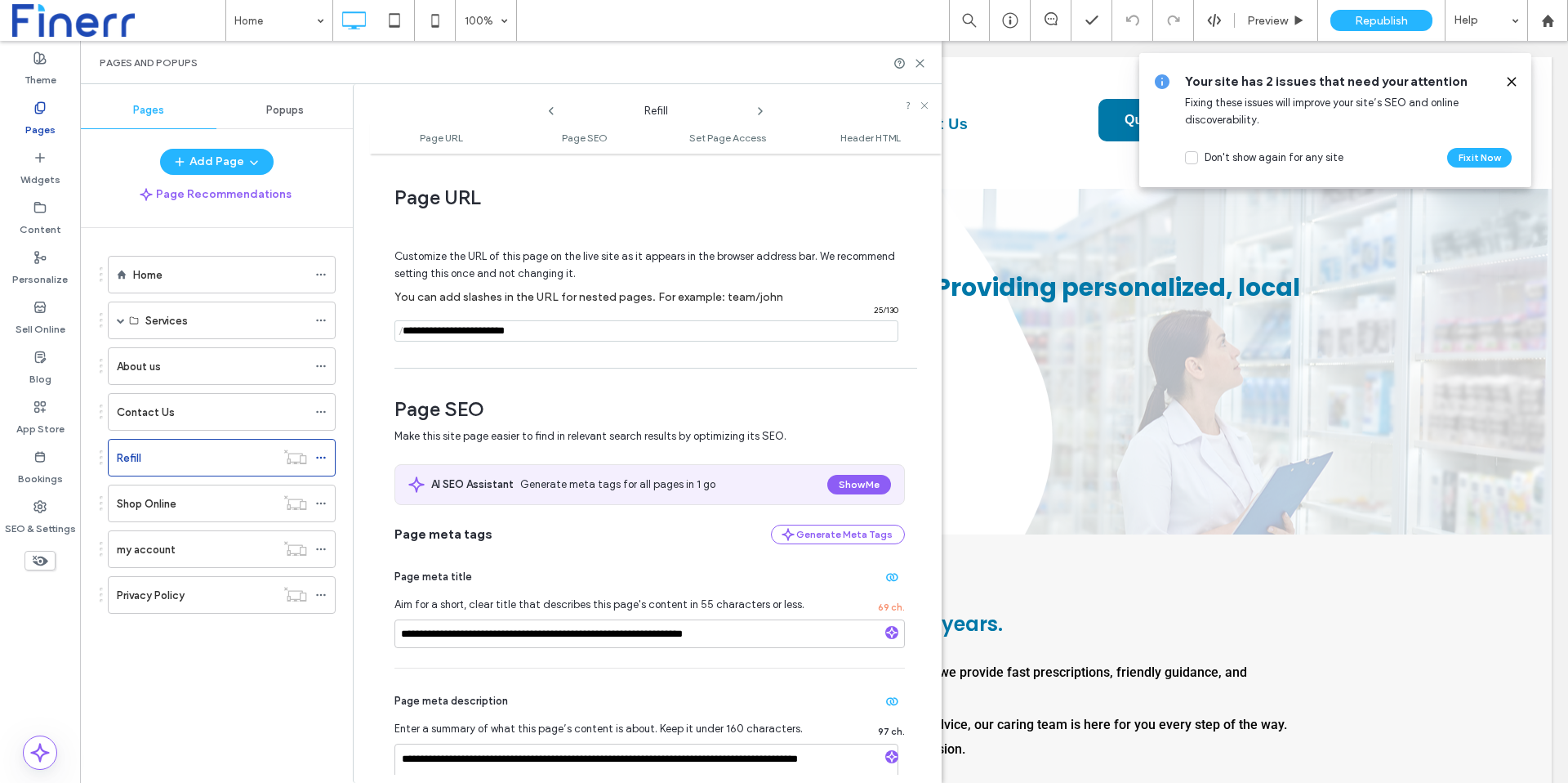
click at [552, 109] on icon at bounding box center [551, 110] width 13 height 13
click at [888, 632] on icon "button" at bounding box center [891, 632] width 11 height 11
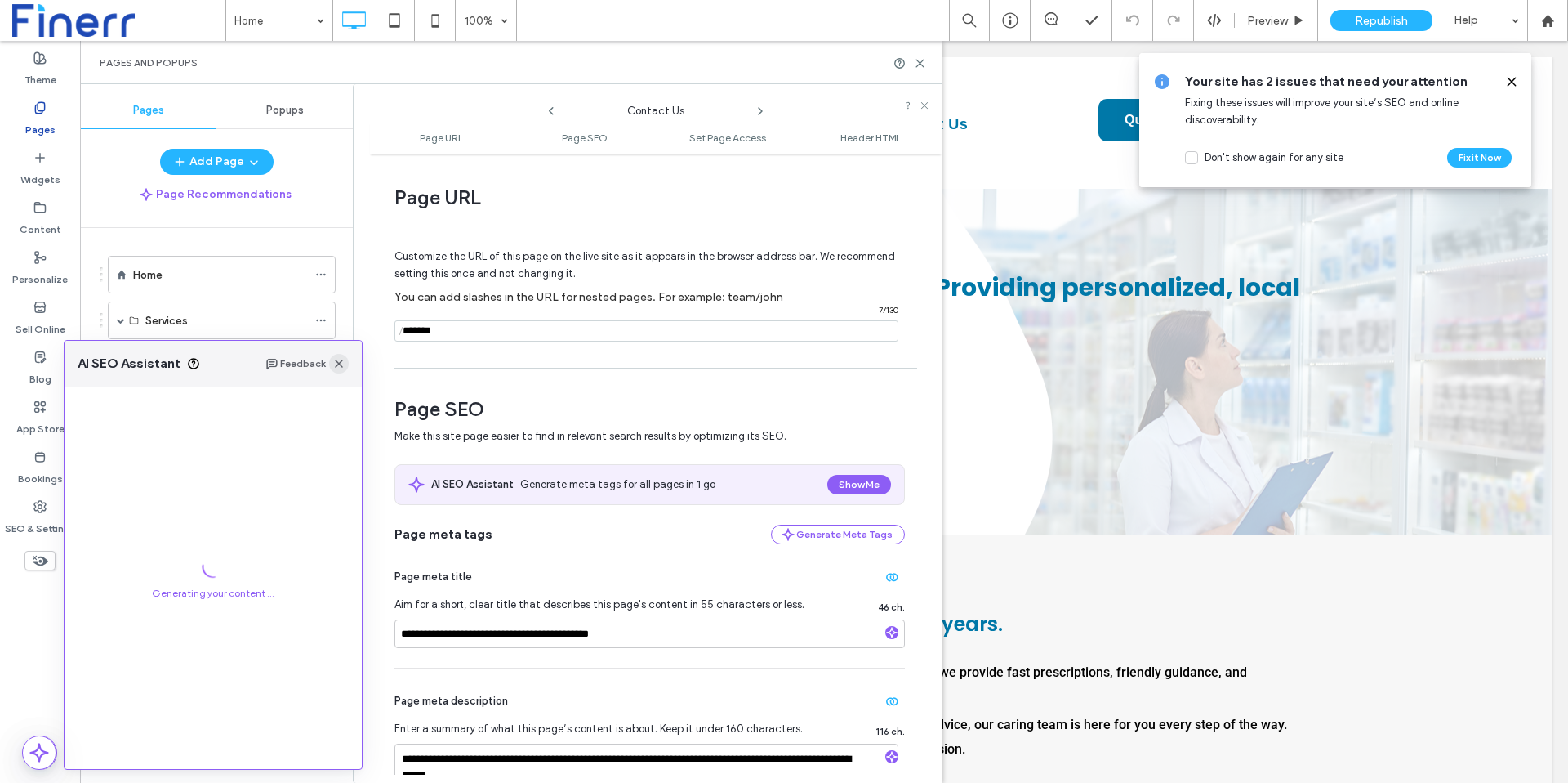
click at [338, 369] on icon "button" at bounding box center [339, 363] width 13 height 13
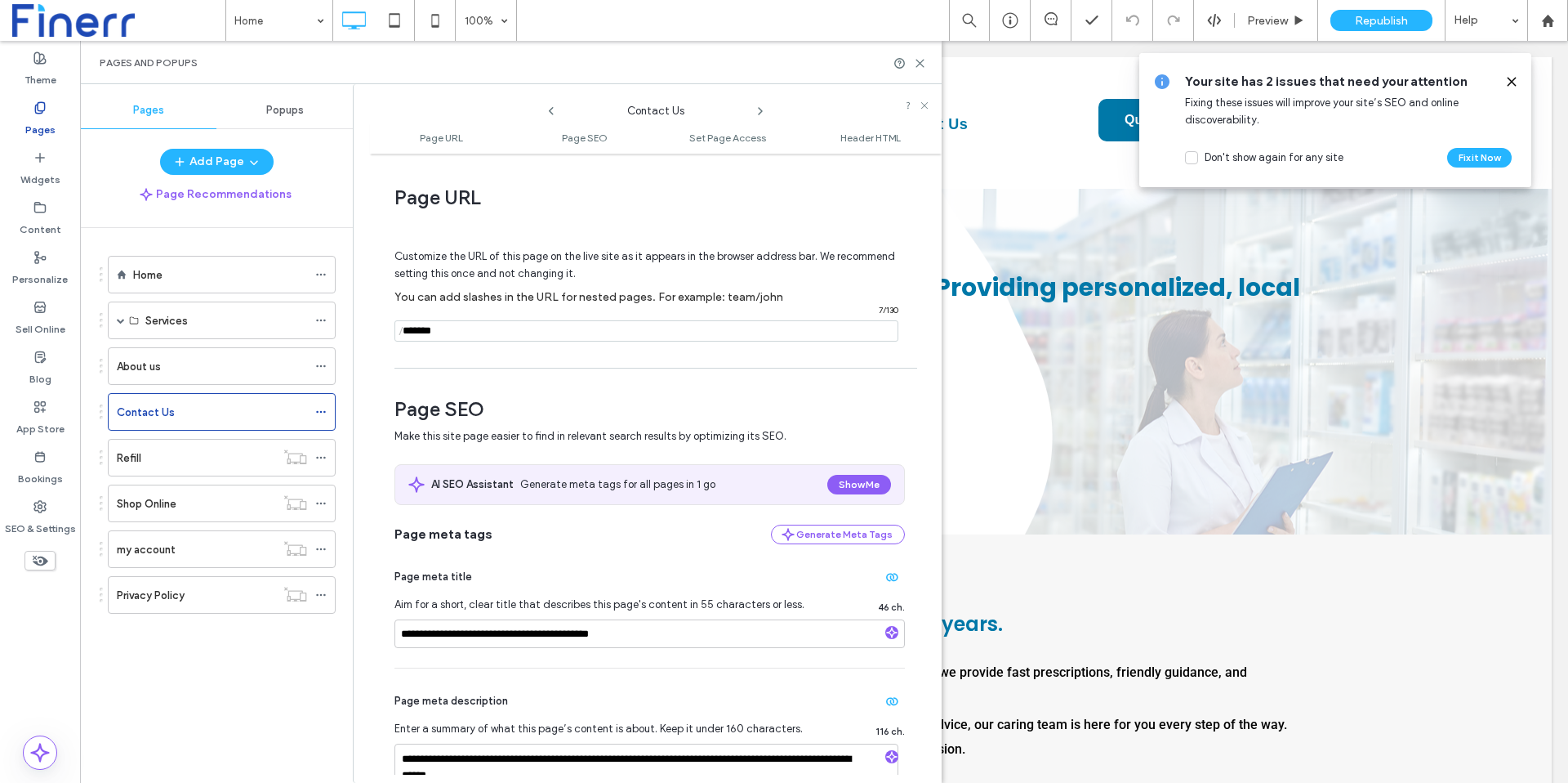
click at [1512, 83] on use at bounding box center [1511, 81] width 7 height 7
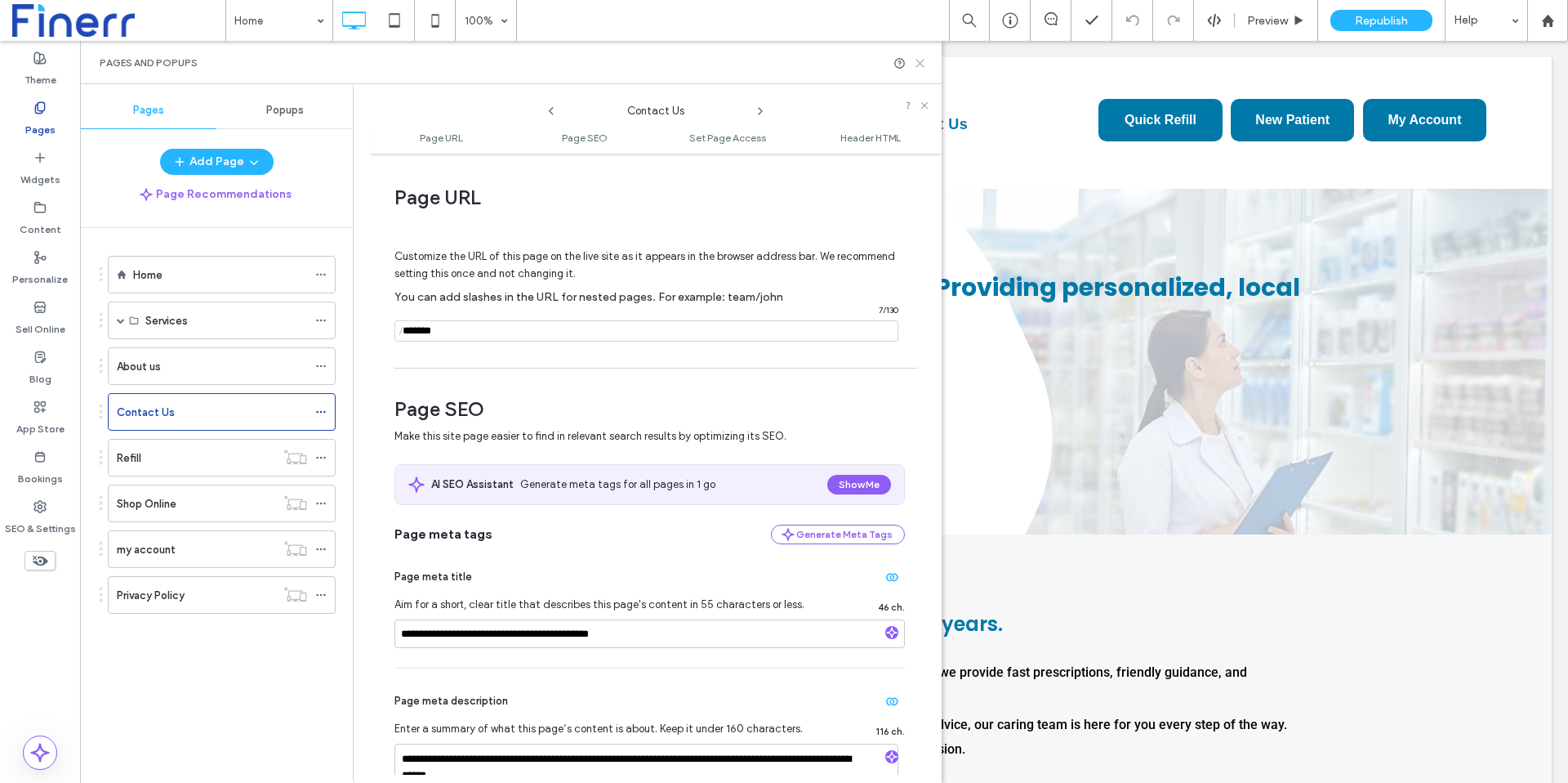
click at [924, 65] on icon at bounding box center [920, 63] width 12 height 12
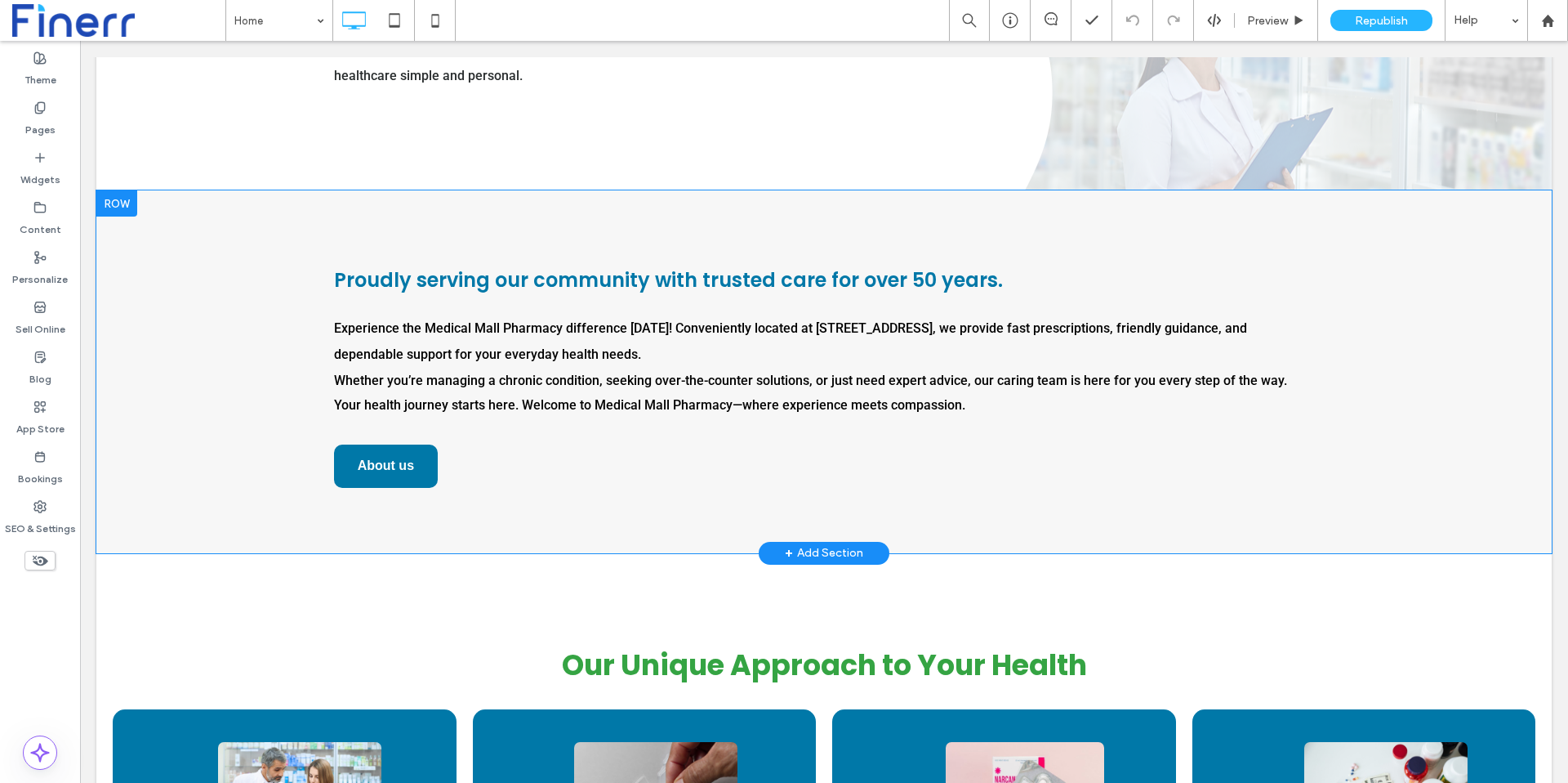
scroll to position [349, 0]
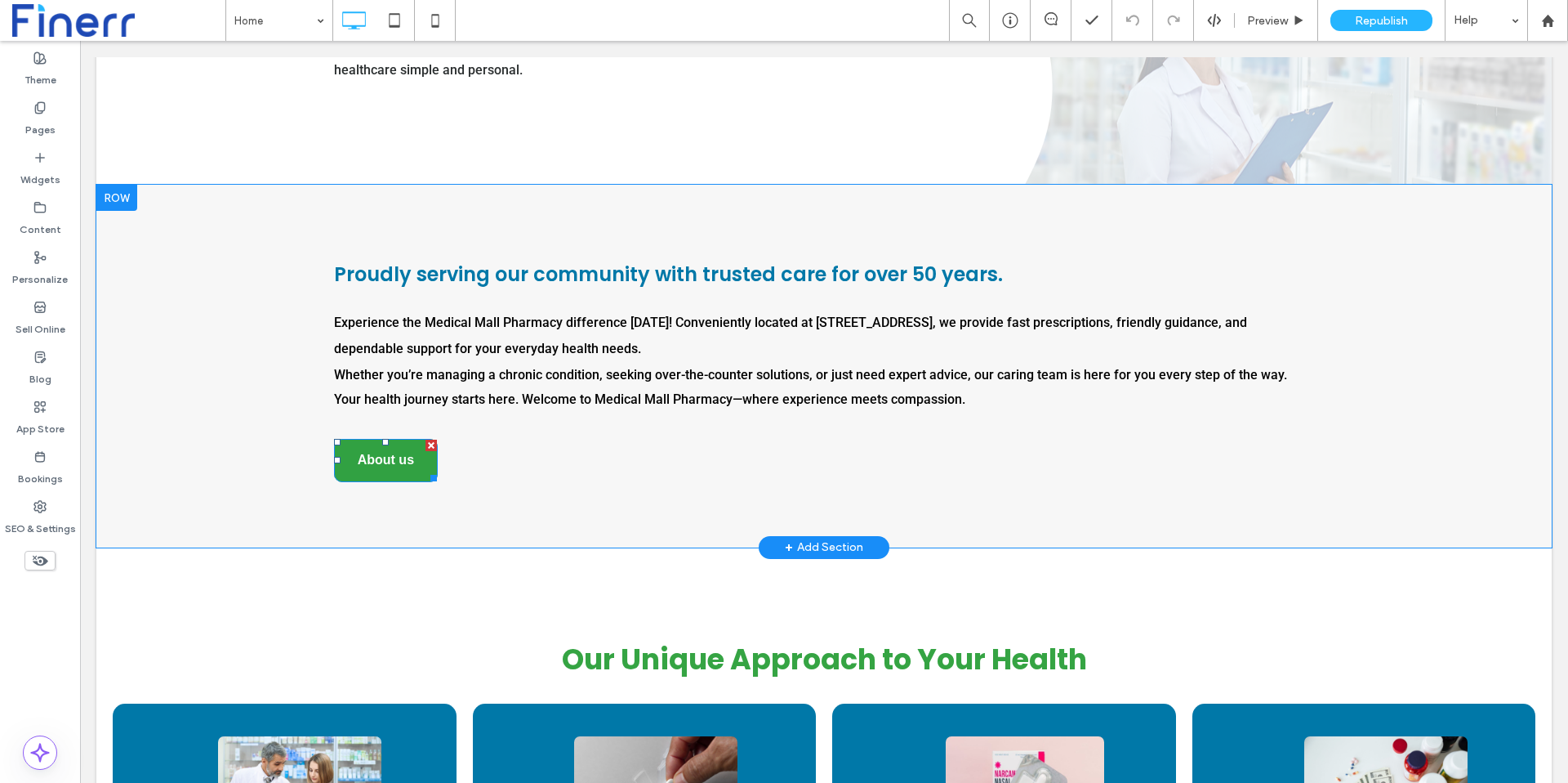
click at [385, 466] on span "About us" at bounding box center [386, 460] width 56 height 41
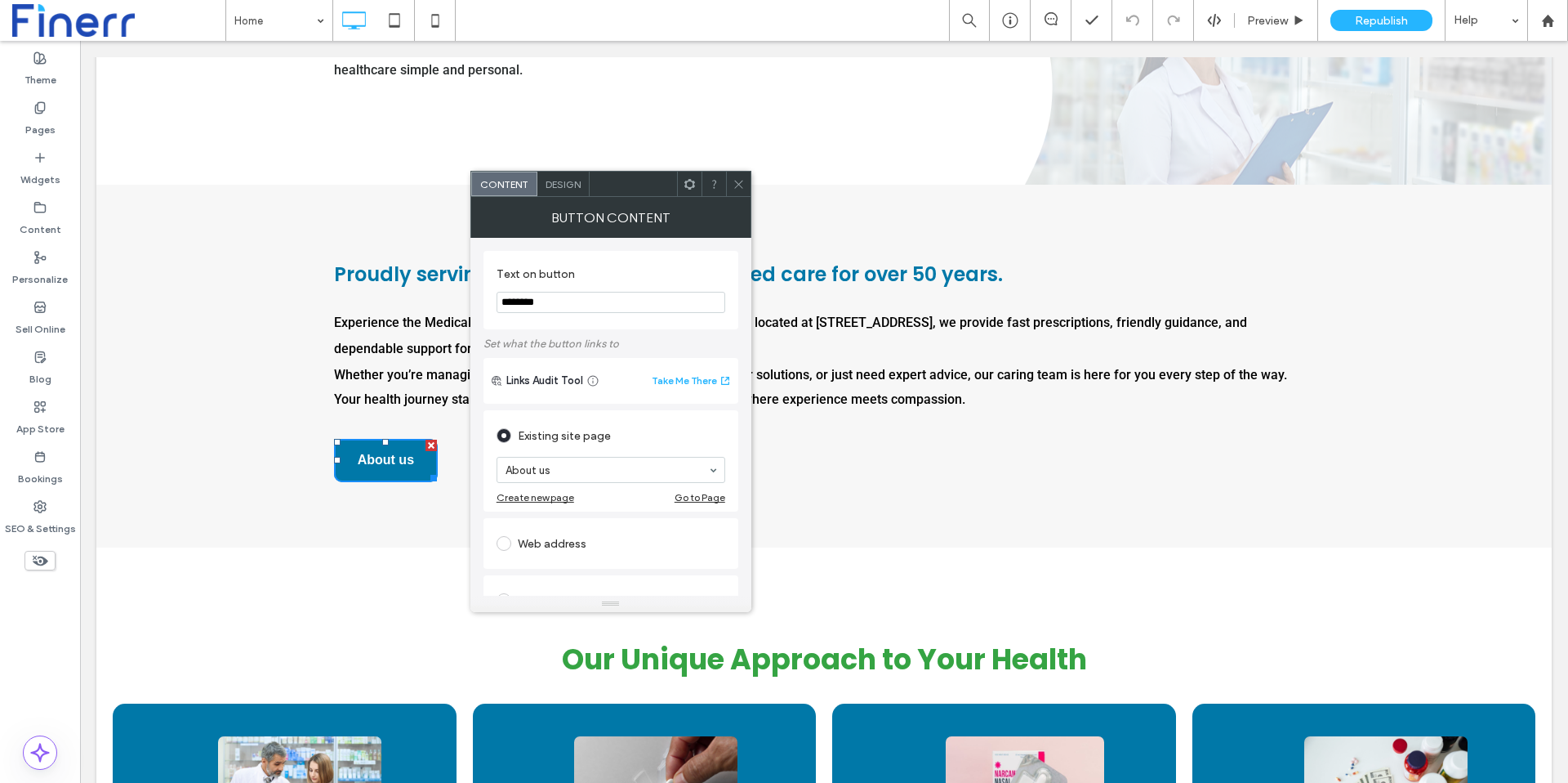
click at [736, 185] on use at bounding box center [738, 183] width 8 height 8
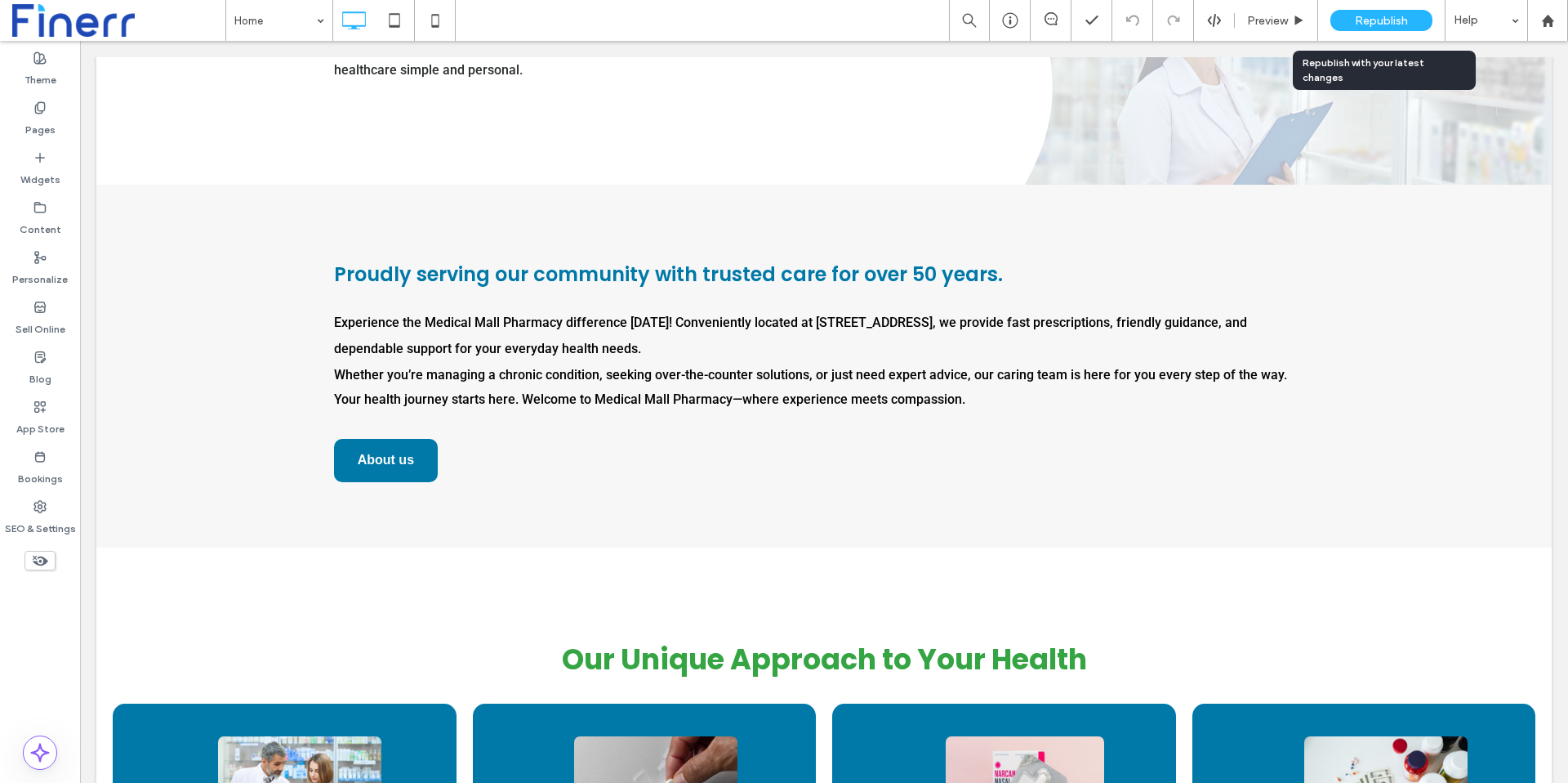
click at [1386, 22] on span "Republish" at bounding box center [1380, 21] width 53 height 14
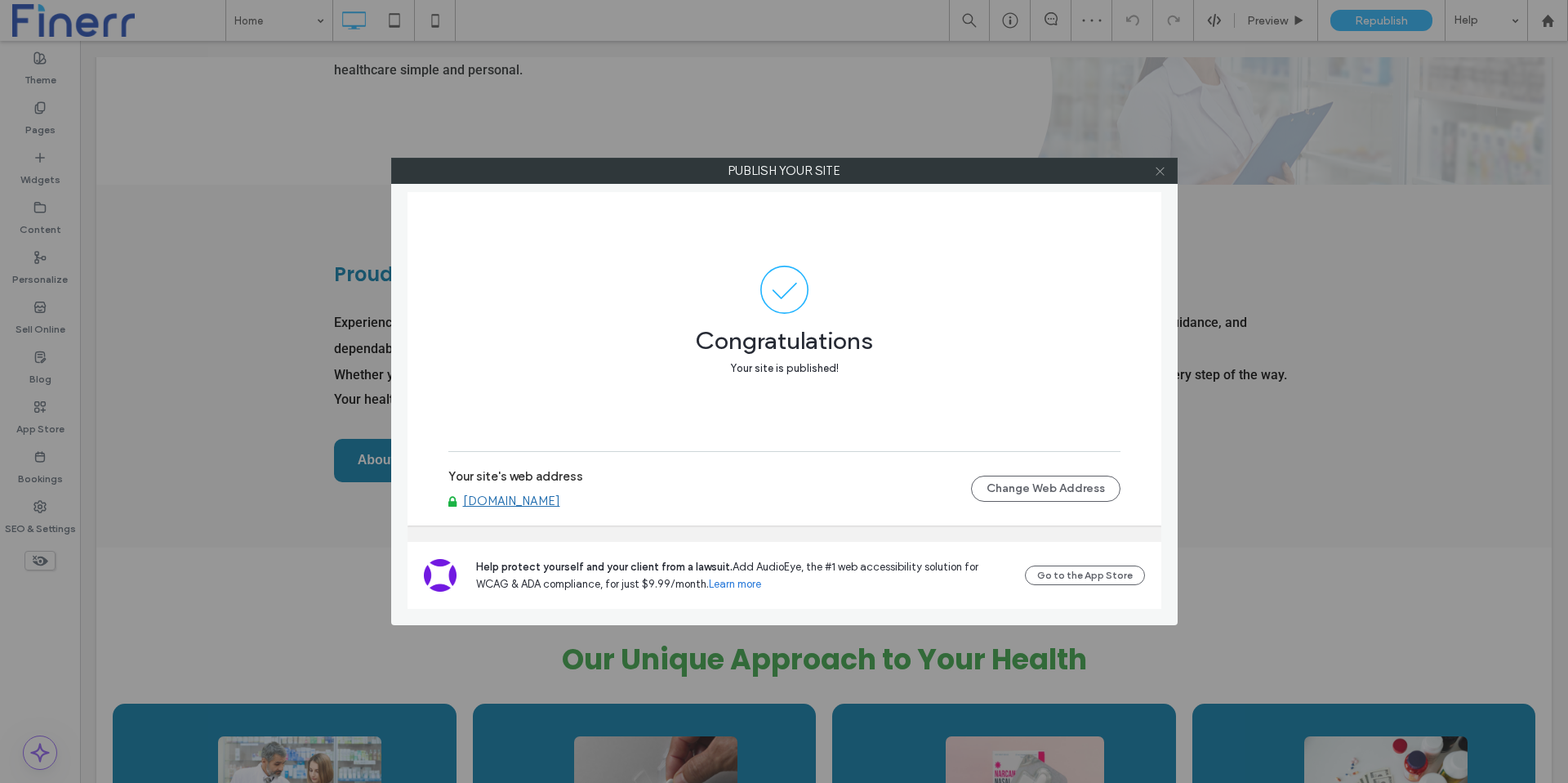
click at [1165, 173] on icon at bounding box center [1160, 171] width 12 height 12
